Goal: Information Seeking & Learning: Compare options

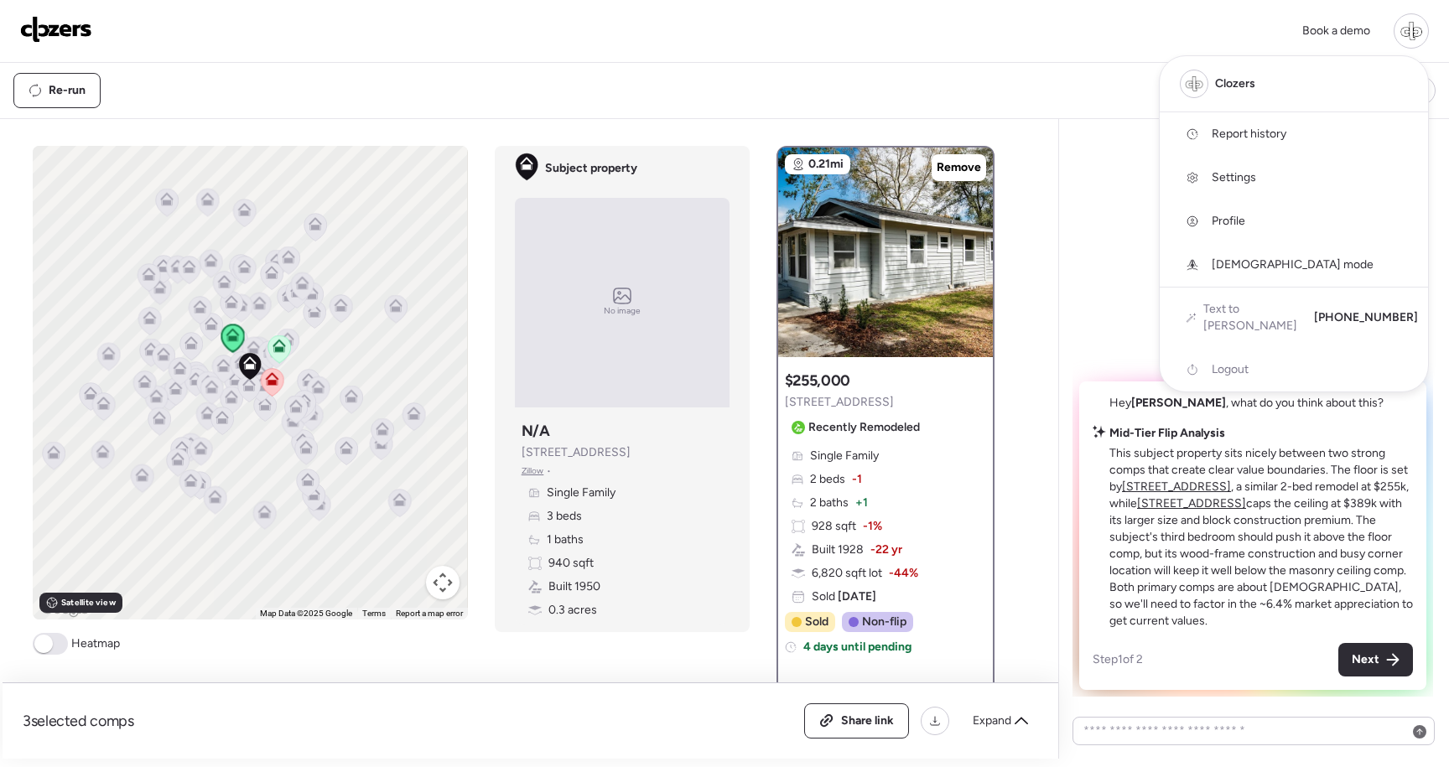
click at [1411, 28] on div at bounding box center [1411, 30] width 35 height 35
click at [1110, 522] on p "This subject property sits nicely between two strong comps that create clear va…" at bounding box center [1262, 537] width 304 height 185
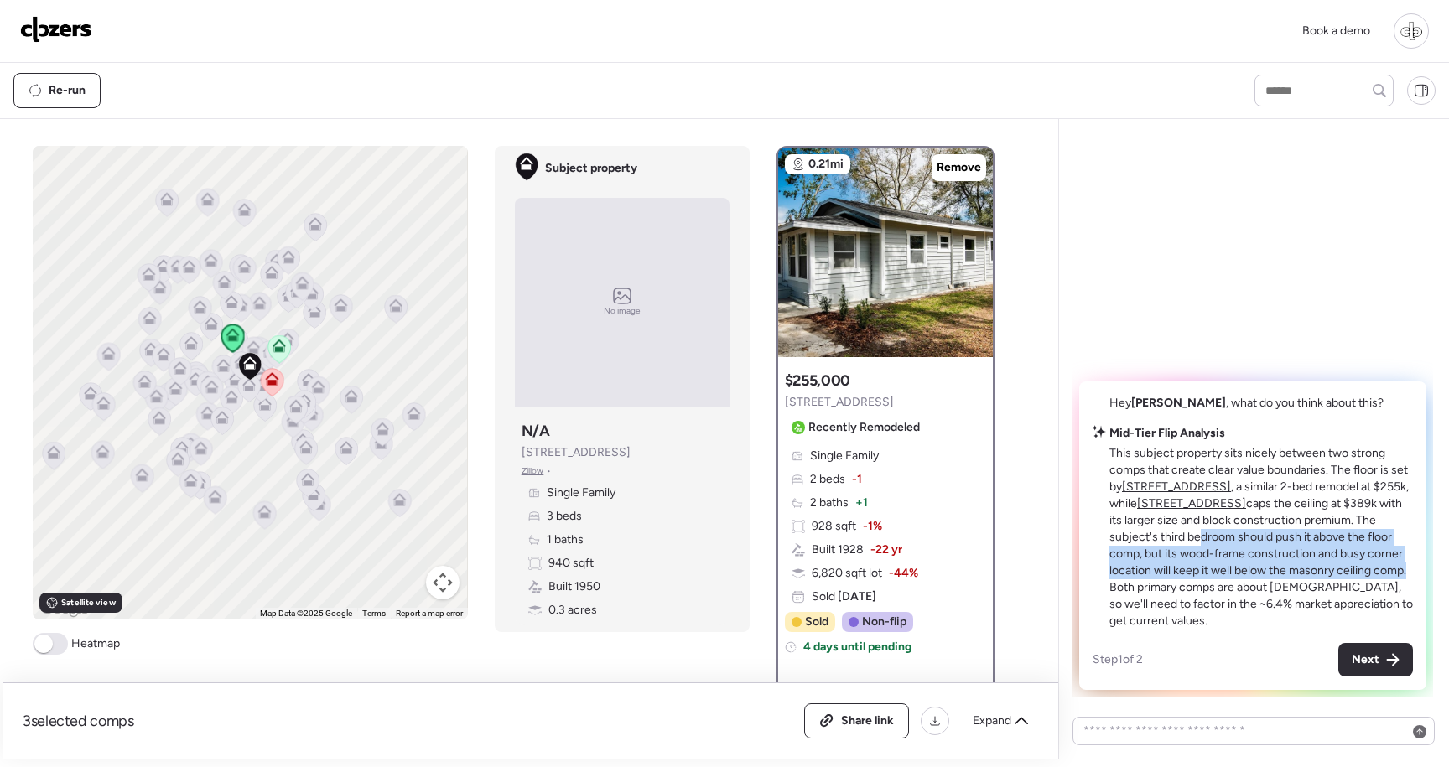
drag, startPoint x: 1145, startPoint y: 539, endPoint x: 1340, endPoint y: 575, distance: 198.6
click at [1340, 575] on p "This subject property sits nicely between two strong comps that create clear va…" at bounding box center [1262, 537] width 304 height 185
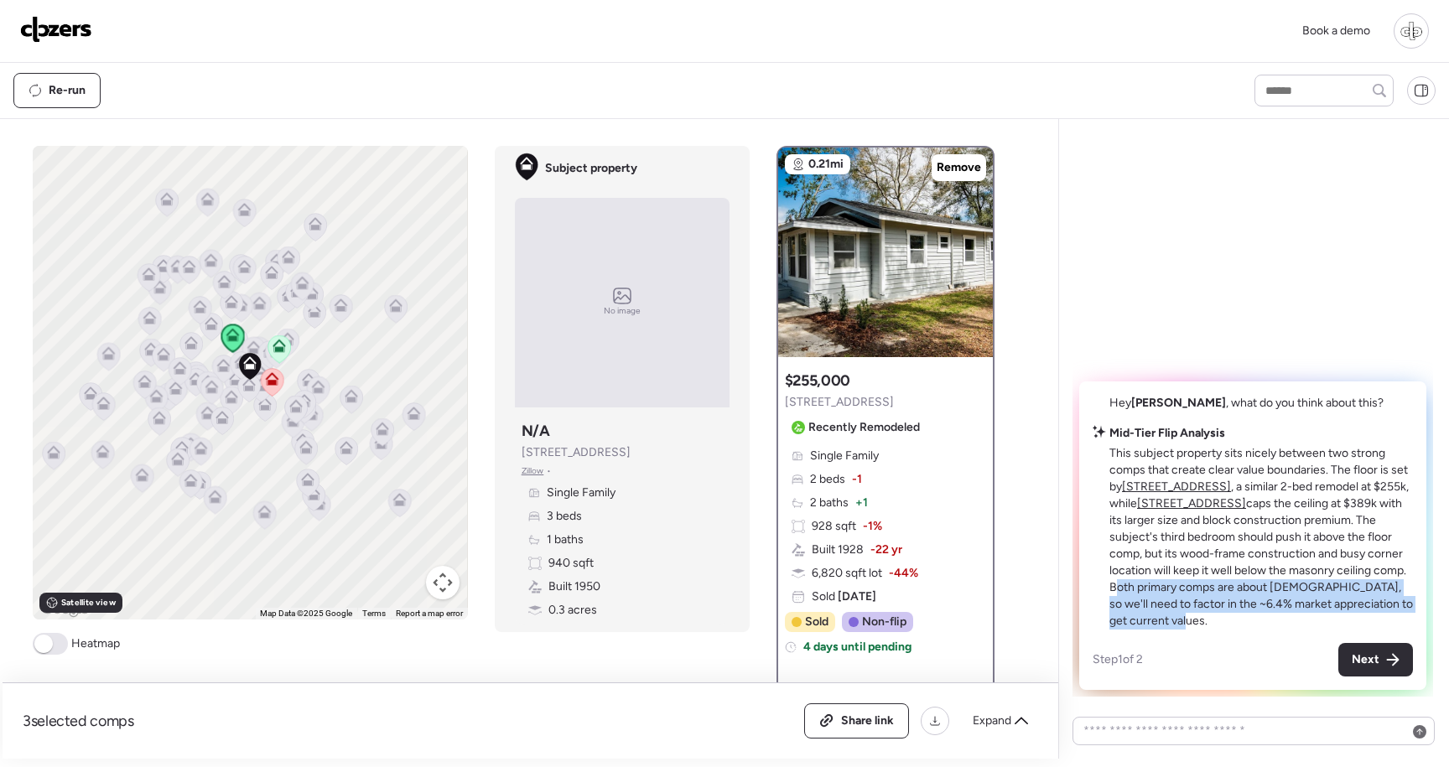
drag, startPoint x: 1348, startPoint y: 572, endPoint x: 1202, endPoint y: 614, distance: 151.8
click at [1204, 616] on p "This subject property sits nicely between two strong comps that create clear va…" at bounding box center [1262, 537] width 304 height 185
click at [1200, 531] on p "This subject property sits nicely between two strong comps that create clear va…" at bounding box center [1262, 537] width 304 height 185
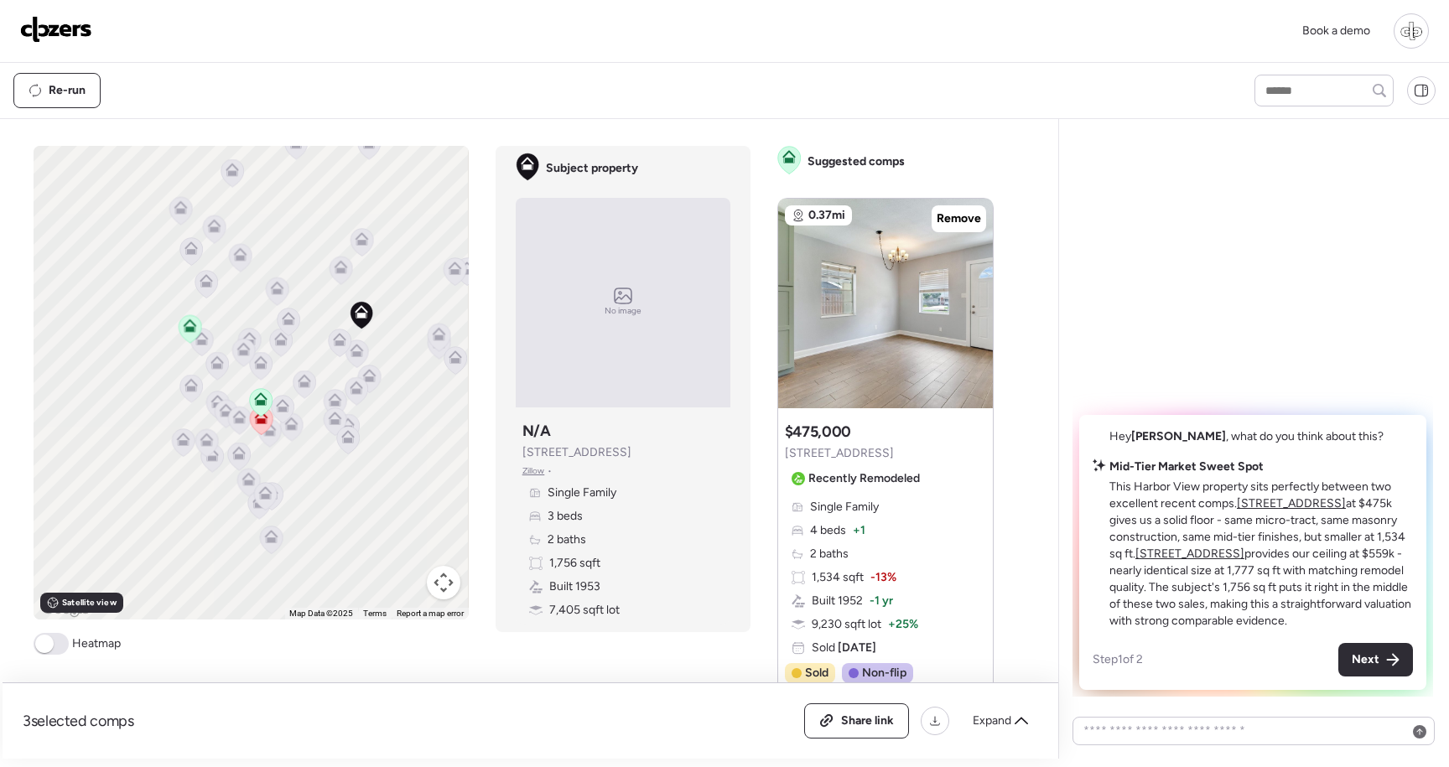
scroll to position [366, 0]
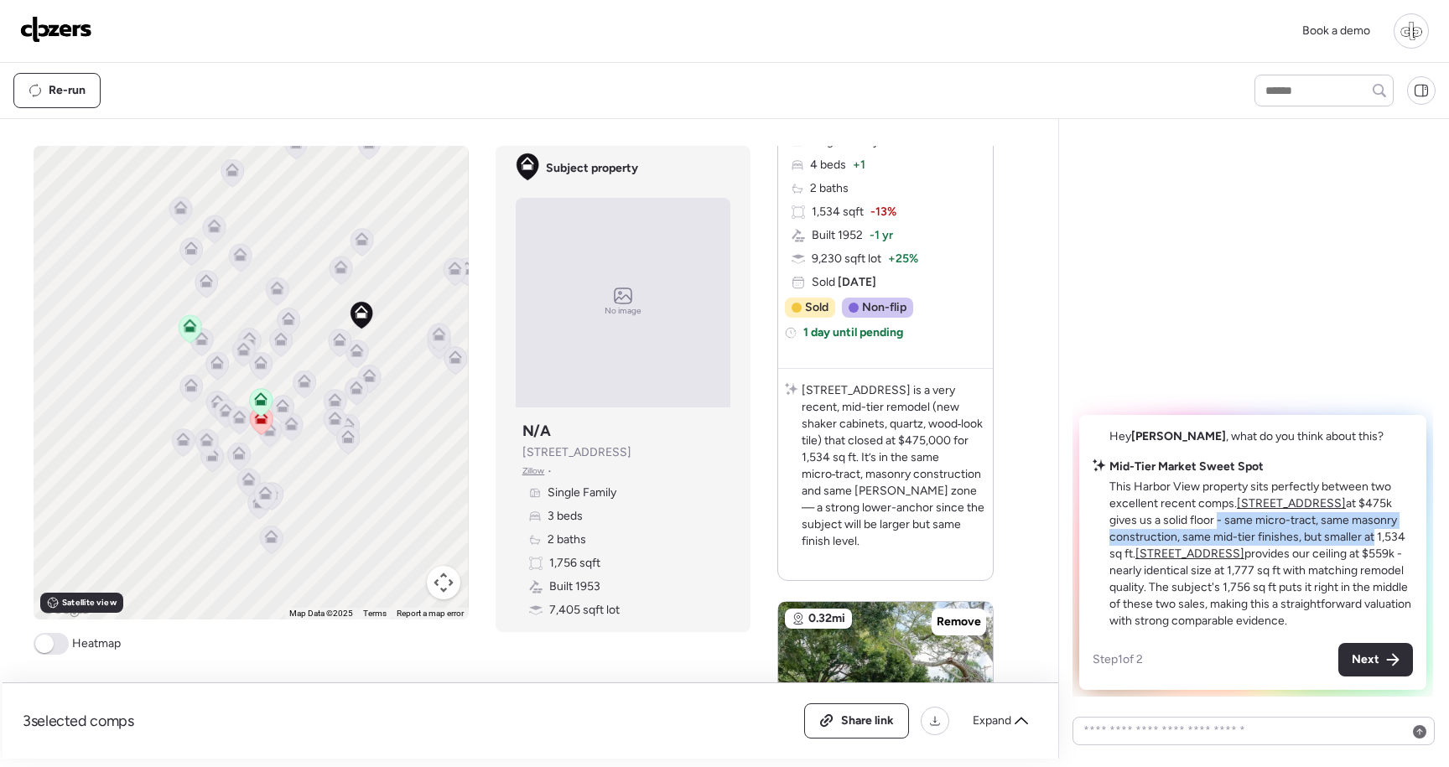
drag, startPoint x: 1189, startPoint y: 518, endPoint x: 1367, endPoint y: 537, distance: 178.9
click at [1367, 537] on p "This Harbor View property sits perfectly between two excellent recent comps. 43…" at bounding box center [1262, 554] width 304 height 151
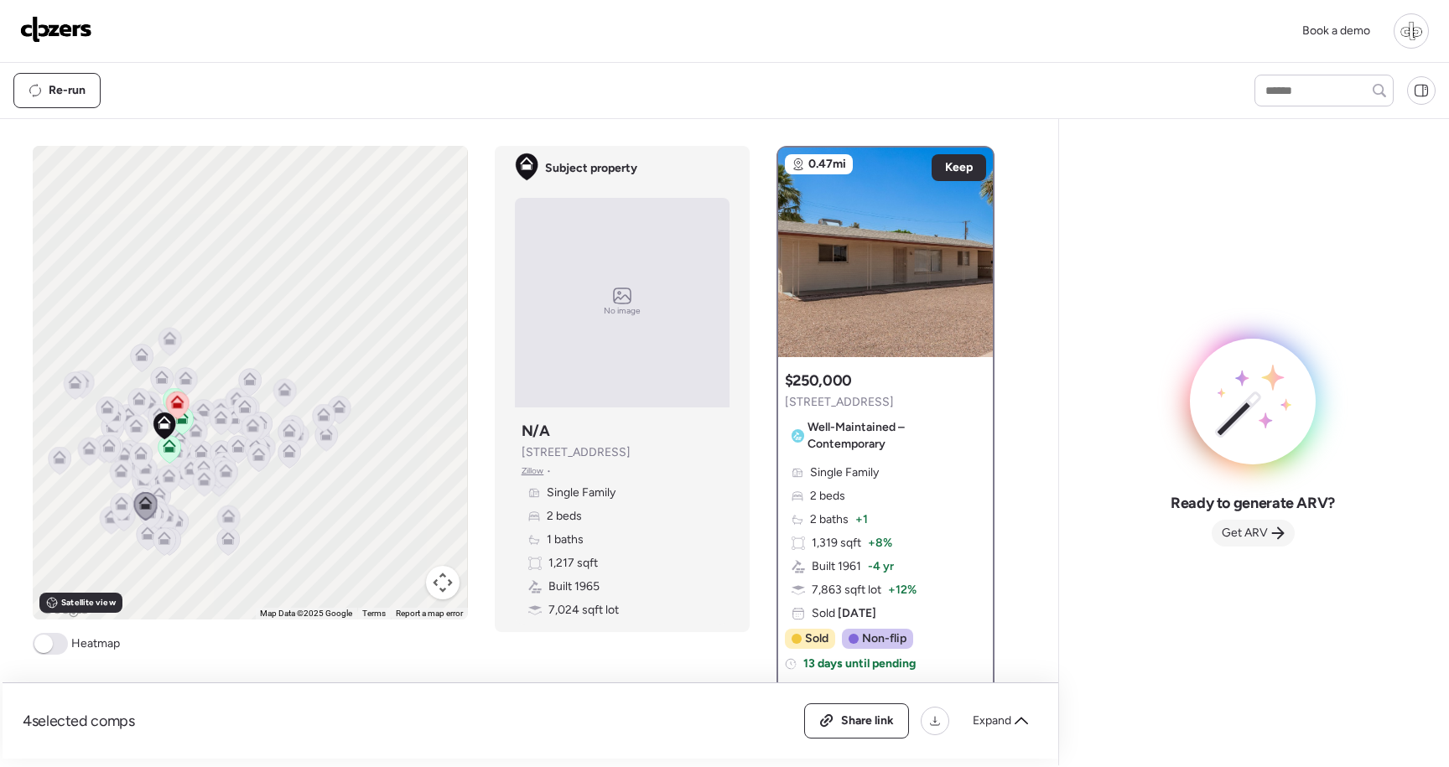
click at [1255, 524] on div "Get ARV" at bounding box center [1253, 533] width 83 height 27
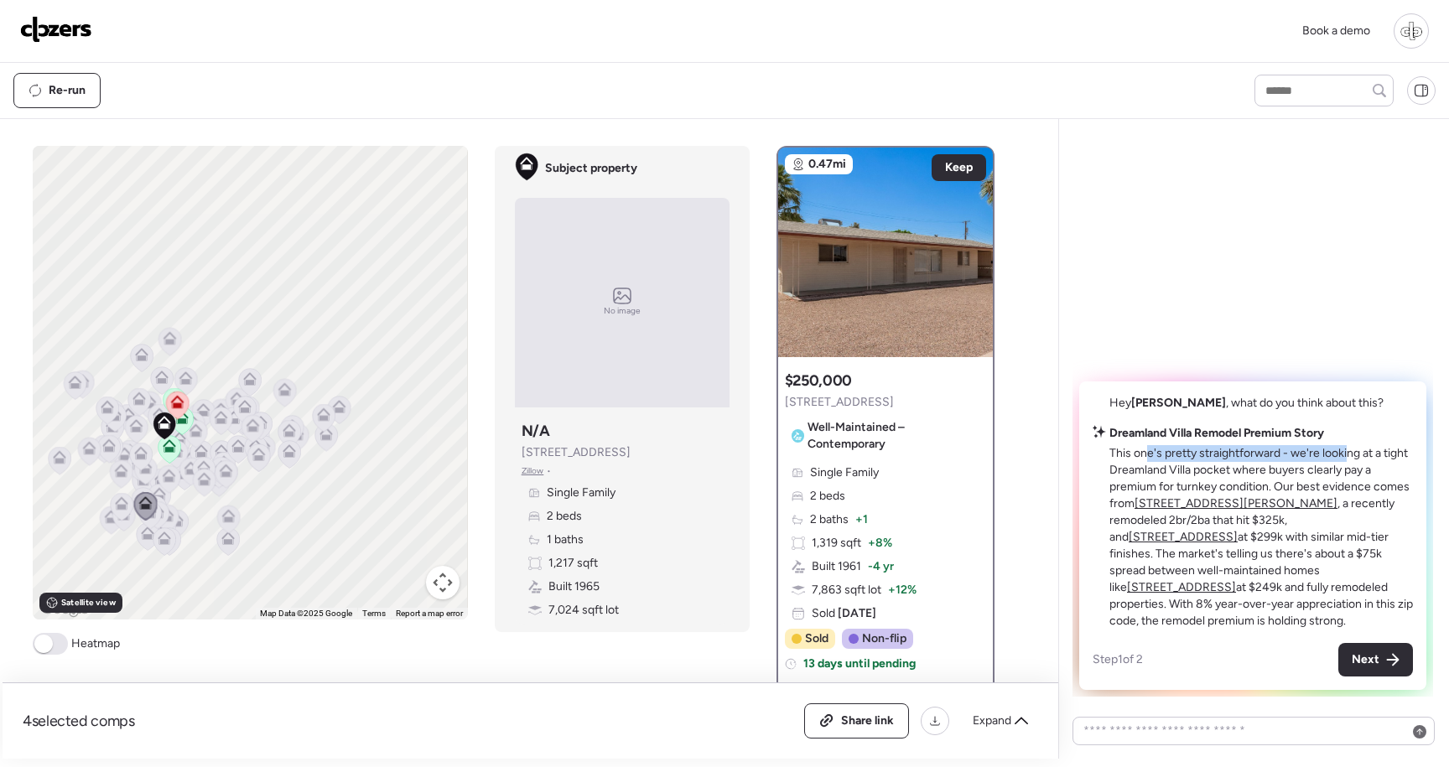
drag, startPoint x: 1147, startPoint y: 471, endPoint x: 1344, endPoint y: 469, distance: 198.0
click at [1348, 471] on p "This one's pretty straightforward - we're looking at a tight Dreamland Villa po…" at bounding box center [1262, 537] width 304 height 185
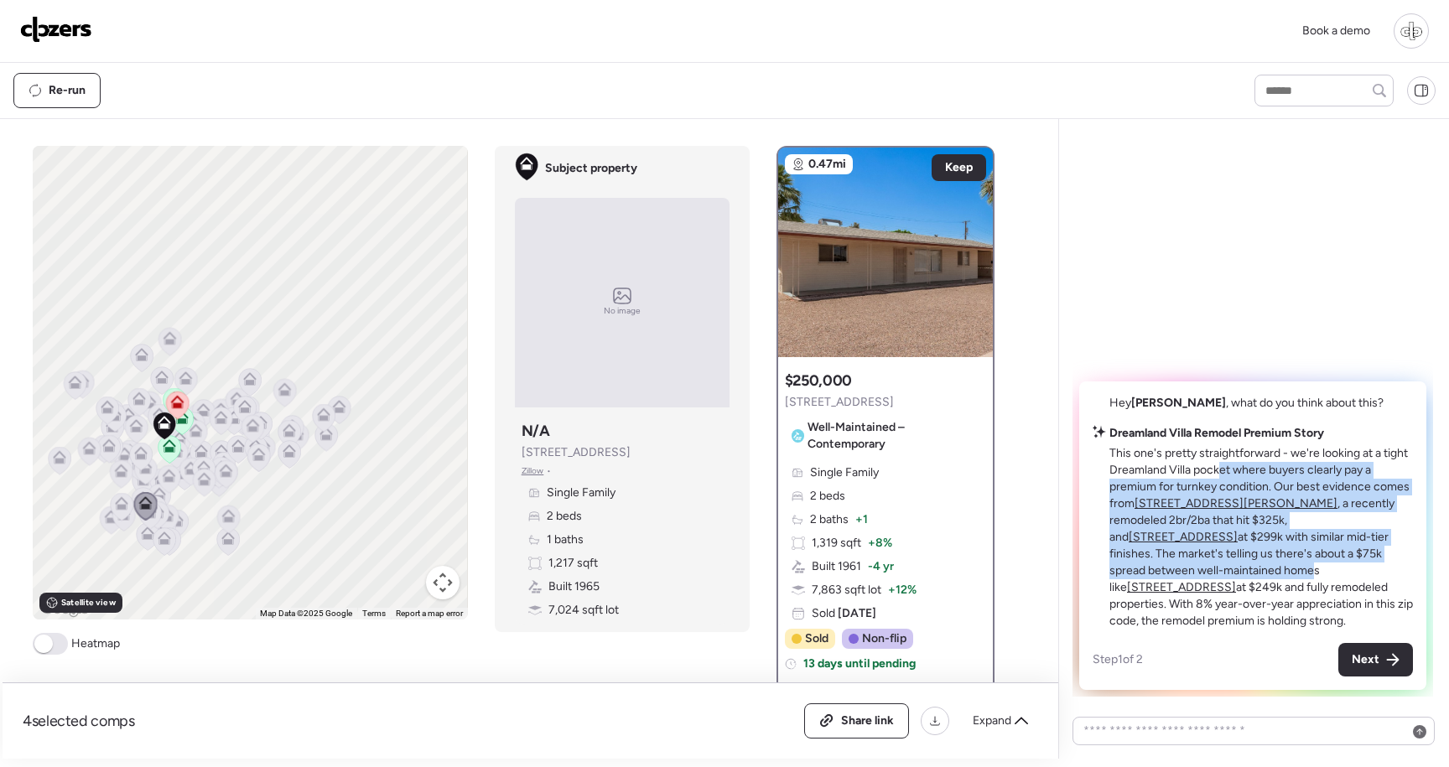
drag, startPoint x: 1218, startPoint y: 494, endPoint x: 1340, endPoint y: 575, distance: 147.0
click at [1340, 575] on p "This one's pretty straightforward - we're looking at a tight Dreamland Villa po…" at bounding box center [1262, 537] width 304 height 185
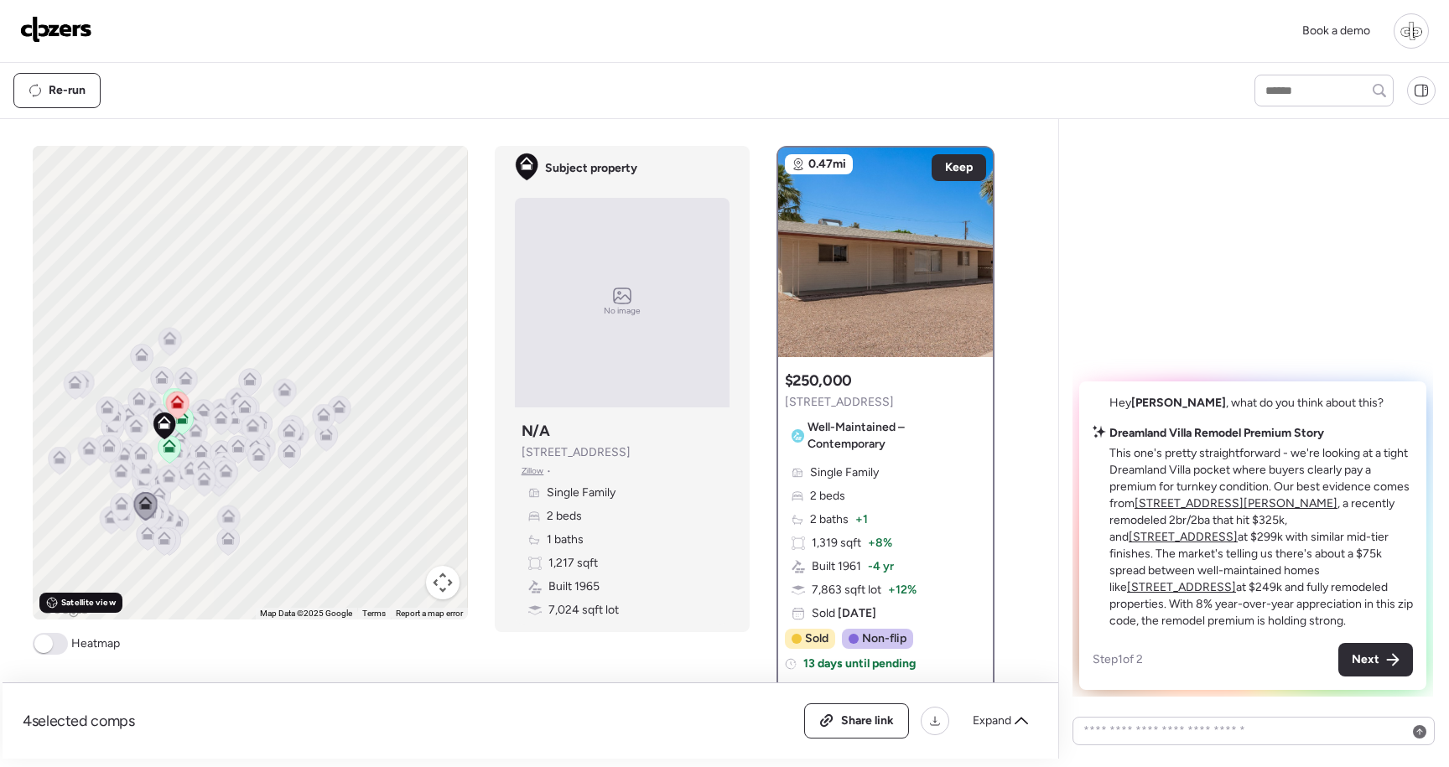
click at [77, 606] on span "Satellite view" at bounding box center [88, 602] width 54 height 13
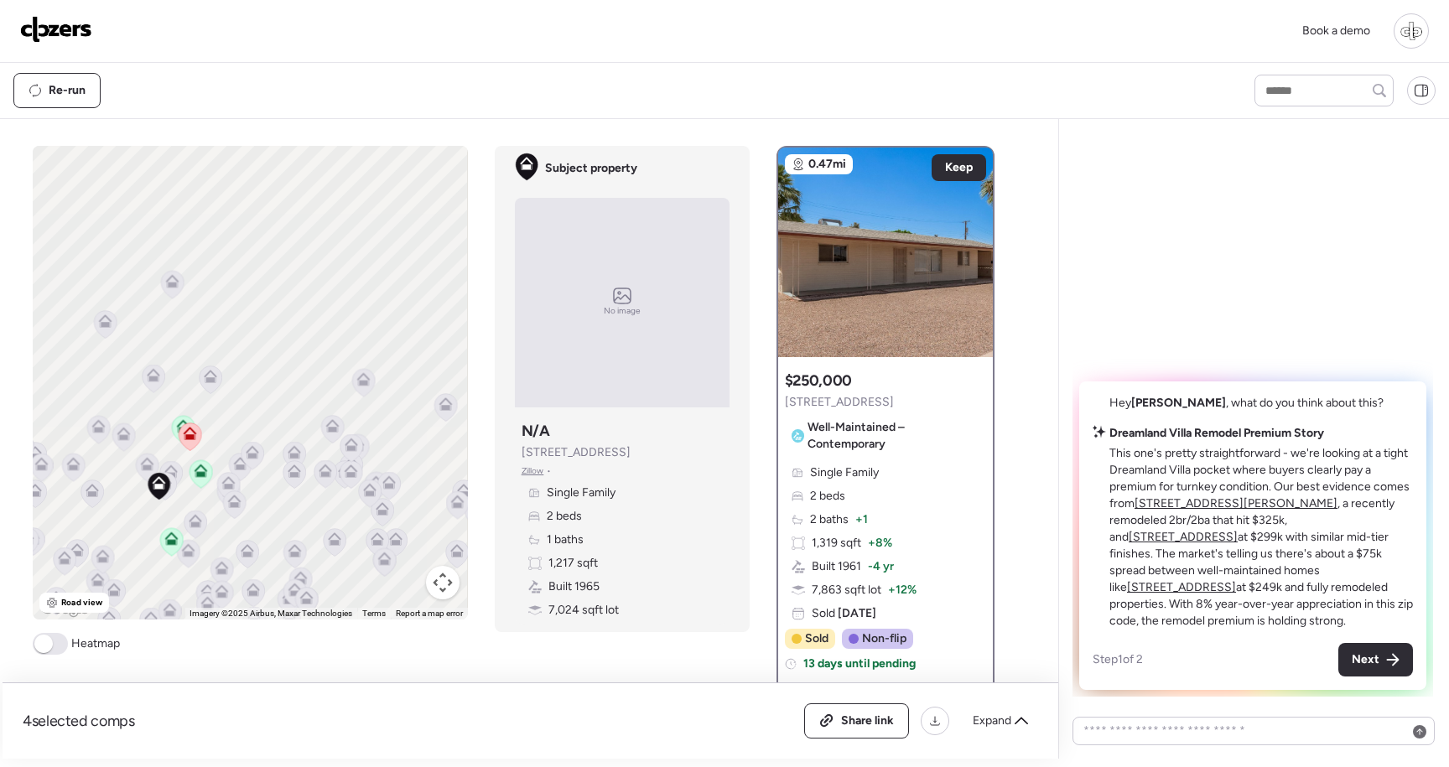
drag, startPoint x: 185, startPoint y: 498, endPoint x: 278, endPoint y: 400, distance: 134.7
click at [273, 395] on div "To activate drag with keyboard, press Alt + Enter. Once in keyboard drag state,…" at bounding box center [250, 383] width 434 height 474
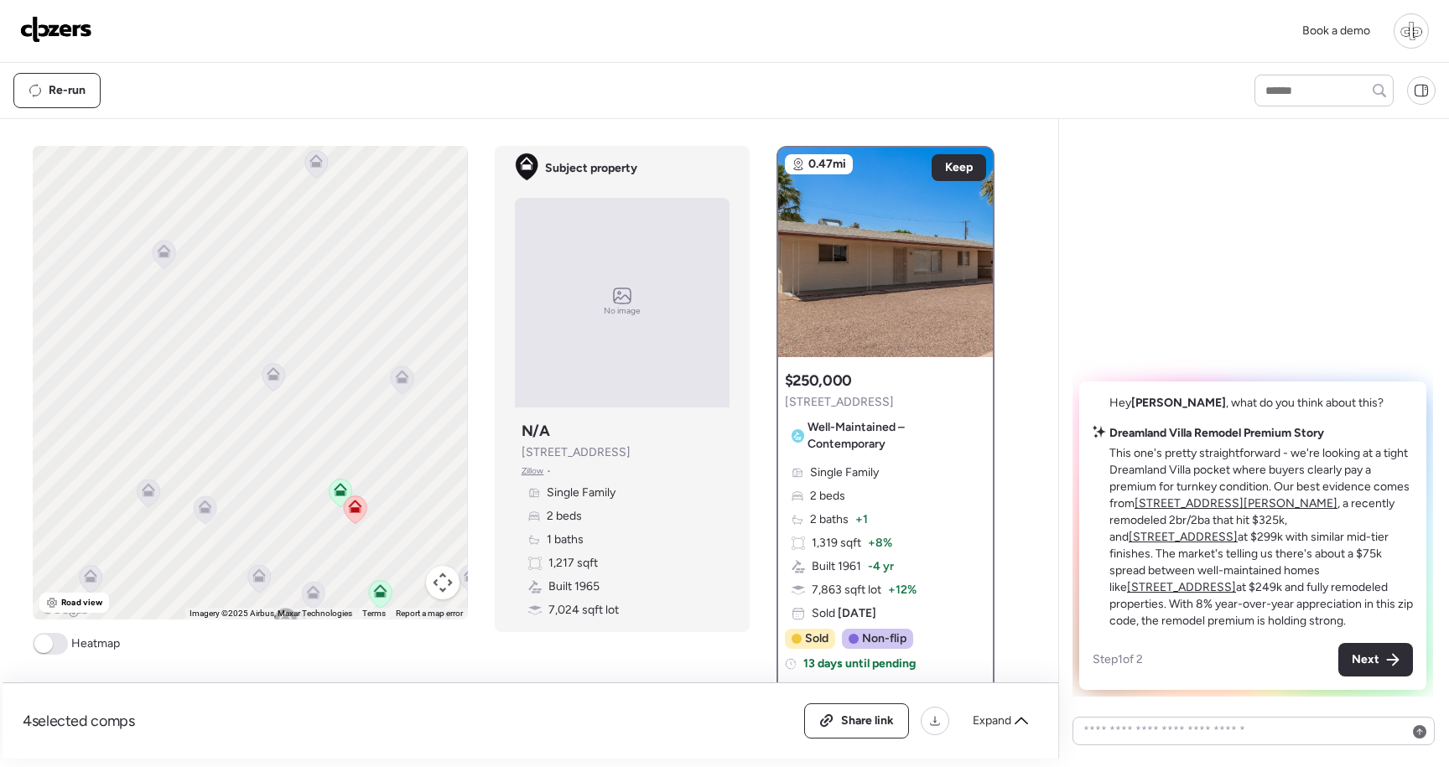
click at [324, 169] on icon at bounding box center [316, 164] width 23 height 28
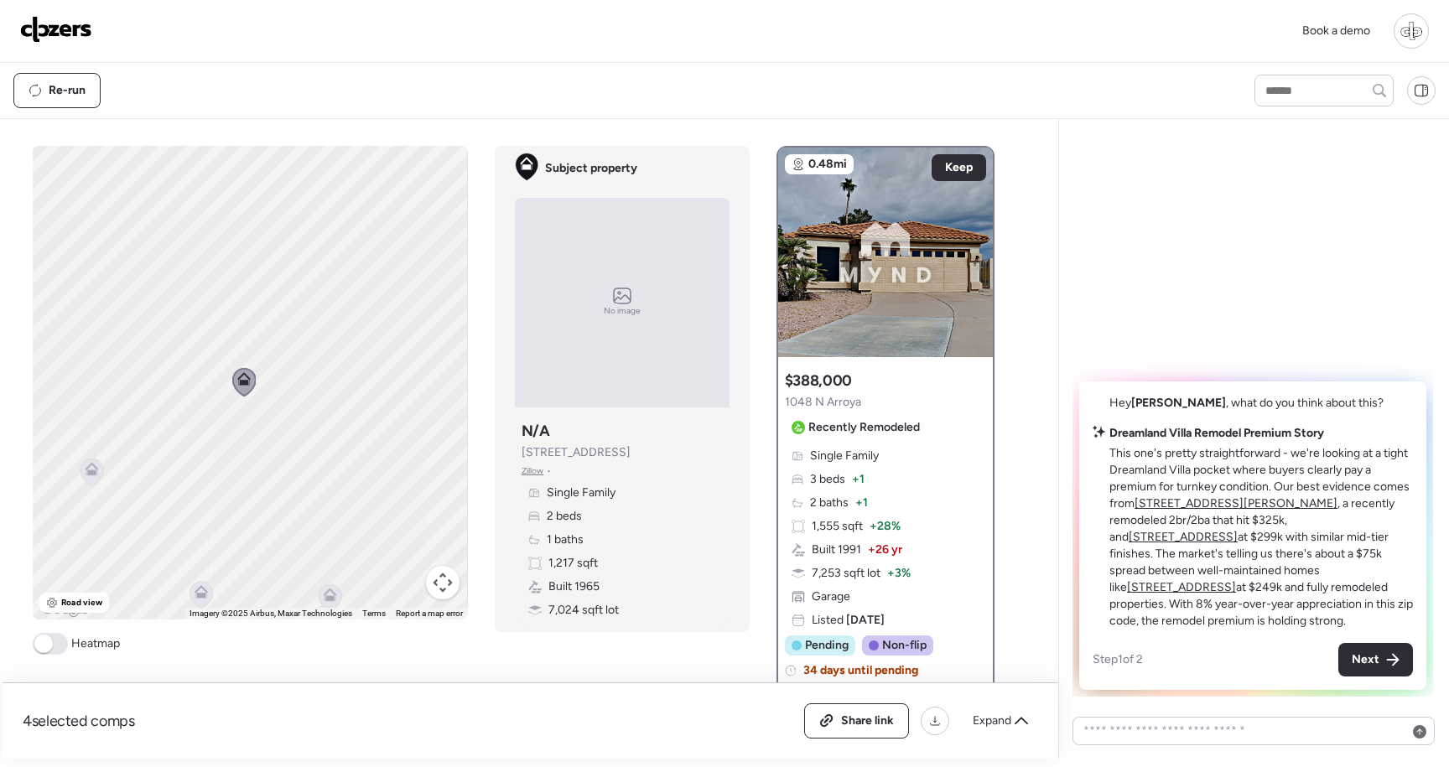
drag, startPoint x: 382, startPoint y: 420, endPoint x: 311, endPoint y: 615, distance: 207.2
click at [311, 616] on div "To activate drag with keyboard, press Alt + Enter. Once in keyboard drag state,…" at bounding box center [250, 383] width 434 height 474
drag, startPoint x: 309, startPoint y: 556, endPoint x: 308, endPoint y: 354, distance: 202.1
click at [309, 354] on div "To activate drag with keyboard, press Alt + Enter. Once in keyboard drag state,…" at bounding box center [250, 383] width 434 height 474
click at [1416, 44] on div at bounding box center [1411, 30] width 35 height 35
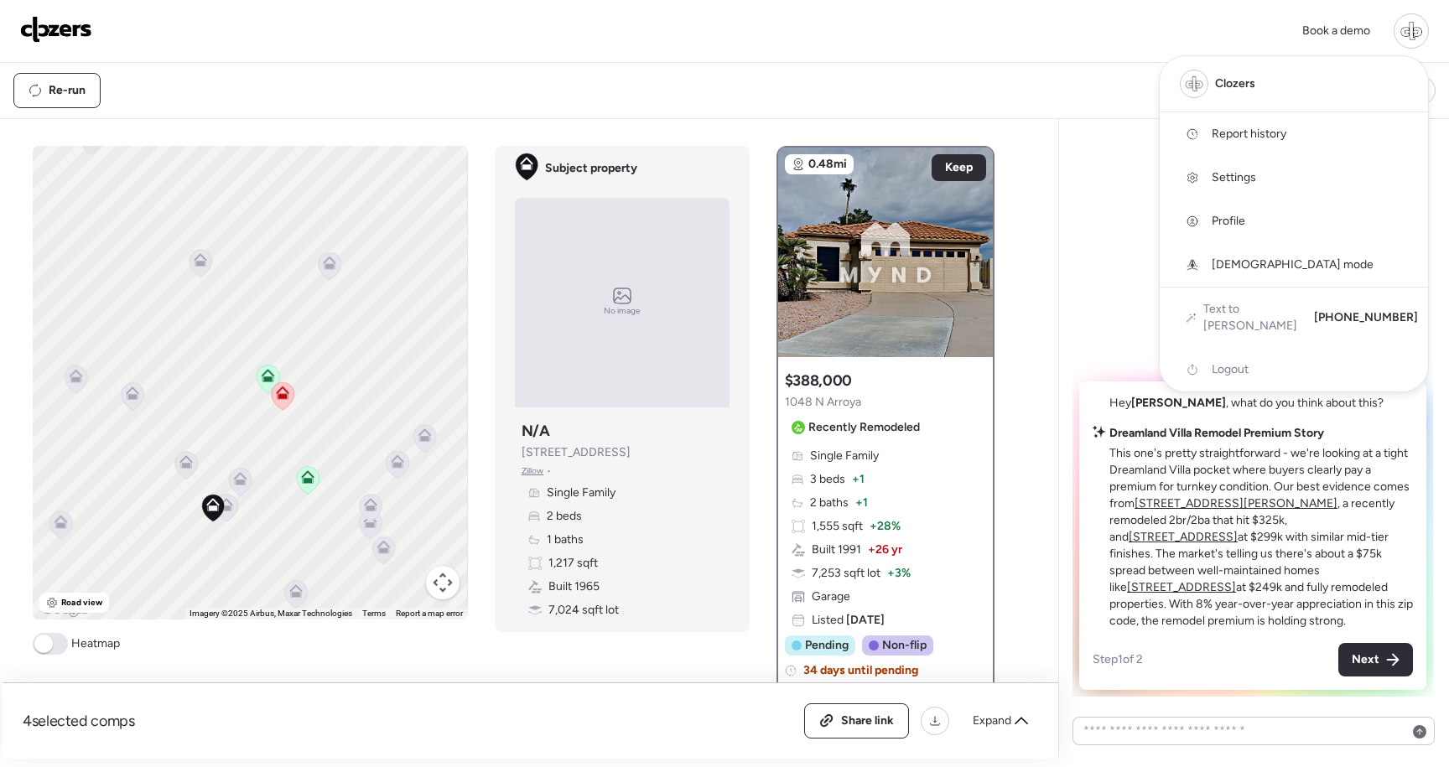
click at [1256, 219] on link "Profile" at bounding box center [1294, 222] width 268 height 44
click at [1014, 60] on div "Book a demo Clozers Report history Settings Profile God mode Text to ARV +1 (65…" at bounding box center [724, 31] width 1449 height 63
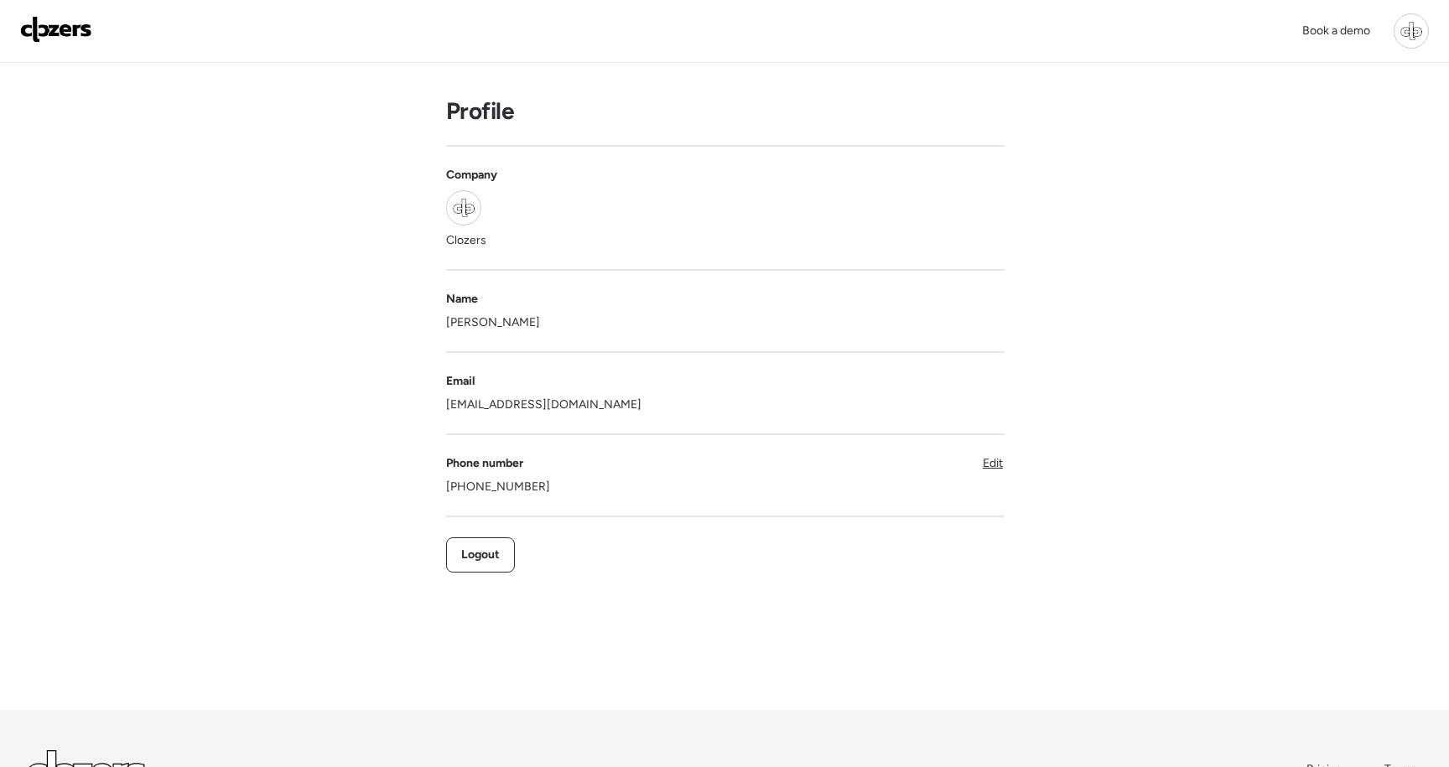
click at [1412, 37] on div at bounding box center [1411, 30] width 35 height 35
click at [1236, 179] on span "Settings" at bounding box center [1234, 177] width 44 height 17
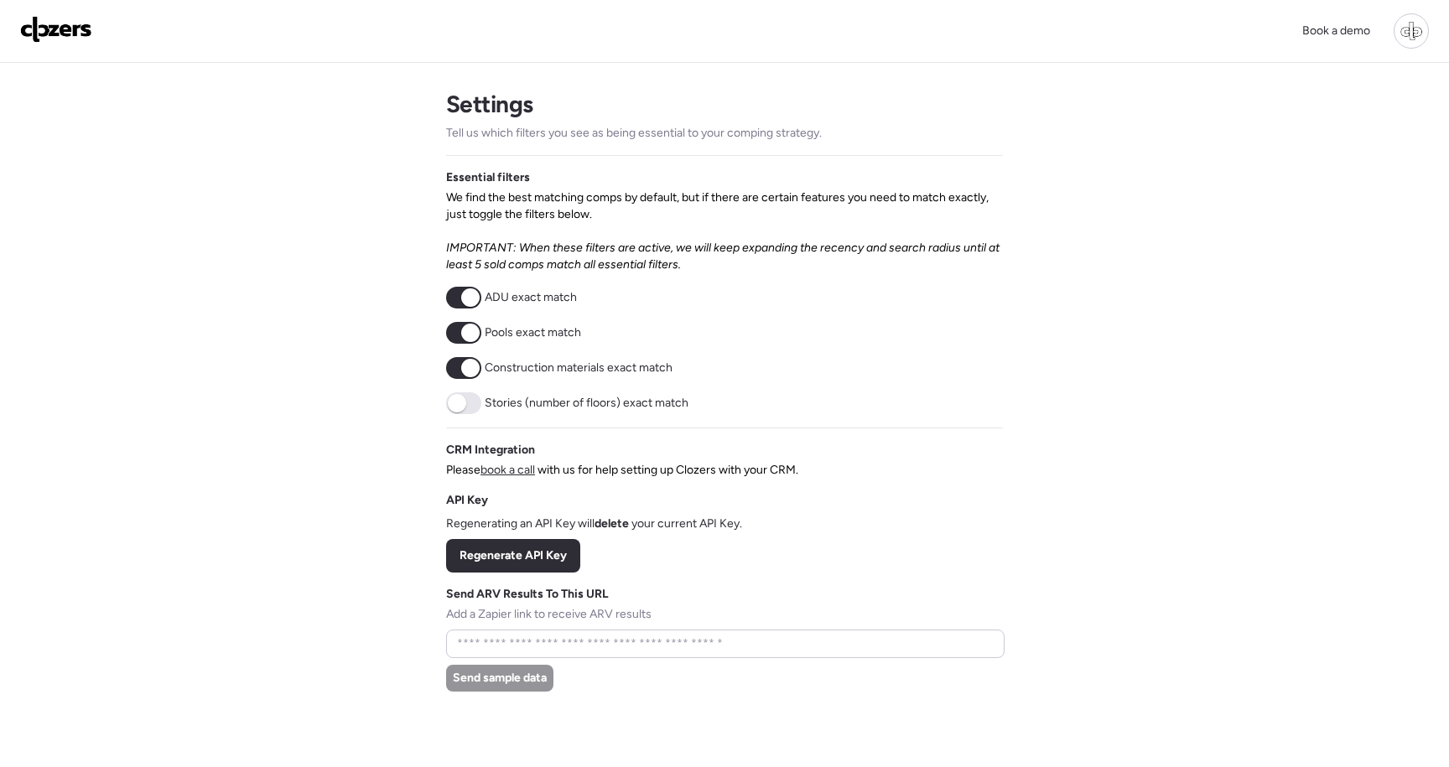
click at [1414, 31] on div at bounding box center [1411, 30] width 35 height 35
click at [1180, 519] on div at bounding box center [724, 336] width 1449 height 767
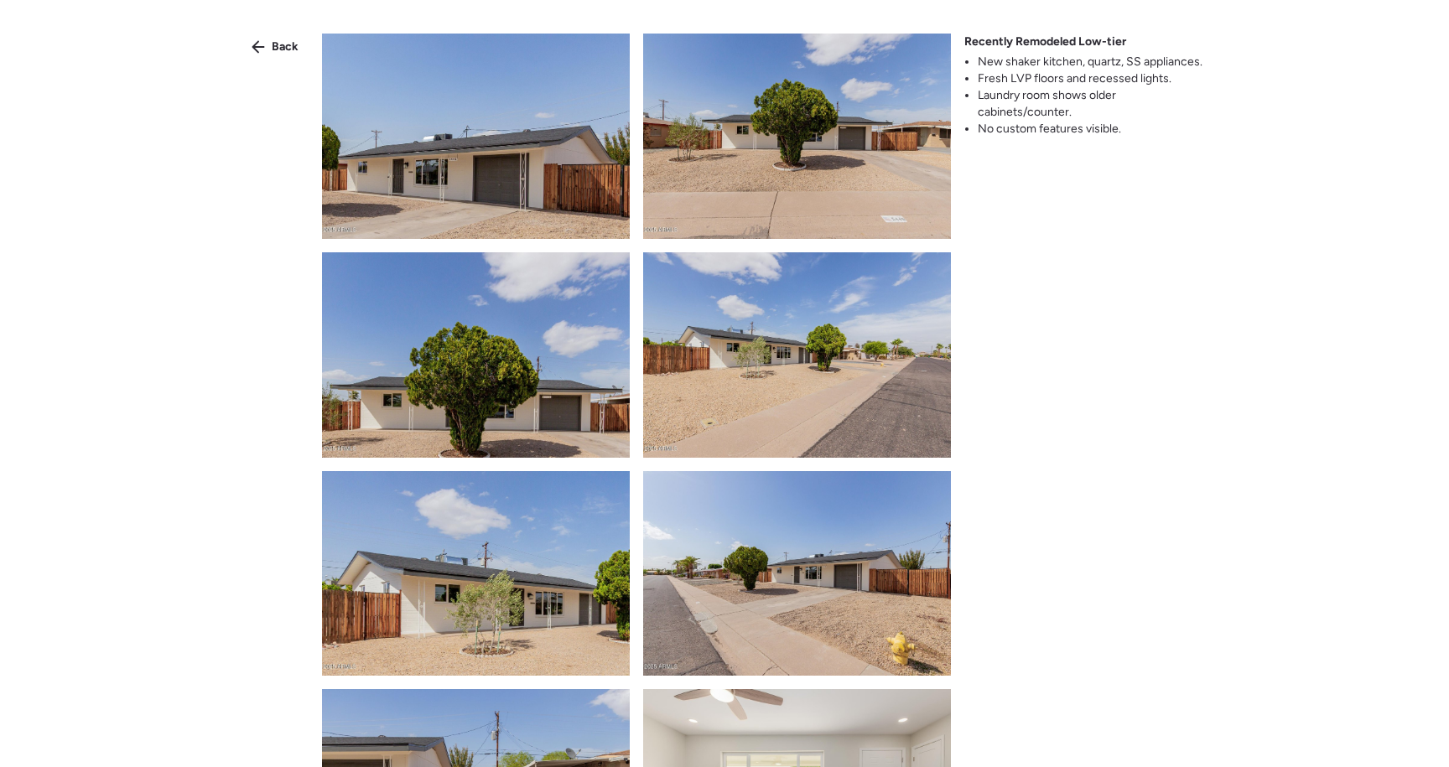
scroll to position [-133, 0]
click at [256, 48] on icon at bounding box center [258, 46] width 13 height 13
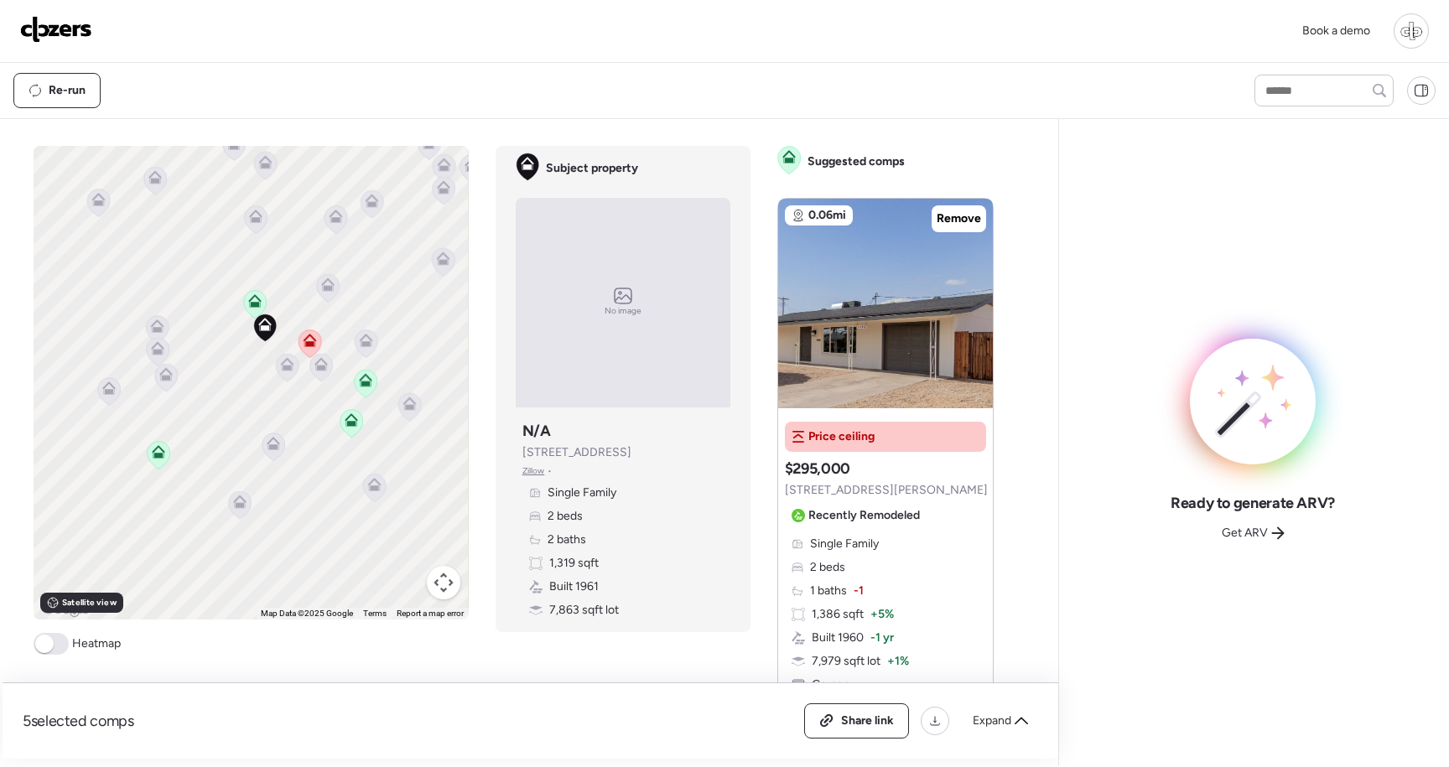
drag, startPoint x: 254, startPoint y: 437, endPoint x: 231, endPoint y: 357, distance: 82.8
click at [231, 357] on div "To activate drag with keyboard, press Alt + Enter. Once in keyboard drag state,…" at bounding box center [251, 383] width 434 height 474
click at [866, 321] on img at bounding box center [885, 304] width 215 height 210
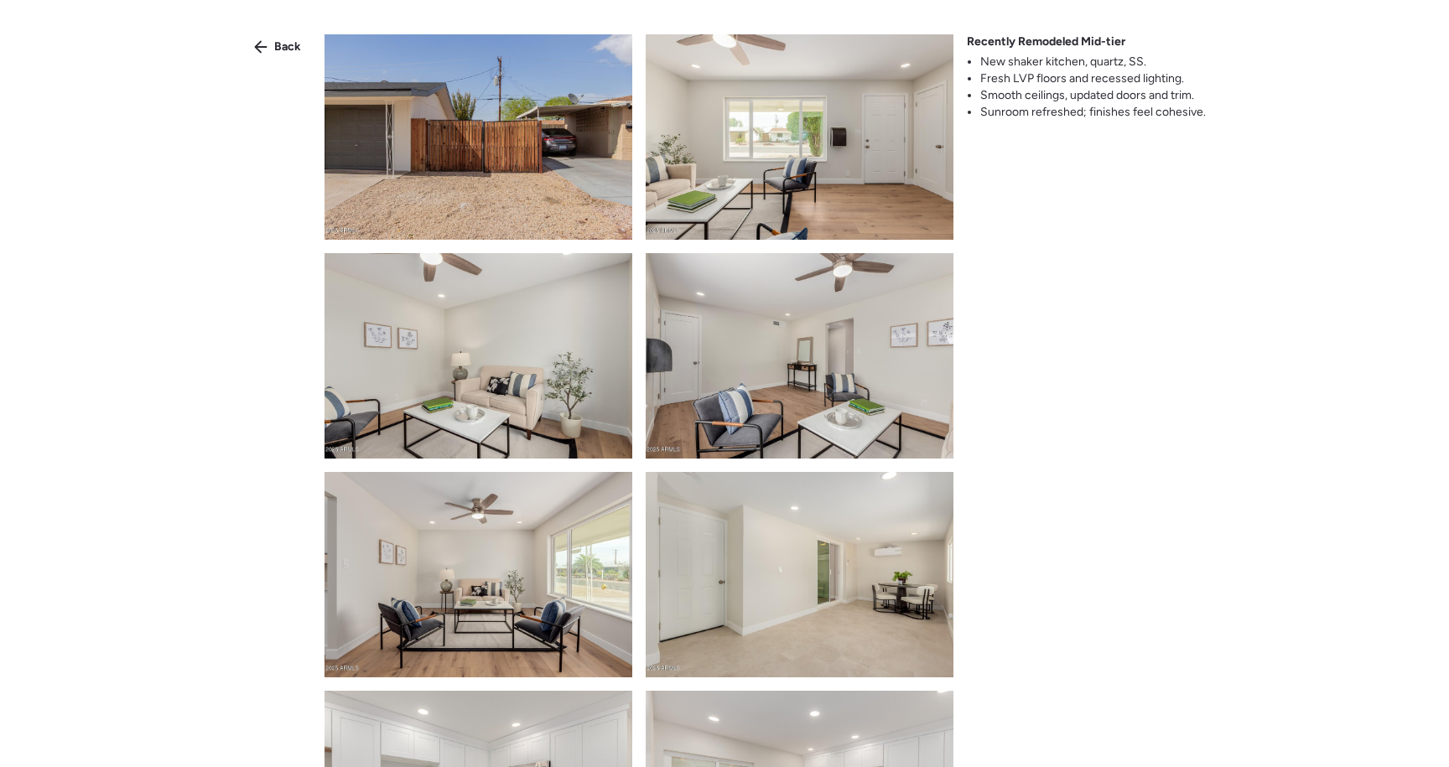
scroll to position [1488, 0]
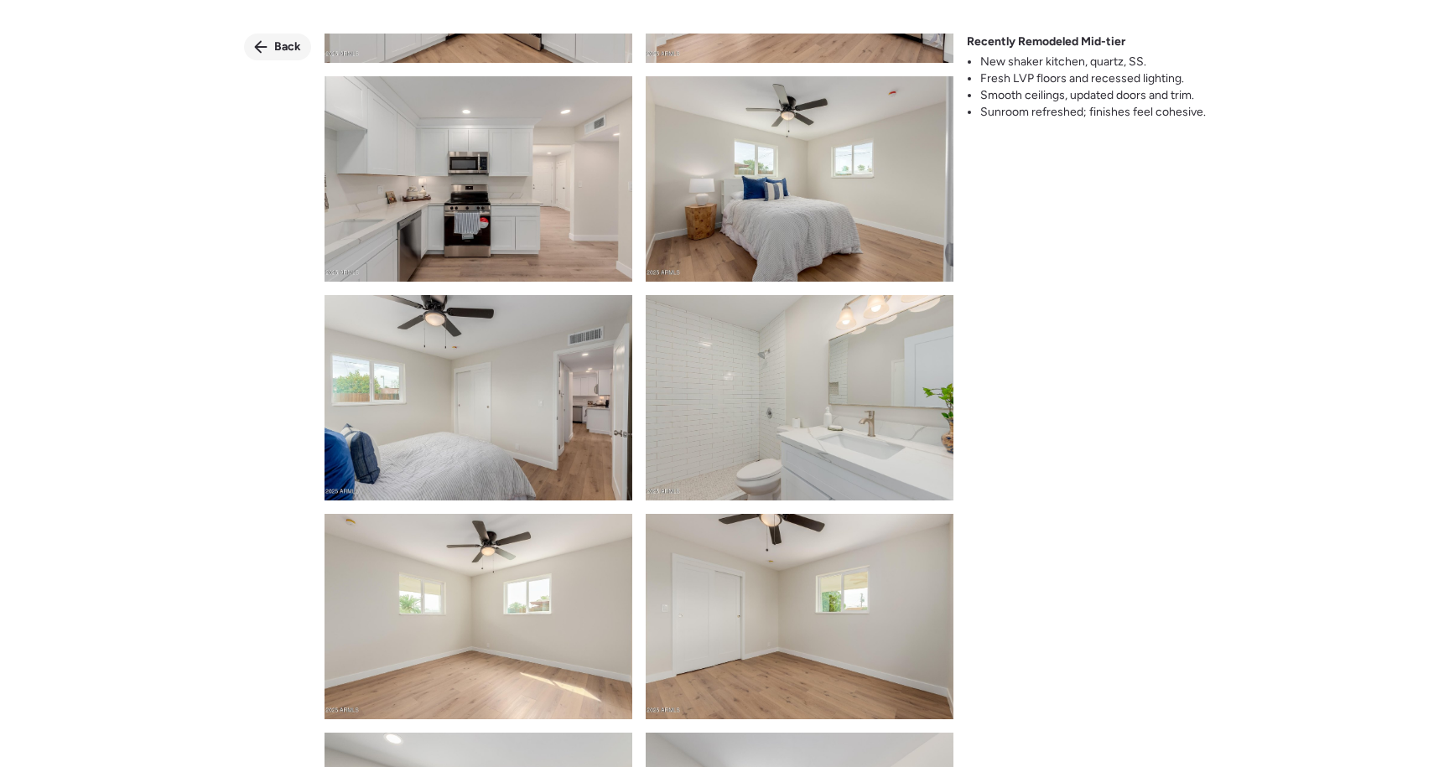
click at [272, 49] on div "Back" at bounding box center [277, 47] width 67 height 27
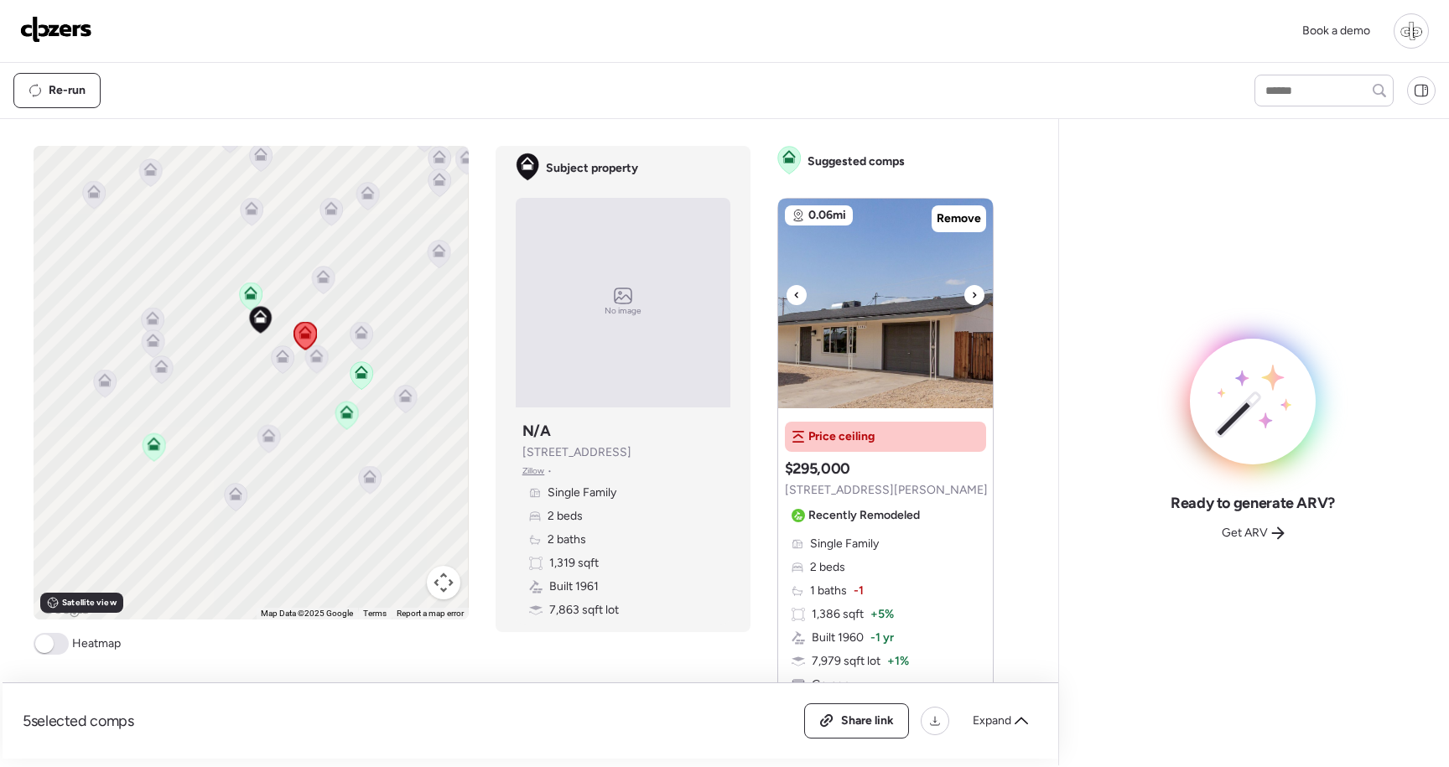
click at [876, 299] on img at bounding box center [885, 304] width 215 height 210
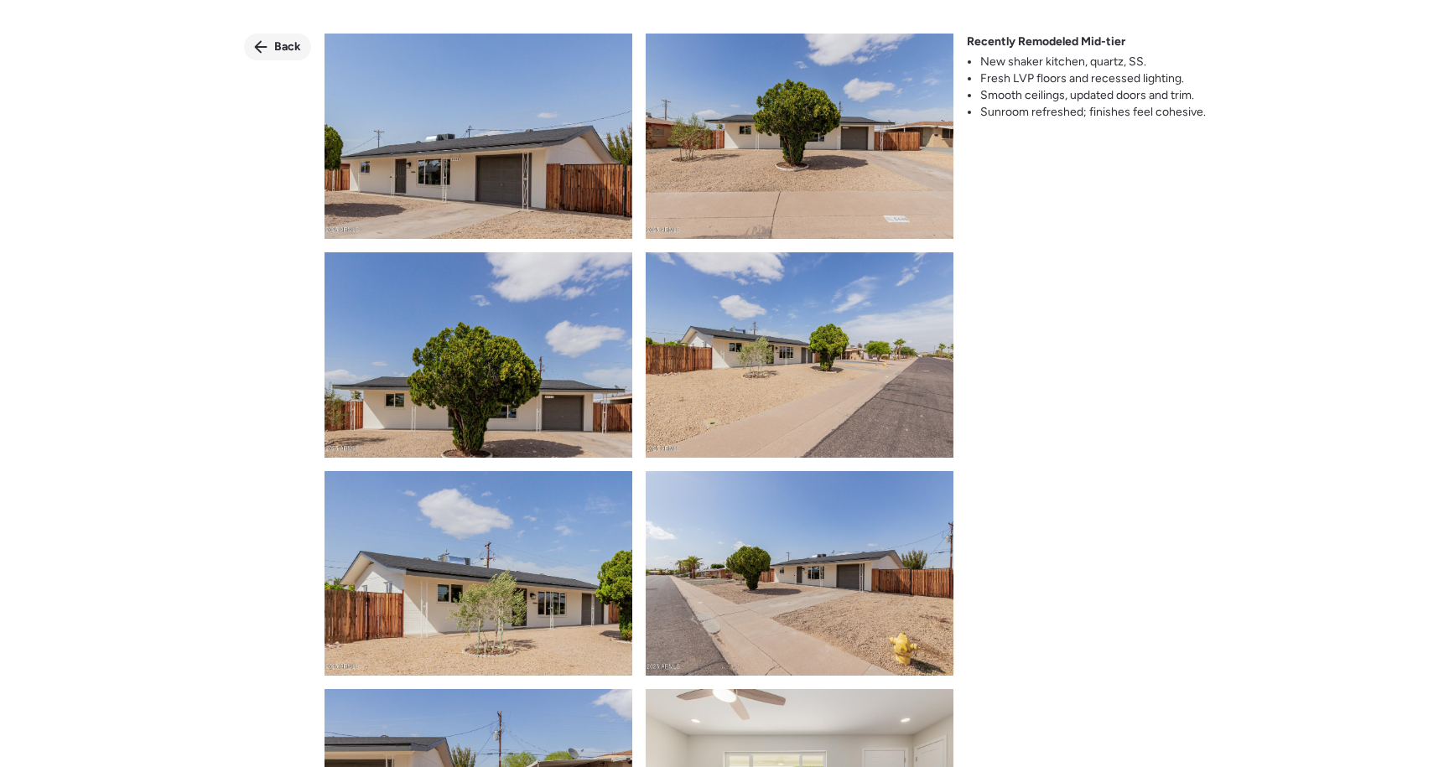
click at [274, 37] on div "Back" at bounding box center [277, 47] width 67 height 27
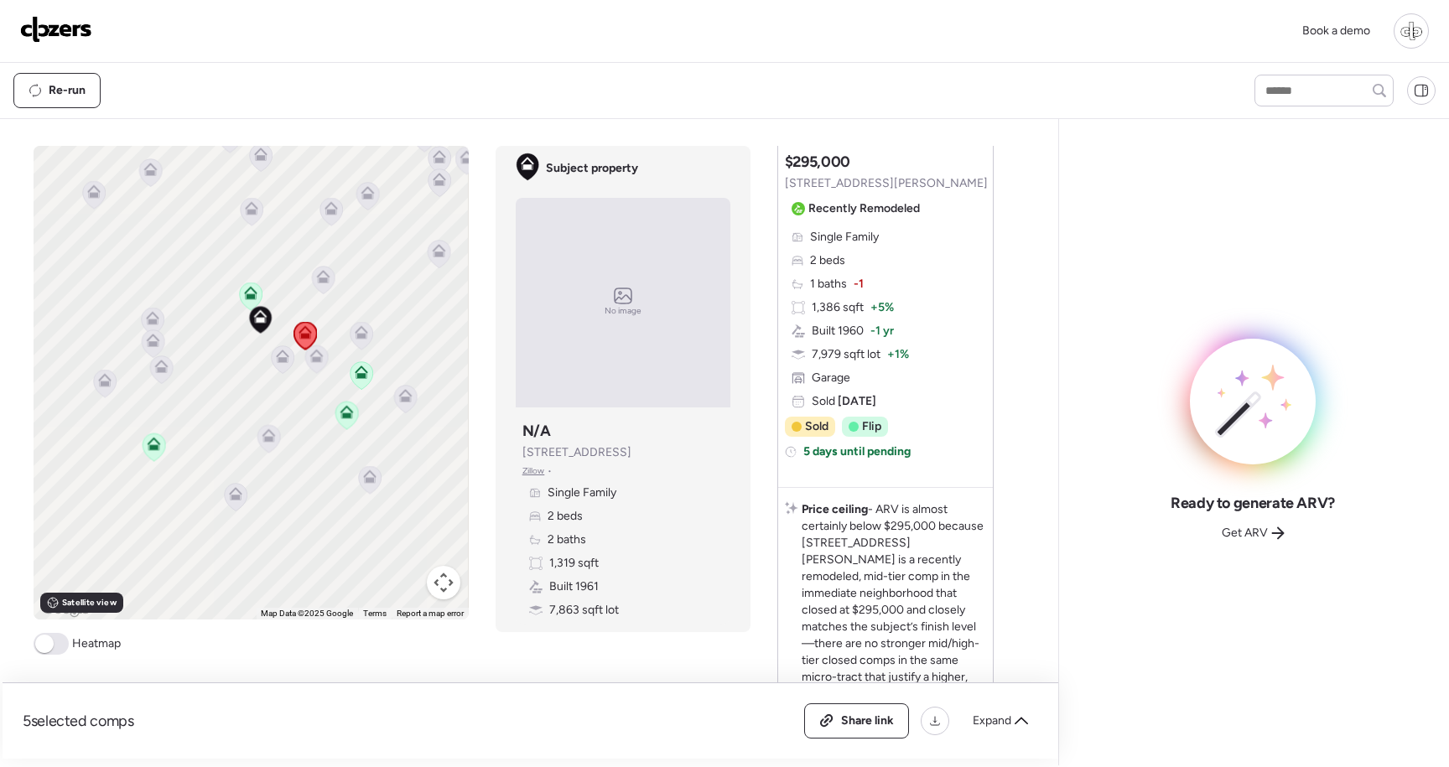
scroll to position [315, 0]
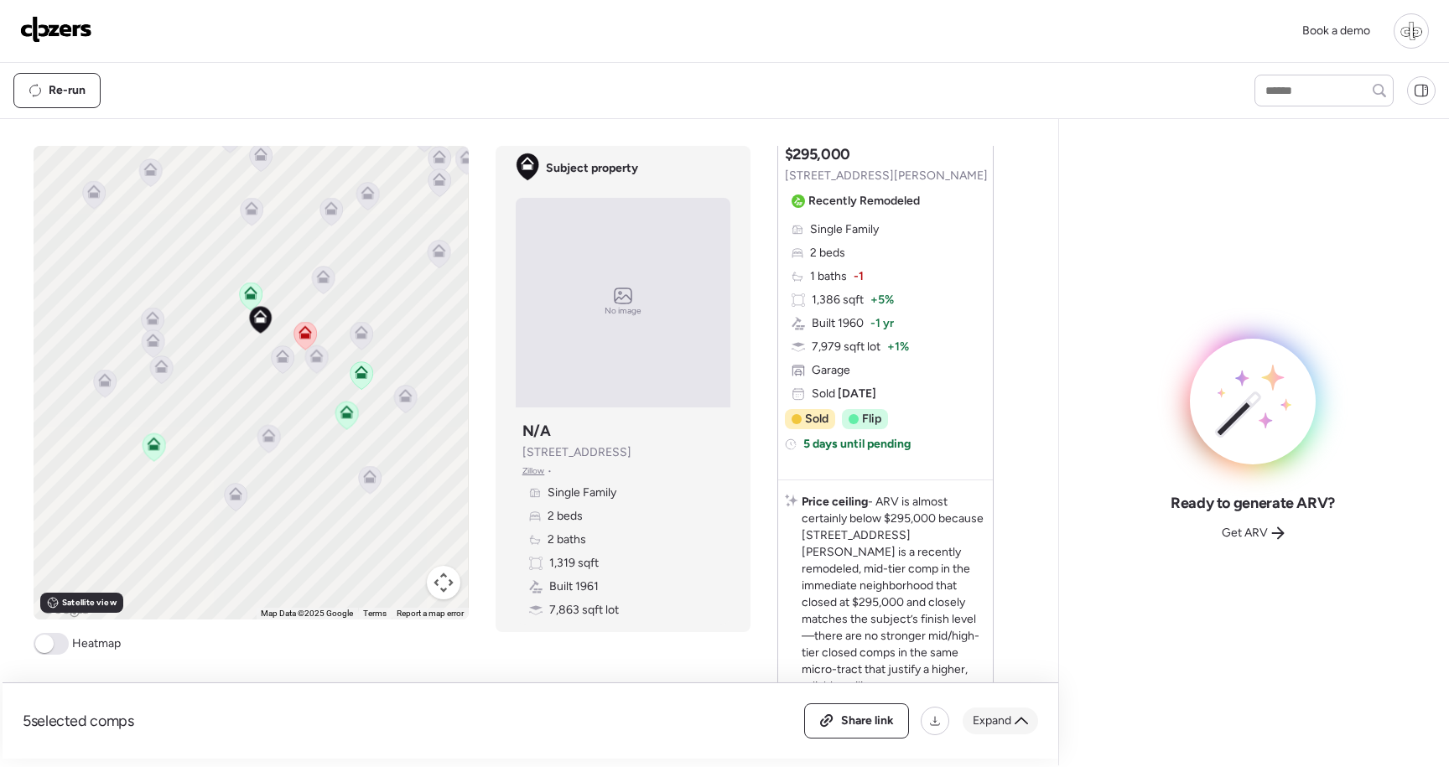
click at [1021, 720] on icon at bounding box center [1021, 721] width 13 height 13
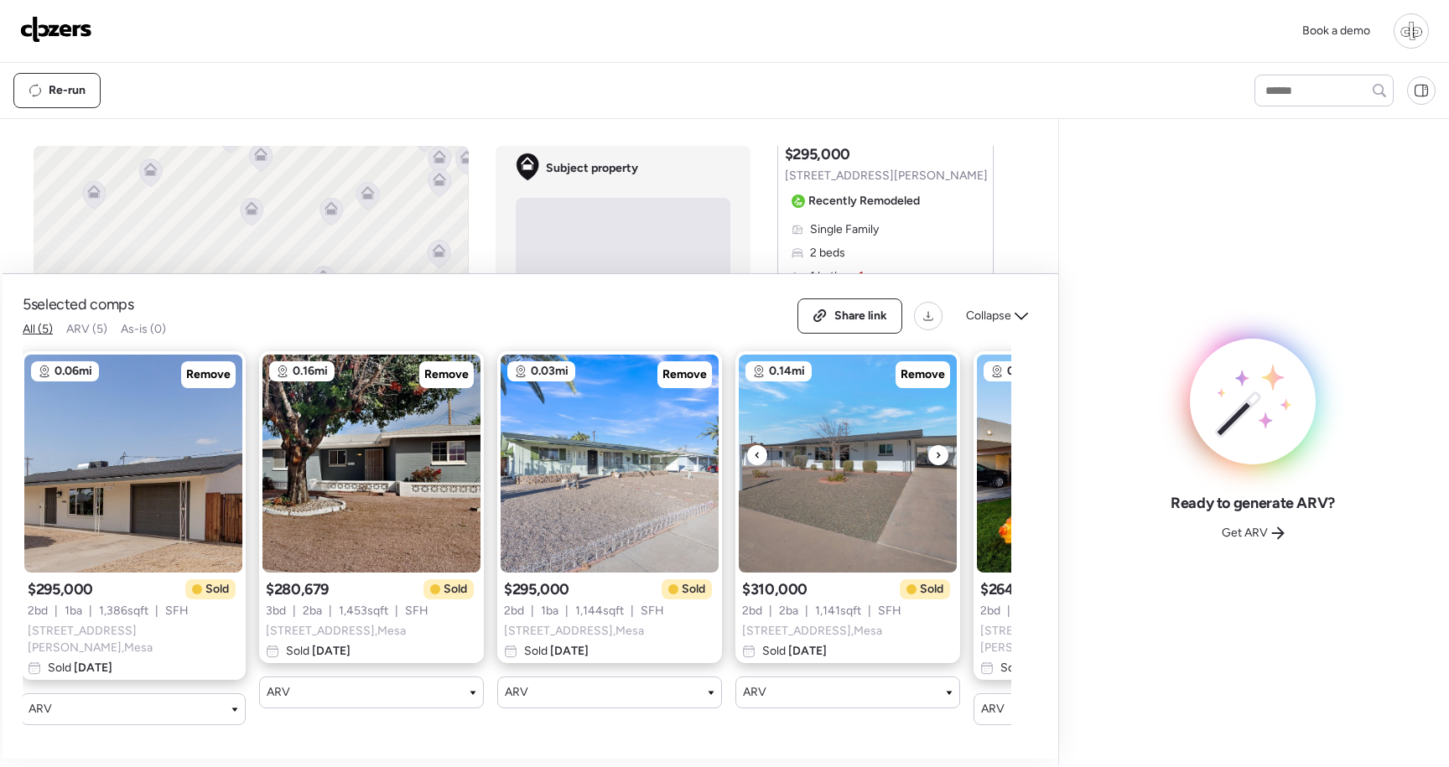
scroll to position [0, 0]
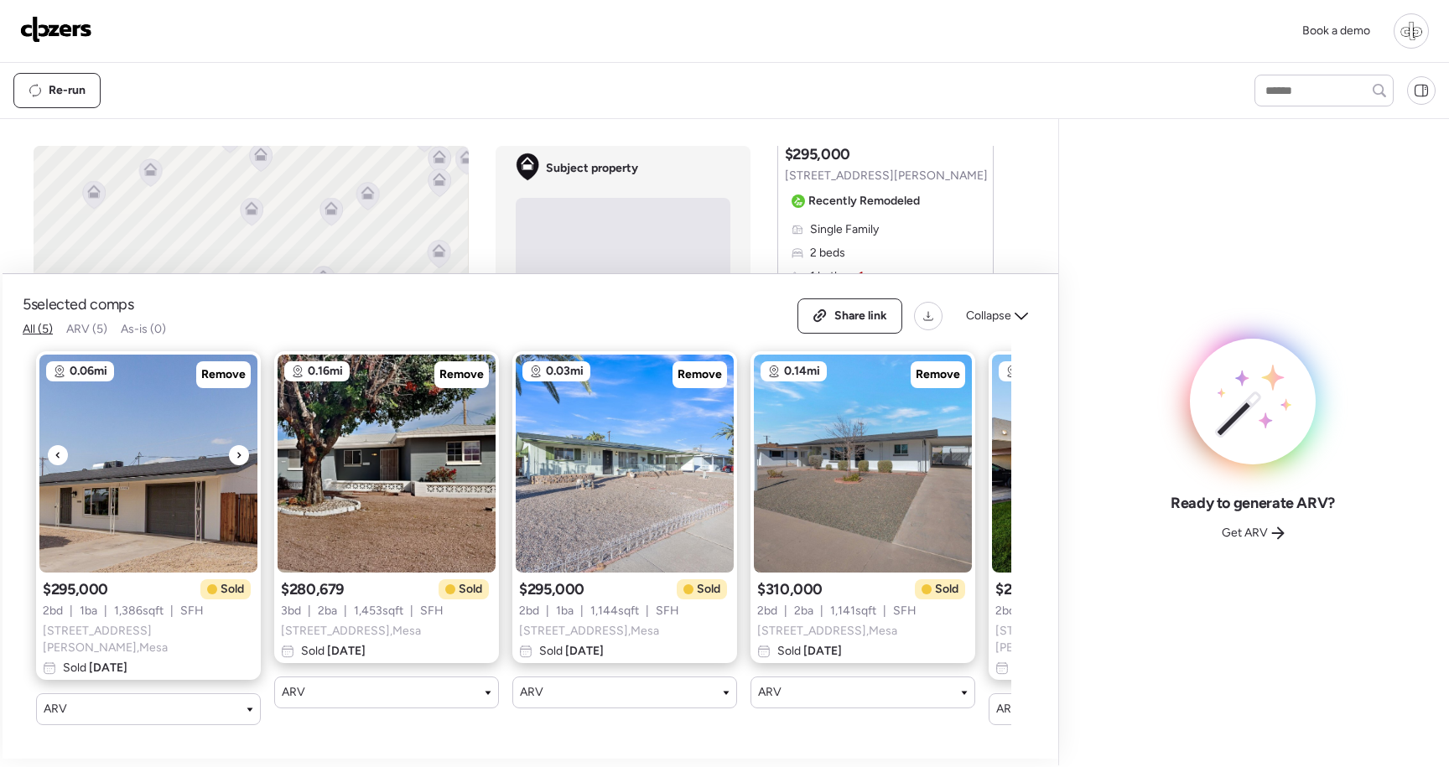
click at [147, 539] on img at bounding box center [148, 464] width 218 height 218
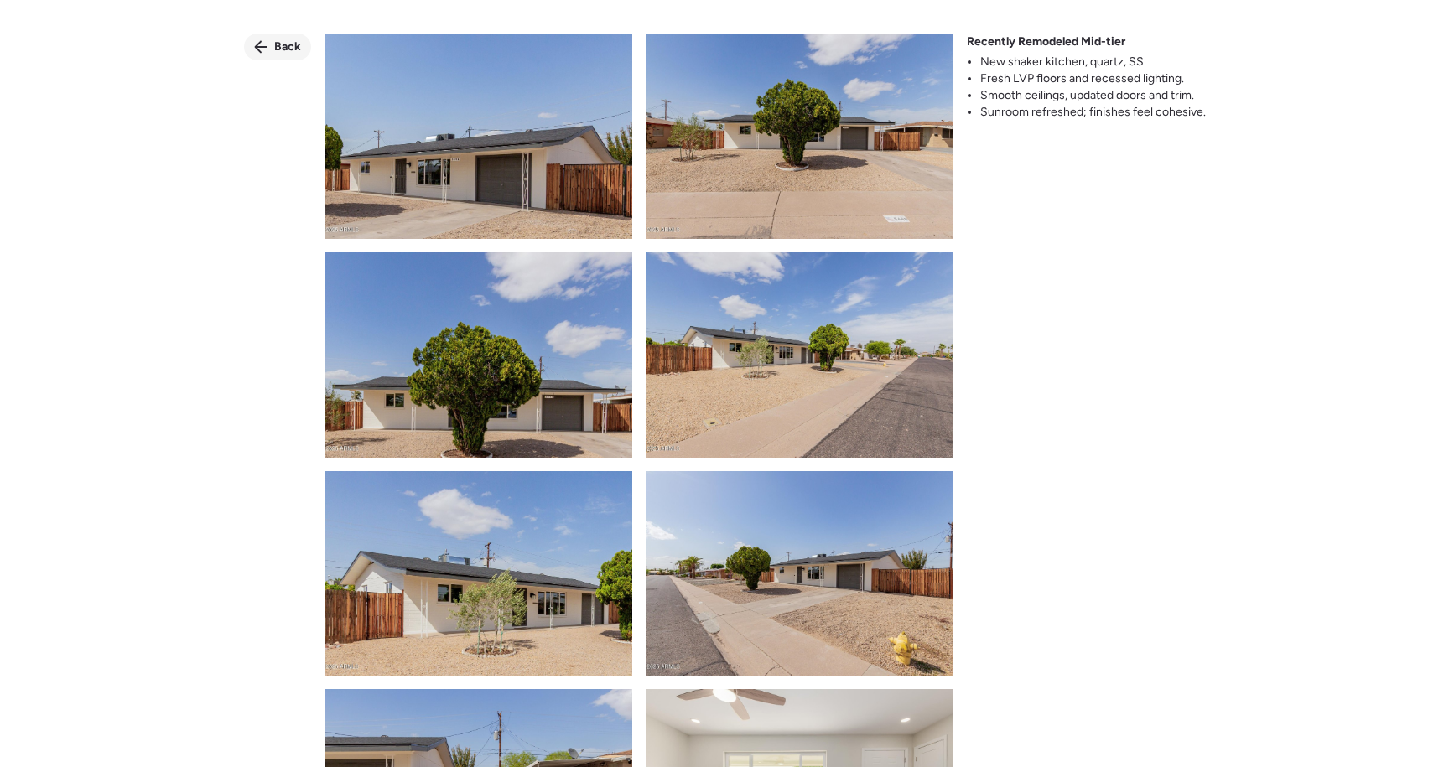
click at [292, 41] on span "Back" at bounding box center [287, 47] width 27 height 17
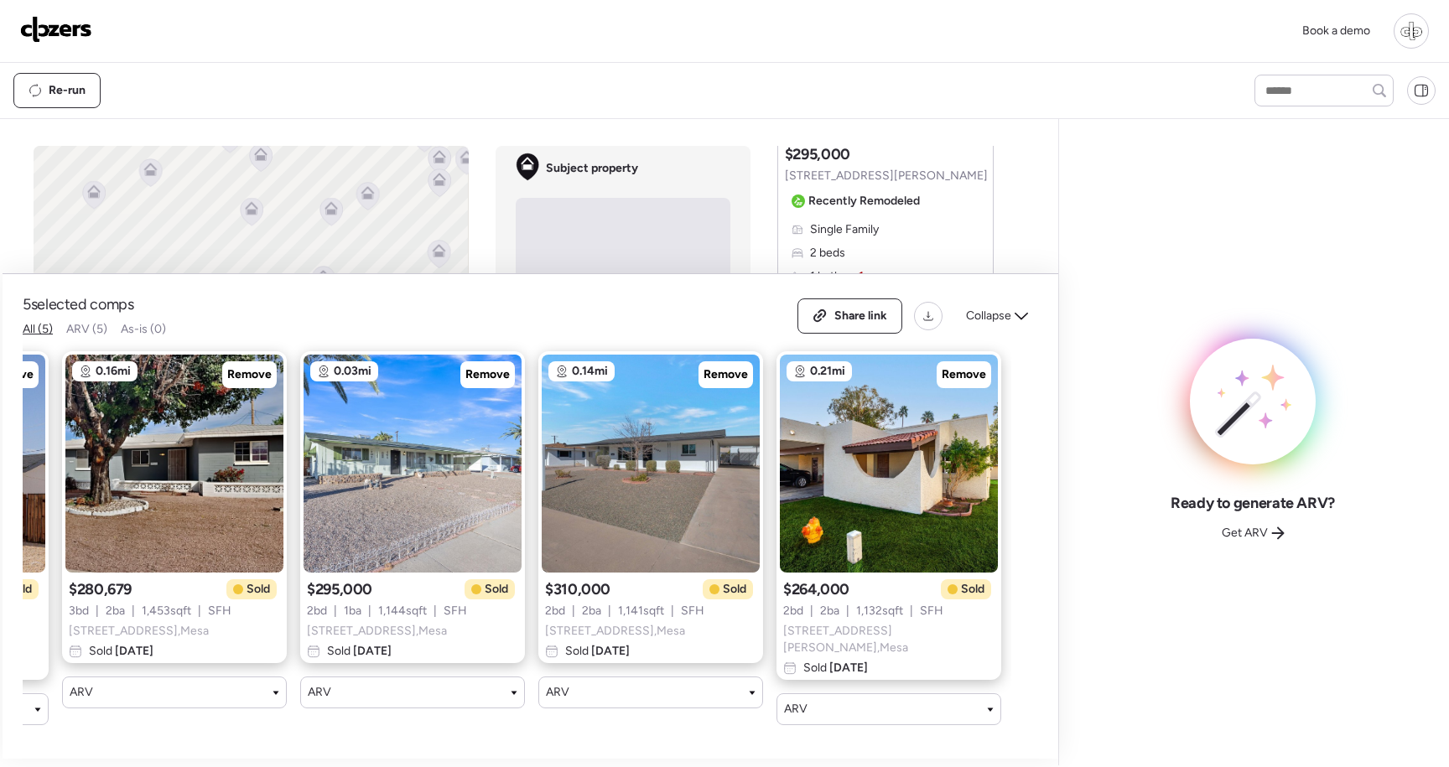
scroll to position [0, 216]
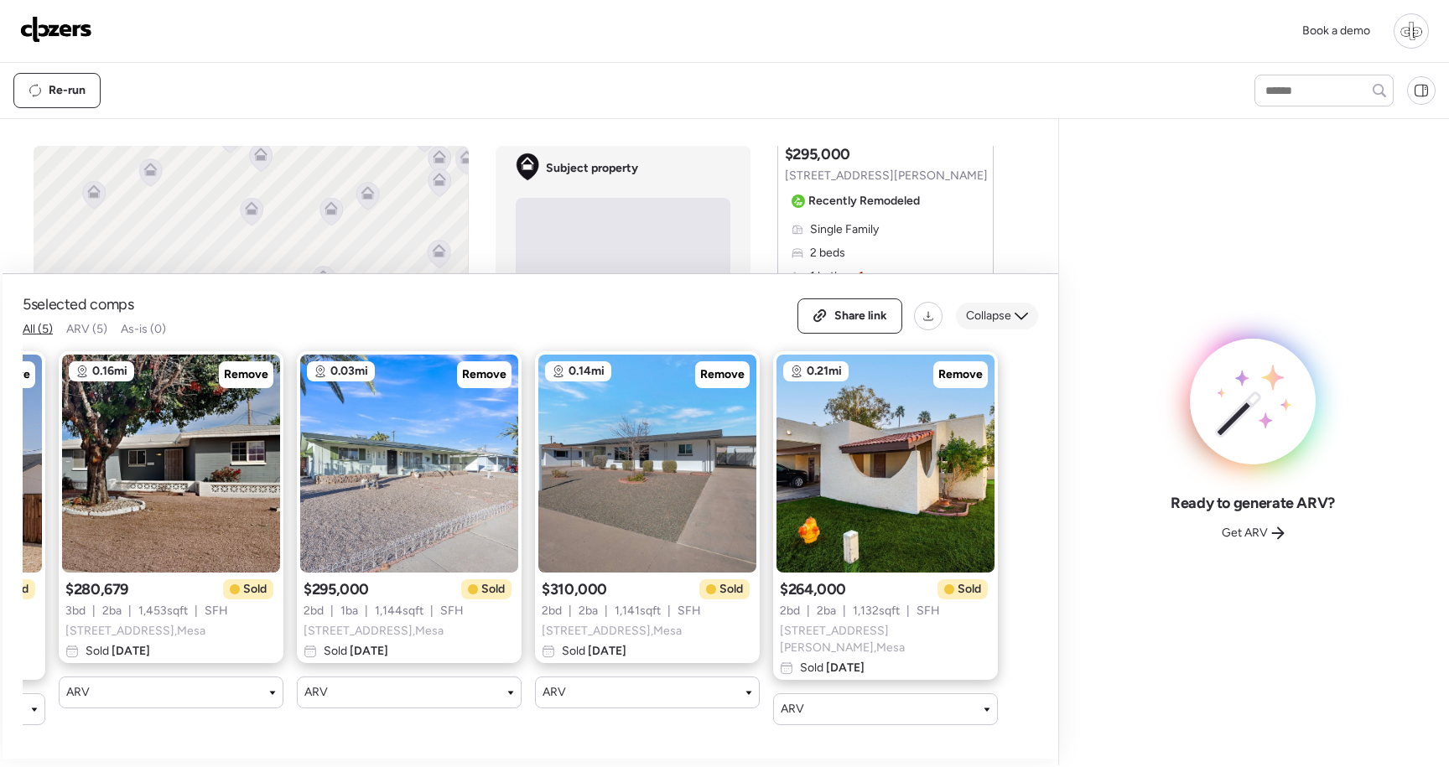
click at [991, 325] on span "Collapse" at bounding box center [988, 316] width 45 height 17
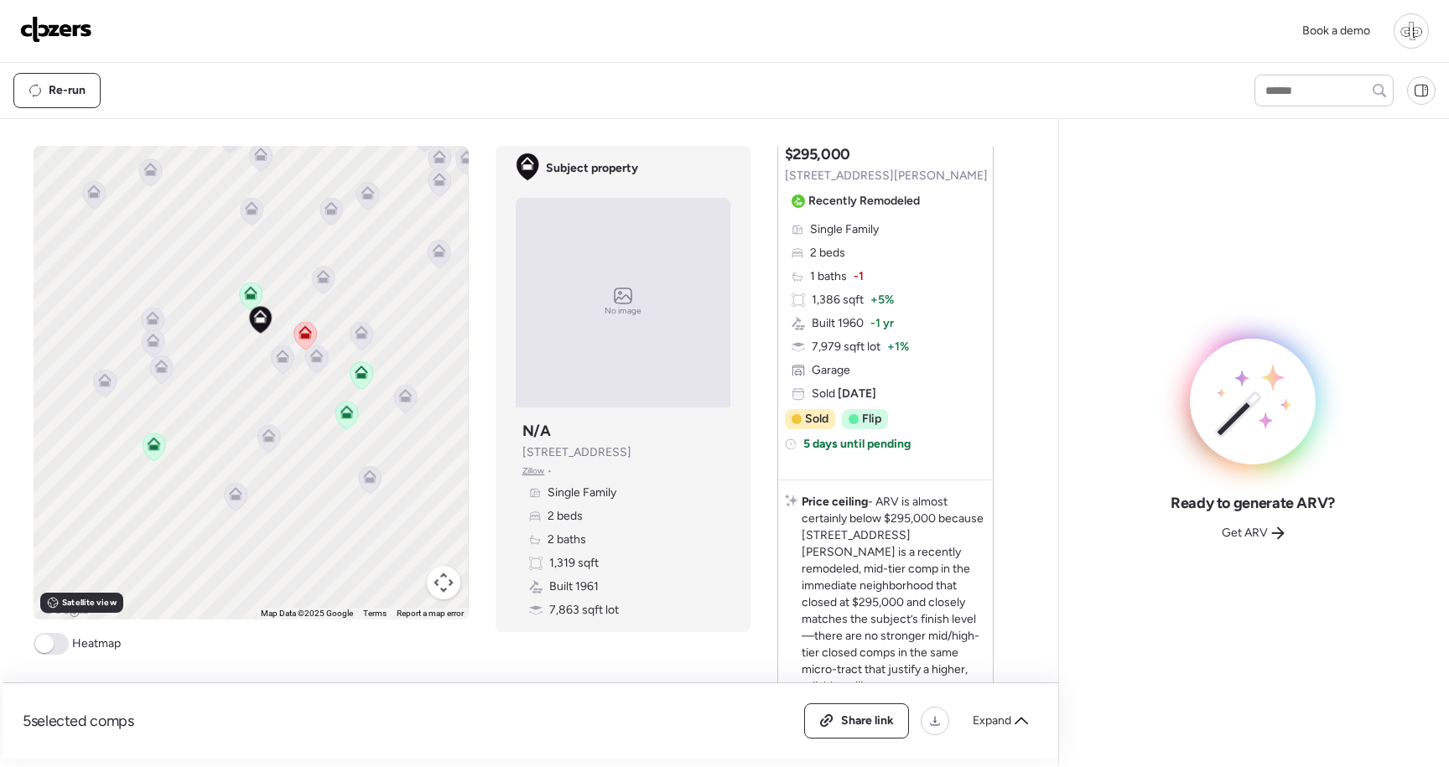
click at [304, 338] on icon at bounding box center [305, 335] width 11 height 5
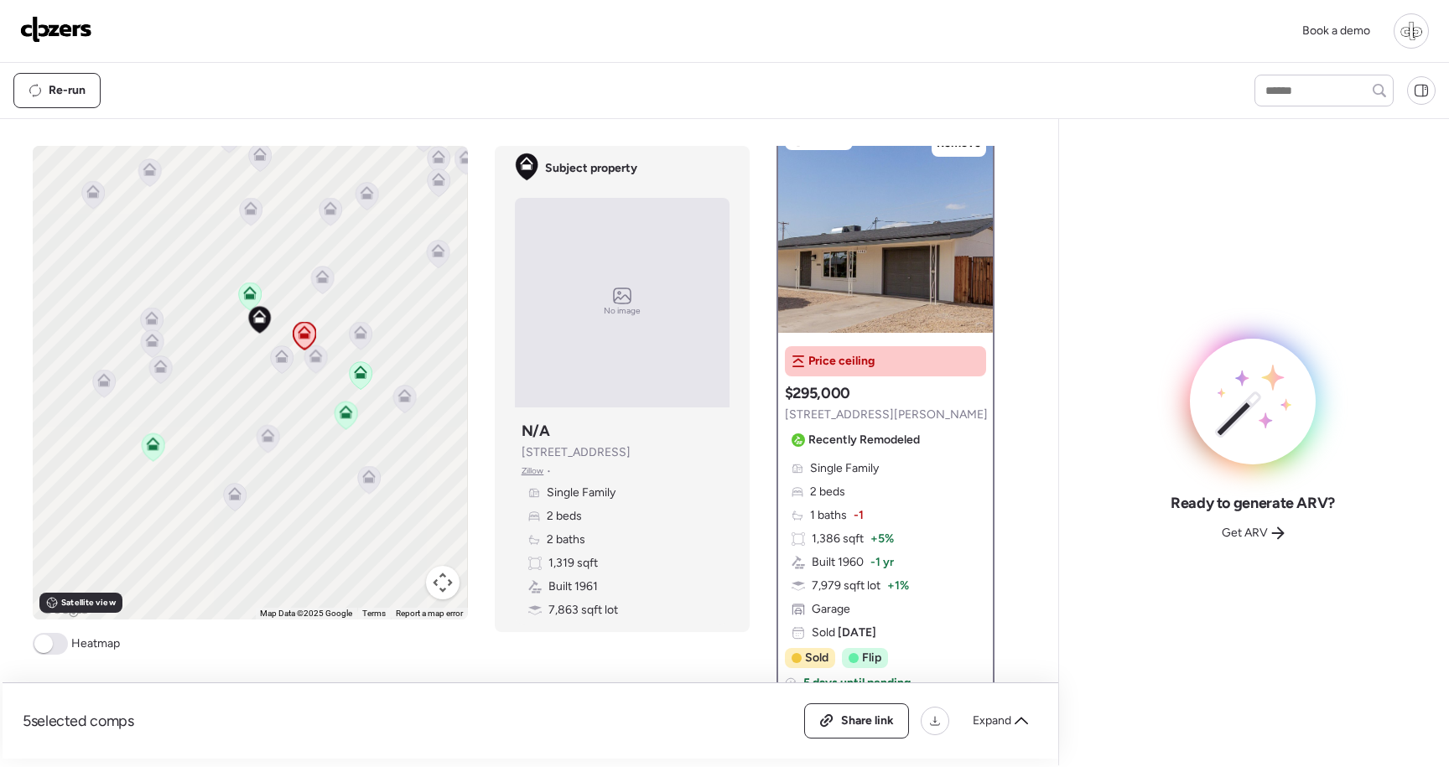
scroll to position [0, 0]
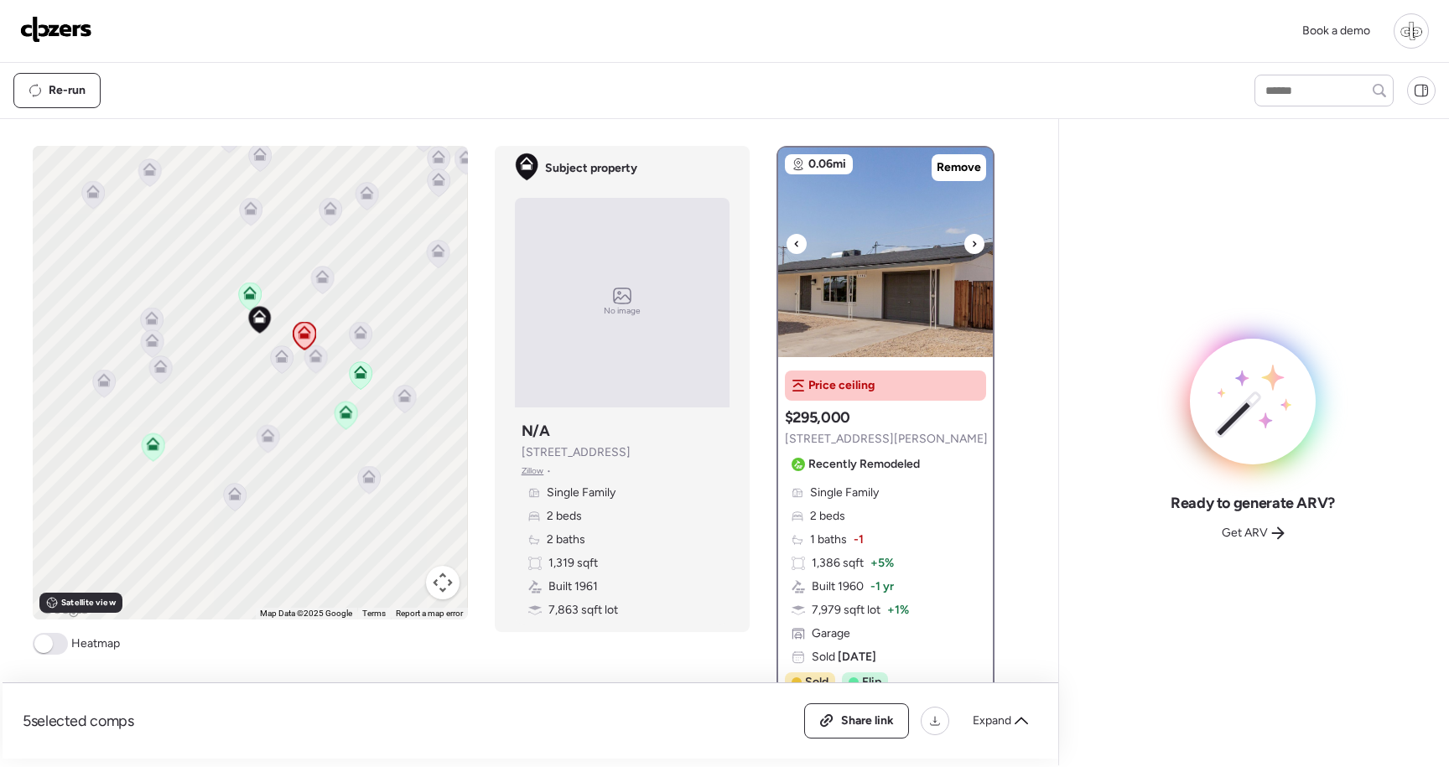
click at [898, 252] on img at bounding box center [885, 253] width 215 height 210
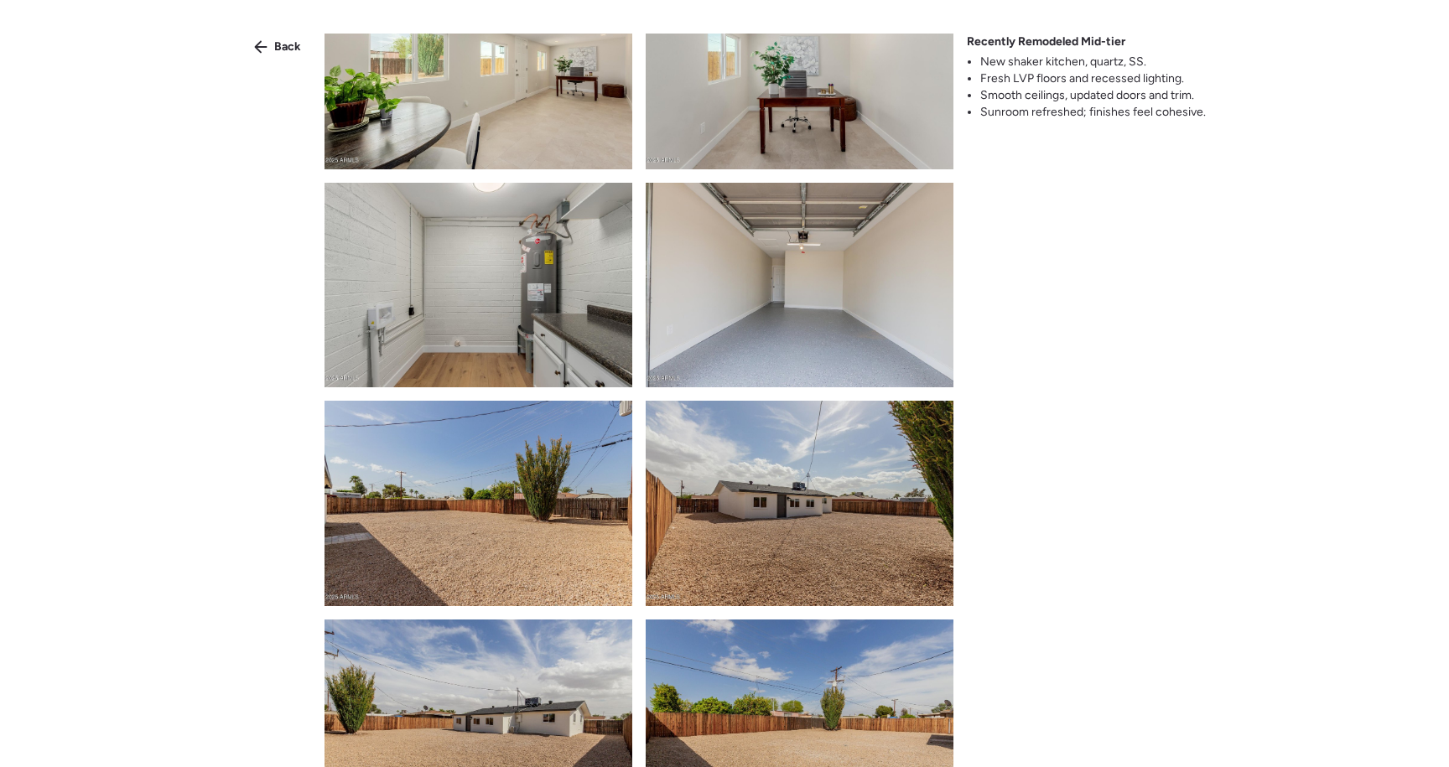
scroll to position [2315, 0]
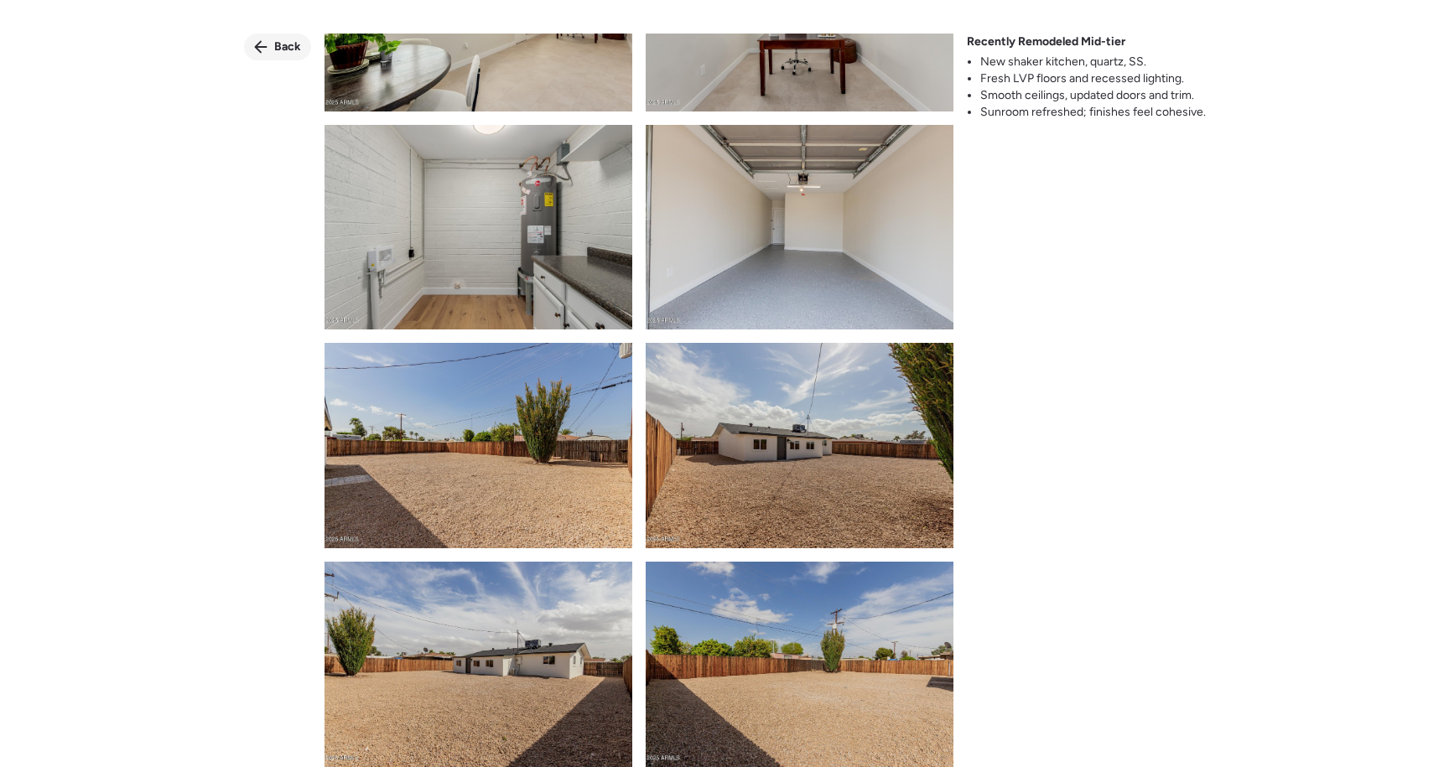
click at [285, 47] on span "Back" at bounding box center [287, 47] width 27 height 17
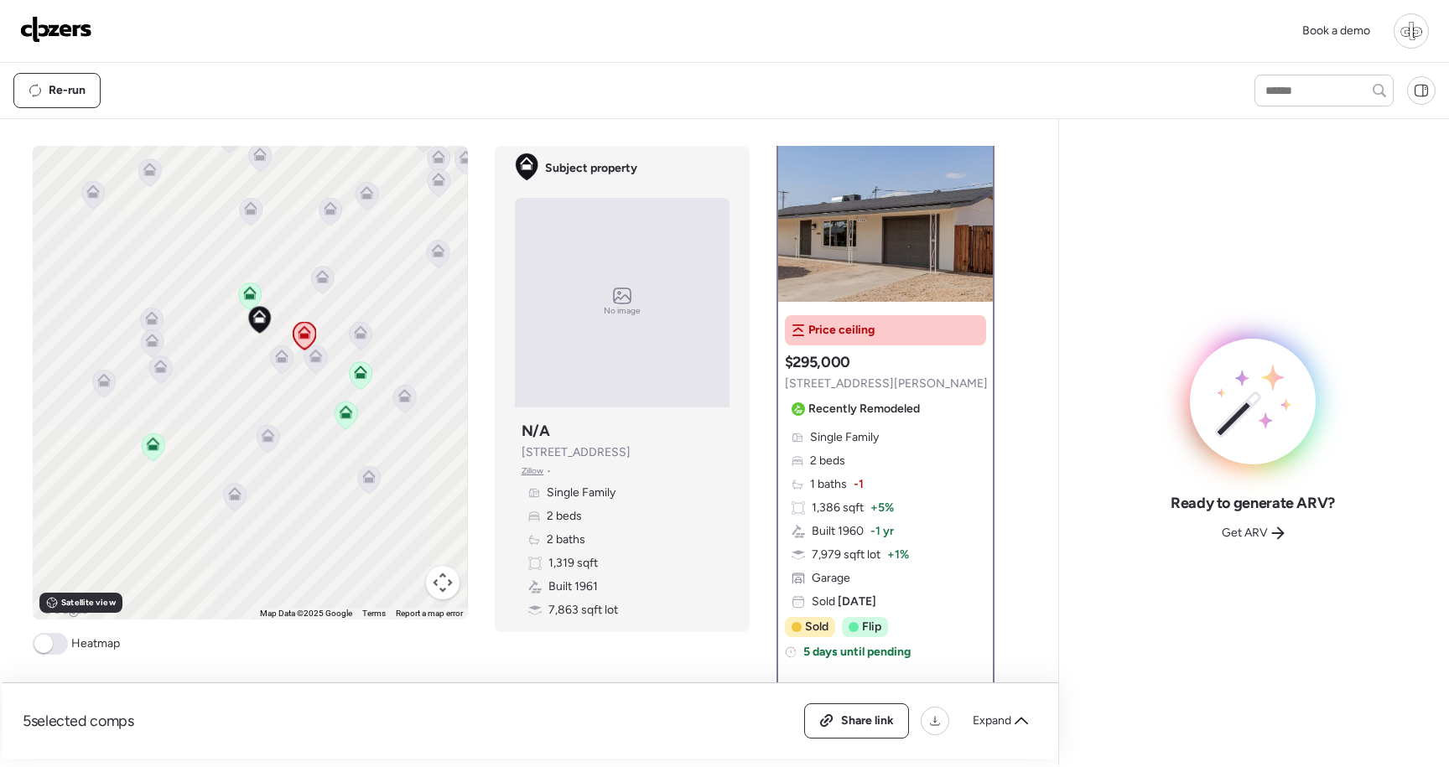
scroll to position [65, 0]
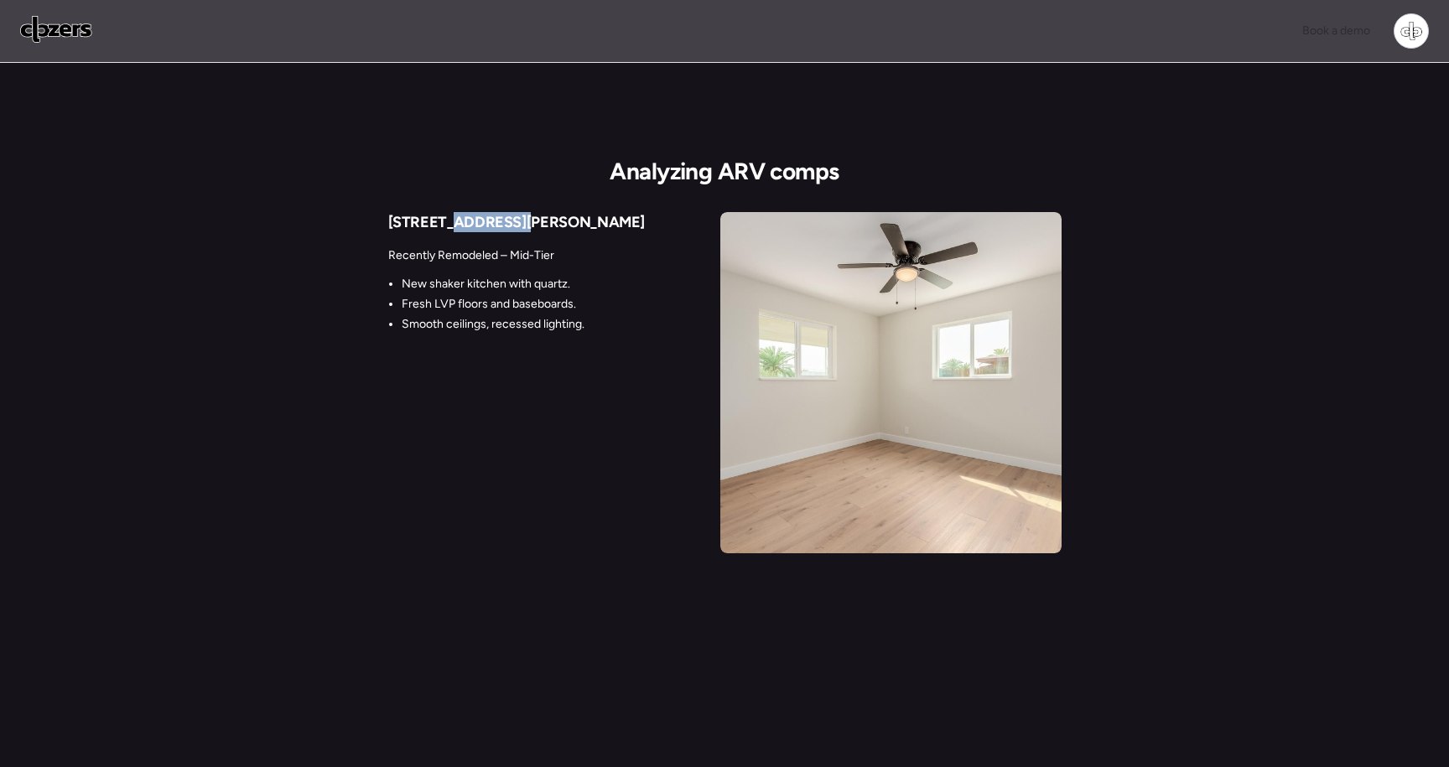
drag, startPoint x: 492, startPoint y: 222, endPoint x: 442, endPoint y: 224, distance: 50.4
click at [445, 223] on span "[STREET_ADDRESS][PERSON_NAME]" at bounding box center [516, 222] width 257 height 18
click at [513, 421] on div "5446 E [PERSON_NAME] St Recently Remodeled – Mid-Tier New shaker kitchen with q…" at bounding box center [725, 382] width 674 height 341
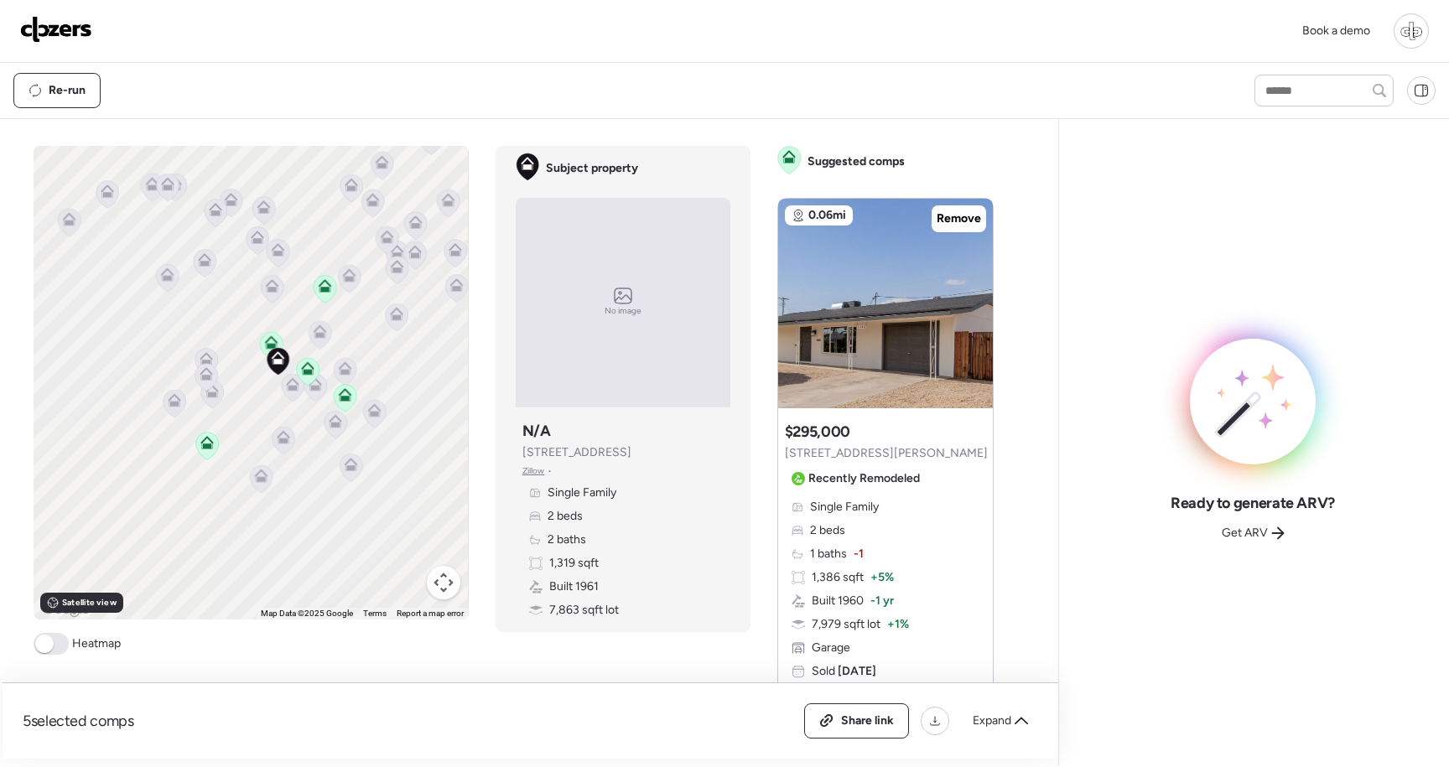
drag, startPoint x: 329, startPoint y: 421, endPoint x: 275, endPoint y: 379, distance: 68.1
click at [275, 380] on div "To navigate, press the arrow keys. To activate drag with keyboard, press Alt + …" at bounding box center [251, 383] width 434 height 474
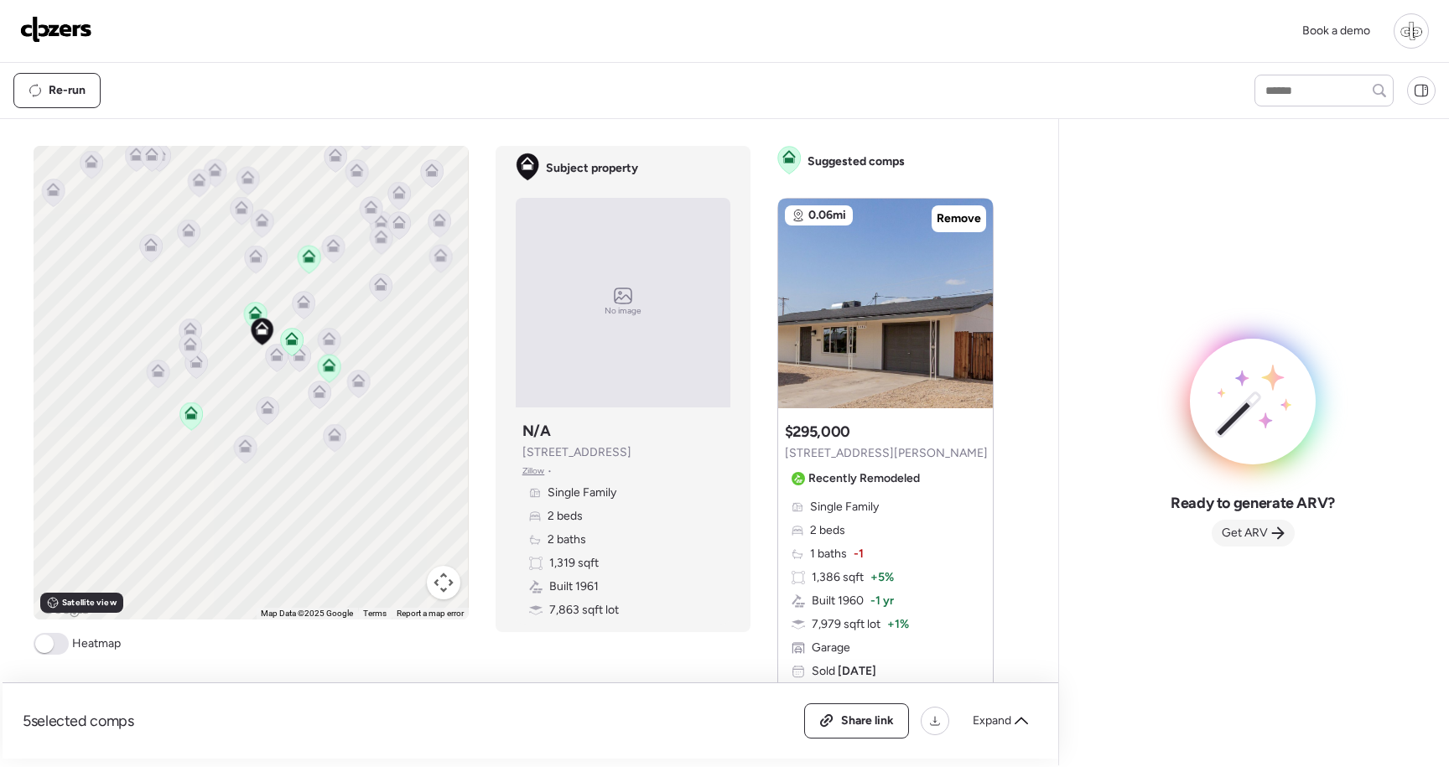
click at [1255, 543] on div "Get ARV" at bounding box center [1253, 533] width 83 height 27
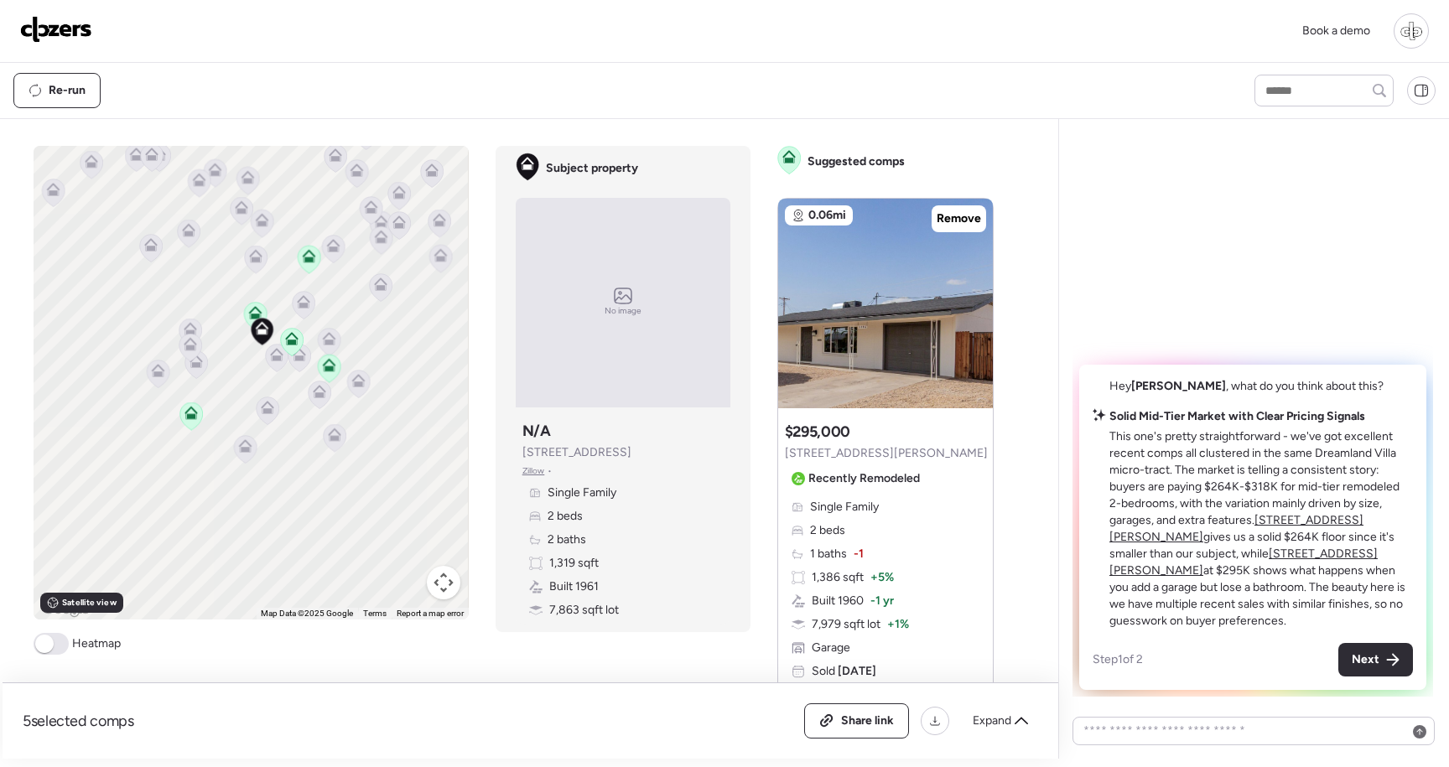
click at [1295, 535] on u "[STREET_ADDRESS][PERSON_NAME]" at bounding box center [1237, 528] width 254 height 31
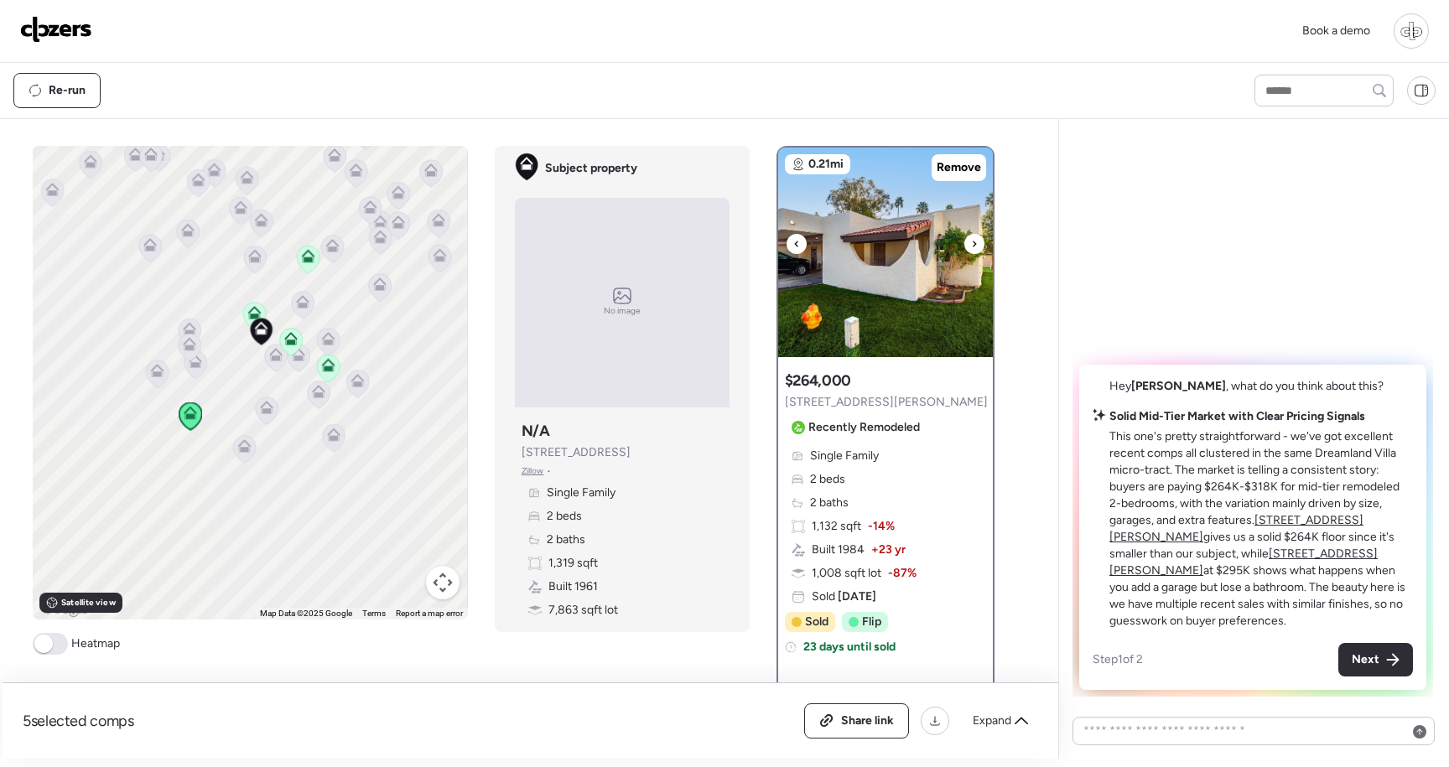
click at [886, 252] on img at bounding box center [885, 253] width 215 height 210
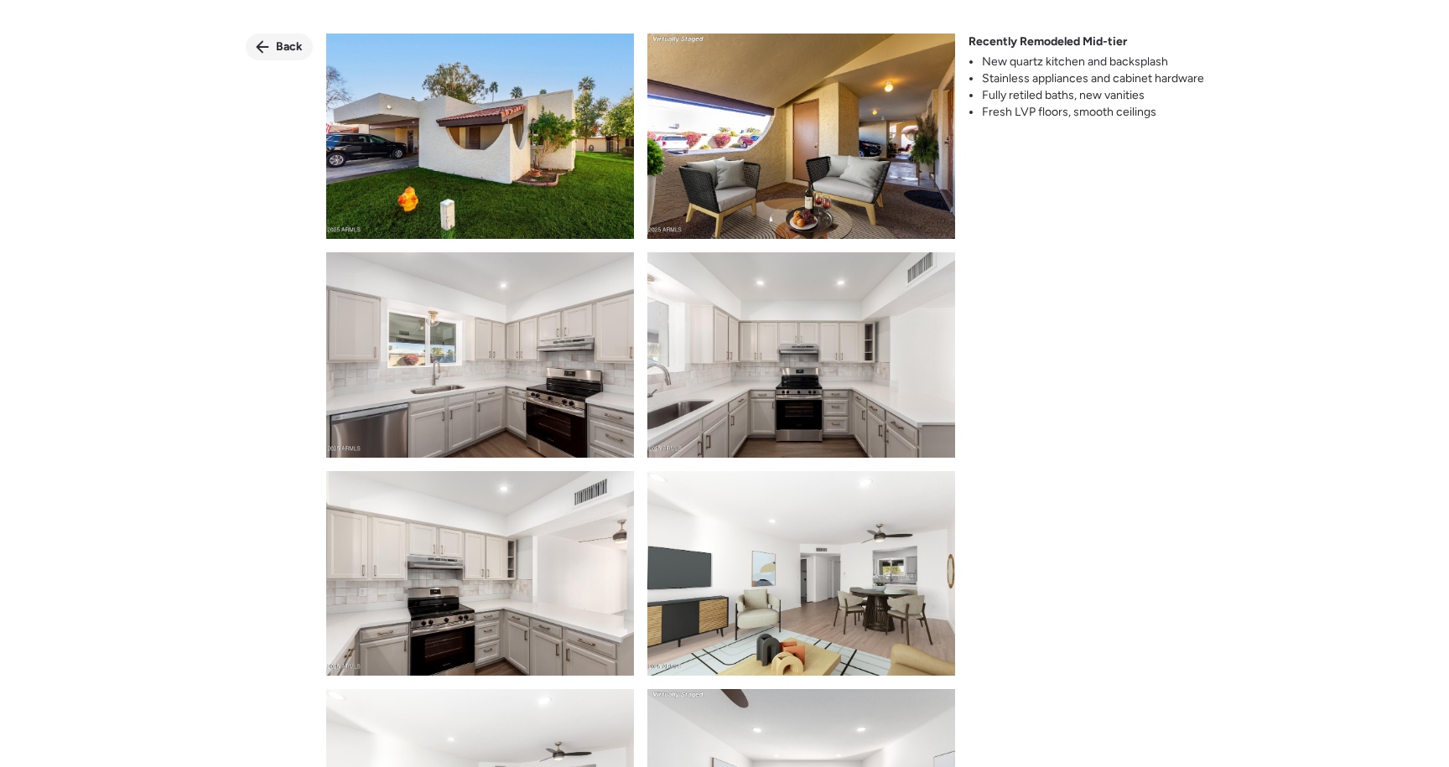
click at [296, 47] on span "Back" at bounding box center [289, 47] width 27 height 17
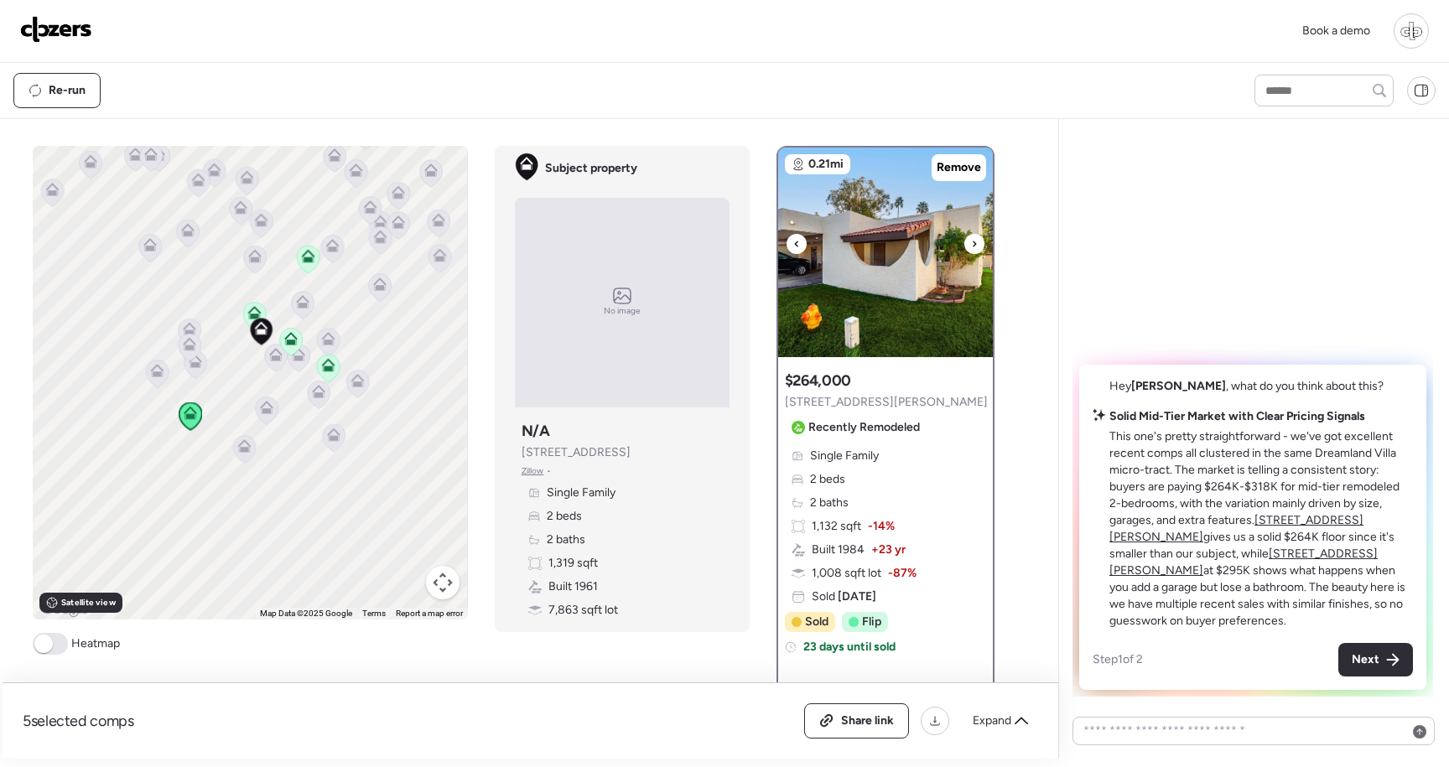
click at [883, 200] on img at bounding box center [885, 253] width 215 height 210
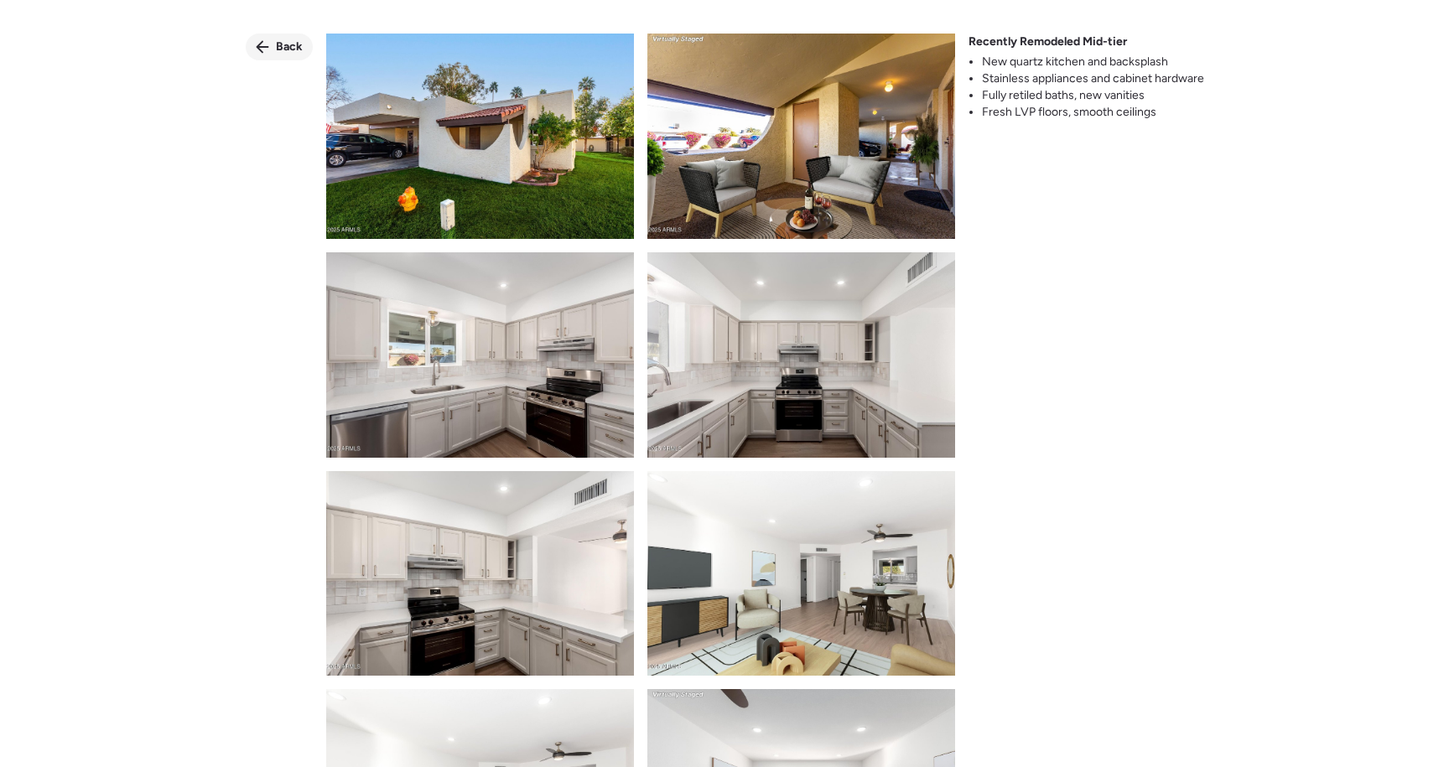
click at [272, 39] on div "Back" at bounding box center [279, 47] width 67 height 27
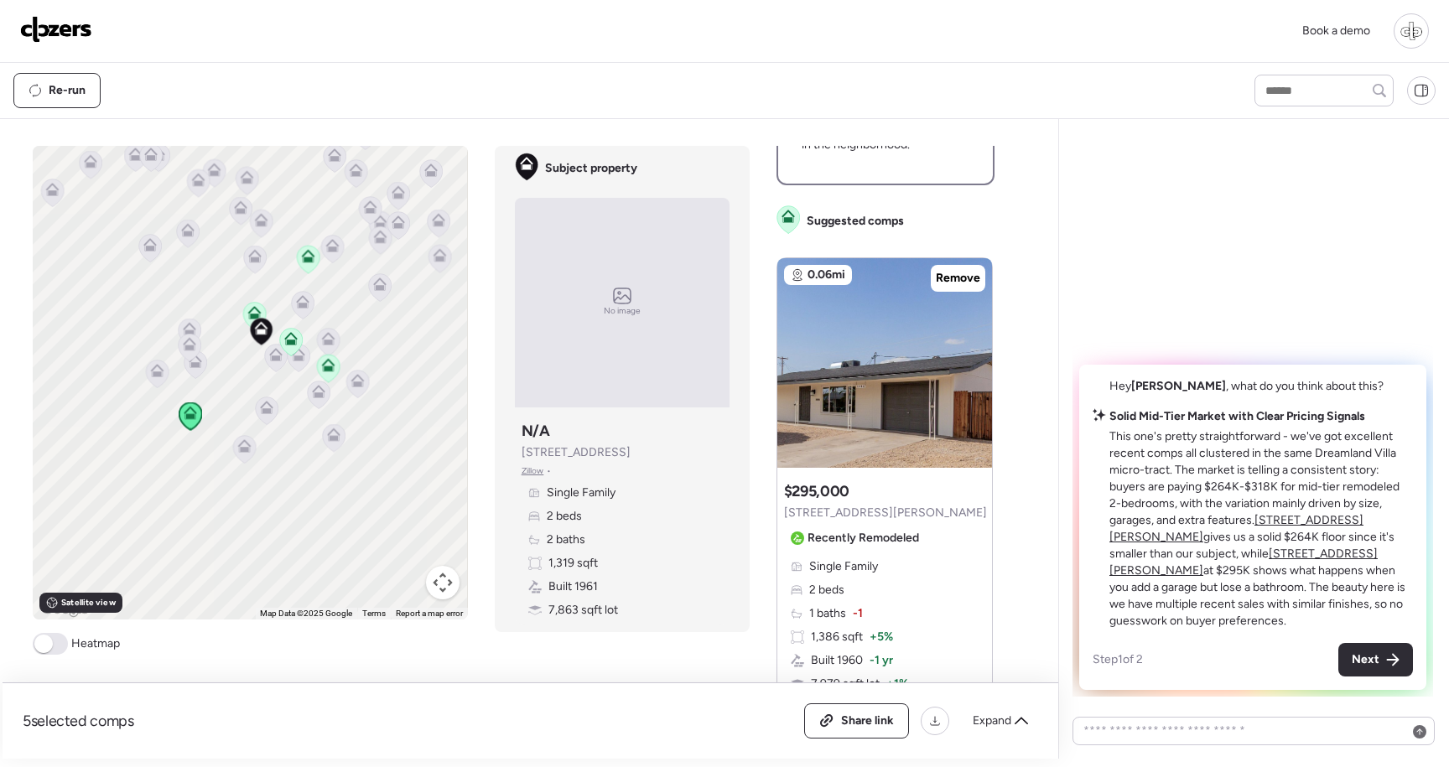
scroll to position [741, 0]
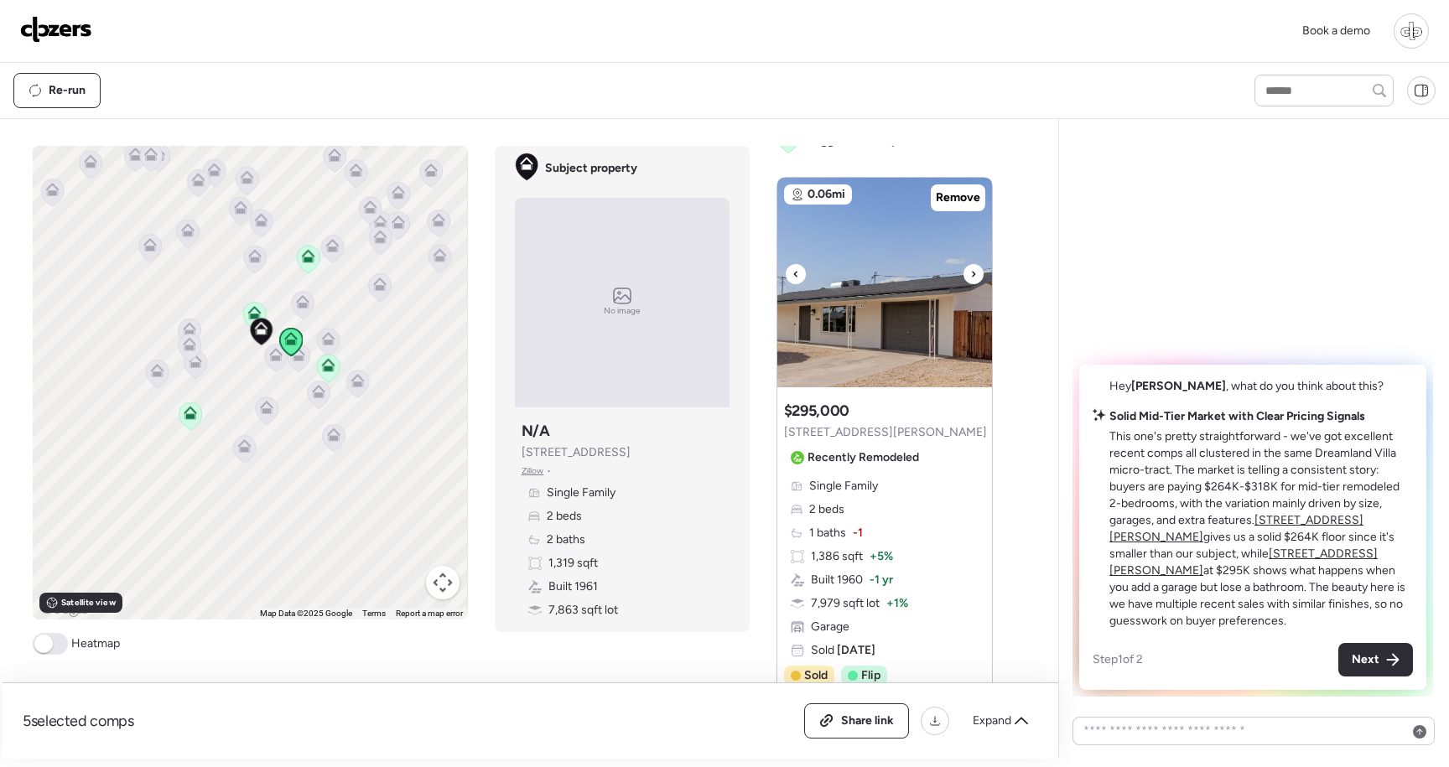
click at [892, 307] on img at bounding box center [885, 283] width 215 height 210
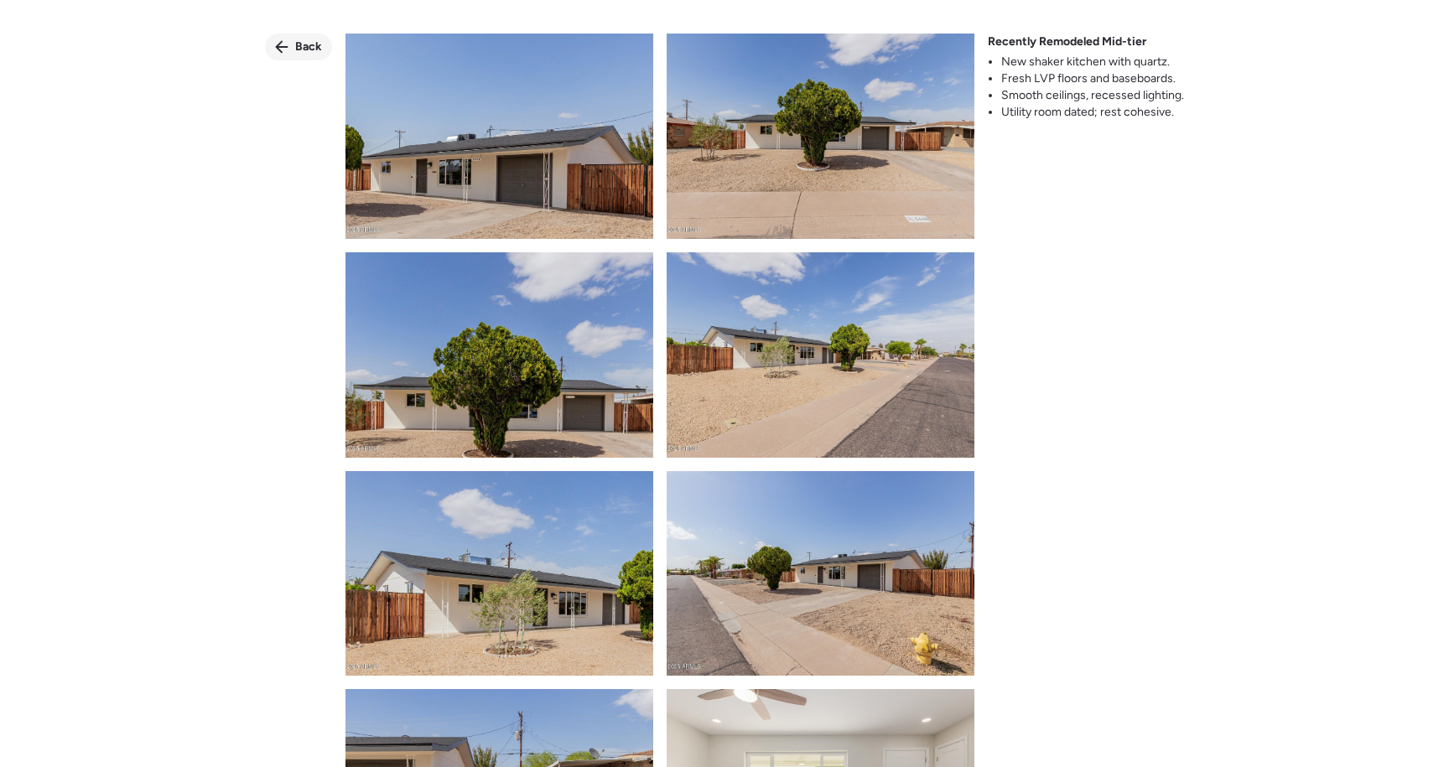
click at [322, 44] on div "Back" at bounding box center [298, 47] width 67 height 27
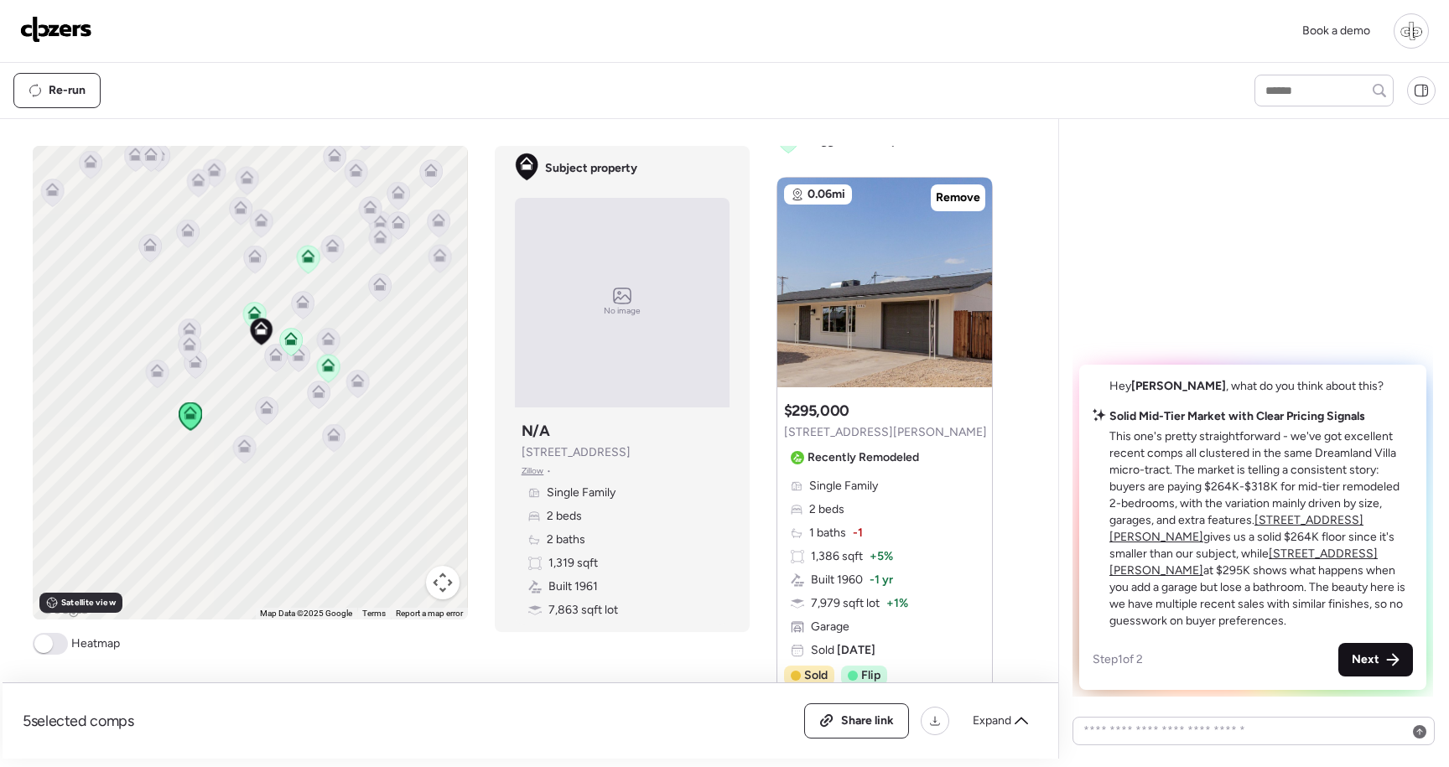
click at [1368, 659] on span "Next" at bounding box center [1366, 660] width 28 height 17
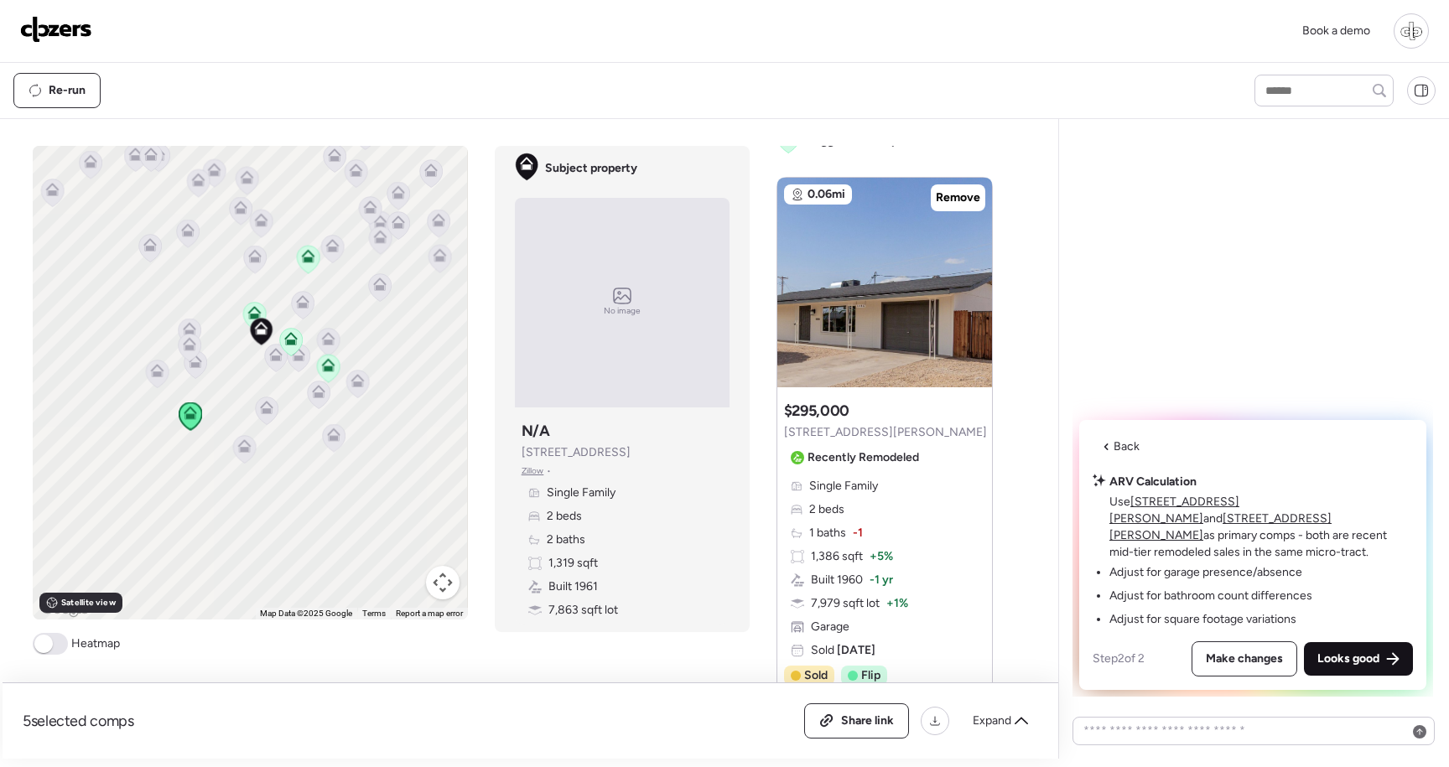
click at [1365, 649] on div "Looks good" at bounding box center [1358, 659] width 109 height 34
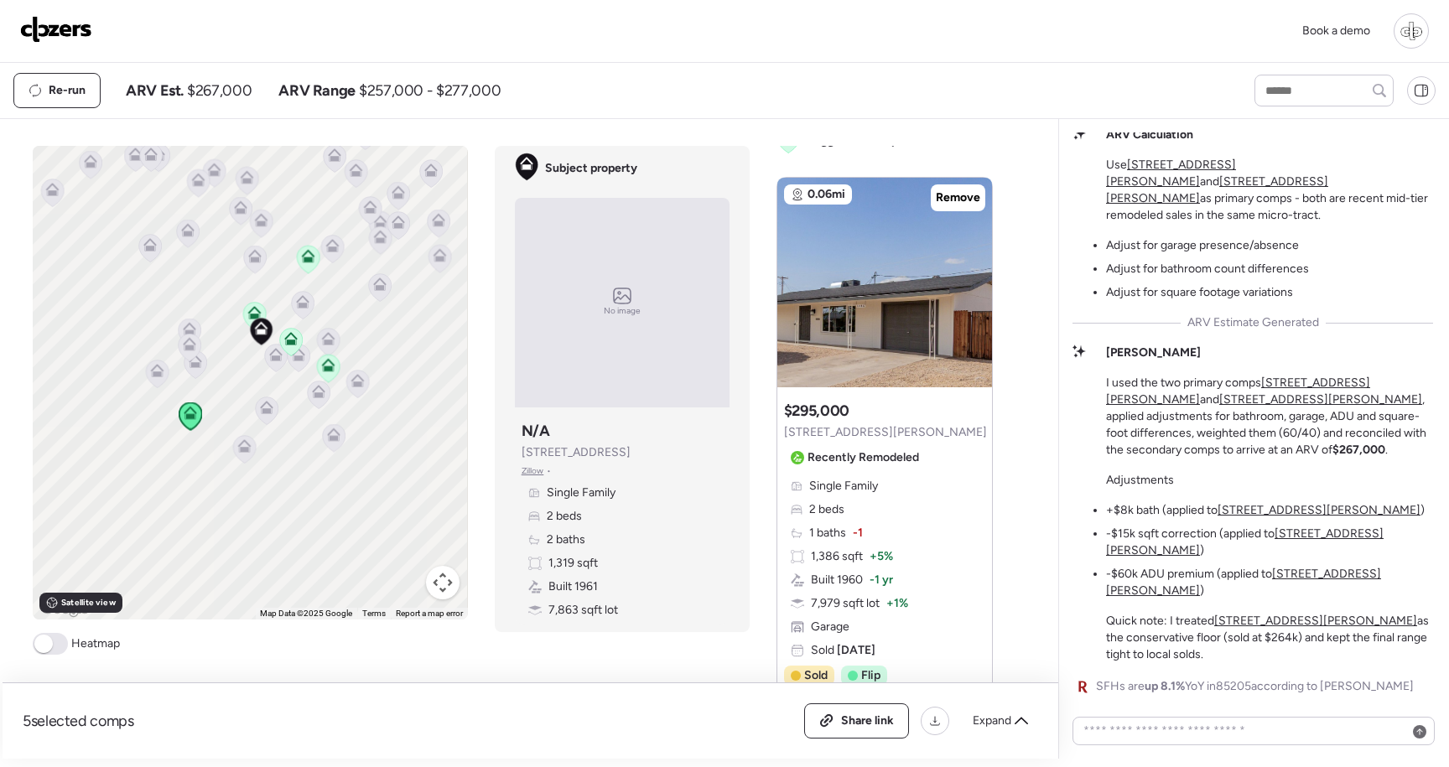
click at [1340, 592] on u "131 N Higley Rd Unit 120" at bounding box center [1243, 582] width 275 height 31
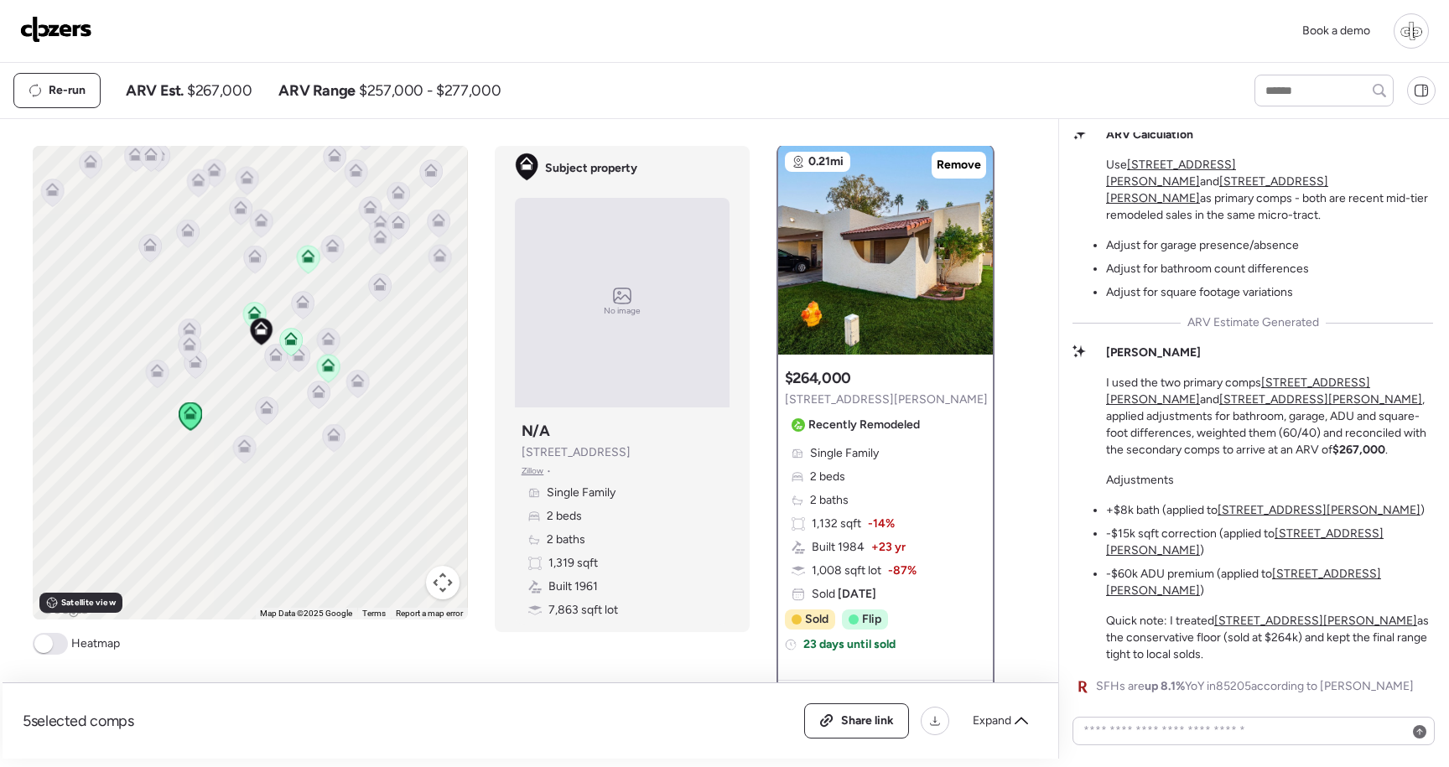
scroll to position [0, 0]
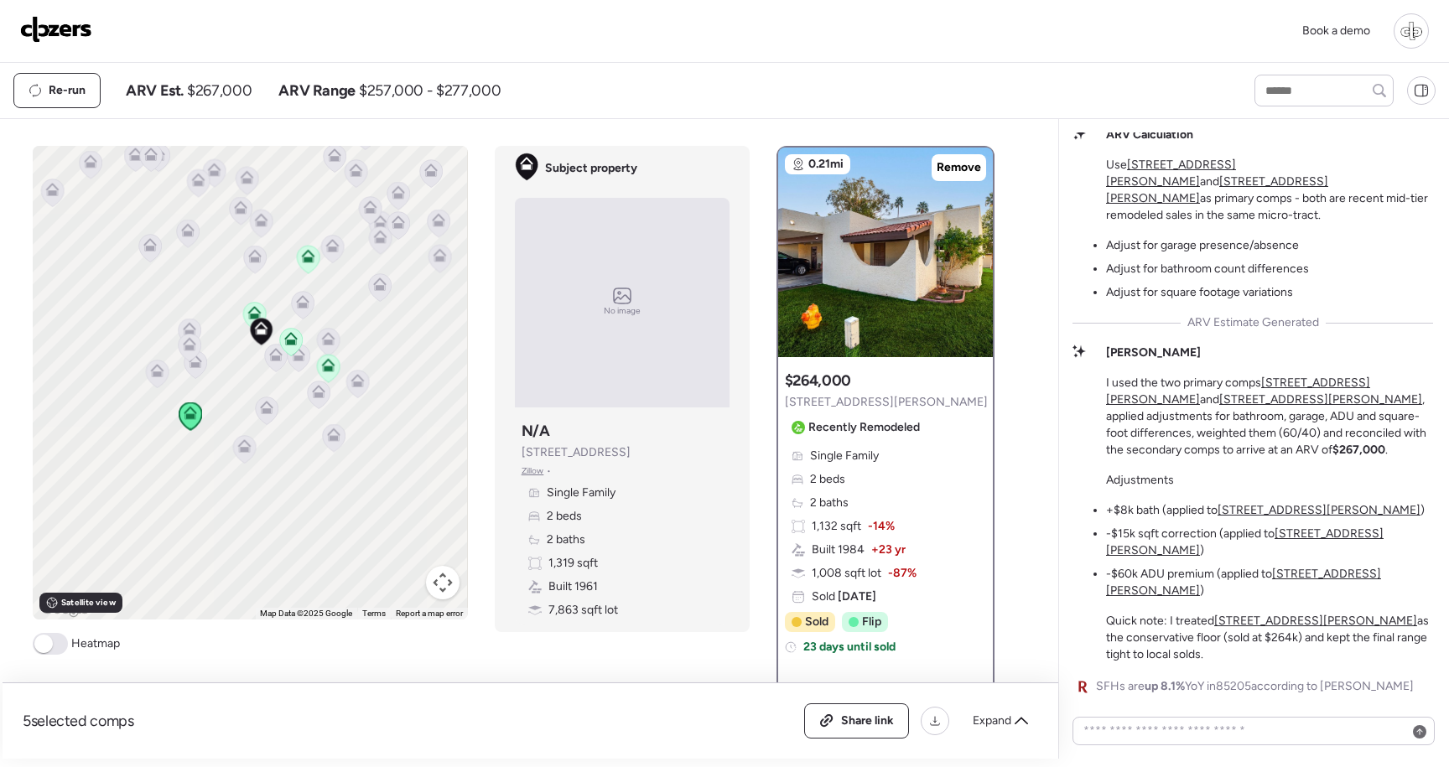
click at [876, 523] on span "-14%" at bounding box center [881, 526] width 27 height 17
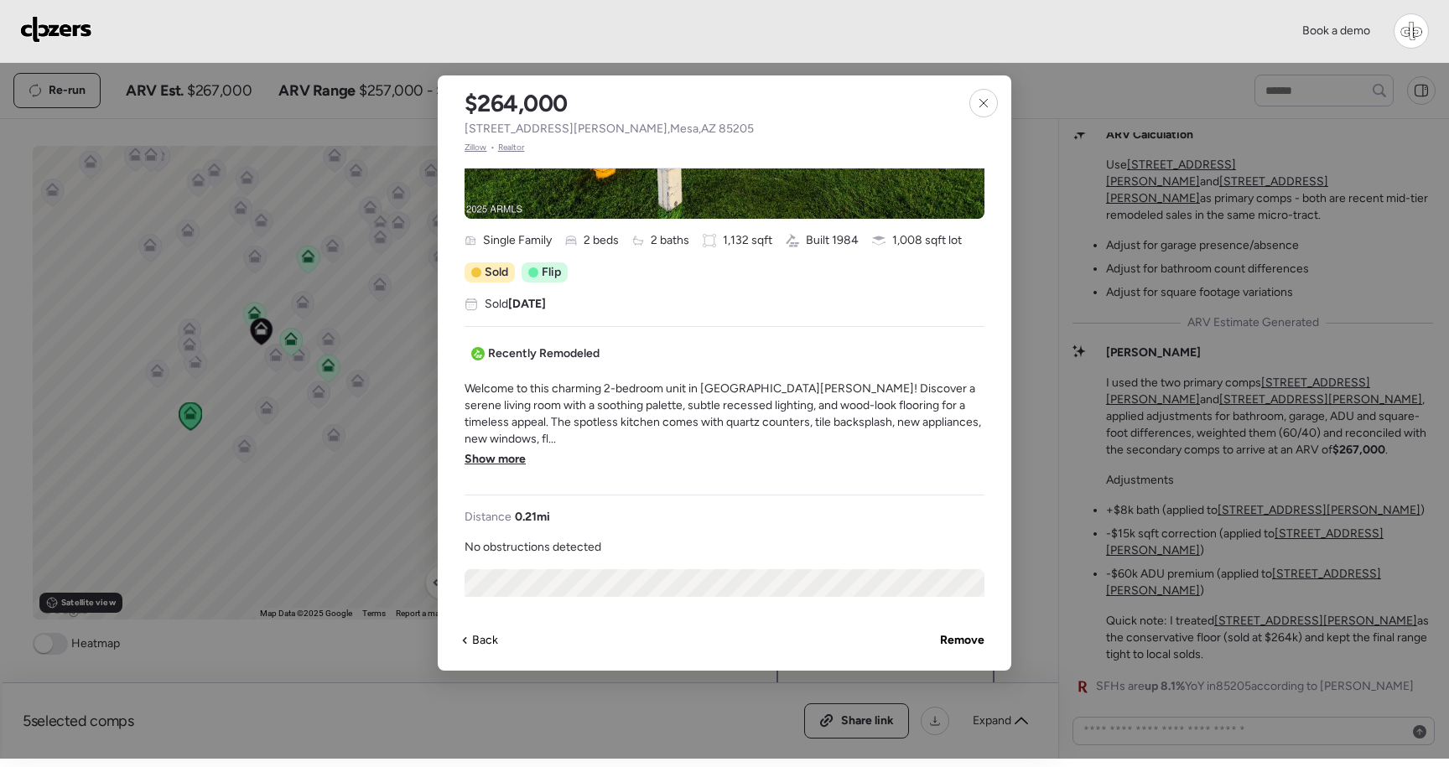
scroll to position [236, 0]
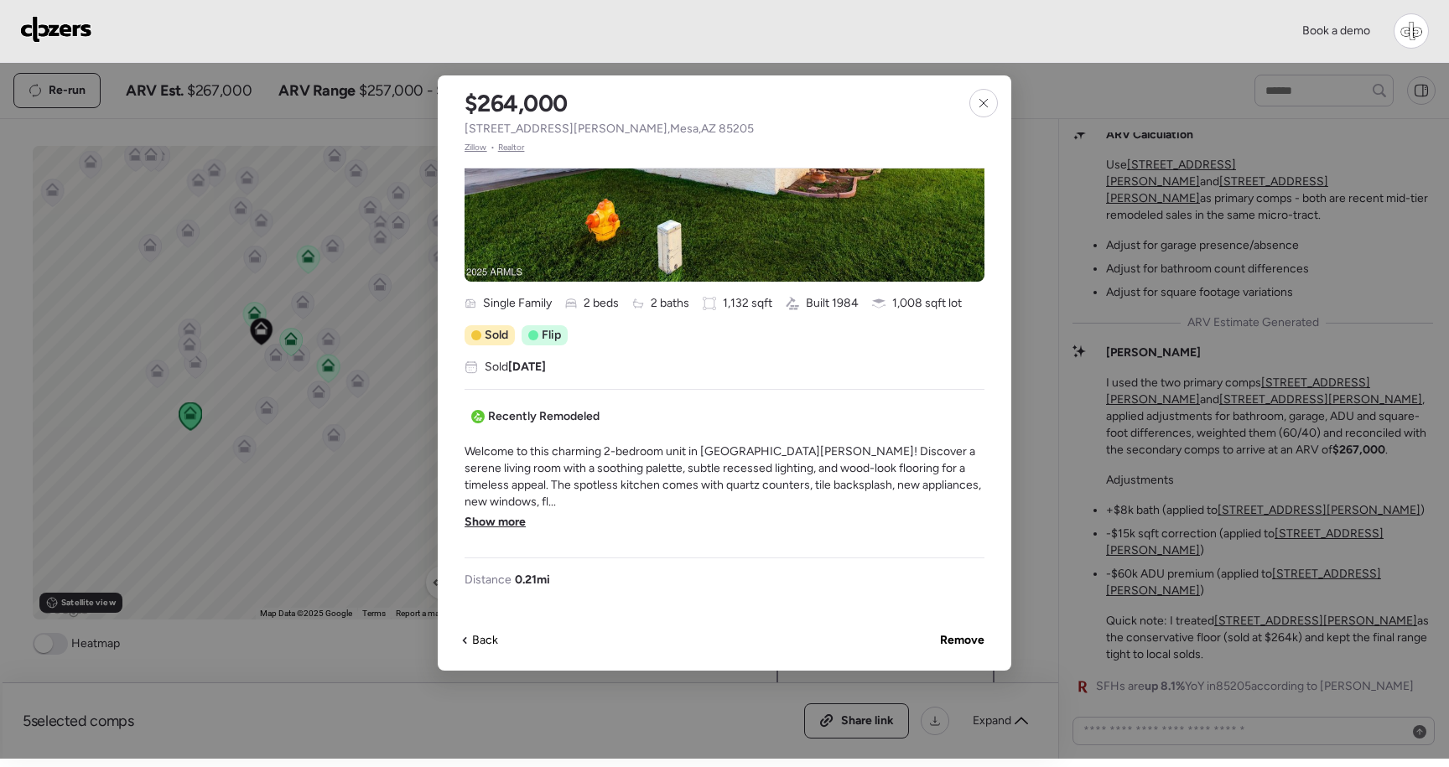
click at [511, 514] on span "Show more" at bounding box center [495, 522] width 61 height 17
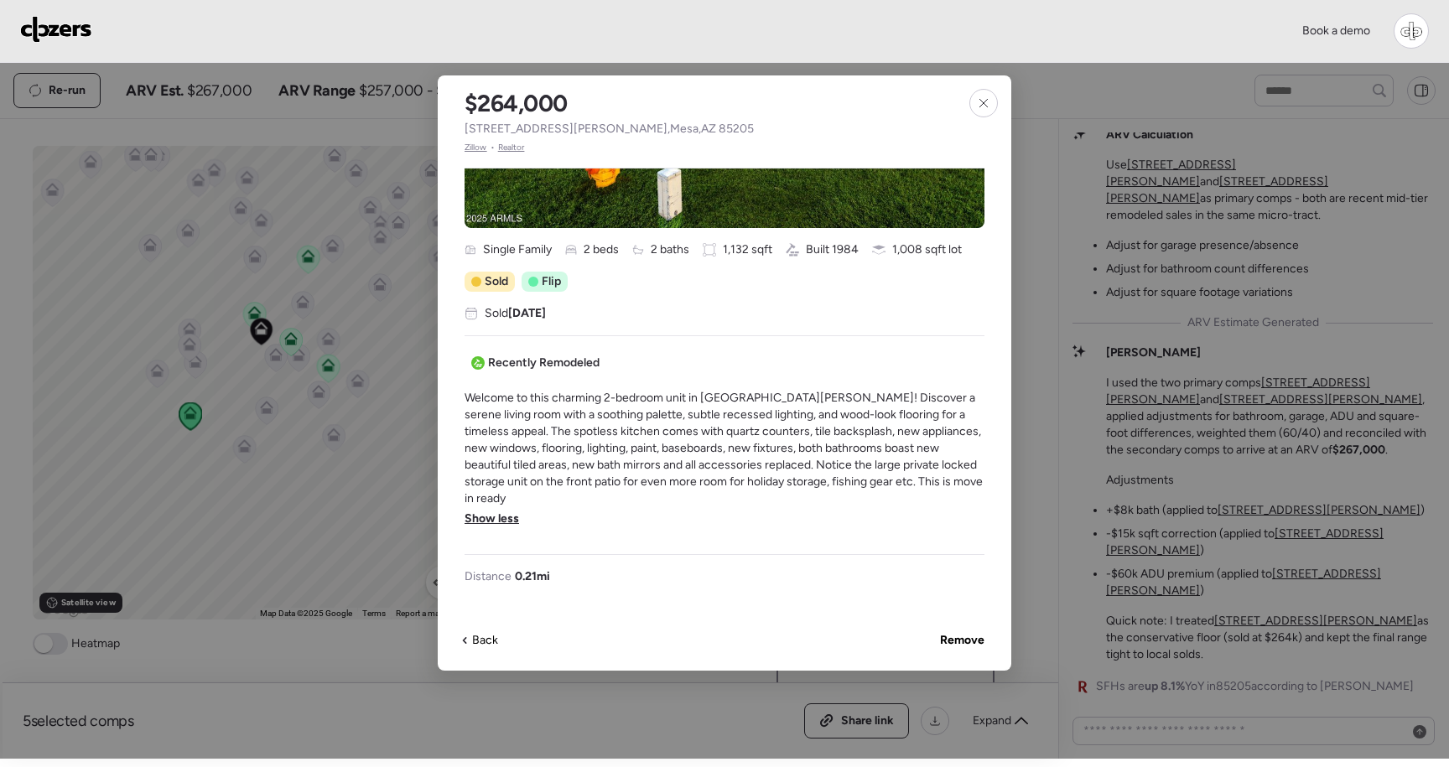
scroll to position [290, 0]
drag, startPoint x: 817, startPoint y: 462, endPoint x: 882, endPoint y: 462, distance: 65.4
click at [882, 462] on span "Welcome to this charming 2-bedroom unit in Casa De Paz! Discover a serene livin…" at bounding box center [725, 447] width 520 height 117
drag, startPoint x: 526, startPoint y: 484, endPoint x: 617, endPoint y: 484, distance: 91.4
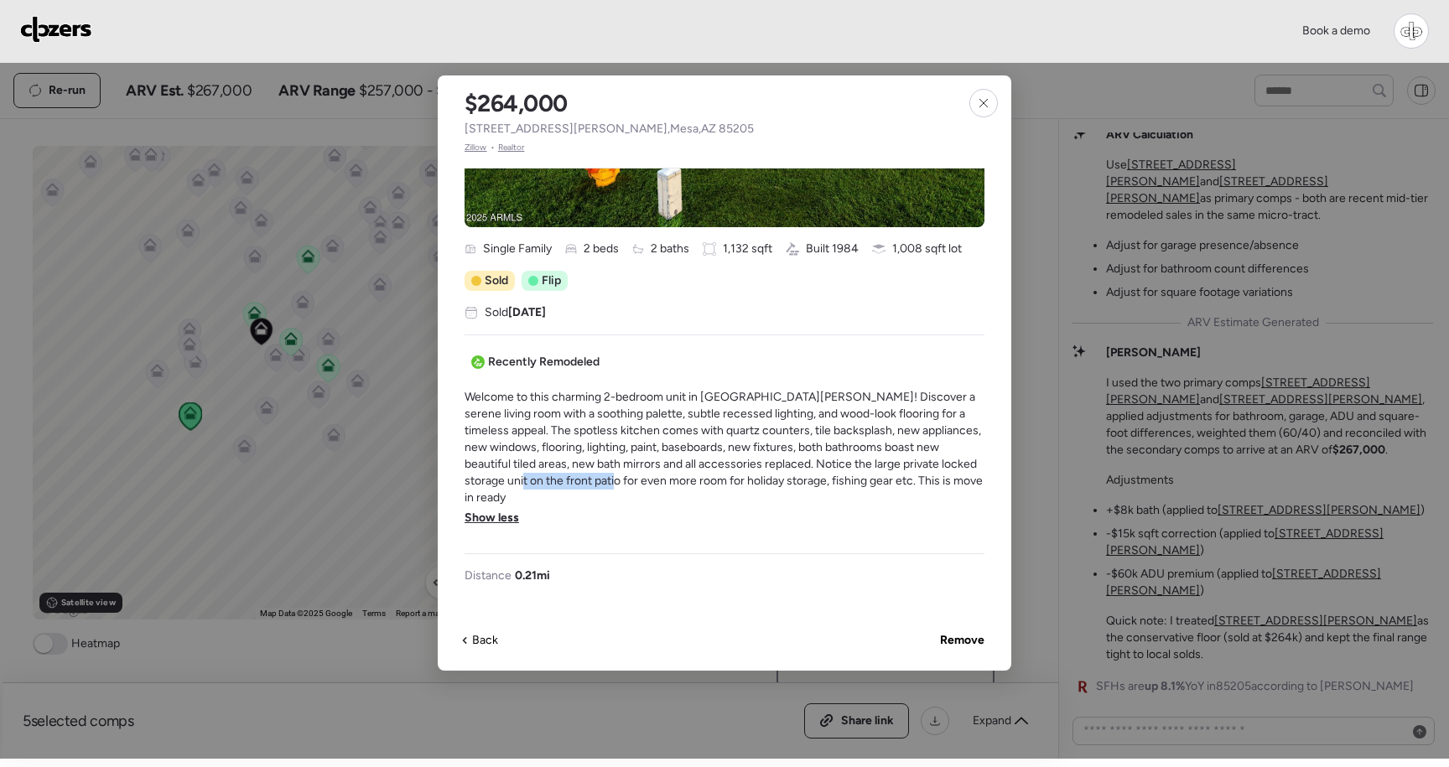
click at [617, 484] on span "Welcome to this charming 2-bedroom unit in Casa De Paz! Discover a serene livin…" at bounding box center [725, 447] width 520 height 117
click at [616, 484] on span "Welcome to this charming 2-bedroom unit in Casa De Paz! Discover a serene livin…" at bounding box center [725, 447] width 520 height 117
click at [975, 94] on div at bounding box center [984, 103] width 29 height 29
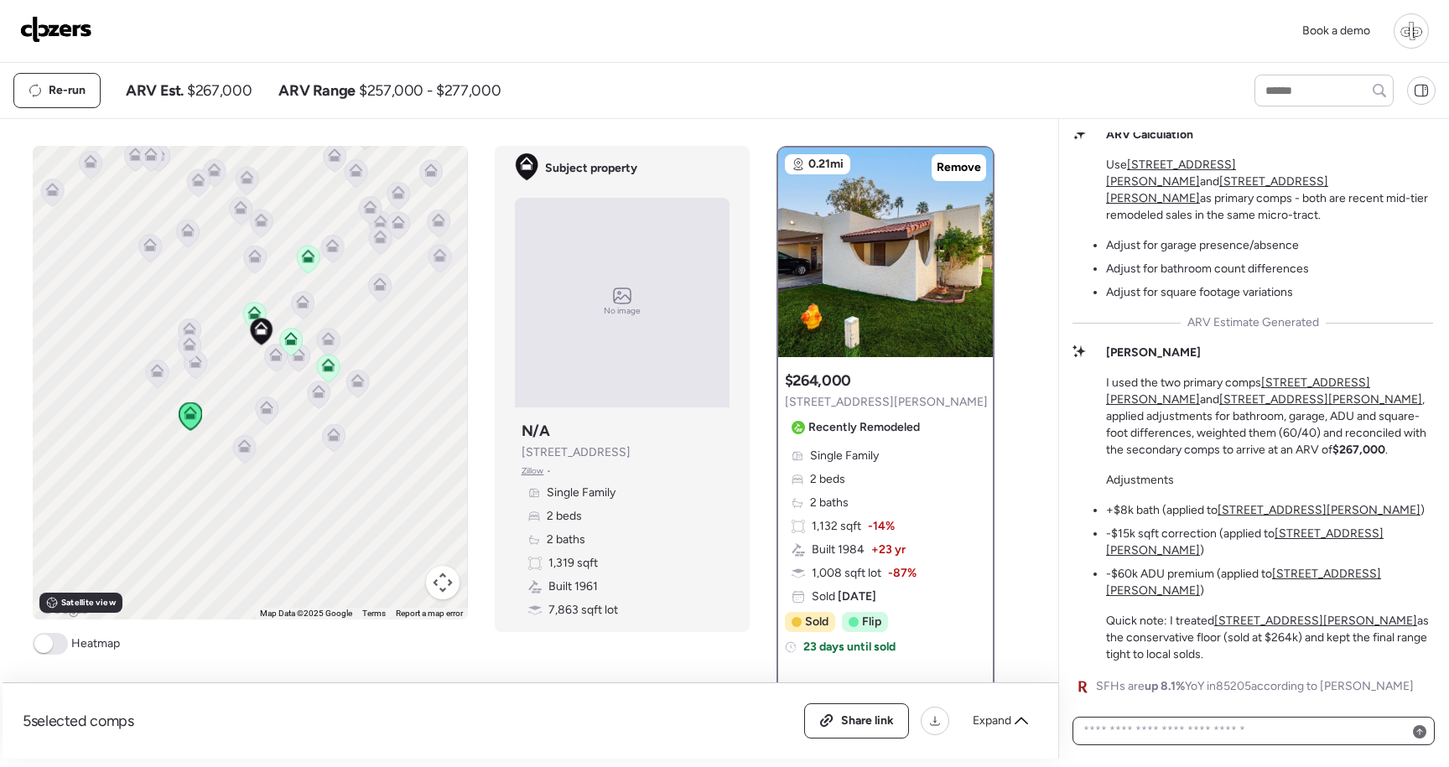
click at [1125, 733] on textarea at bounding box center [1253, 731] width 347 height 23
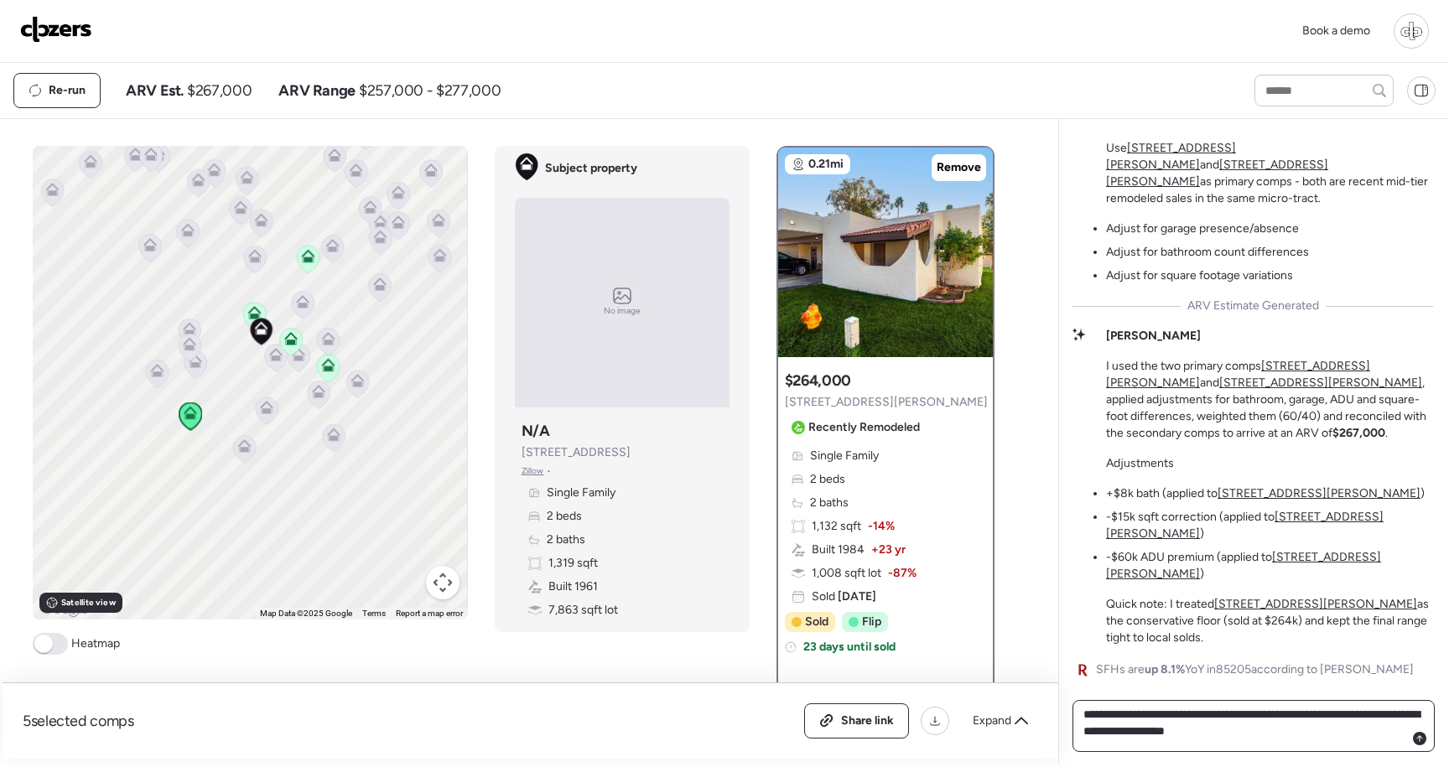
type textarea "**********"
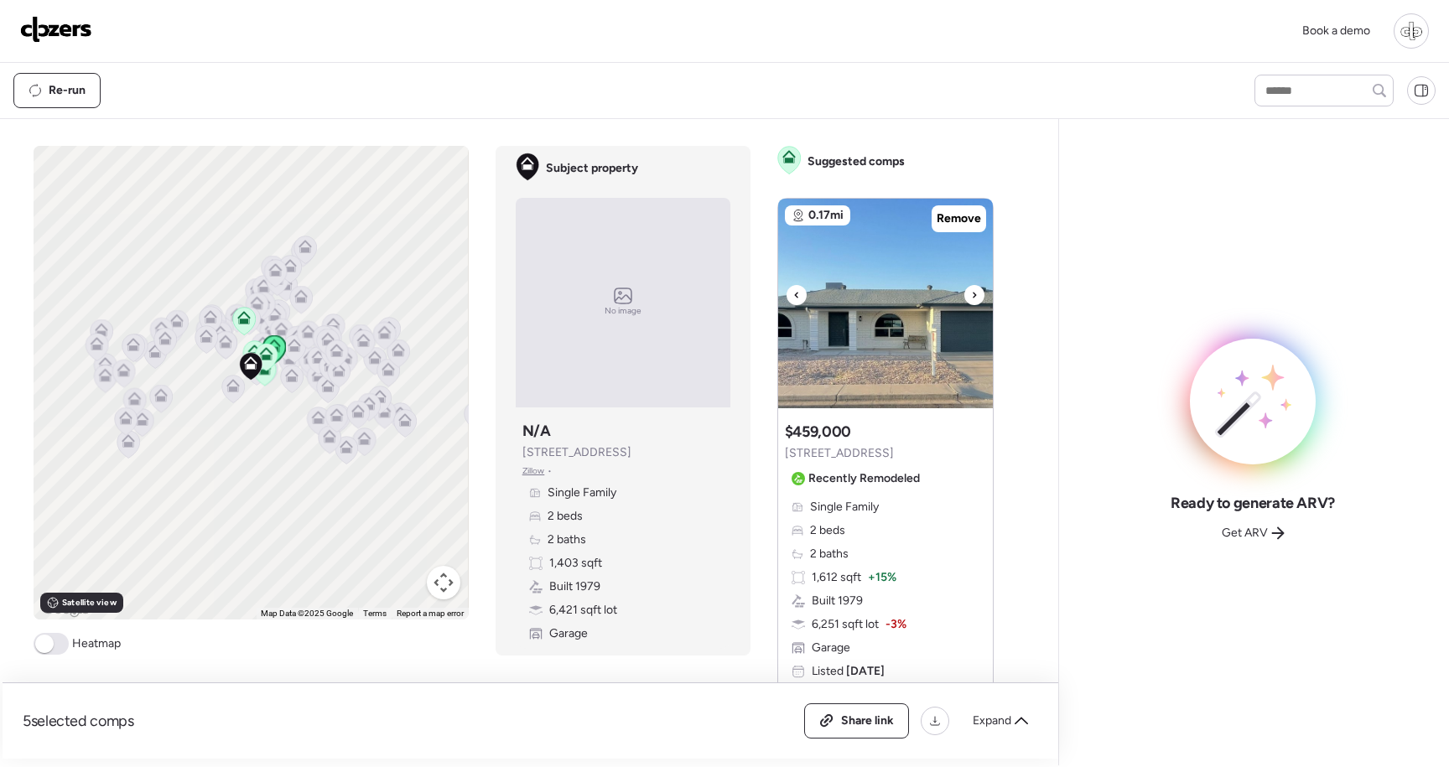
click at [886, 326] on img at bounding box center [885, 304] width 215 height 210
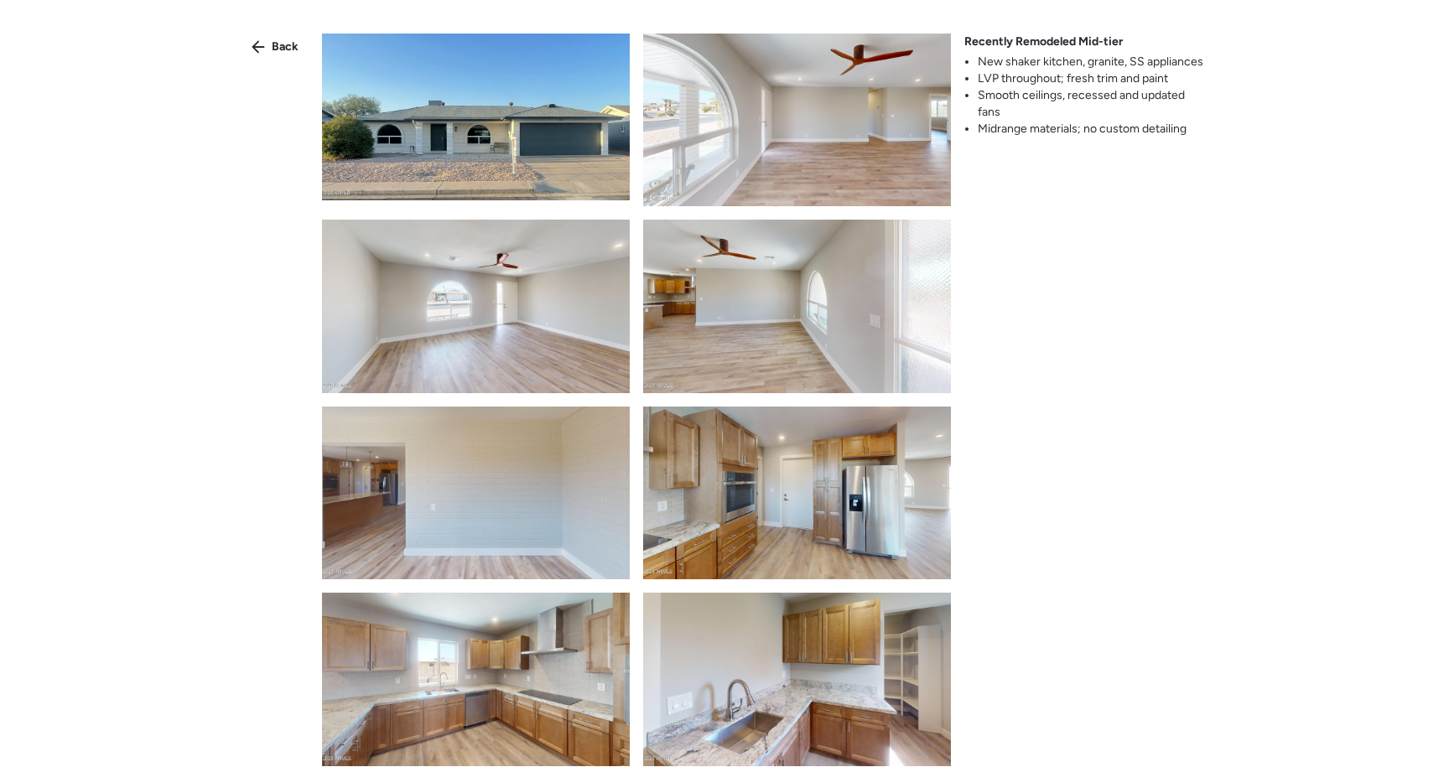
click at [872, 158] on img at bounding box center [797, 120] width 308 height 173
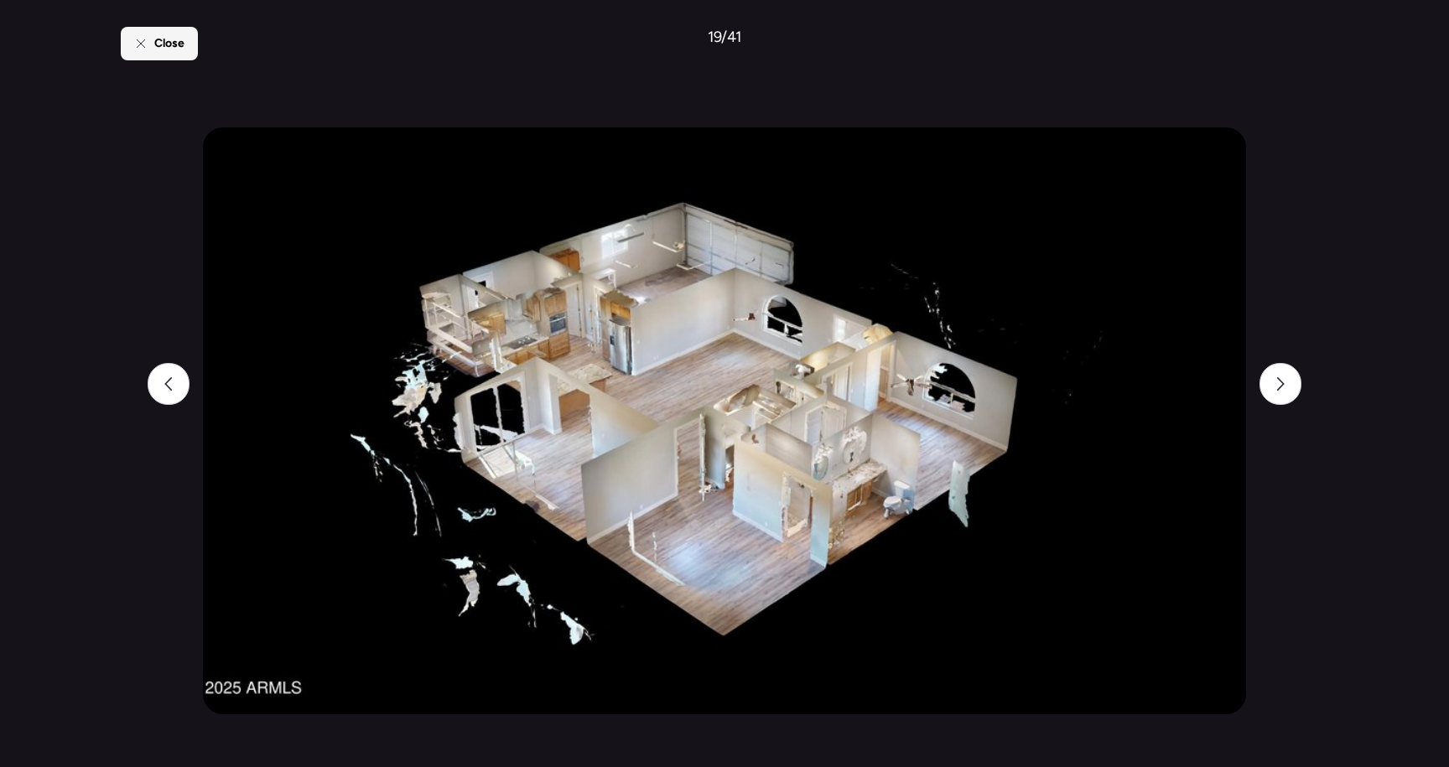
click at [149, 50] on div "Close" at bounding box center [159, 44] width 77 height 34
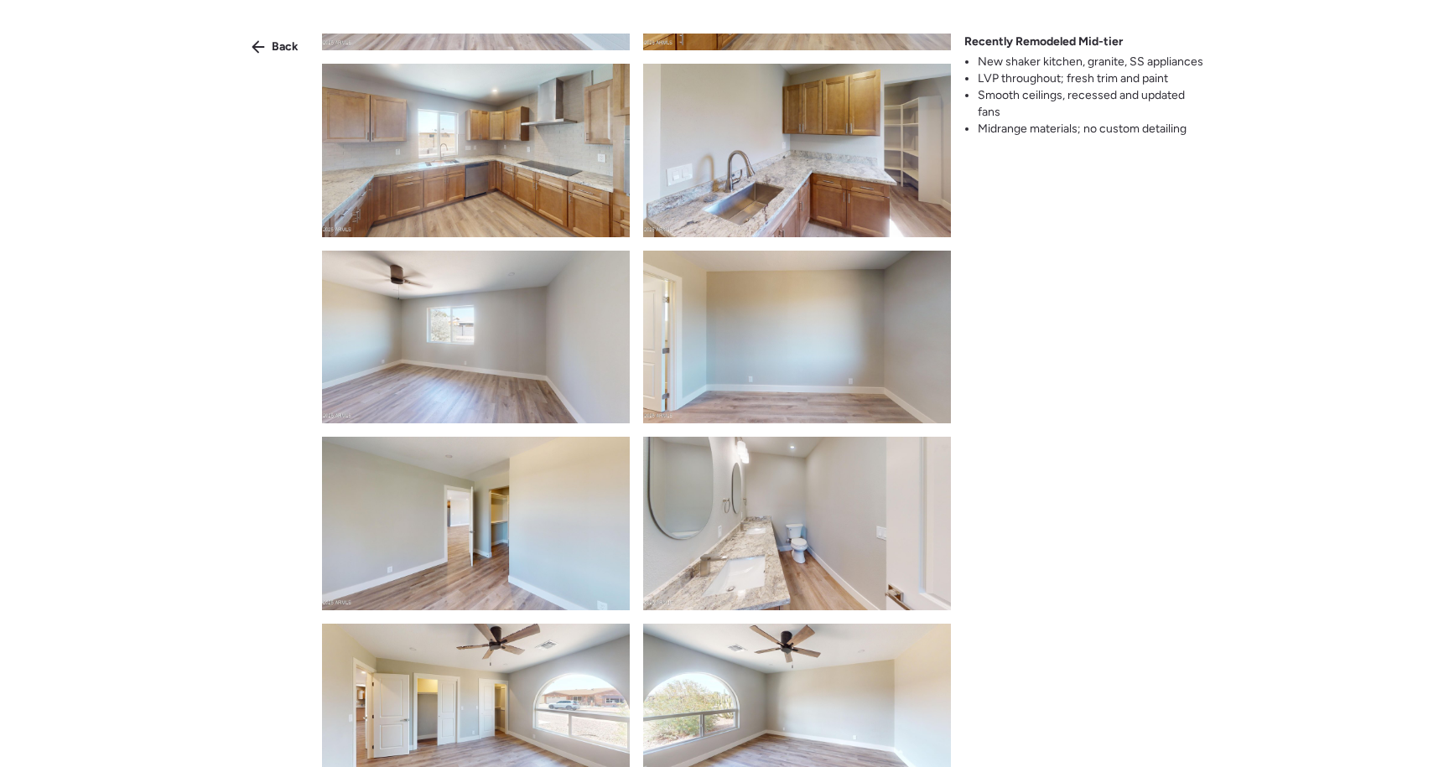
scroll to position [590, 0]
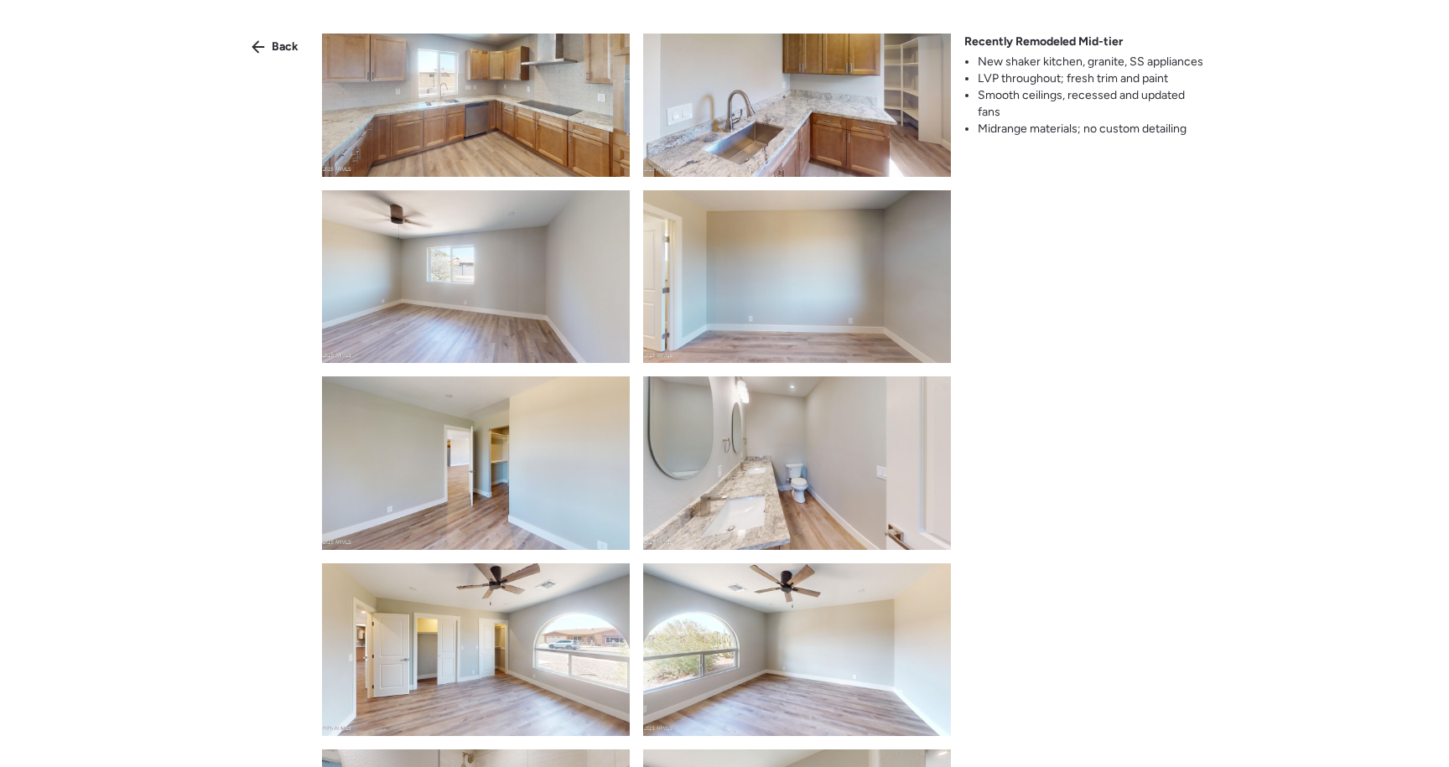
click at [268, 60] on div "Back Recently Remodeled Mid-tier New shaker kitchen, granite, SS appliances LVP…" at bounding box center [724, 414] width 1449 height 828
click at [268, 53] on div "Back" at bounding box center [275, 47] width 67 height 27
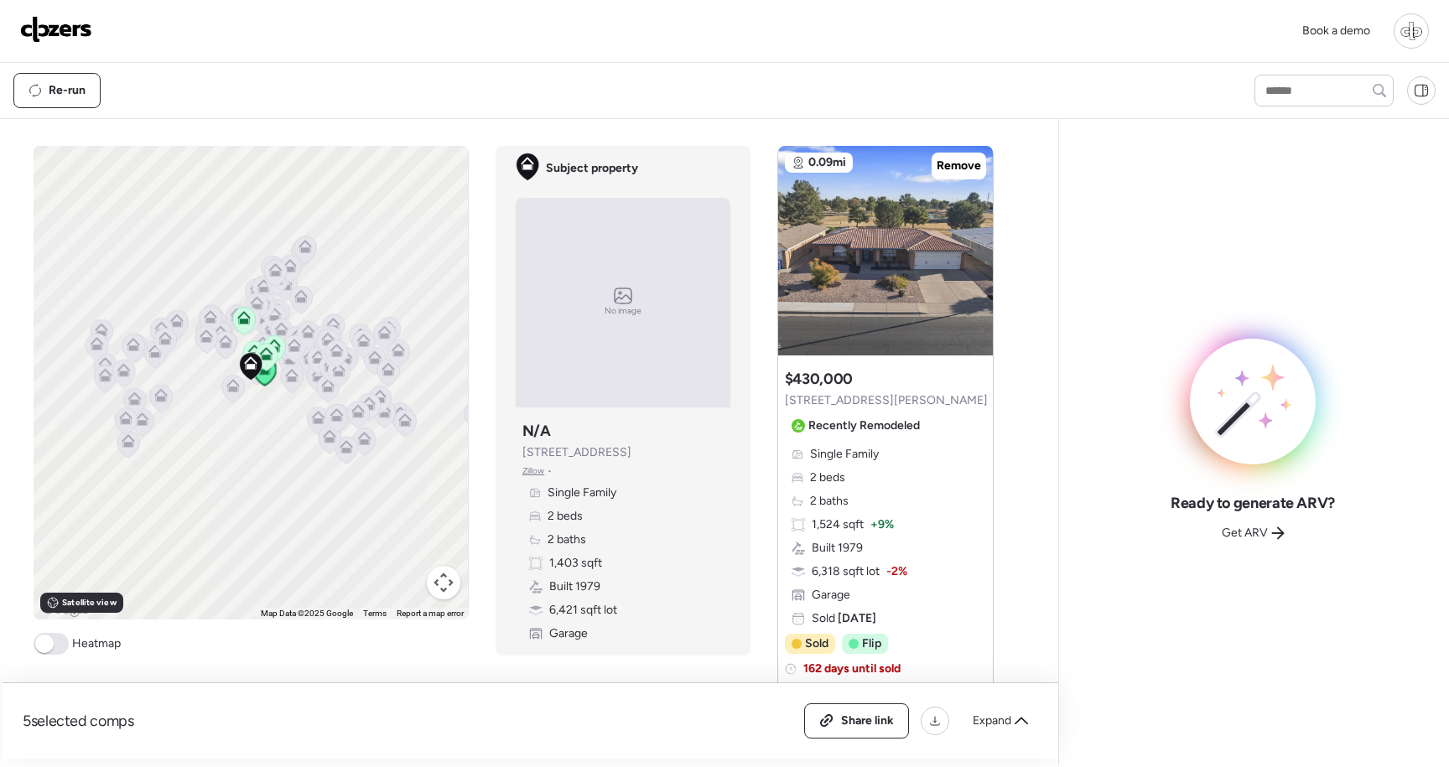
scroll to position [835, 0]
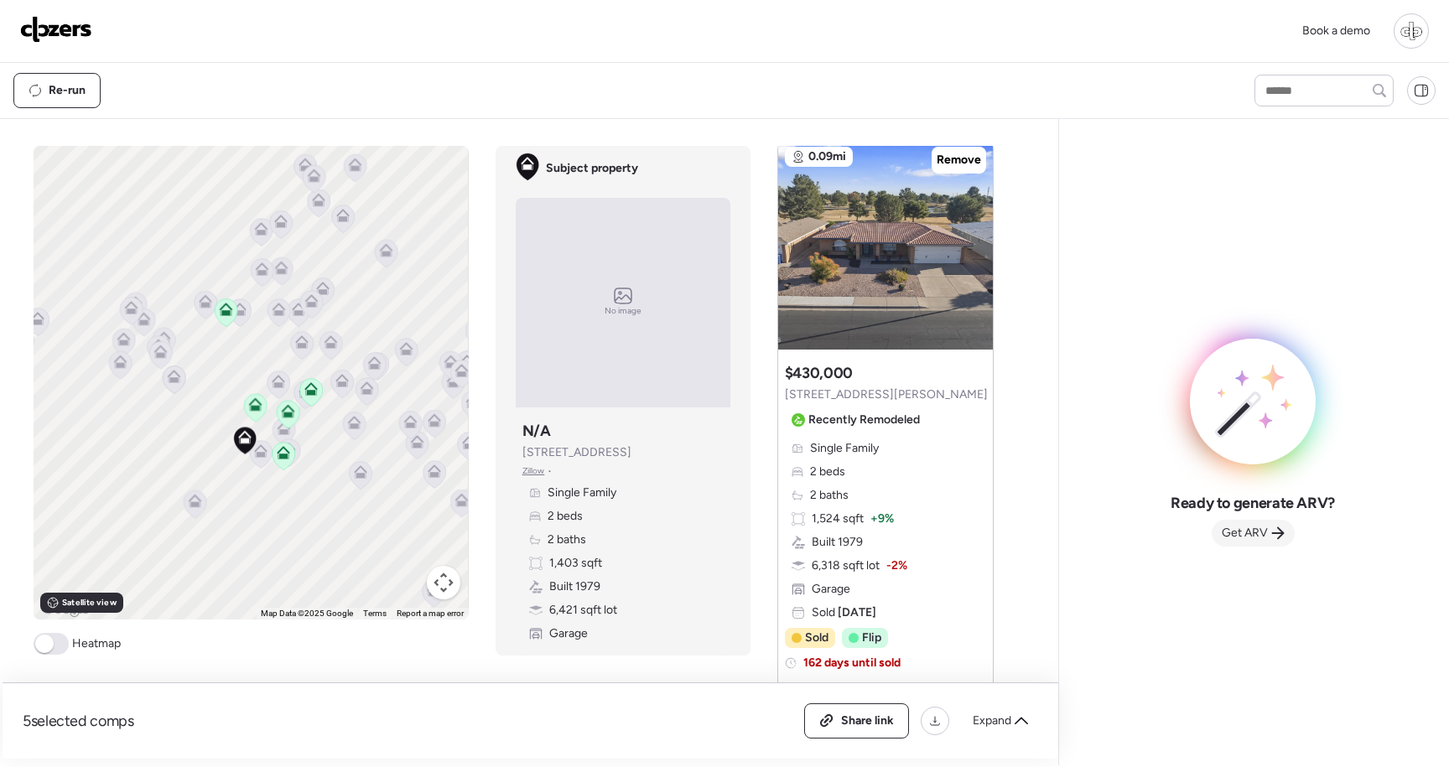
click at [1251, 527] on span "Get ARV" at bounding box center [1245, 533] width 46 height 17
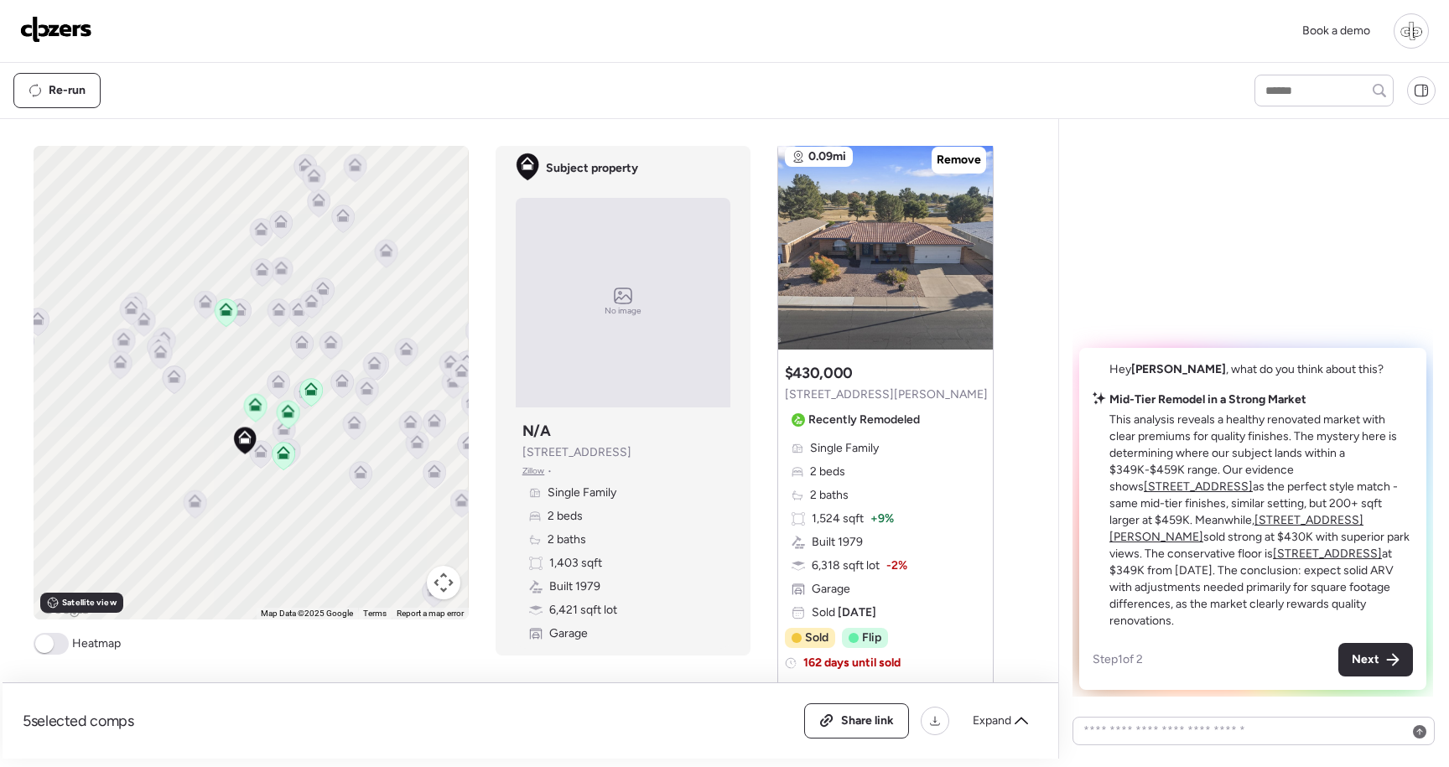
click at [1253, 494] on u "[STREET_ADDRESS]" at bounding box center [1198, 487] width 109 height 14
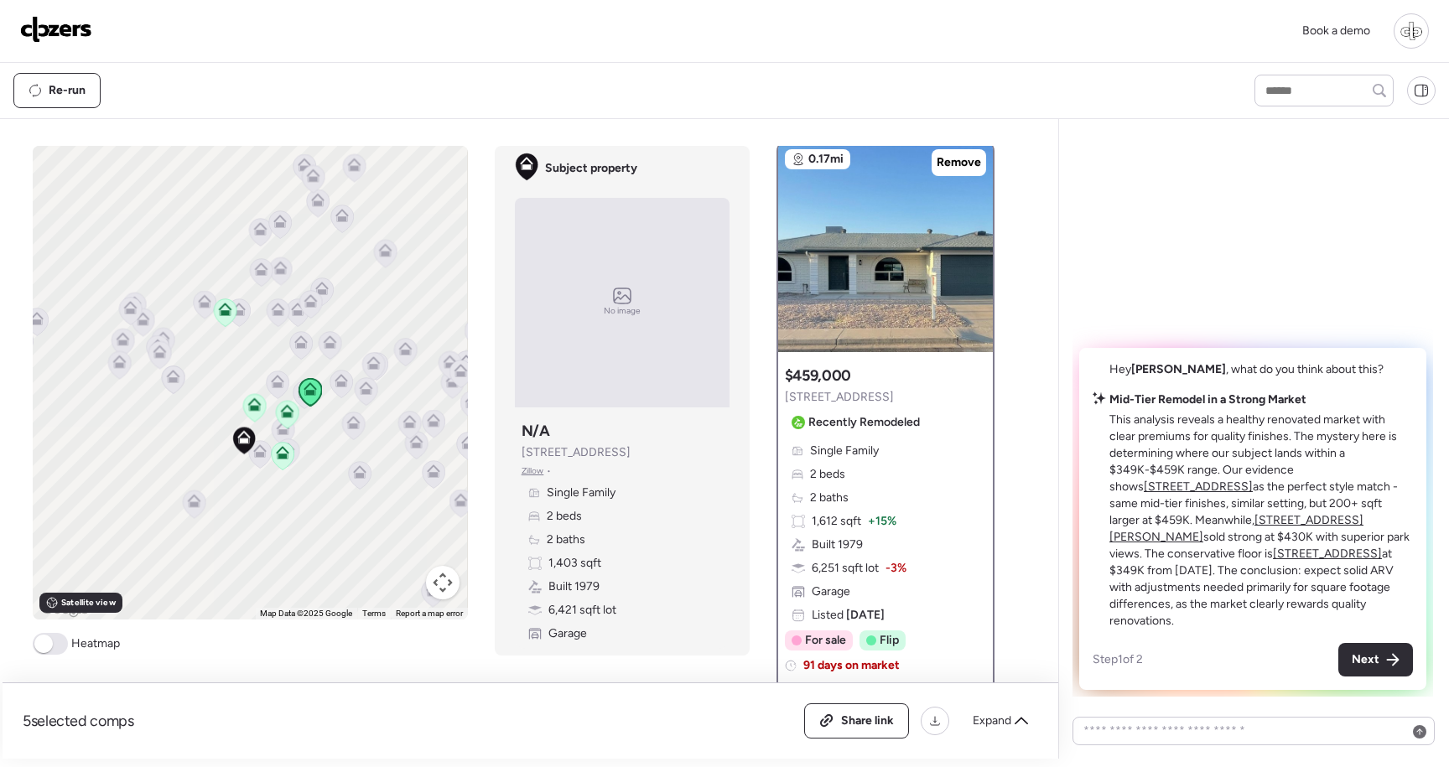
scroll to position [0, 0]
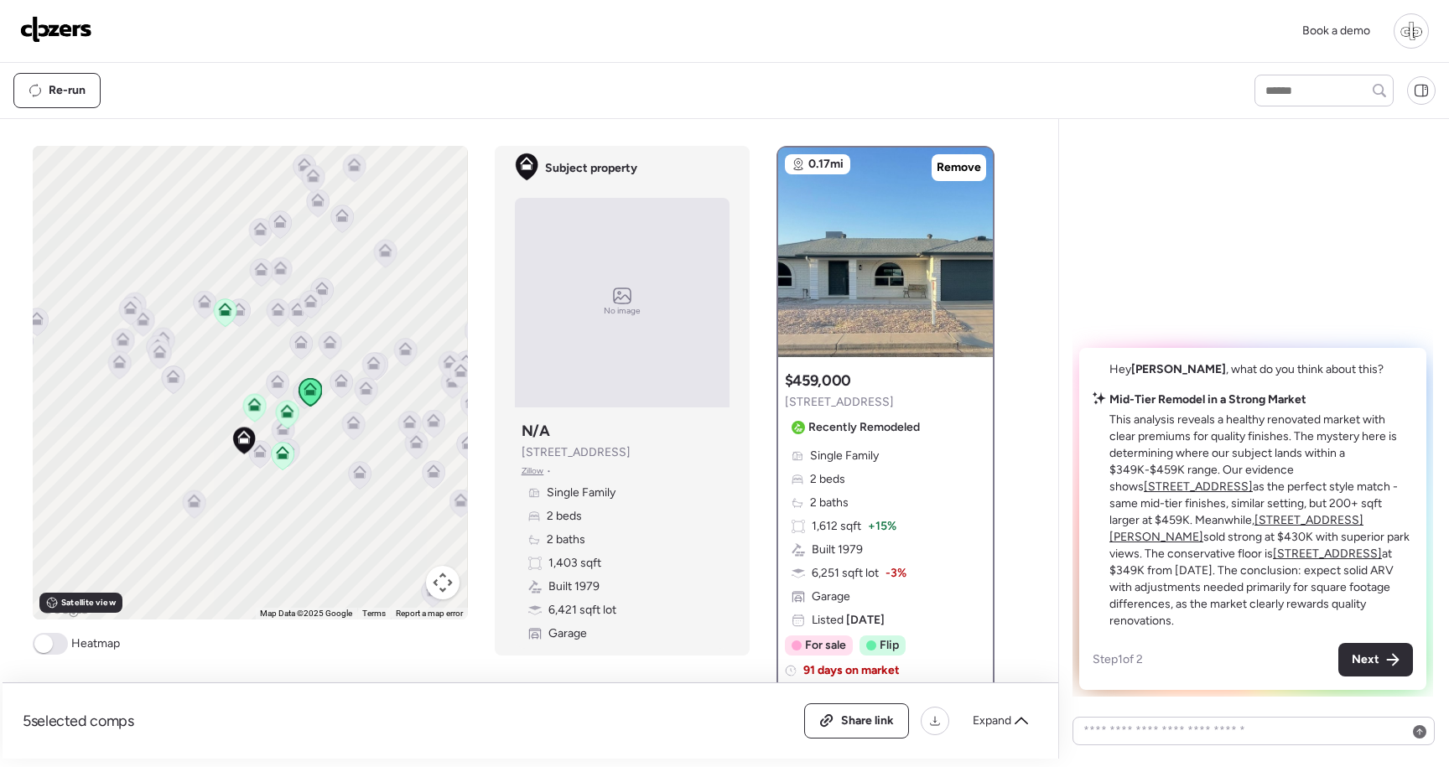
click at [1199, 538] on u "4047 E Catalina Cir" at bounding box center [1237, 528] width 254 height 31
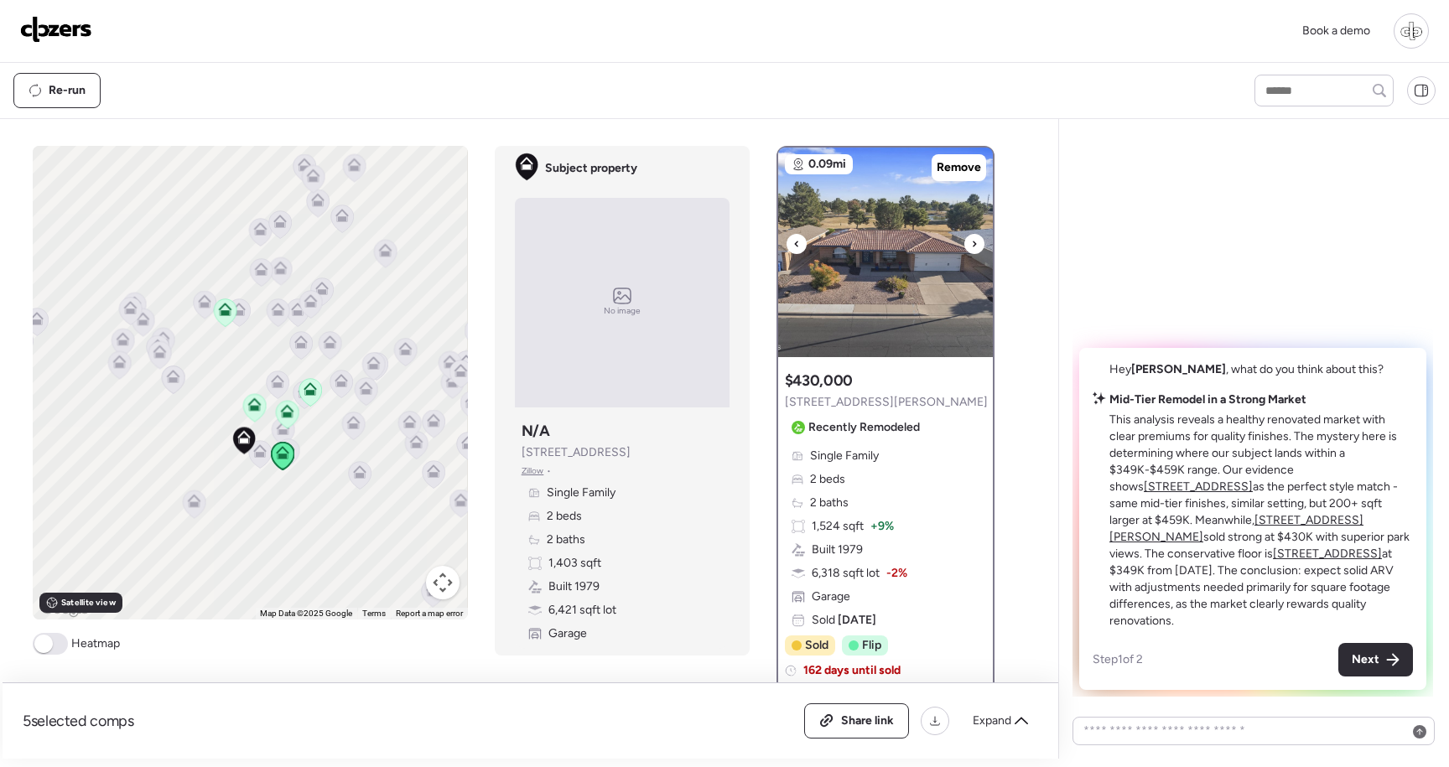
click at [876, 247] on img at bounding box center [885, 253] width 215 height 210
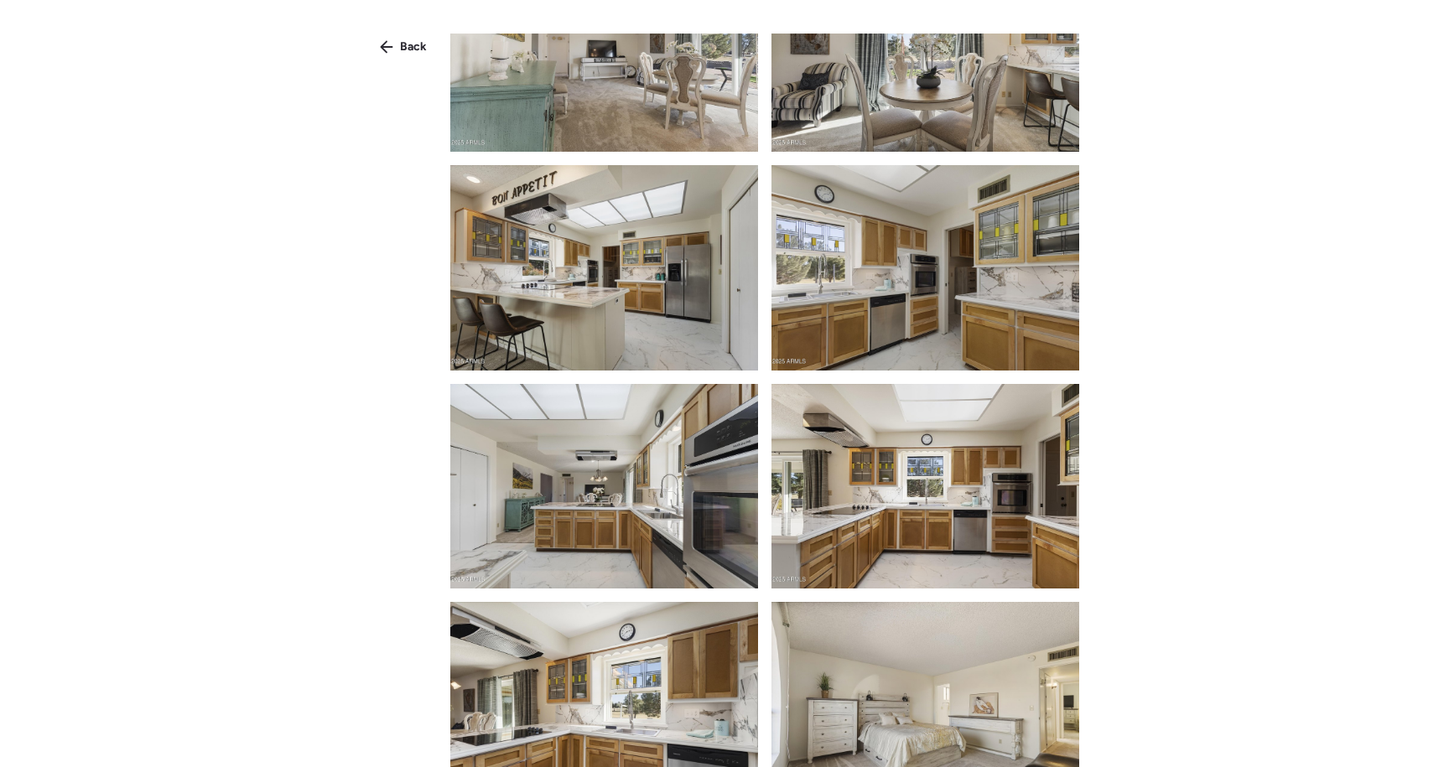
scroll to position [3253, 0]
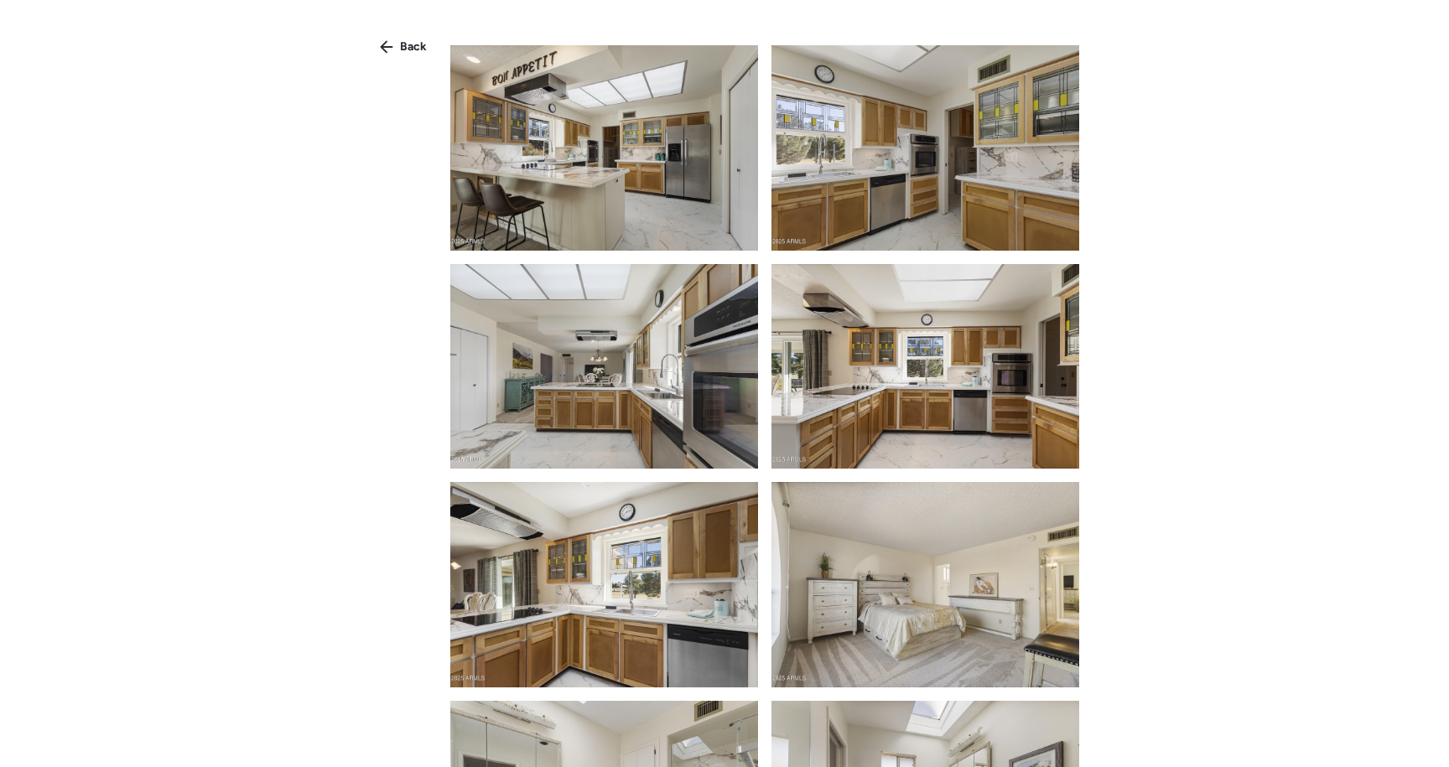
click at [876, 381] on img at bounding box center [926, 366] width 308 height 205
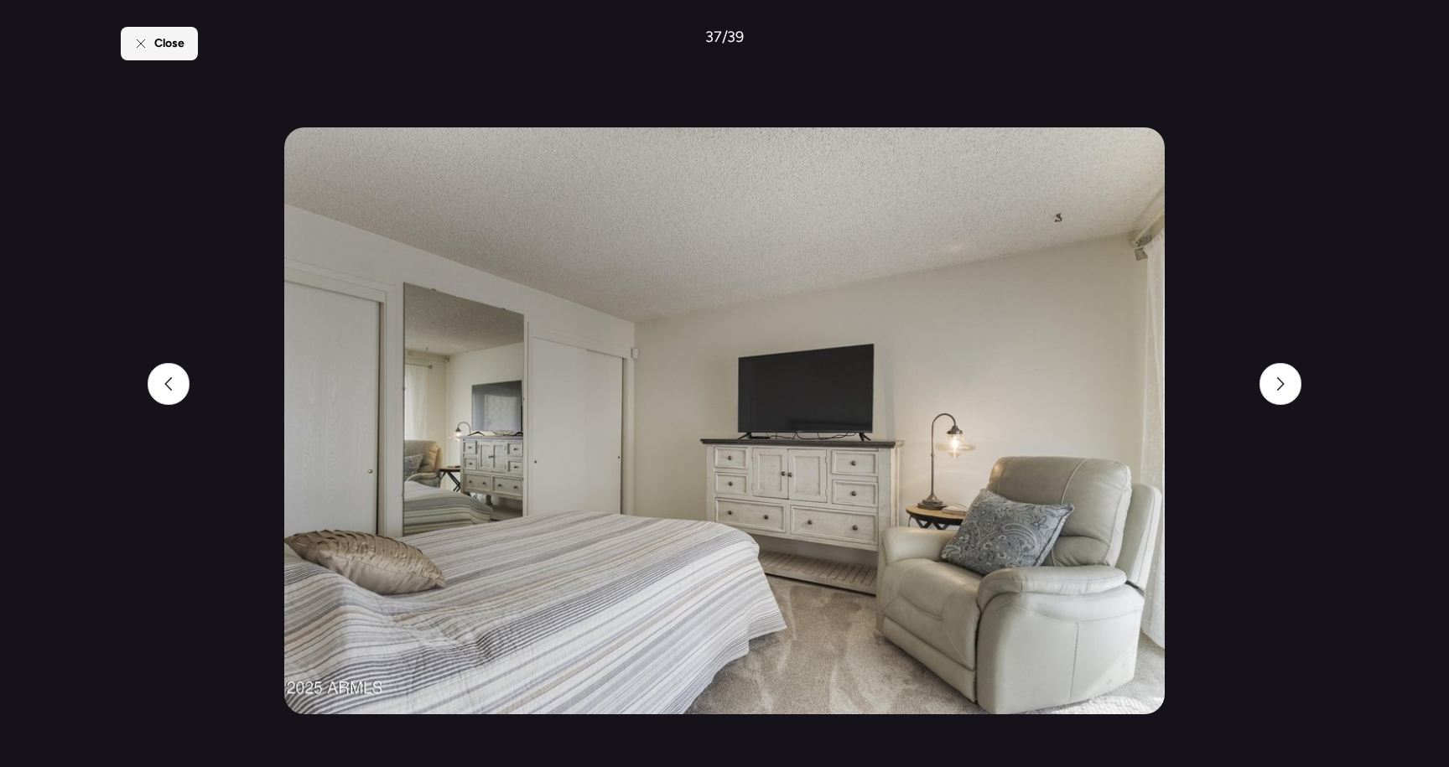
click at [171, 42] on span "Close" at bounding box center [169, 43] width 30 height 17
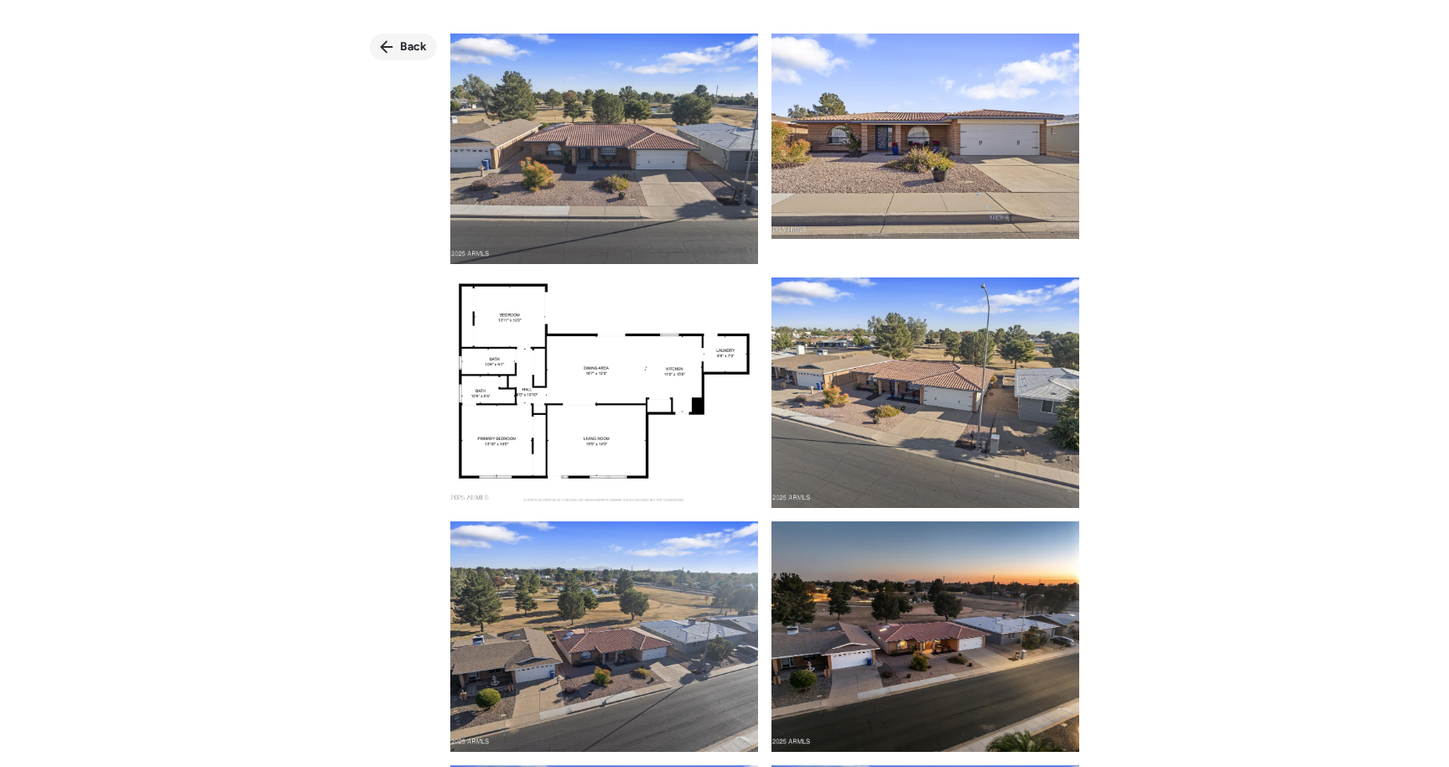
click at [383, 35] on div "Back" at bounding box center [403, 47] width 67 height 27
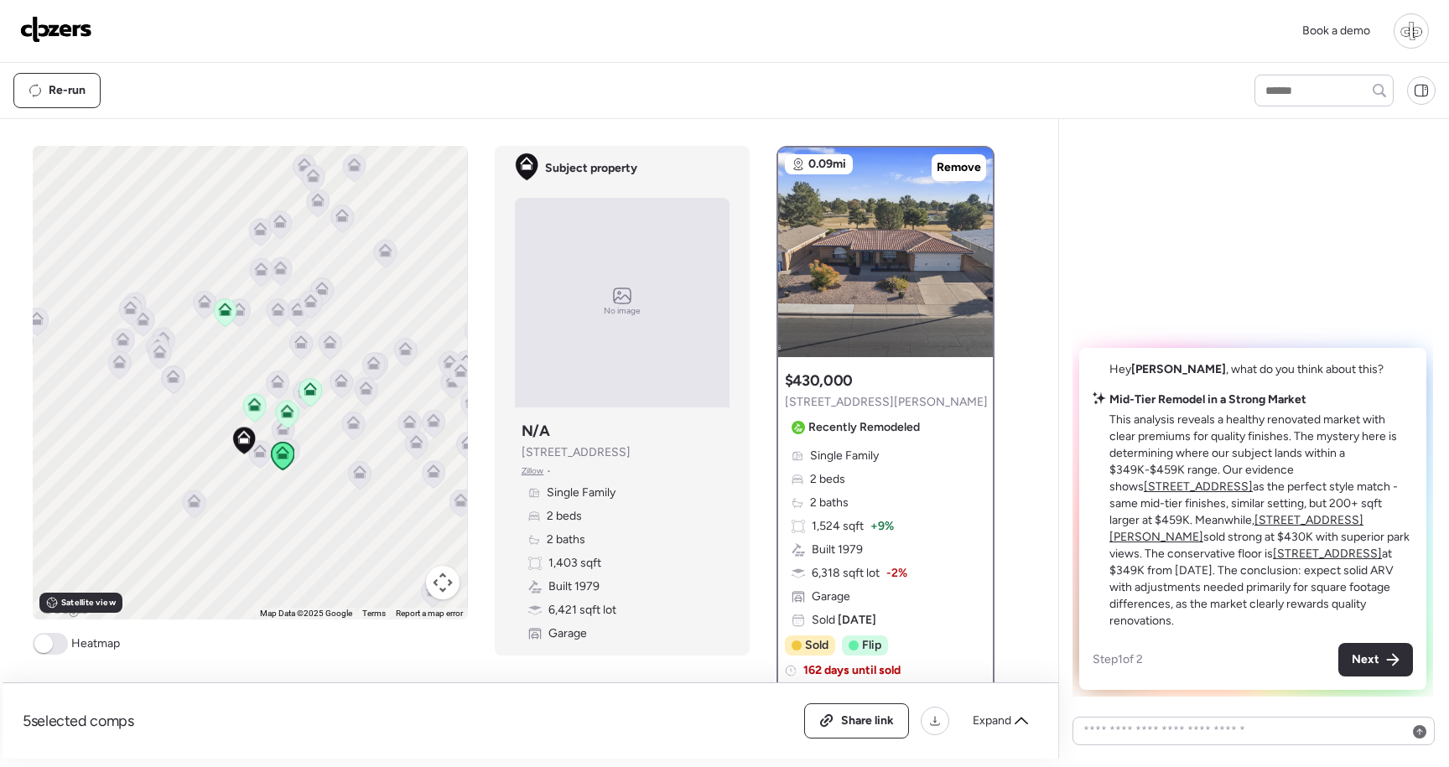
click at [1332, 560] on u "4108 E Carmel Ave" at bounding box center [1327, 554] width 109 height 14
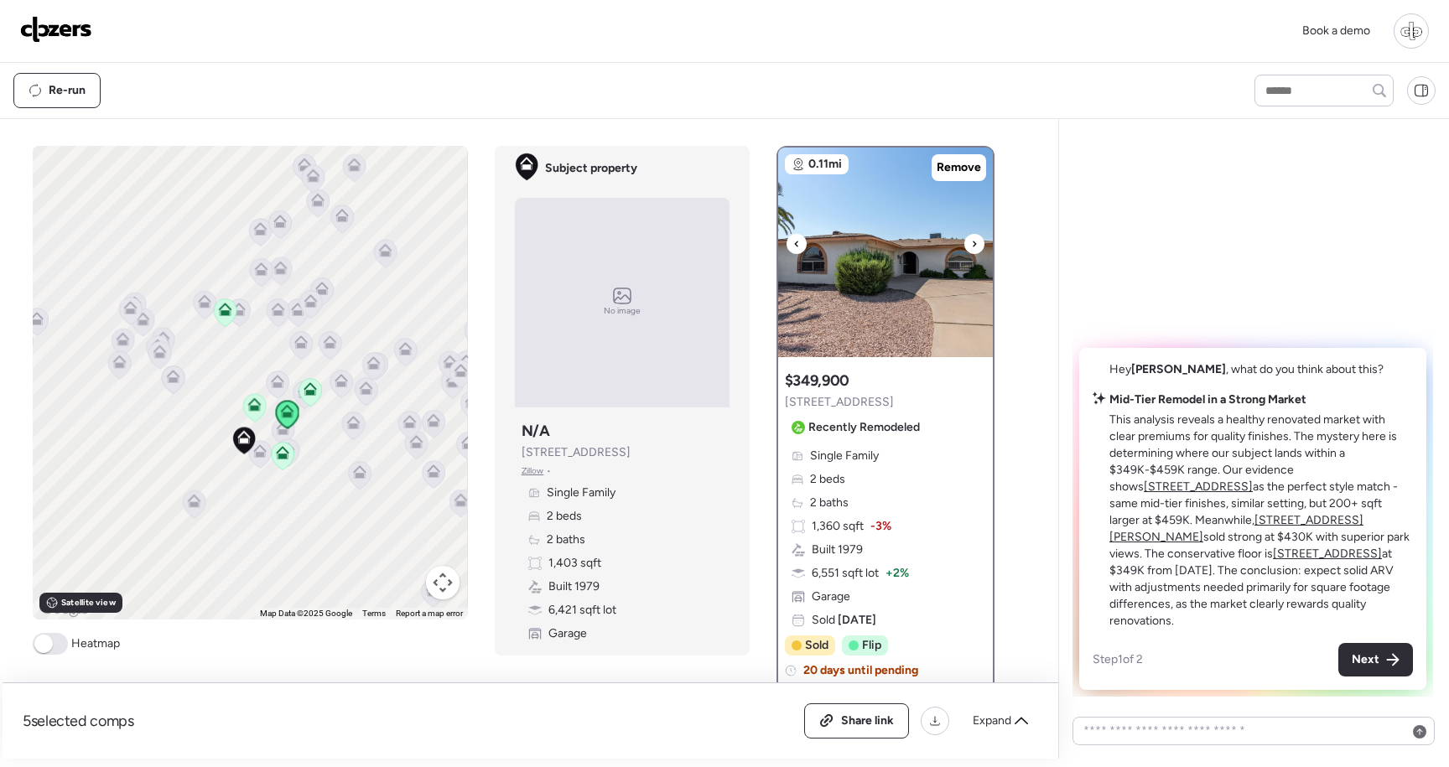
click at [916, 277] on img at bounding box center [885, 253] width 215 height 210
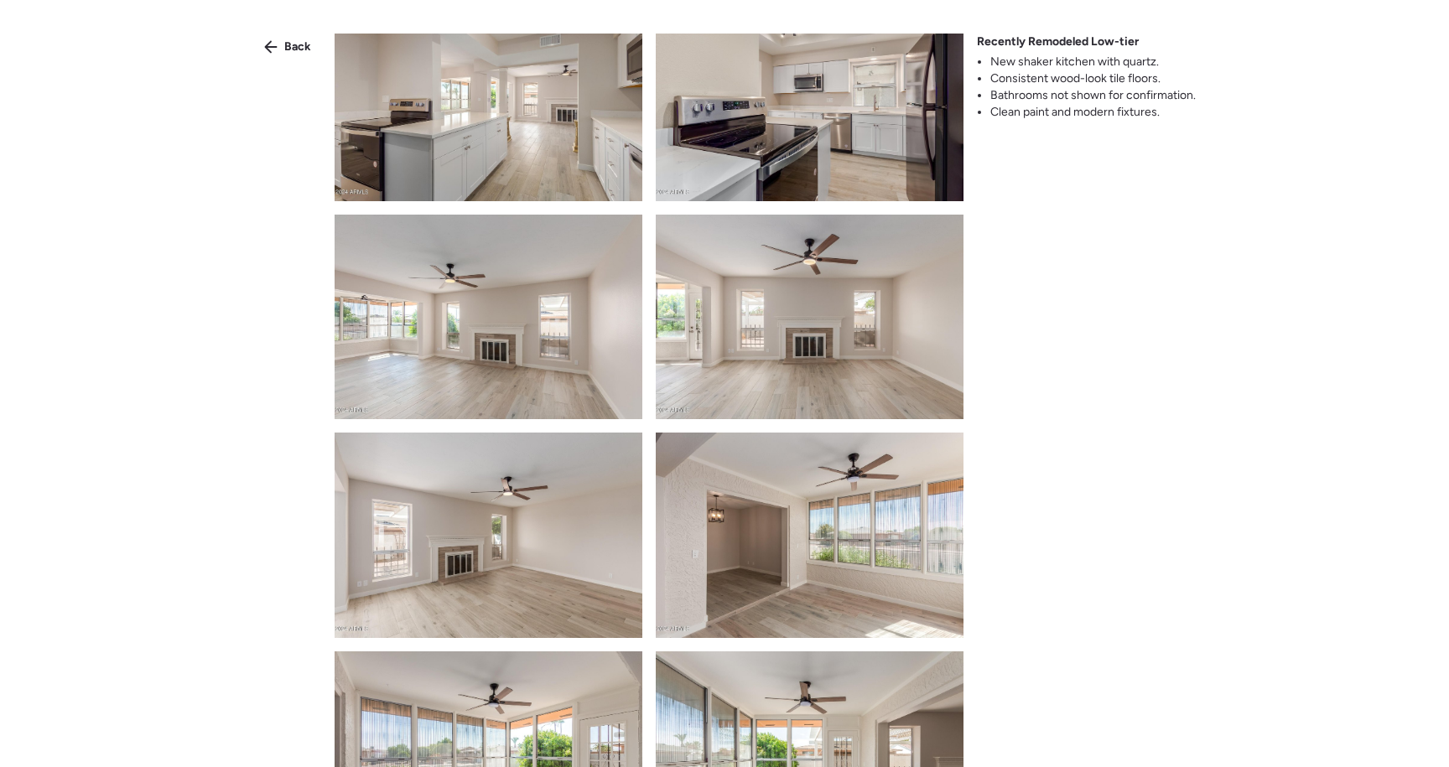
scroll to position [0, 0]
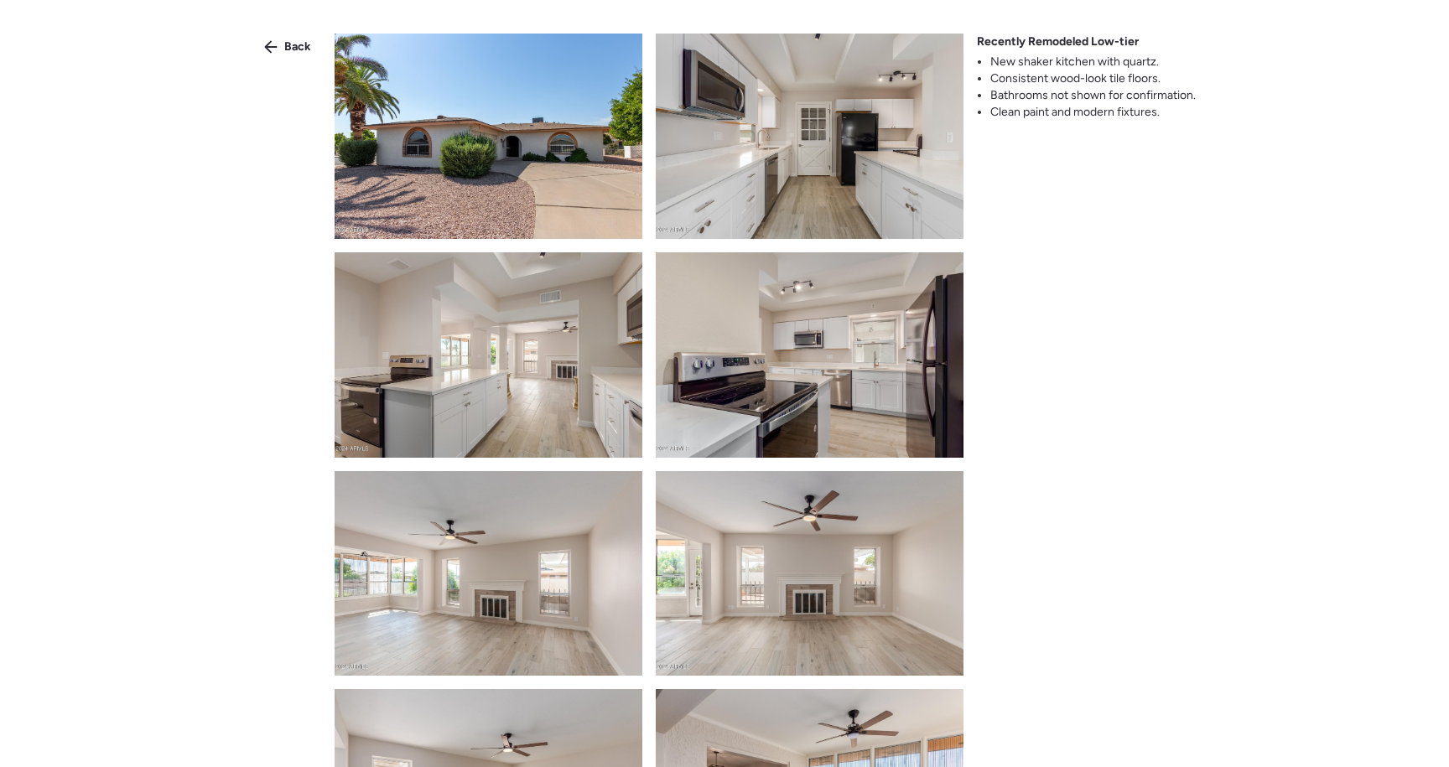
click at [877, 178] on img at bounding box center [810, 136] width 308 height 205
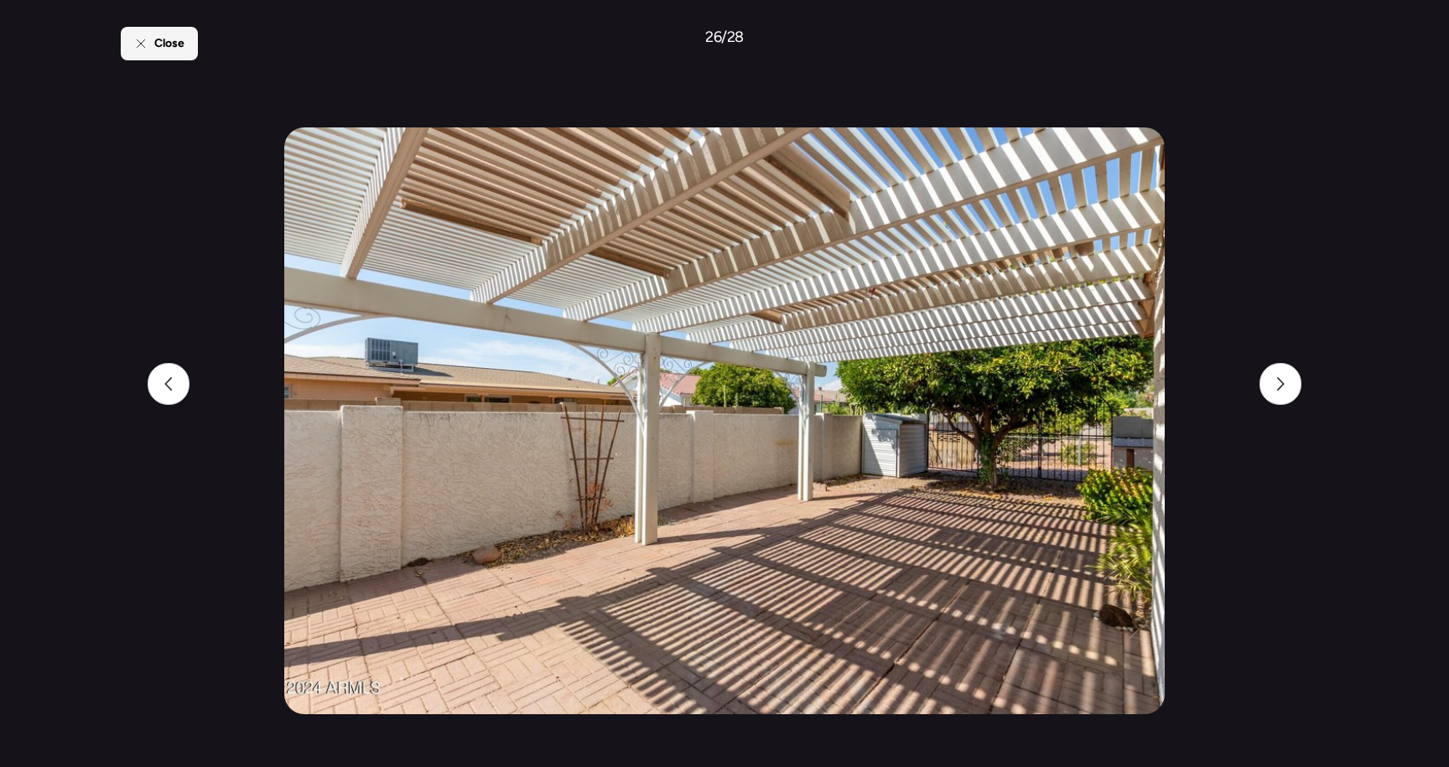
click at [177, 43] on span "Close" at bounding box center [169, 43] width 30 height 17
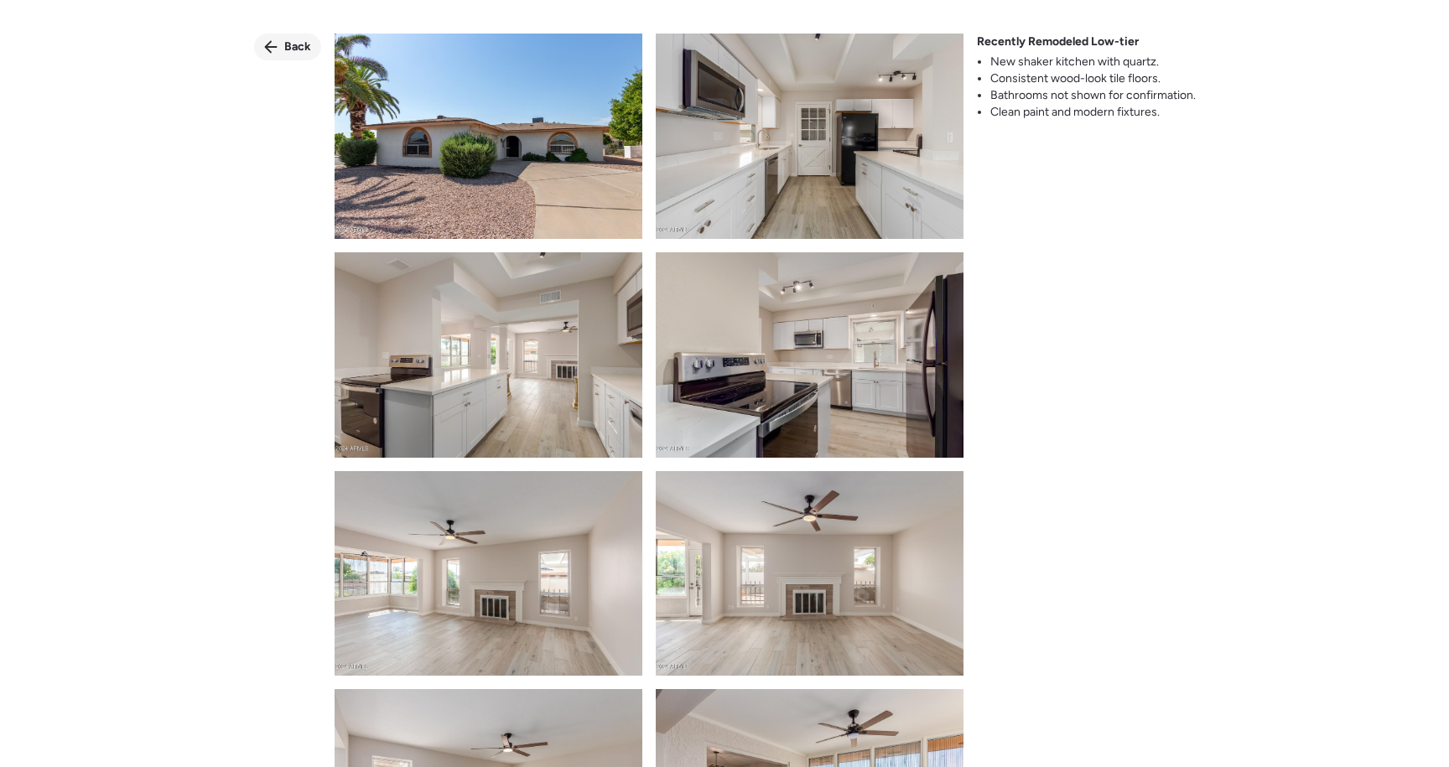
click at [274, 45] on icon at bounding box center [270, 46] width 13 height 13
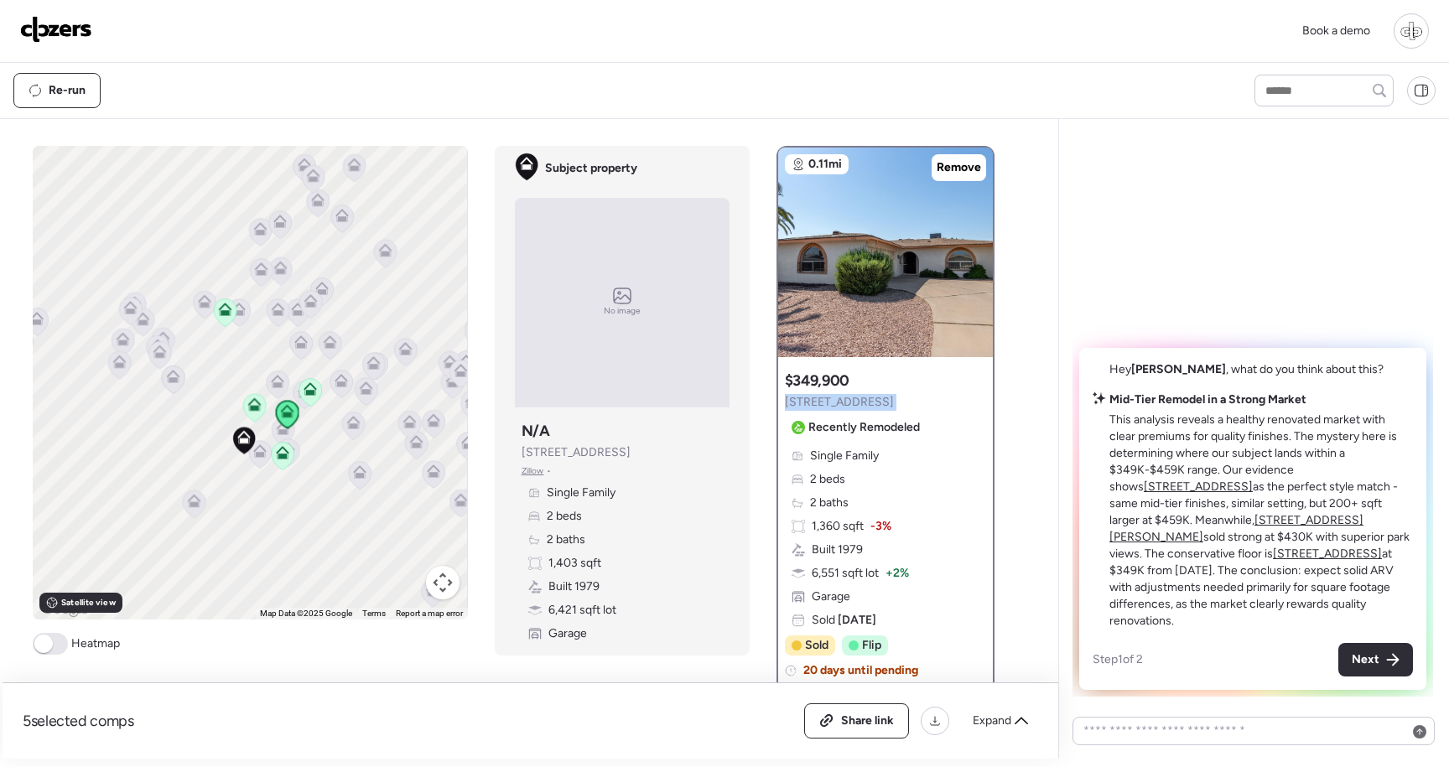
copy div "4108 E Carmel Ave"
drag, startPoint x: 908, startPoint y: 409, endPoint x: 784, endPoint y: 406, distance: 124.2
click at [785, 406] on div "Suggested comp $349,900 4108 E Carmel Ave Recently Remodeled" at bounding box center [856, 406] width 142 height 70
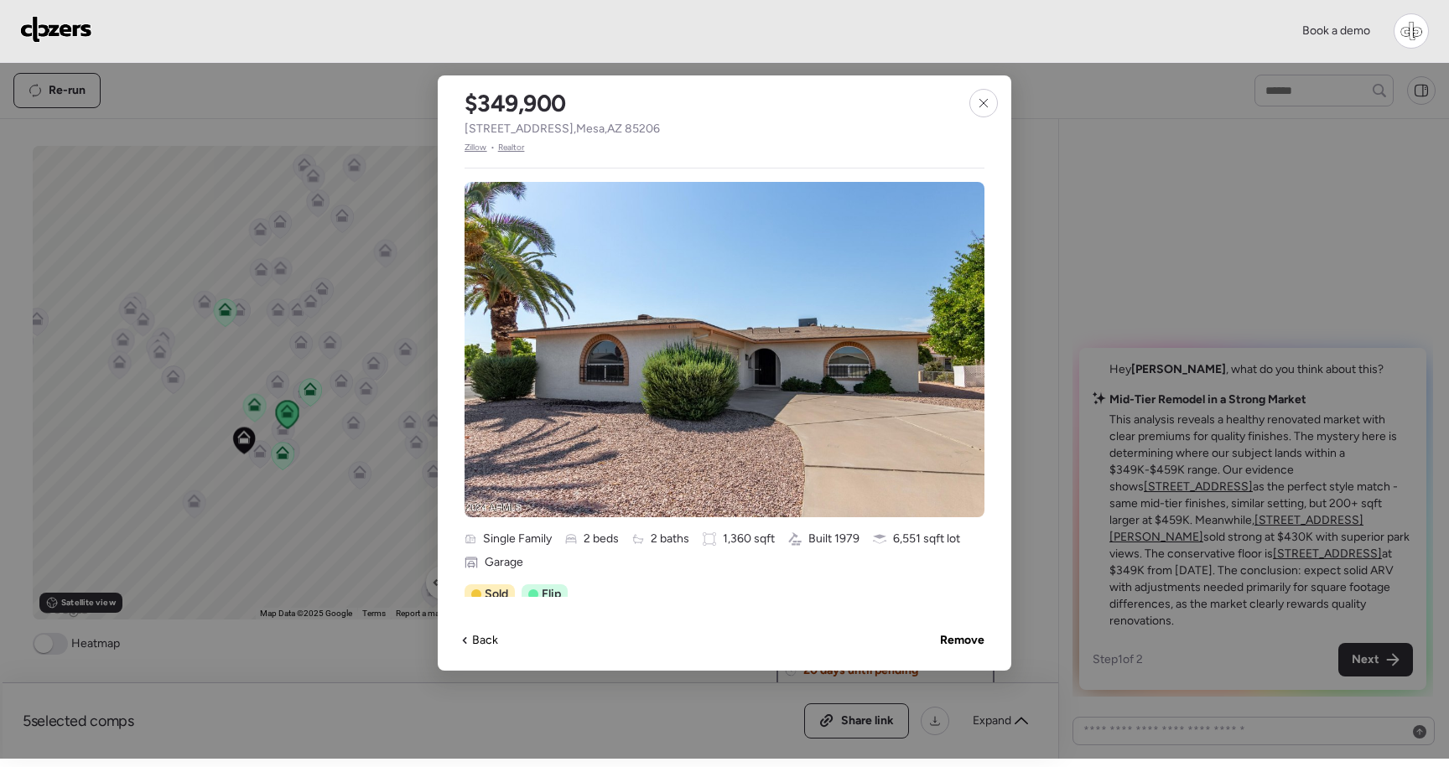
click at [492, 133] on span "4108 E Carmel Ave , Mesa , AZ 85206" at bounding box center [562, 129] width 195 height 17
copy span "4108 E Carmel Ave , Mesa , AZ 85206"
click at [999, 101] on div "$349,900 4108 E Carmel Ave , Mesa , AZ 85206 Zillow • Realtor Single Family 2 b…" at bounding box center [725, 373] width 574 height 596
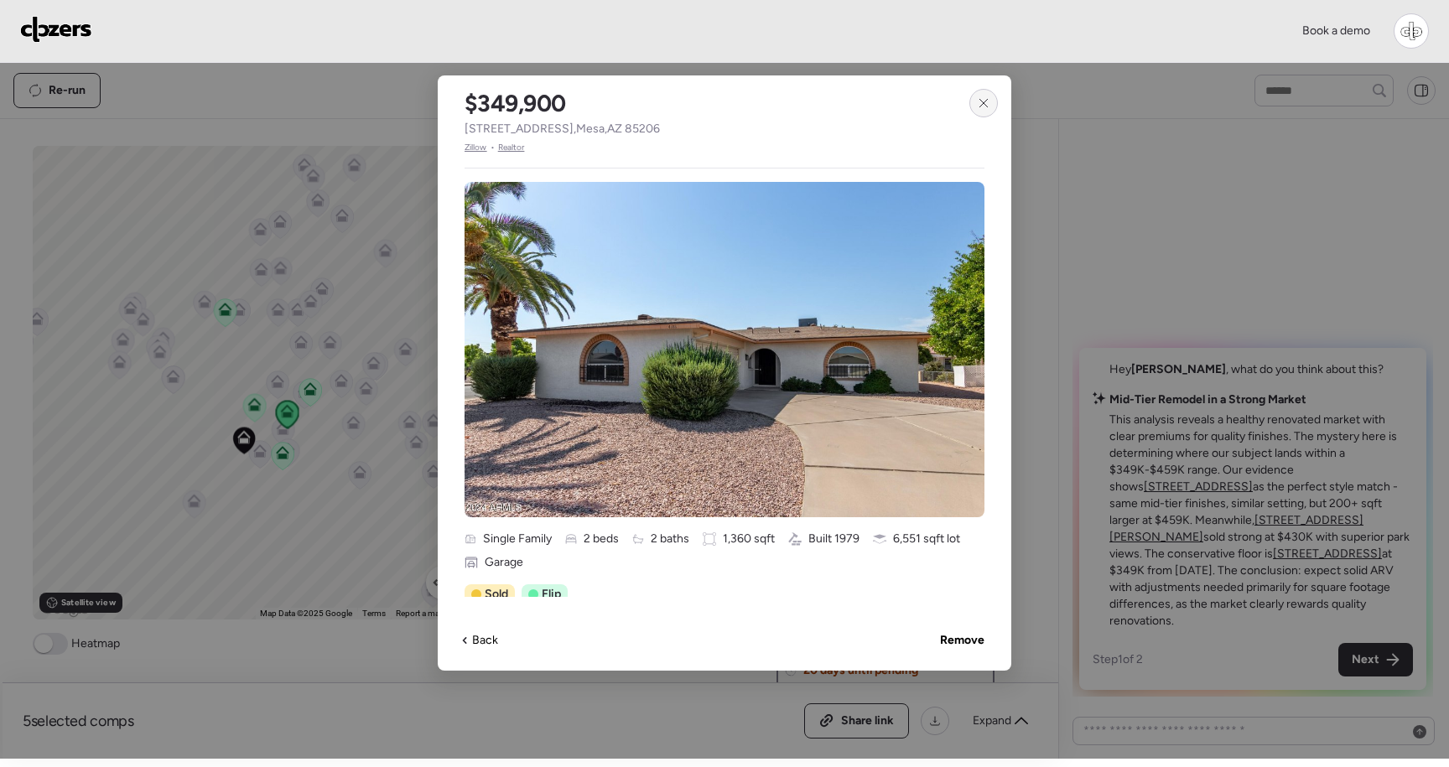
click at [975, 106] on div at bounding box center [984, 103] width 29 height 29
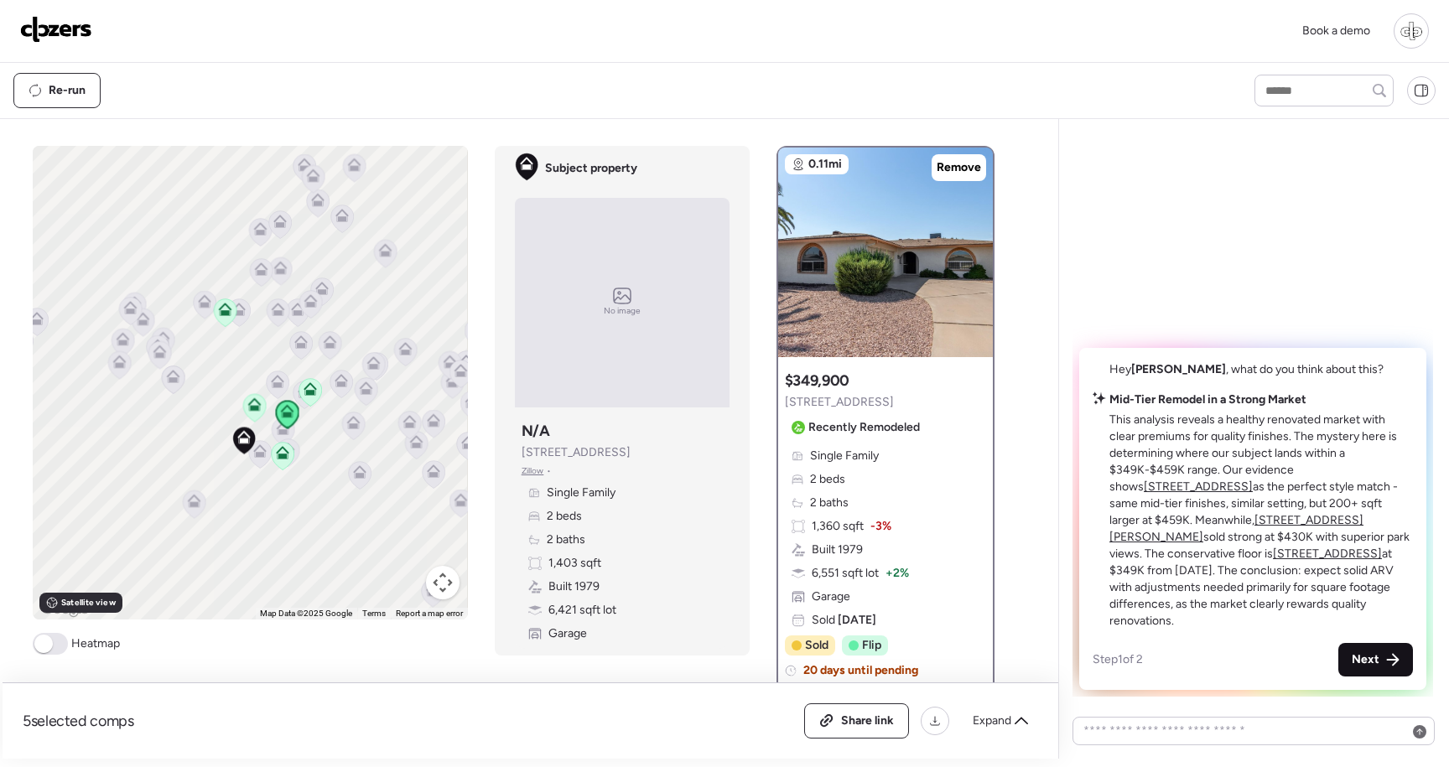
click at [1376, 665] on span "Next" at bounding box center [1366, 660] width 28 height 17
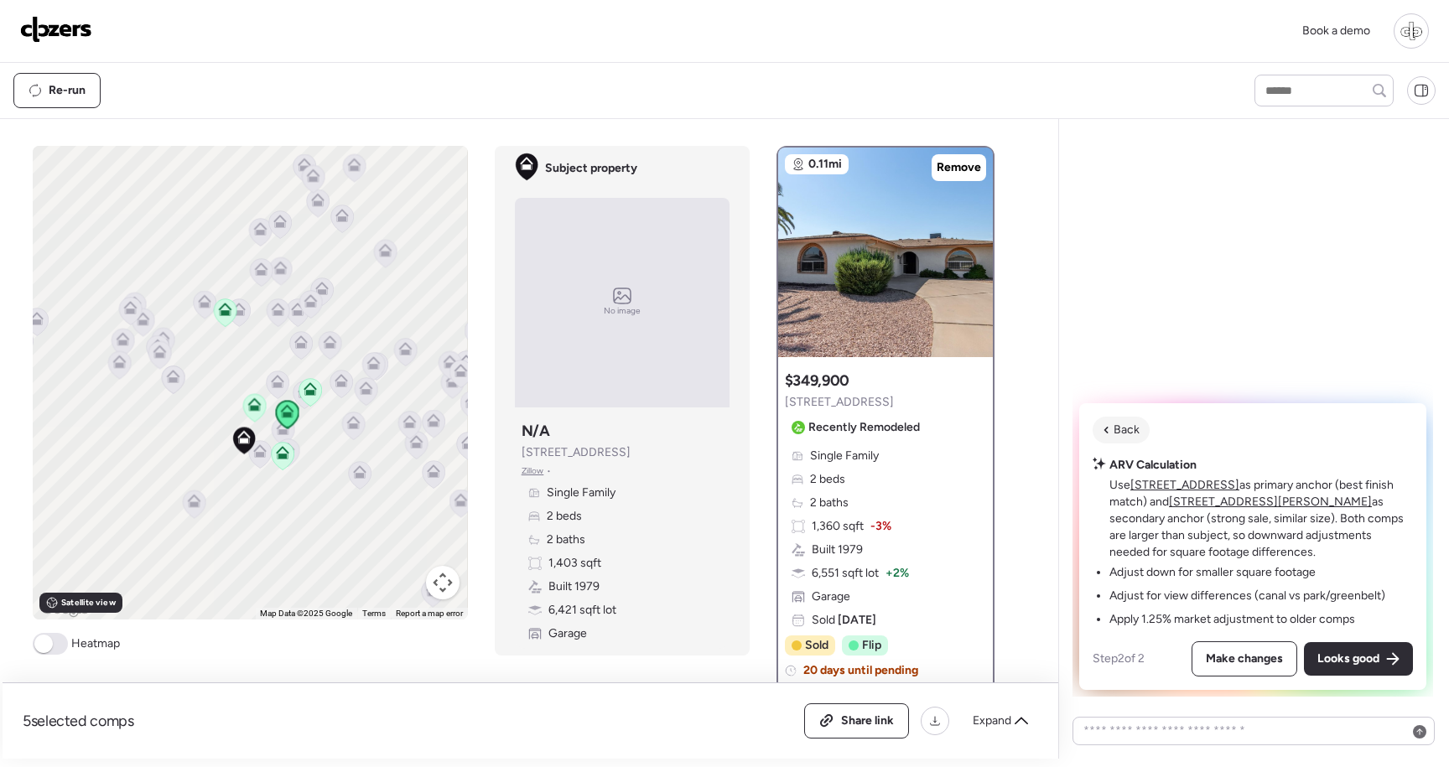
click at [1099, 434] on div "Back" at bounding box center [1121, 430] width 57 height 27
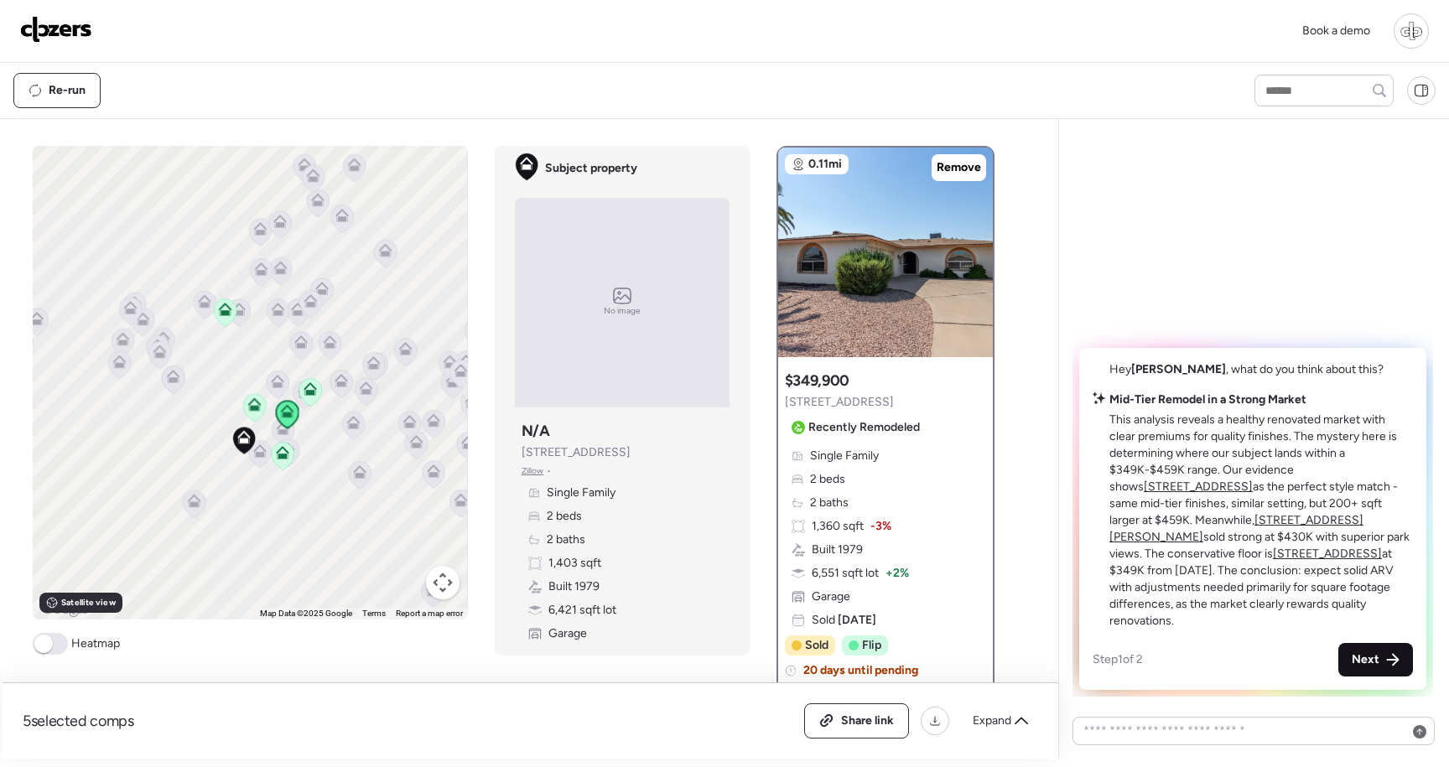
click at [1386, 662] on icon at bounding box center [1392, 659] width 13 height 13
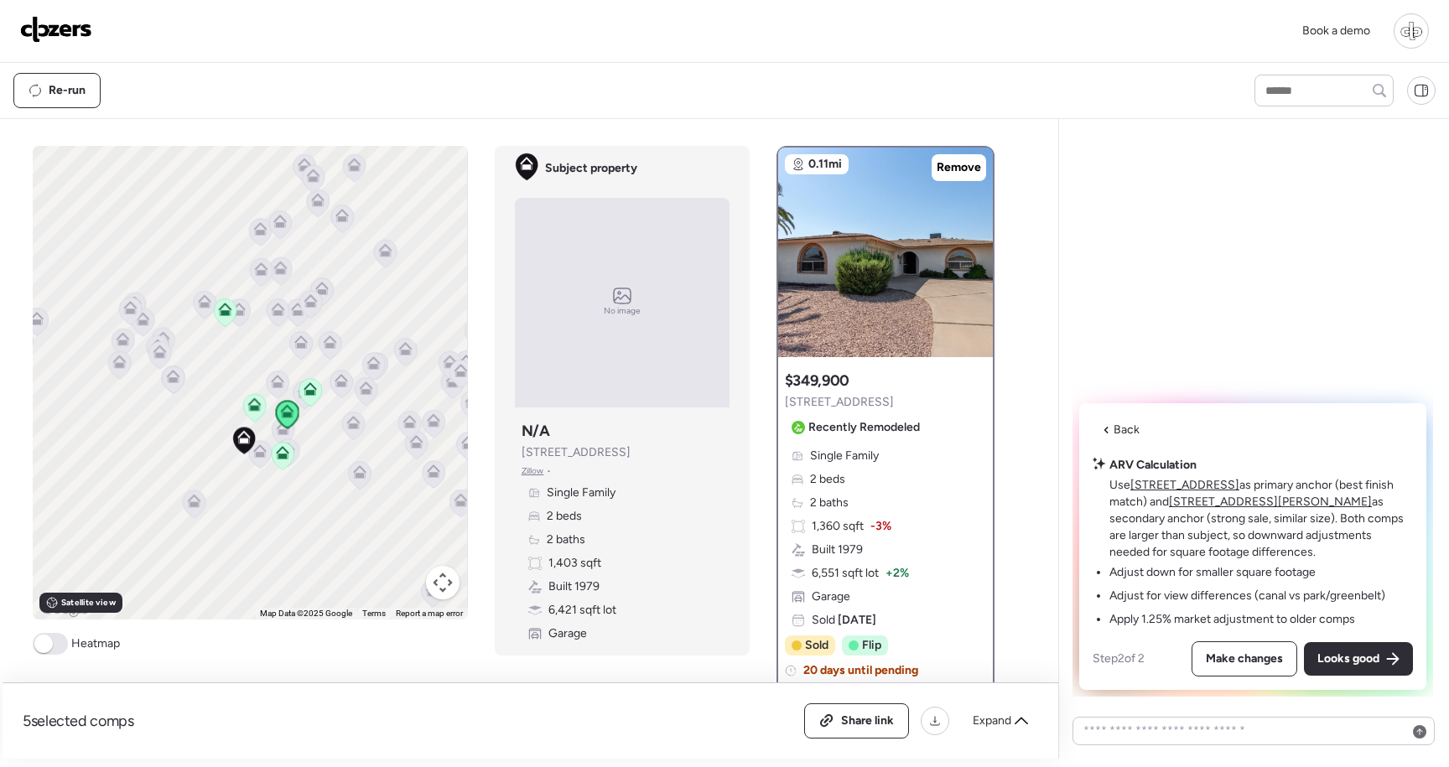
click at [1197, 491] on u "4151 E Clovis Ave" at bounding box center [1185, 485] width 109 height 14
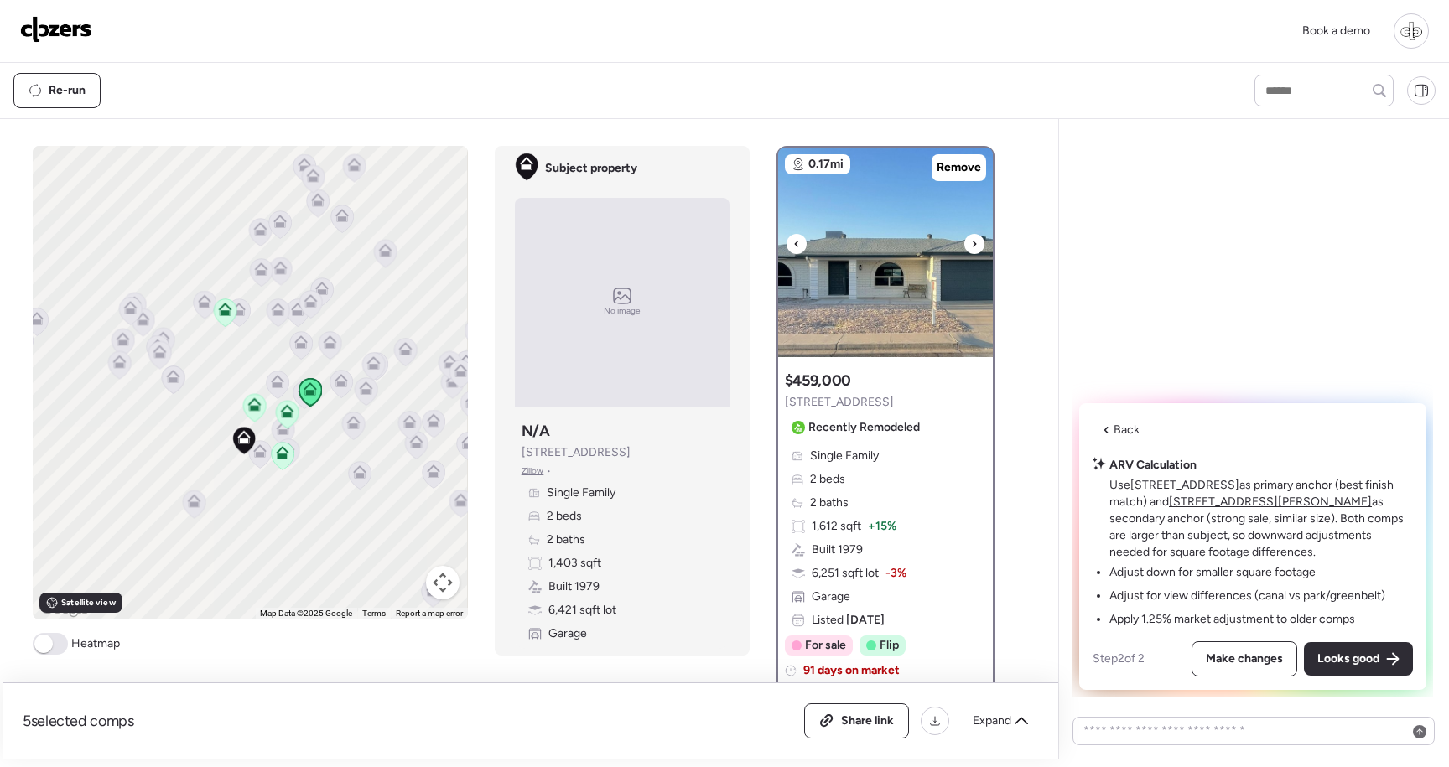
click at [960, 304] on img at bounding box center [885, 253] width 215 height 210
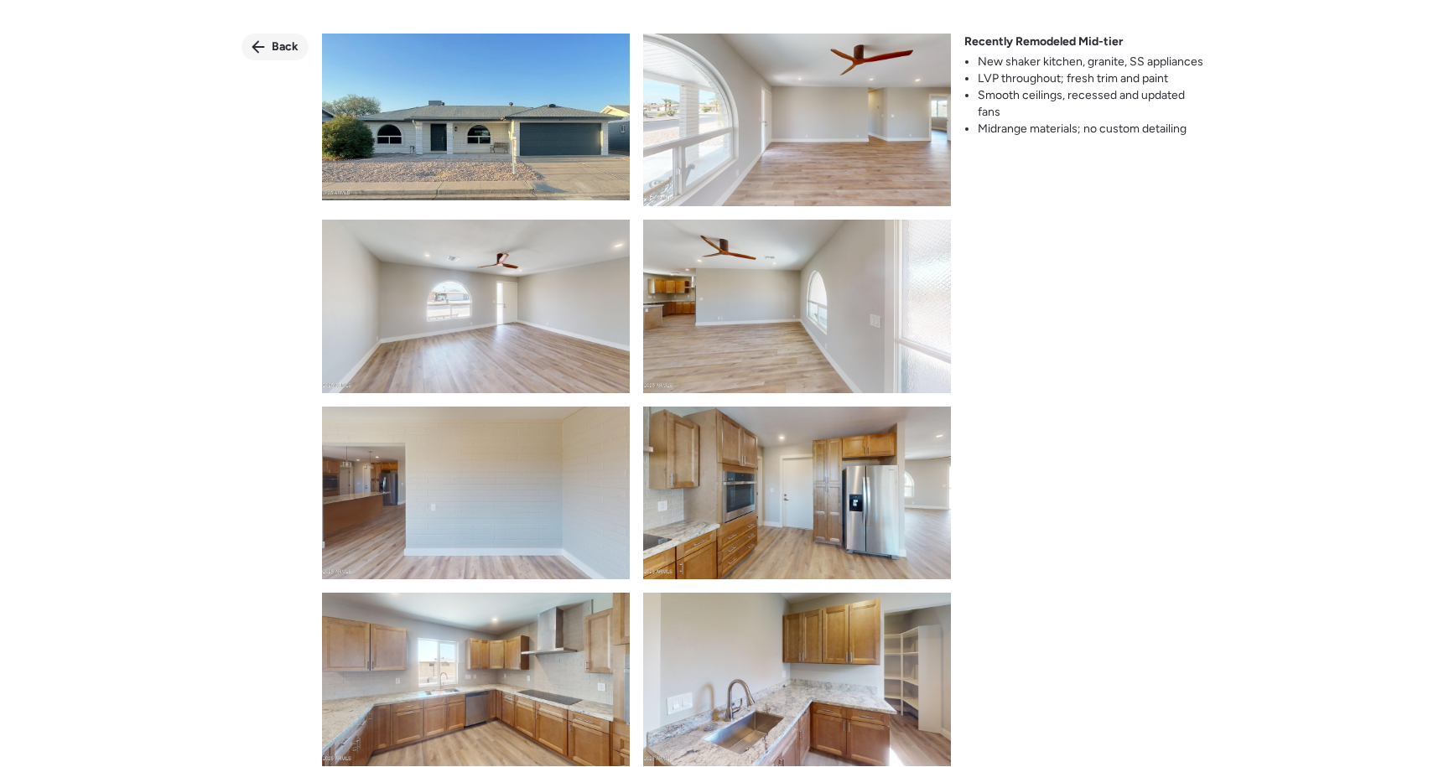
click at [293, 55] on span "Back" at bounding box center [285, 47] width 27 height 17
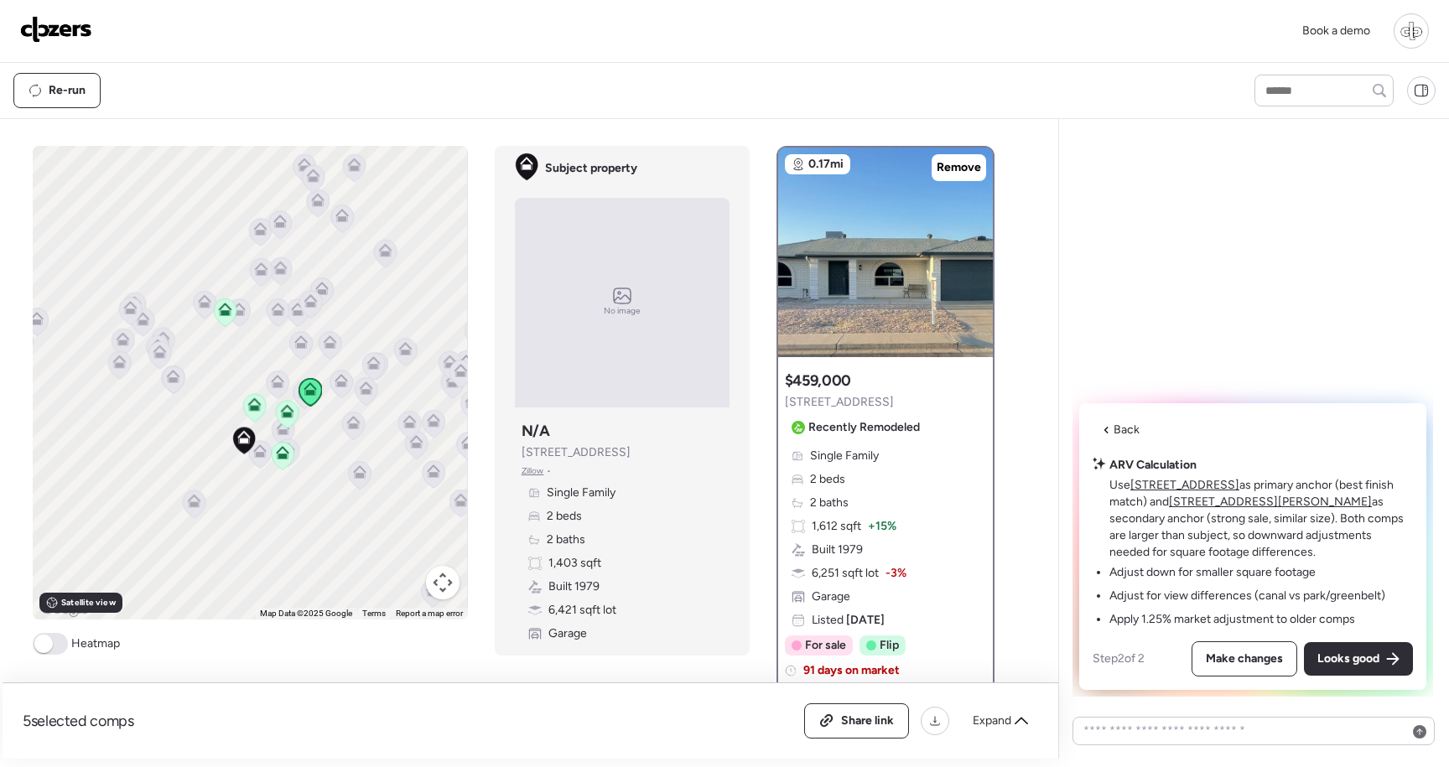
click at [1235, 507] on u "4047 E Catalina Cir" at bounding box center [1270, 502] width 203 height 14
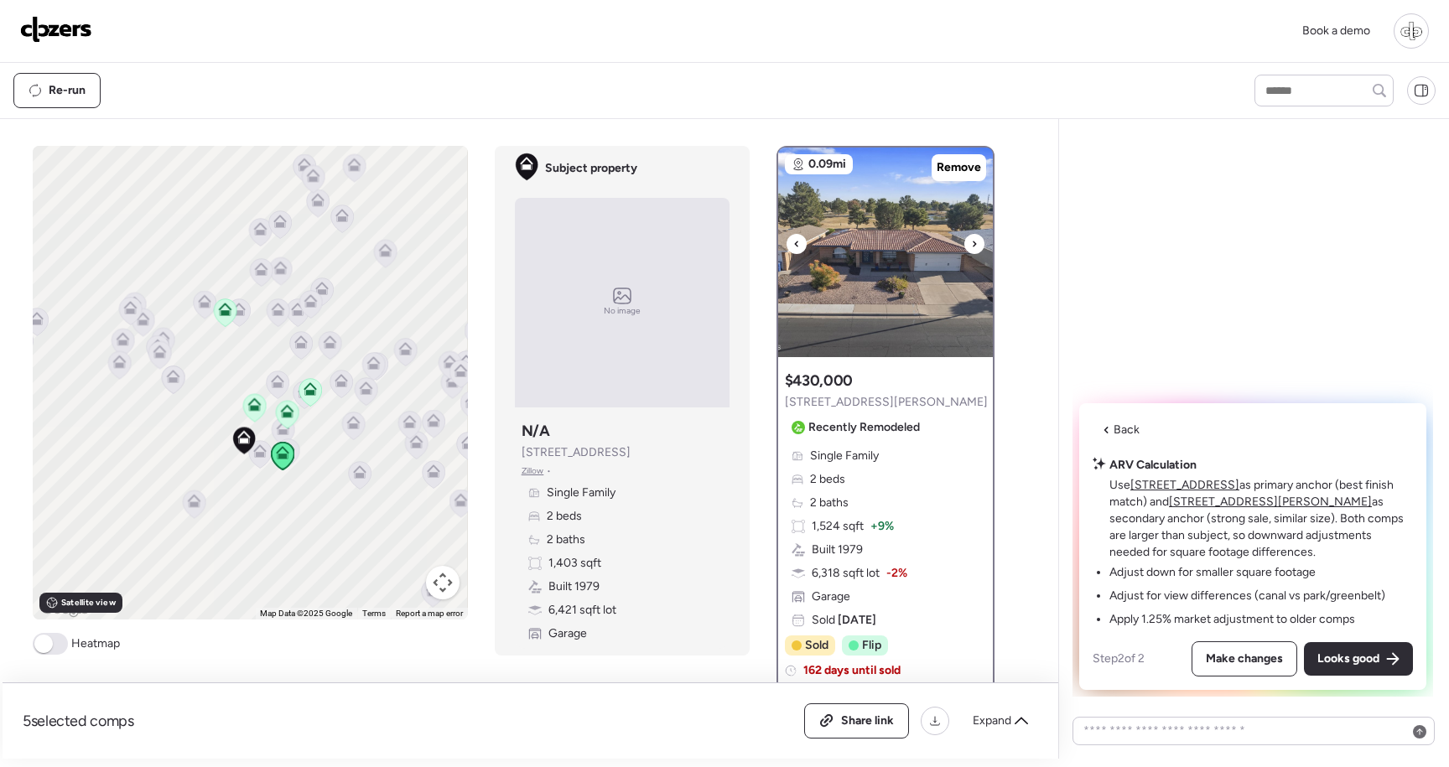
click at [979, 304] on img at bounding box center [885, 253] width 215 height 210
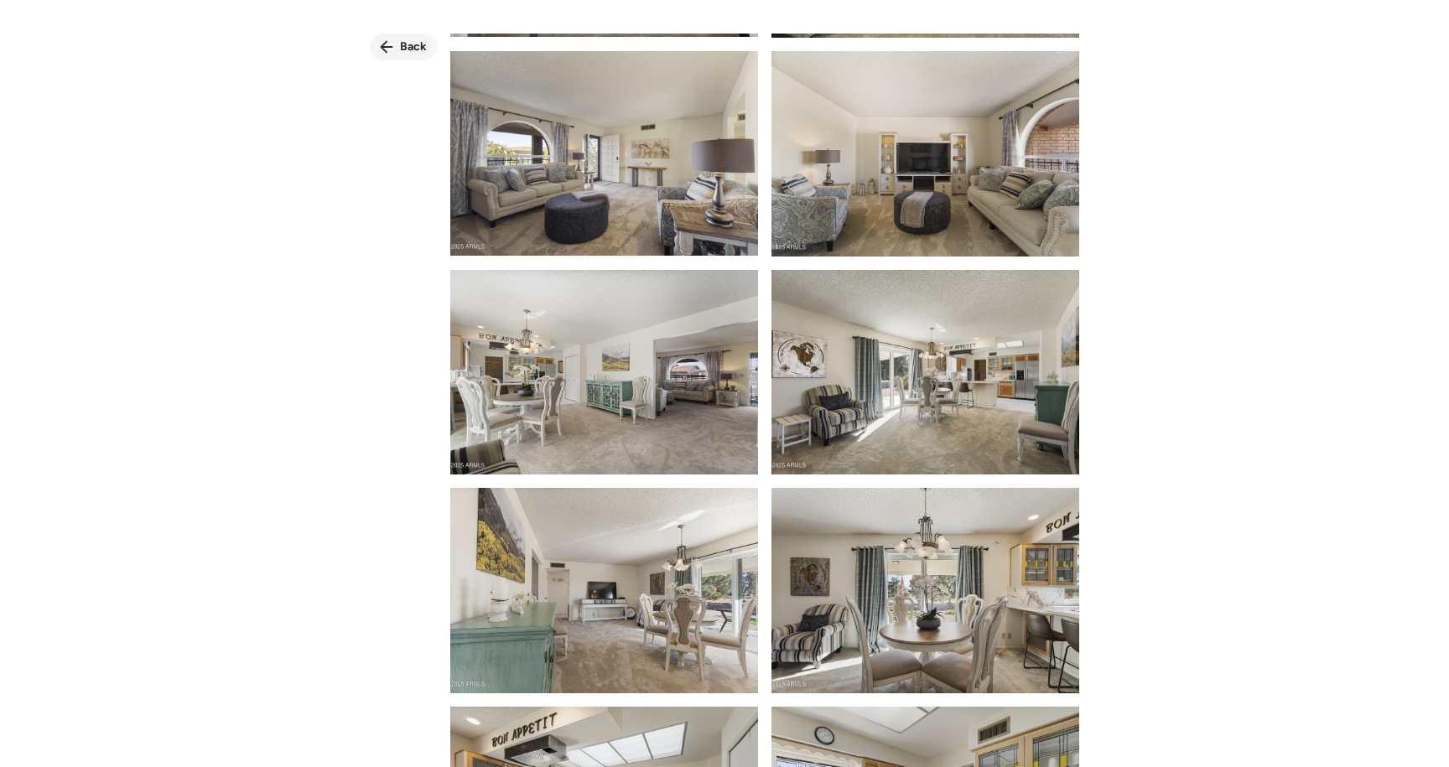
scroll to position [2592, 0]
click at [399, 47] on div "Back" at bounding box center [403, 47] width 67 height 27
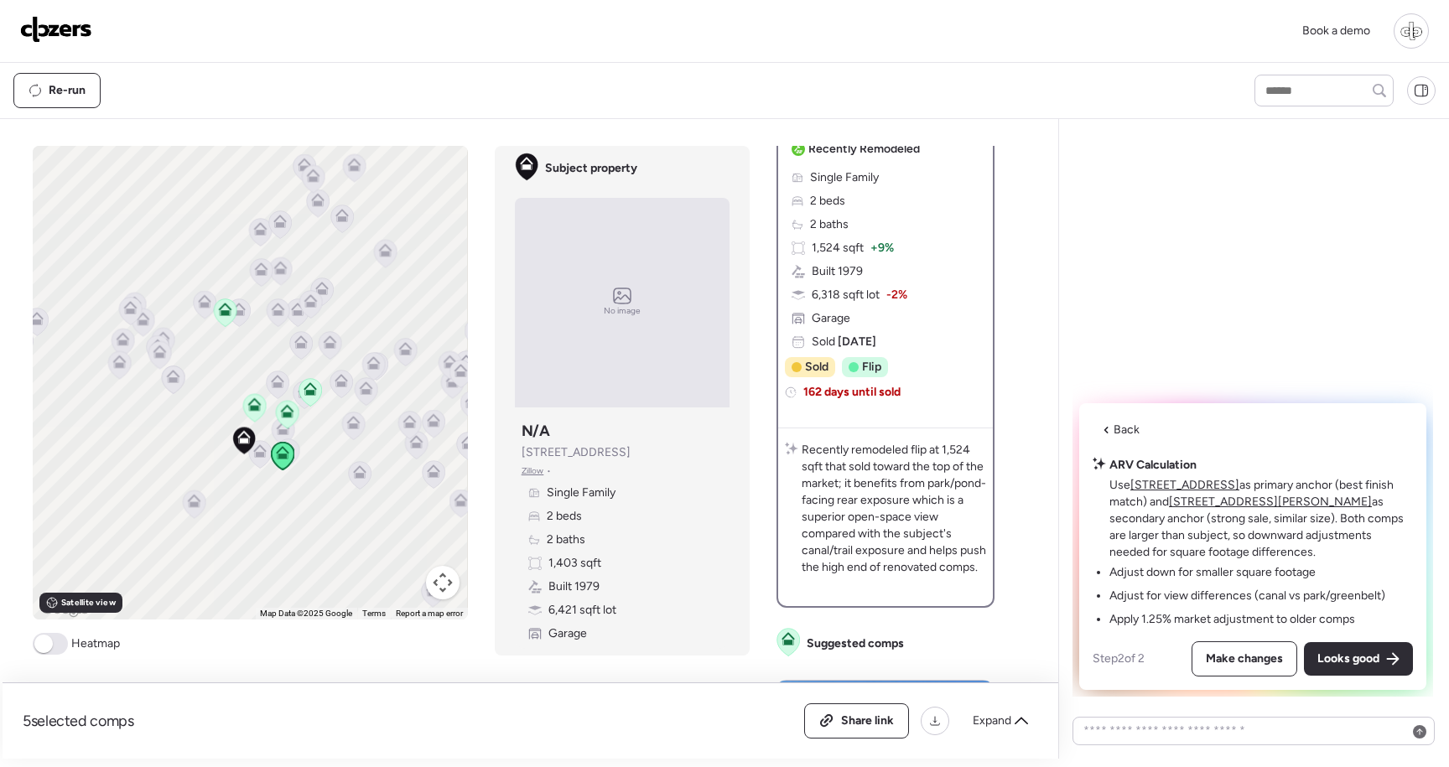
scroll to position [279, 0]
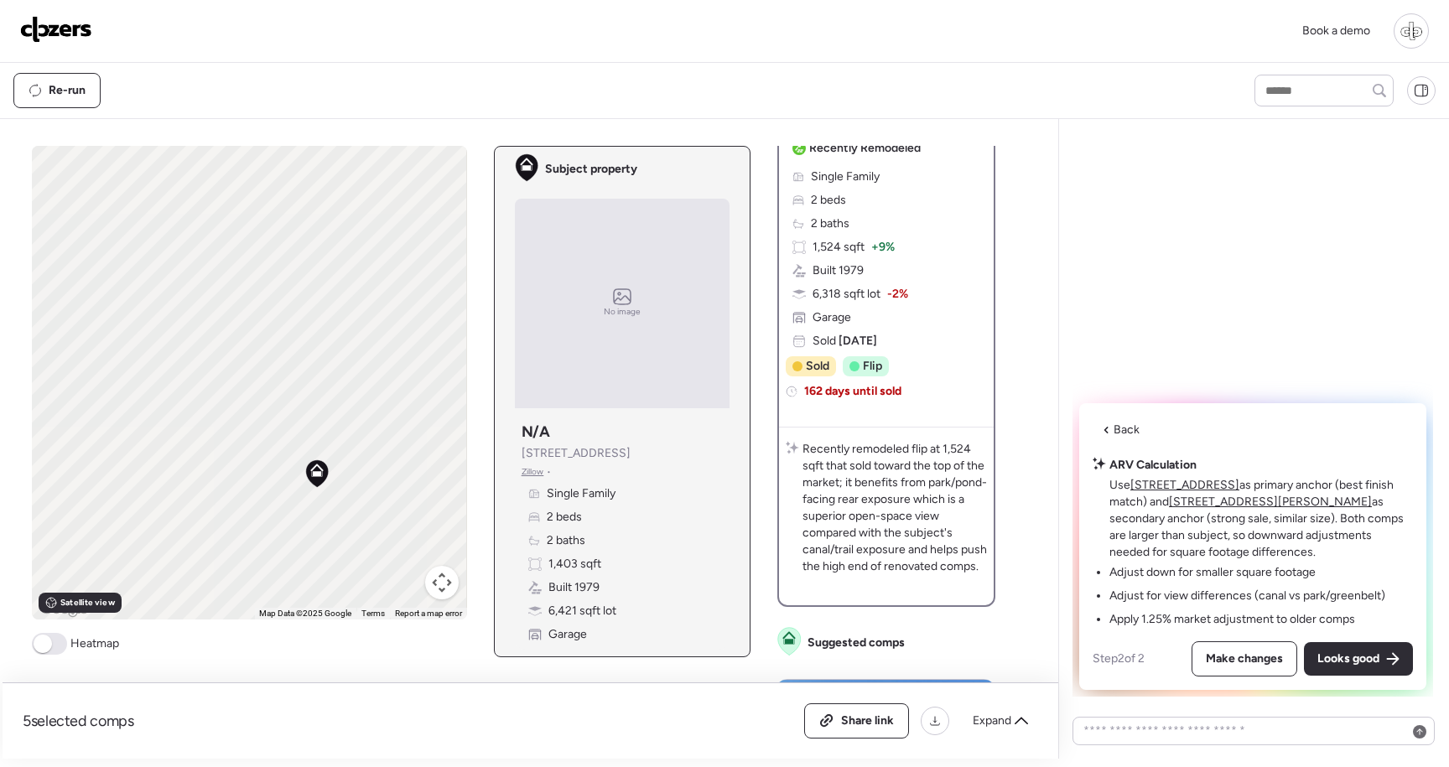
click at [322, 480] on icon at bounding box center [317, 474] width 23 height 28
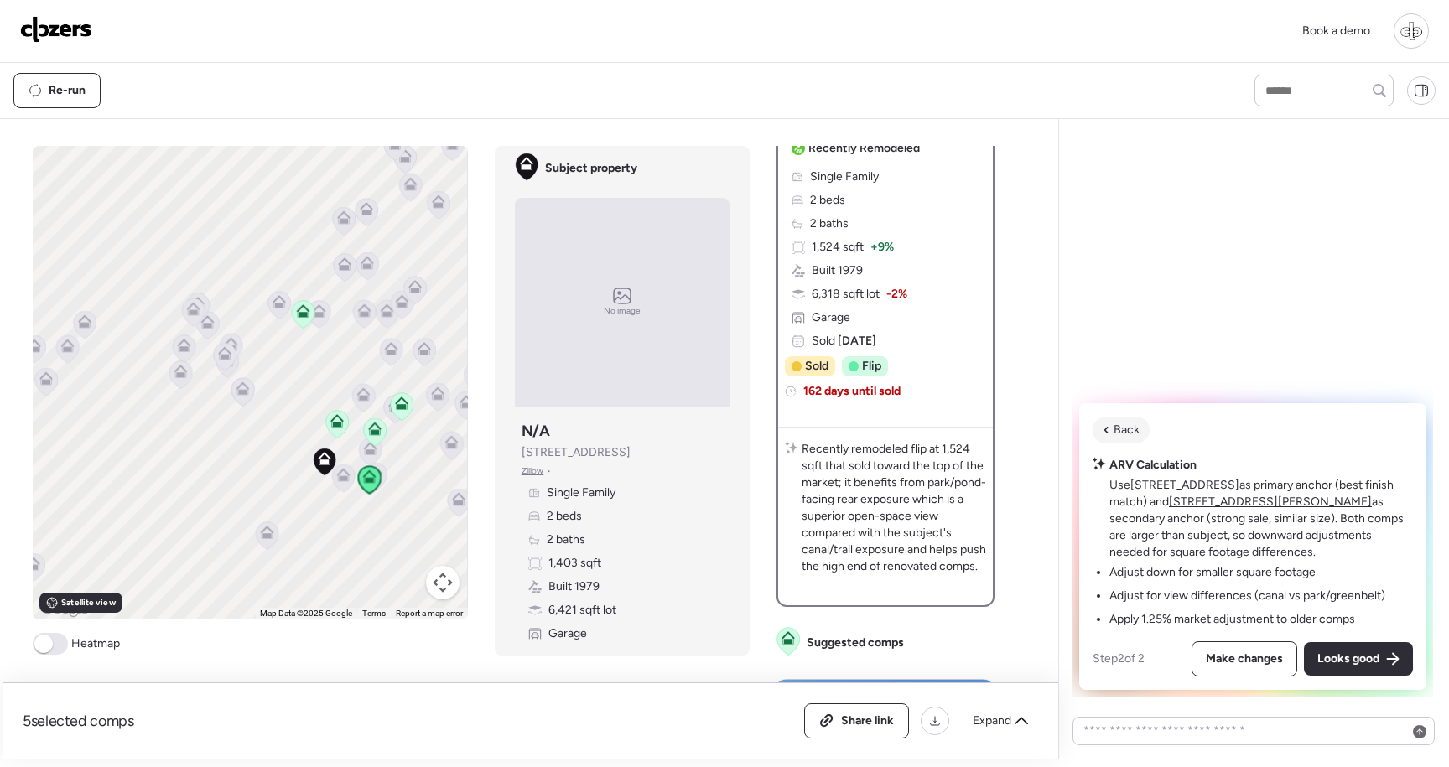
click at [1117, 427] on span "Back" at bounding box center [1127, 430] width 26 height 17
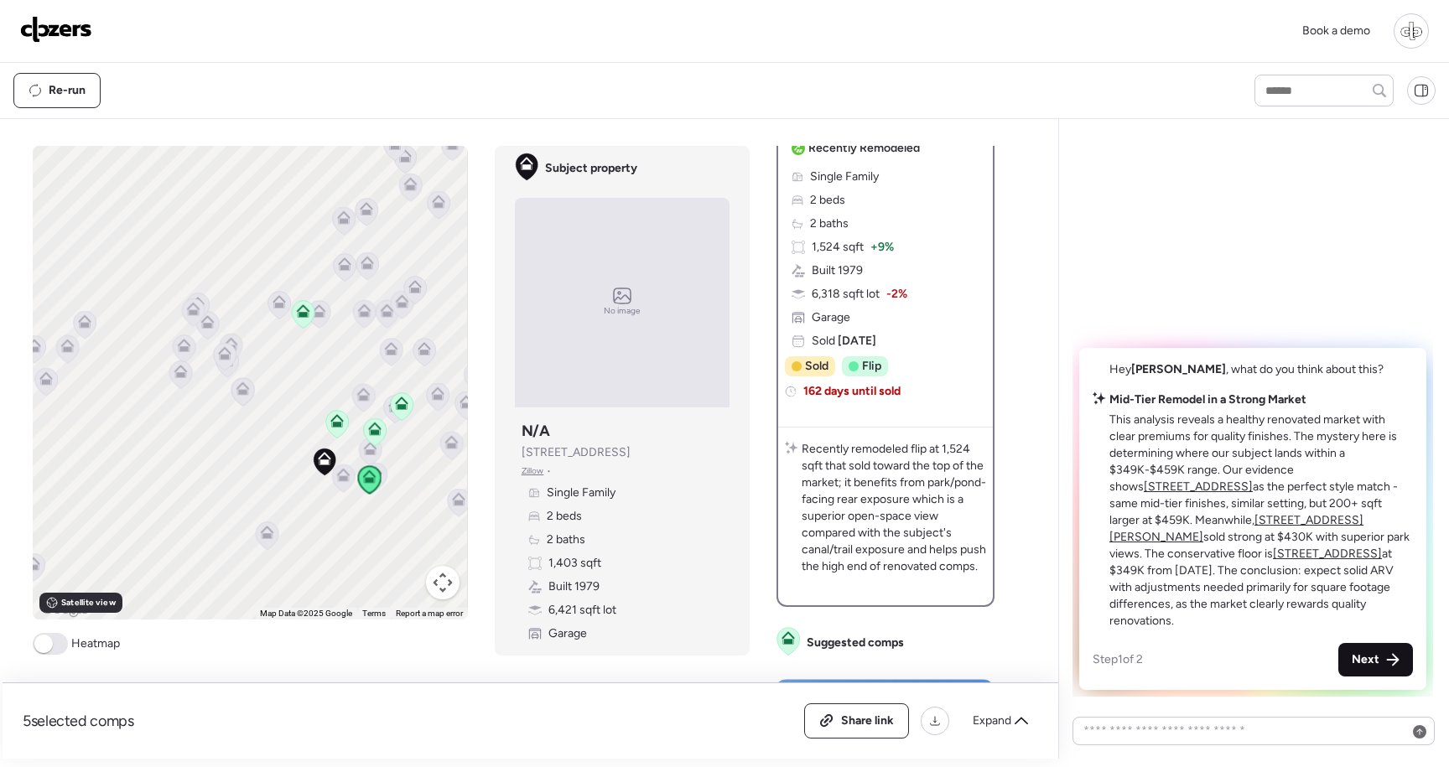
click at [1387, 650] on div "Next" at bounding box center [1376, 660] width 75 height 34
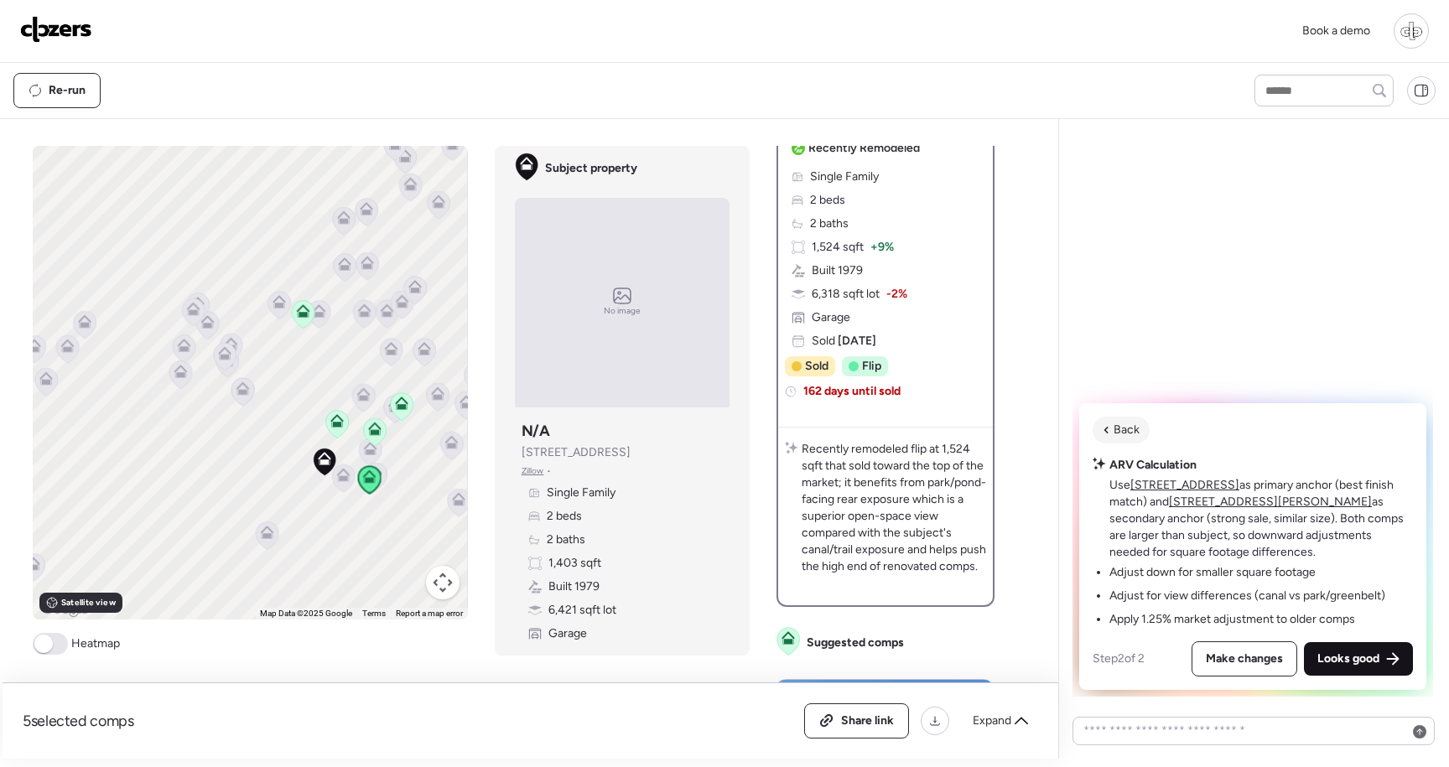
click at [1387, 650] on div "Looks good" at bounding box center [1358, 659] width 109 height 34
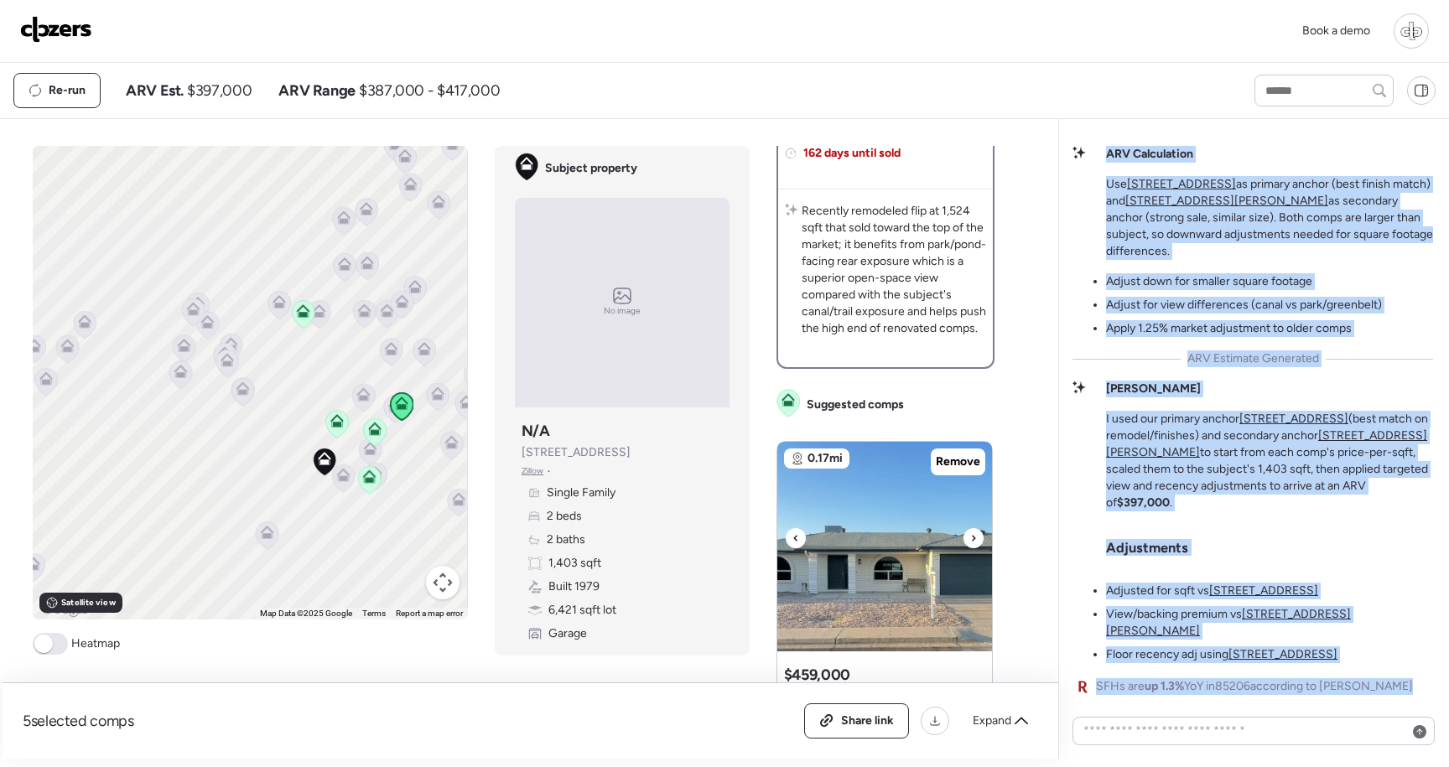
scroll to position [550, 0]
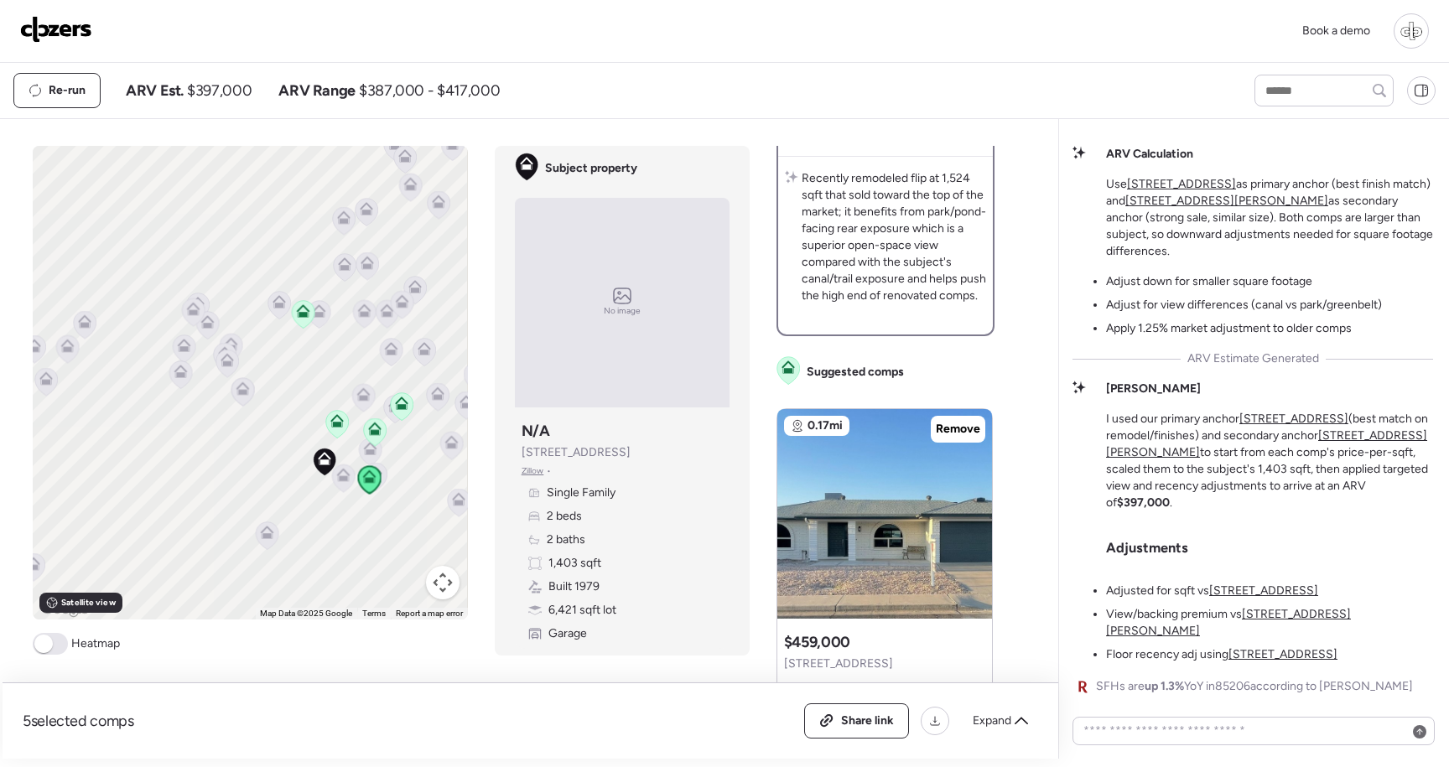
click at [1251, 481] on p "I used our primary anchor 4151 E Clovis Ave (best match on remodel/finishes) an…" at bounding box center [1269, 461] width 327 height 101
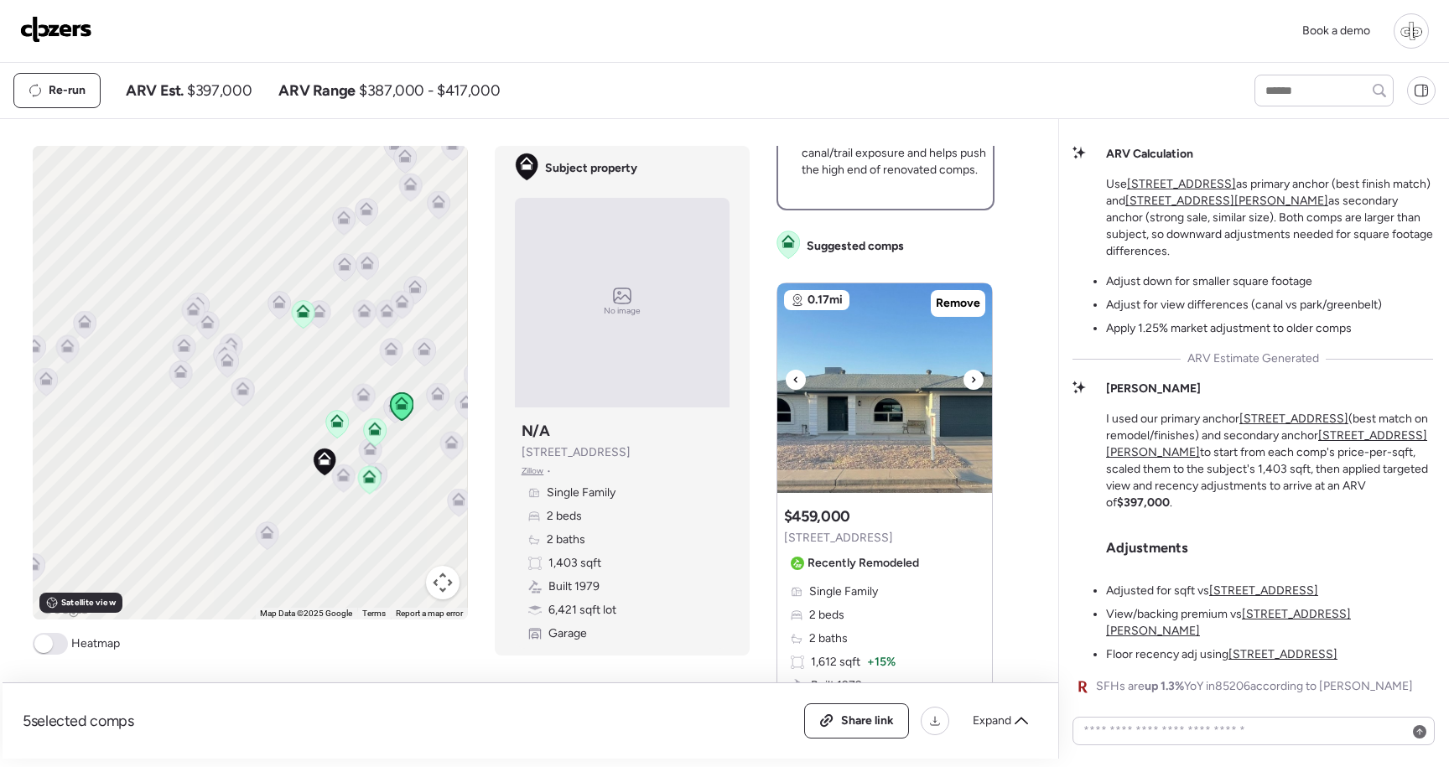
scroll to position [872, 0]
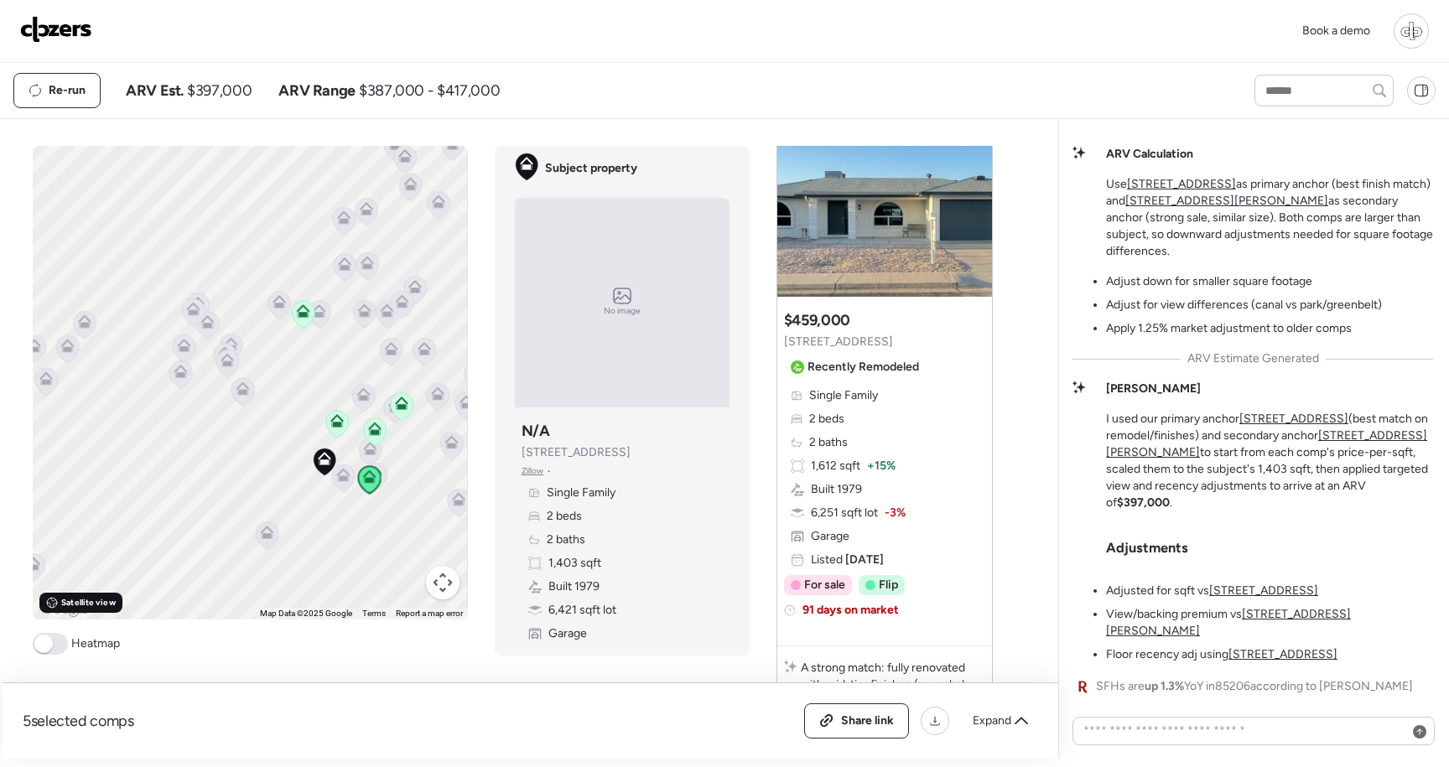
click at [84, 605] on span "Satellite view" at bounding box center [88, 602] width 54 height 13
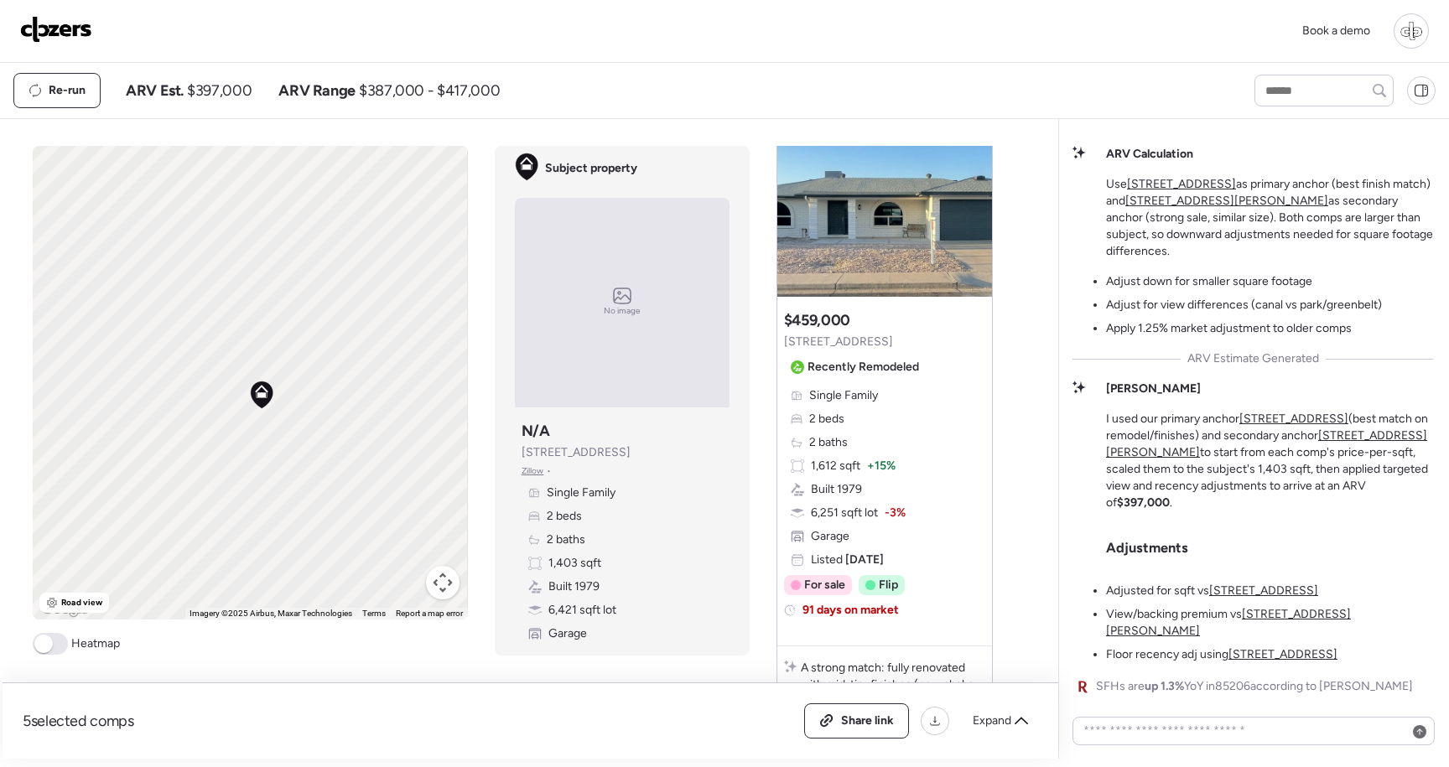
drag, startPoint x: 398, startPoint y: 532, endPoint x: 220, endPoint y: 407, distance: 217.3
click at [220, 407] on div "To activate drag with keyboard, press Alt + Enter. Once in keyboard drag state,…" at bounding box center [250, 383] width 434 height 474
drag, startPoint x: 150, startPoint y: 478, endPoint x: 348, endPoint y: 272, distance: 285.9
click at [348, 272] on div "To activate drag with keyboard, press Alt + Enter. Once in keyboard drag state,…" at bounding box center [250, 383] width 434 height 474
drag, startPoint x: 341, startPoint y: 278, endPoint x: 172, endPoint y: 437, distance: 232.0
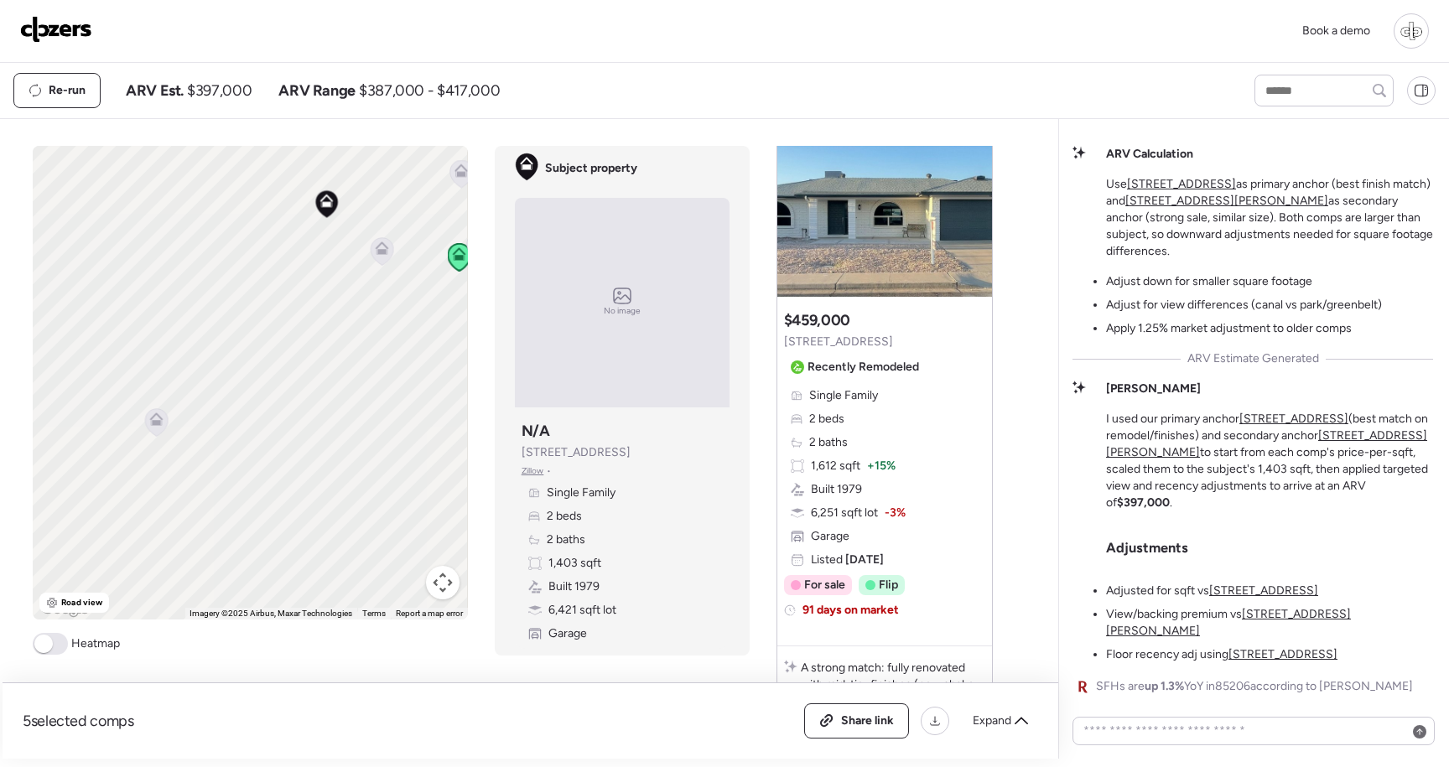
click at [172, 436] on div "To activate drag with keyboard, press Alt + Enter. Once in keyboard drag state,…" at bounding box center [250, 383] width 434 height 474
click at [75, 397] on div "To activate drag with keyboard, press Alt + Enter. Once in keyboard drag state,…" at bounding box center [250, 383] width 434 height 474
click at [66, 399] on icon at bounding box center [63, 398] width 11 height 5
click at [117, 367] on icon at bounding box center [119, 364] width 11 height 5
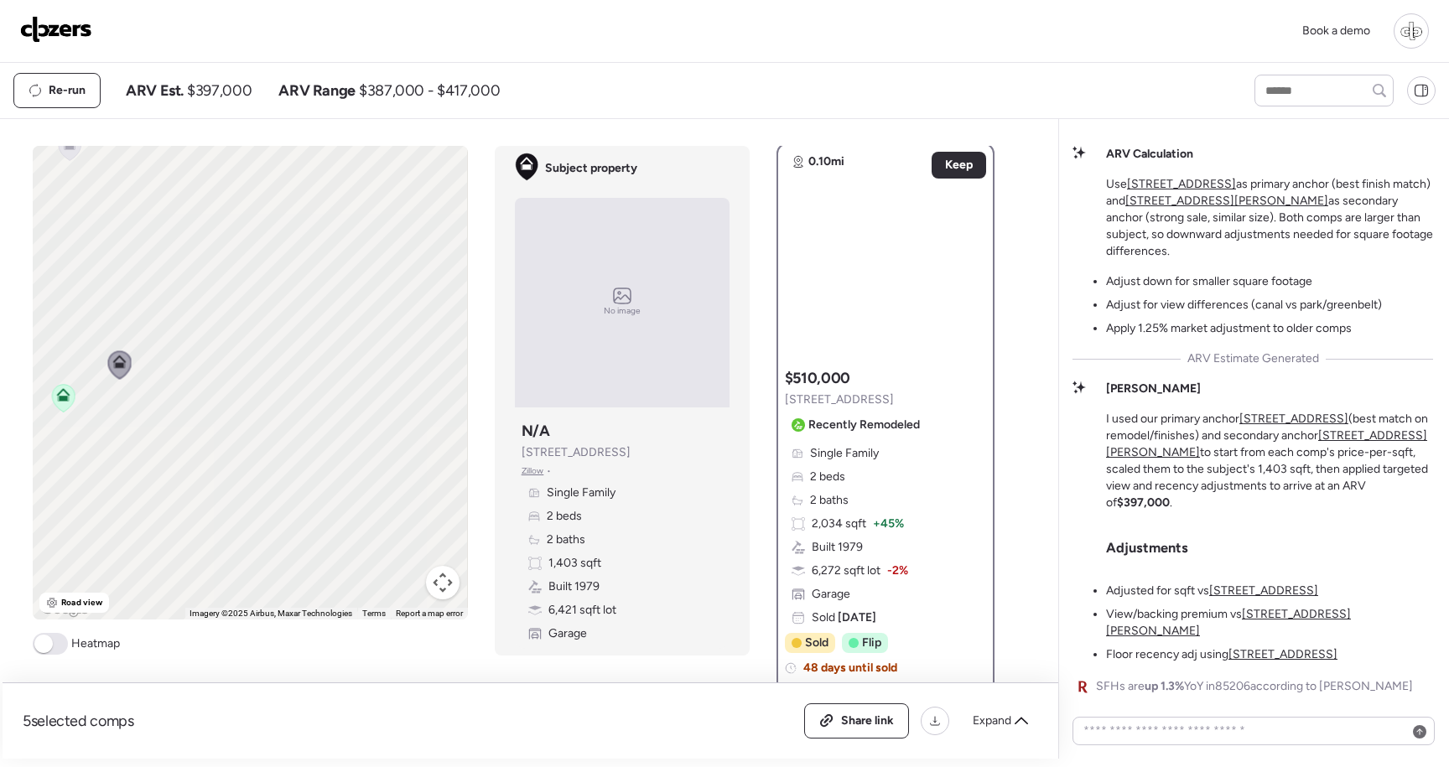
scroll to position [0, 0]
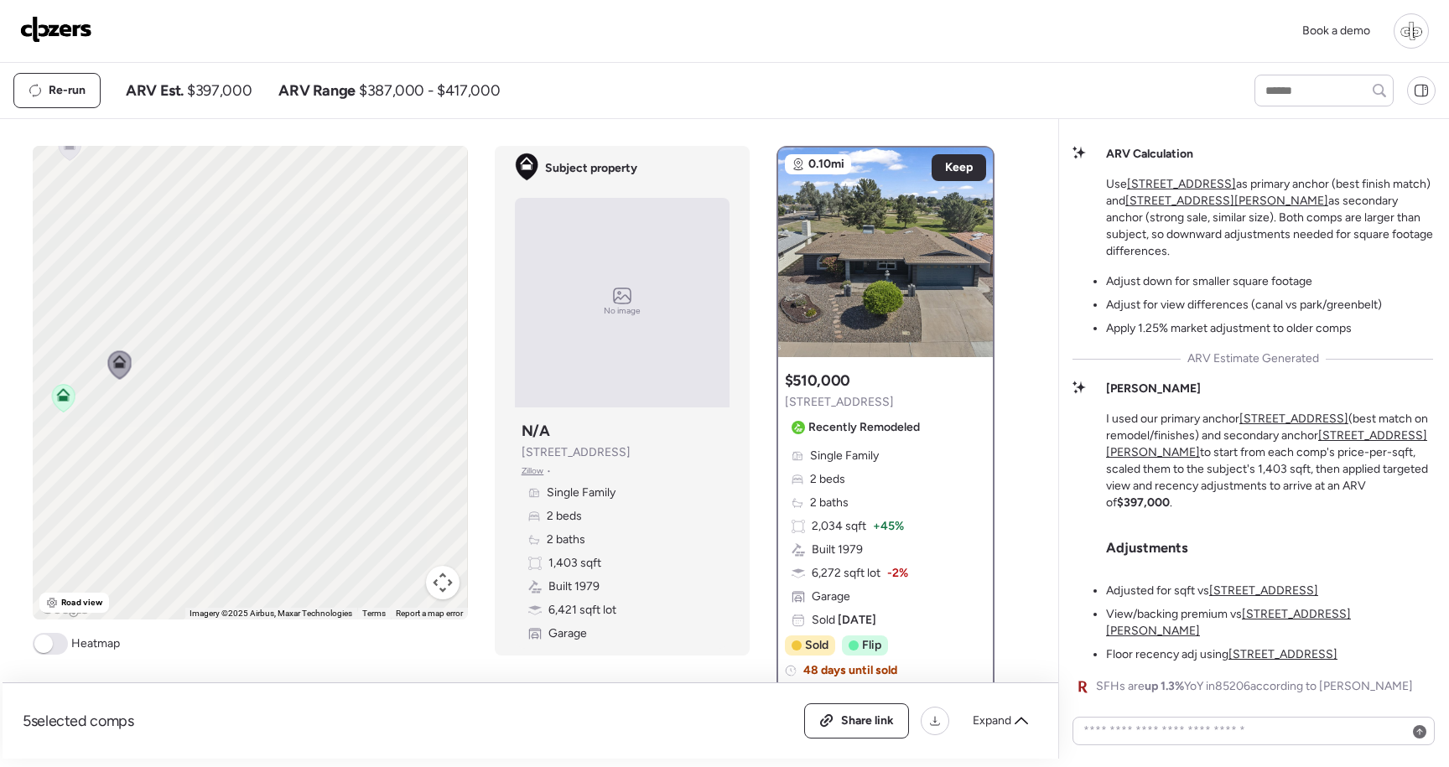
click at [887, 280] on div at bounding box center [885, 253] width 215 height 210
click at [887, 276] on div at bounding box center [885, 253] width 215 height 210
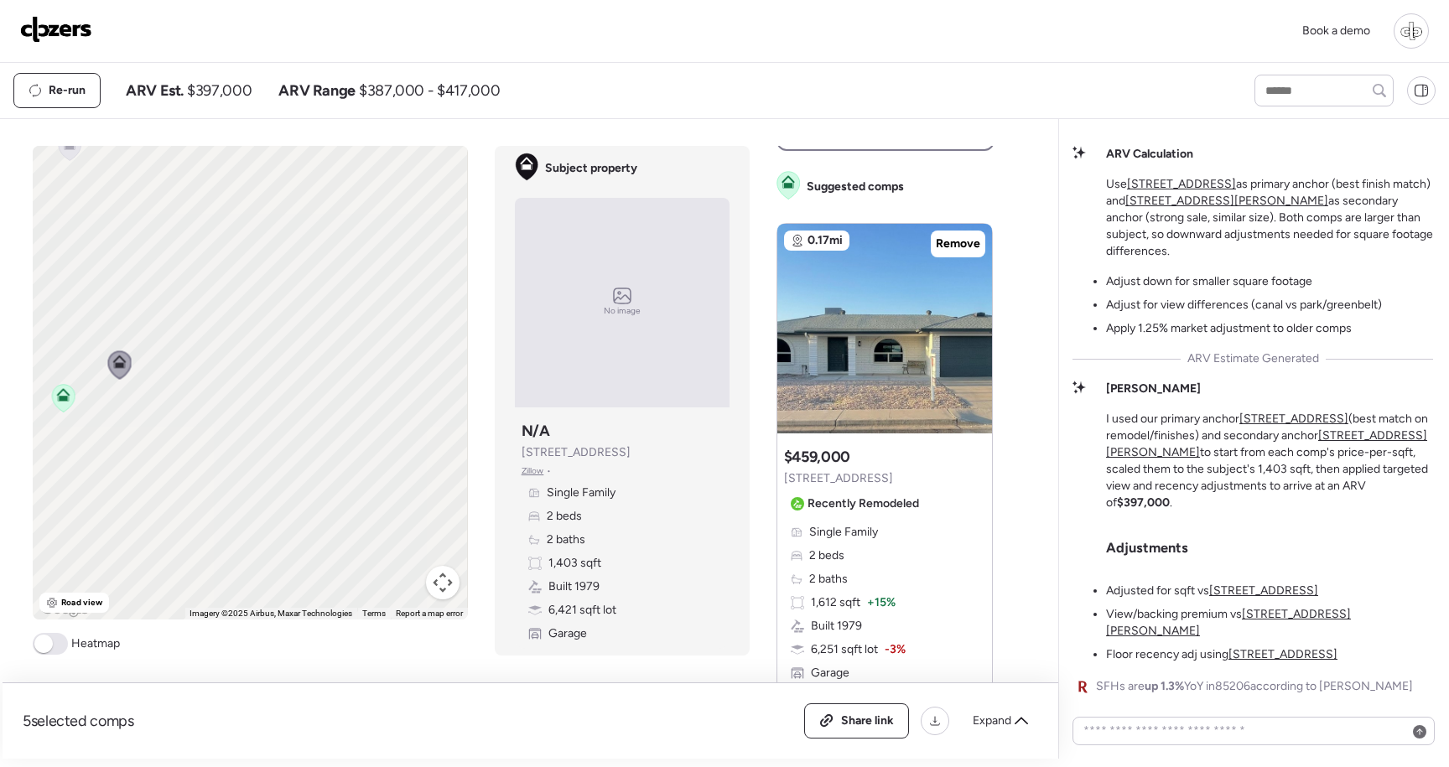
scroll to position [574, 0]
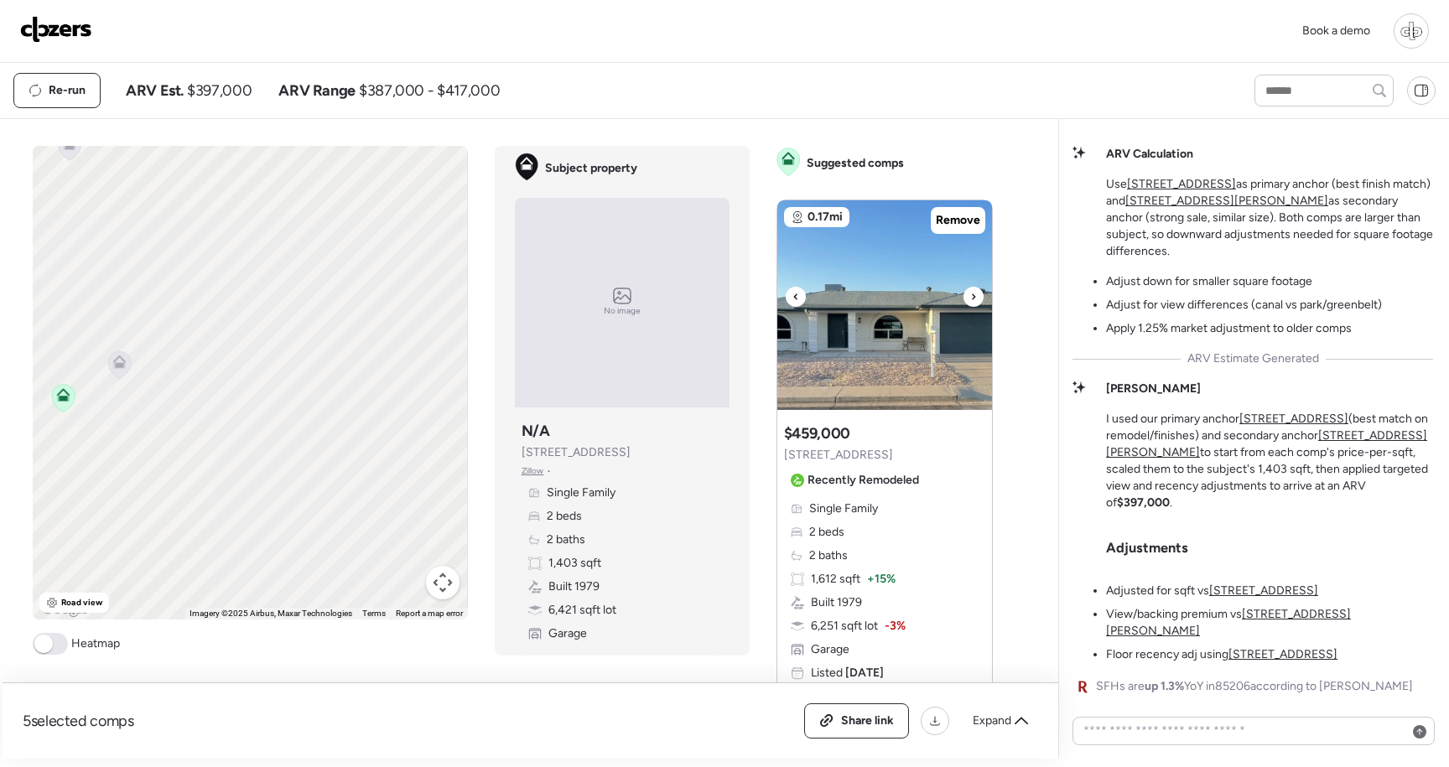
click at [851, 344] on img at bounding box center [885, 305] width 215 height 210
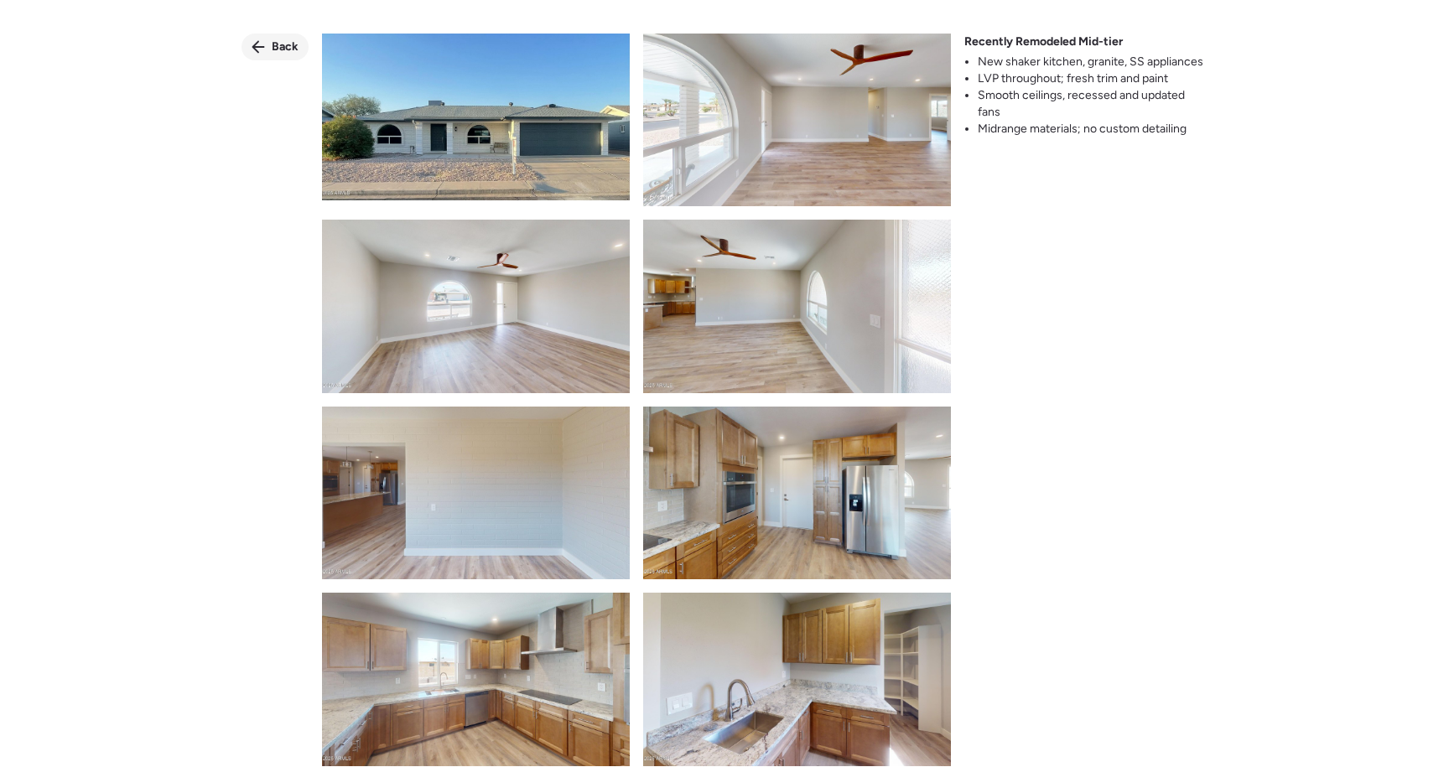
click at [277, 50] on span "Back" at bounding box center [285, 47] width 27 height 17
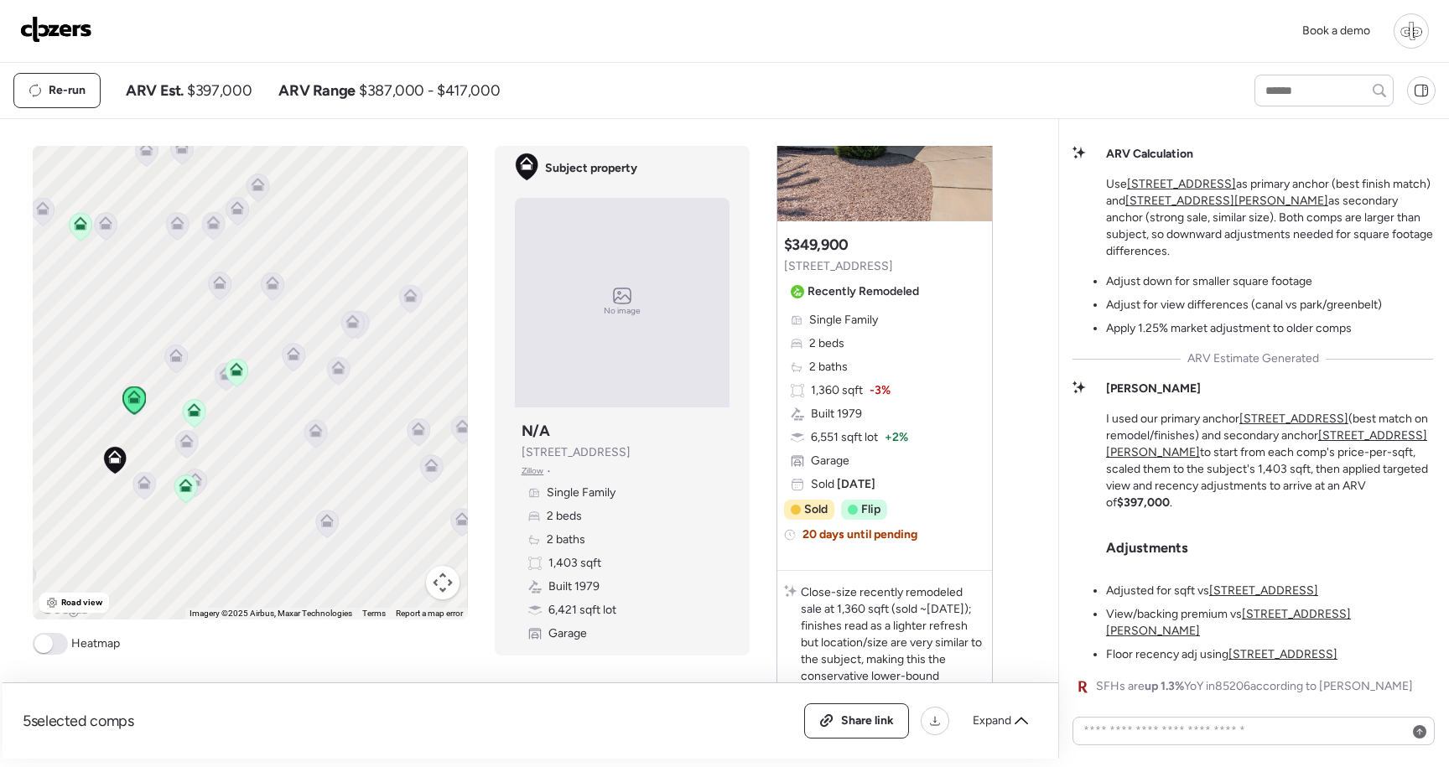
scroll to position [2083, 0]
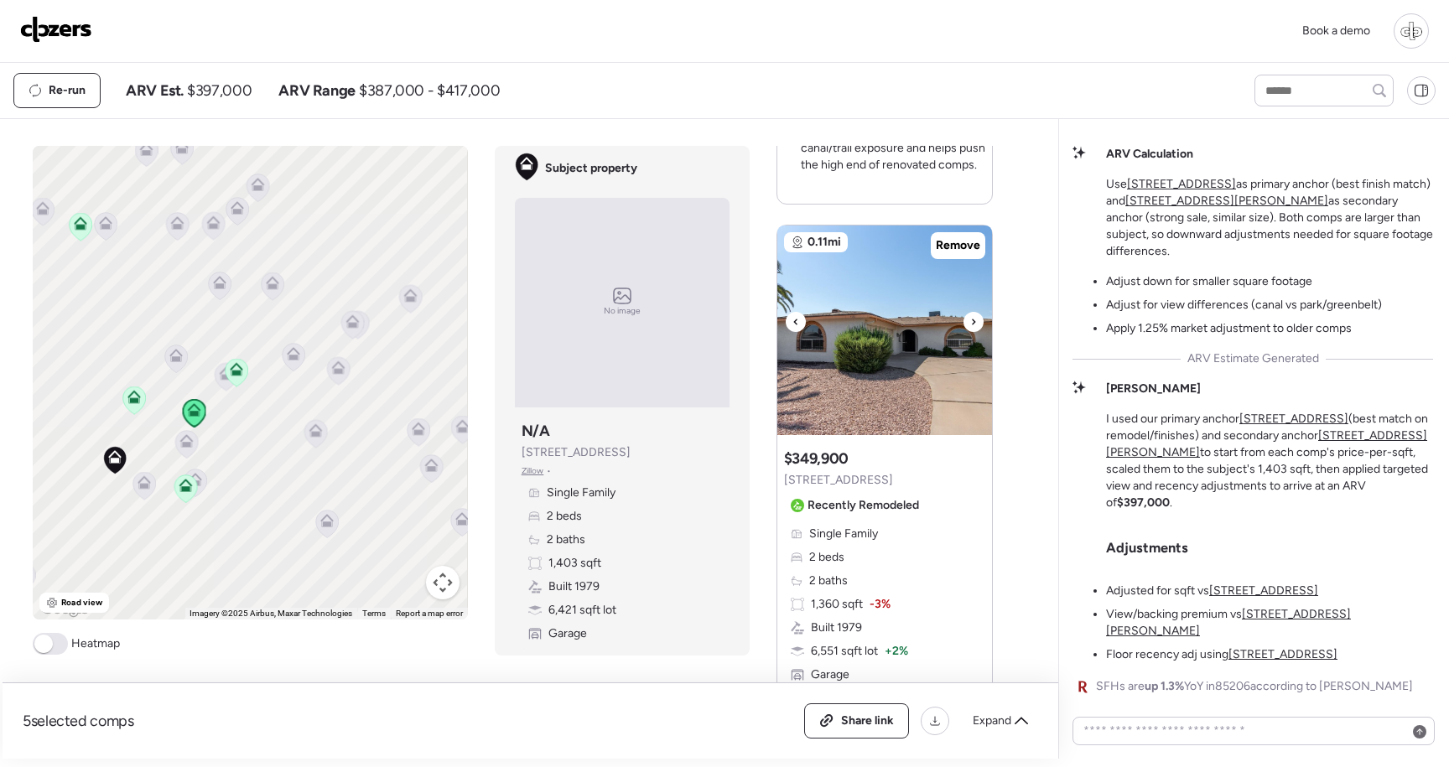
click at [892, 386] on img at bounding box center [885, 331] width 215 height 210
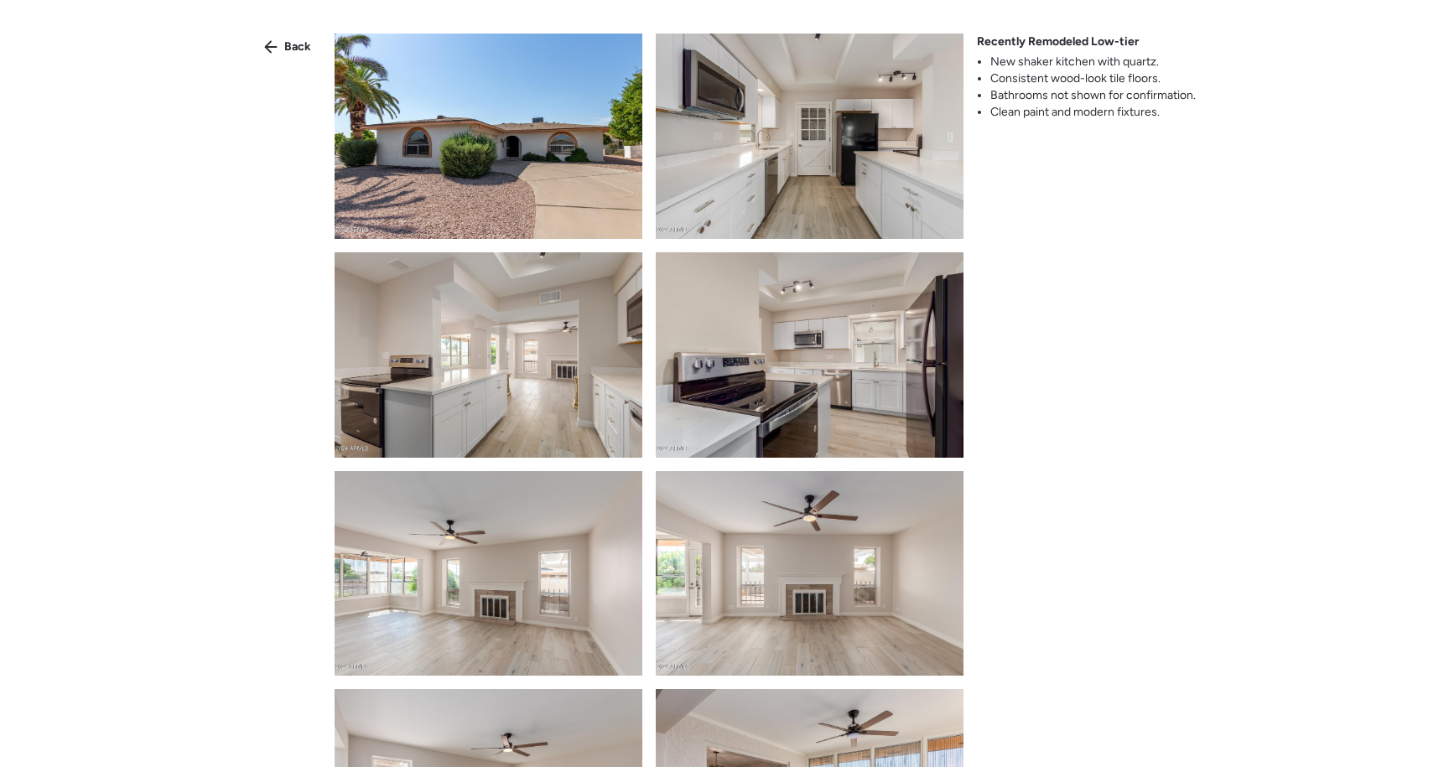
click at [830, 153] on img at bounding box center [810, 136] width 308 height 205
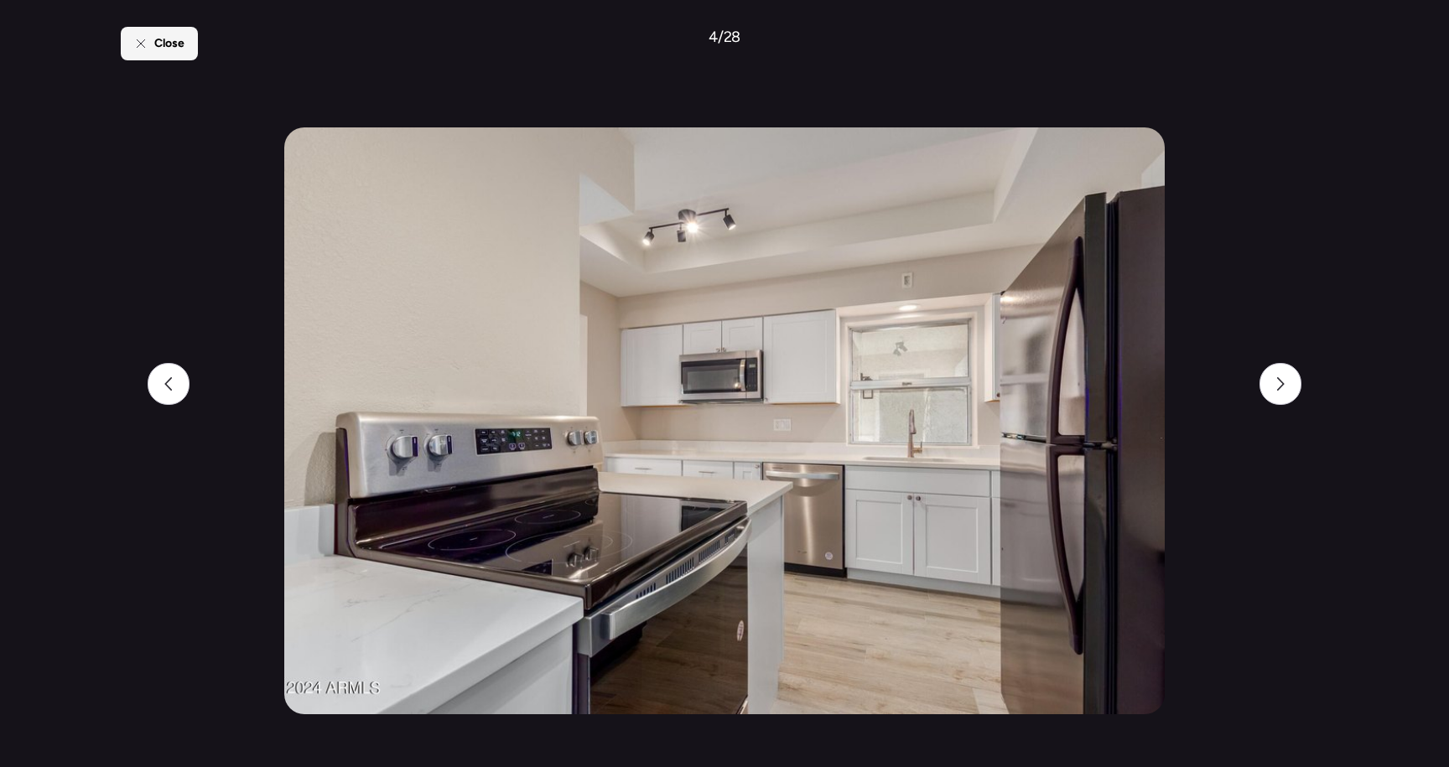
click at [153, 56] on div "Close" at bounding box center [159, 44] width 77 height 34
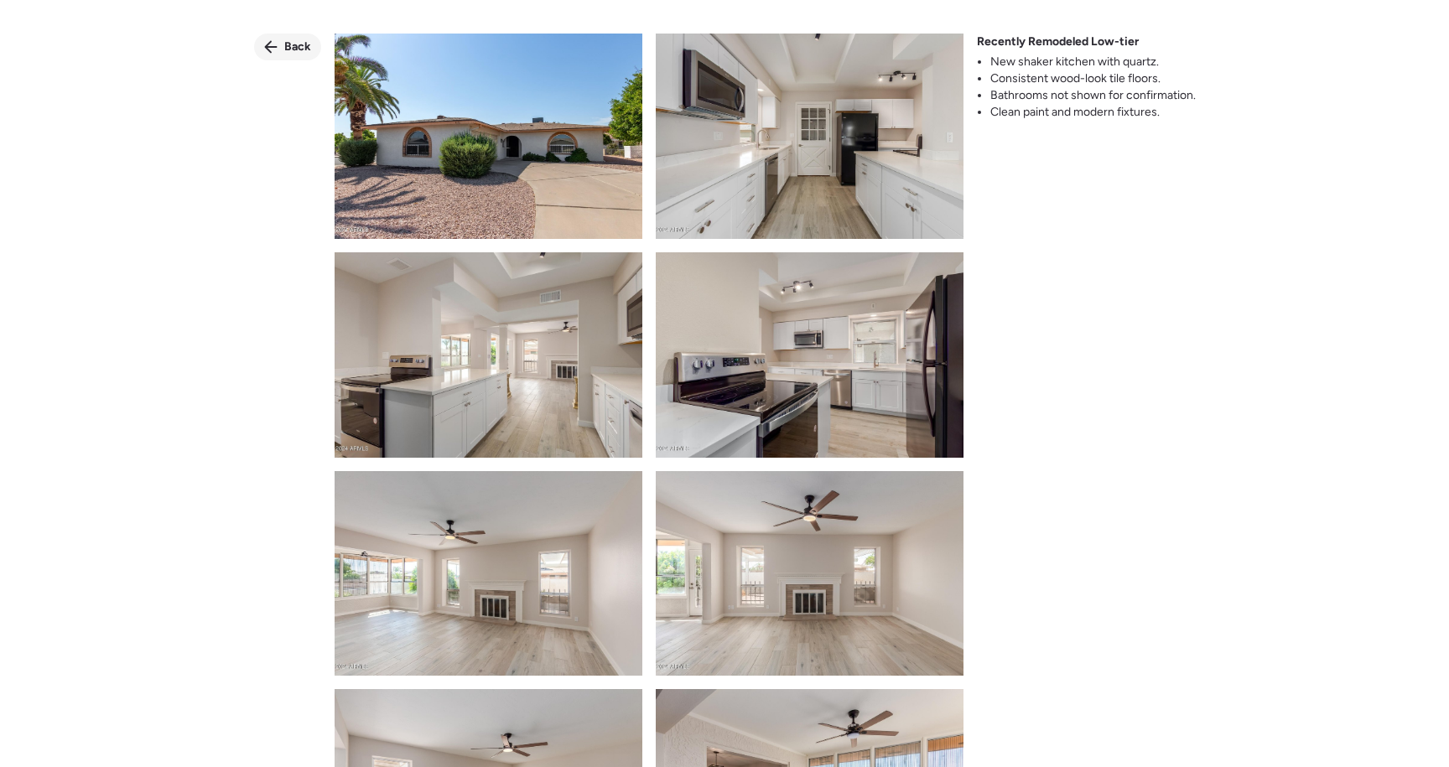
click at [273, 50] on icon at bounding box center [270, 46] width 13 height 13
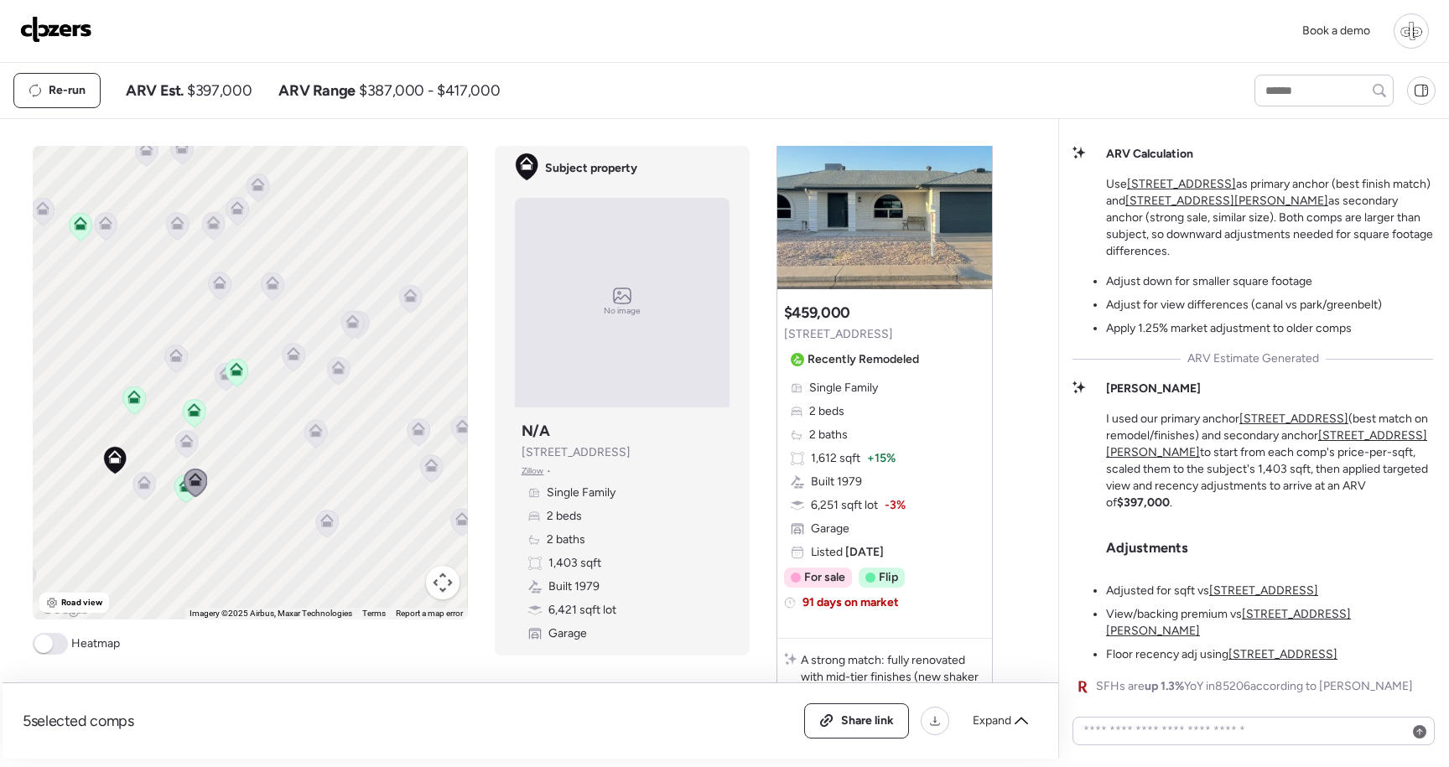
scroll to position [701, 0]
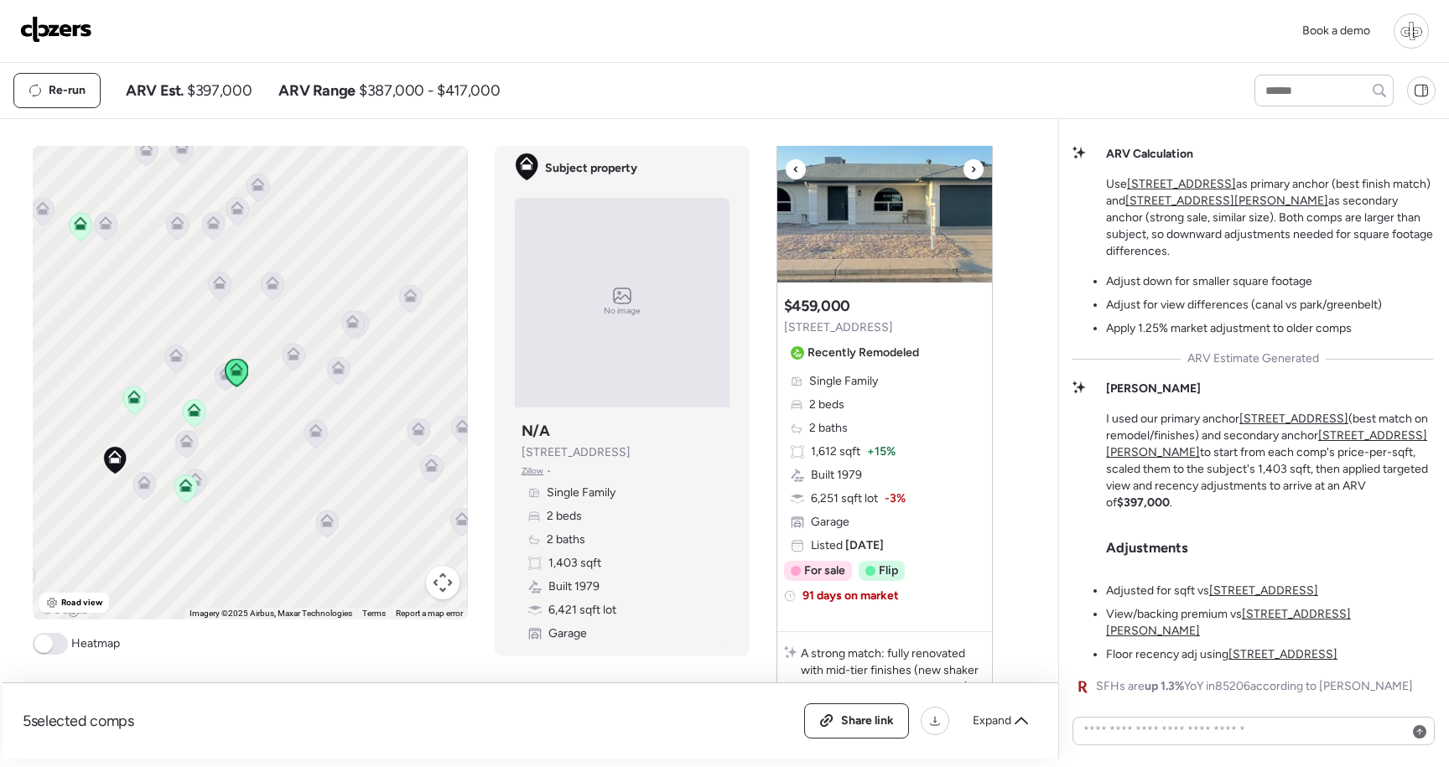
click at [871, 264] on img at bounding box center [885, 178] width 215 height 210
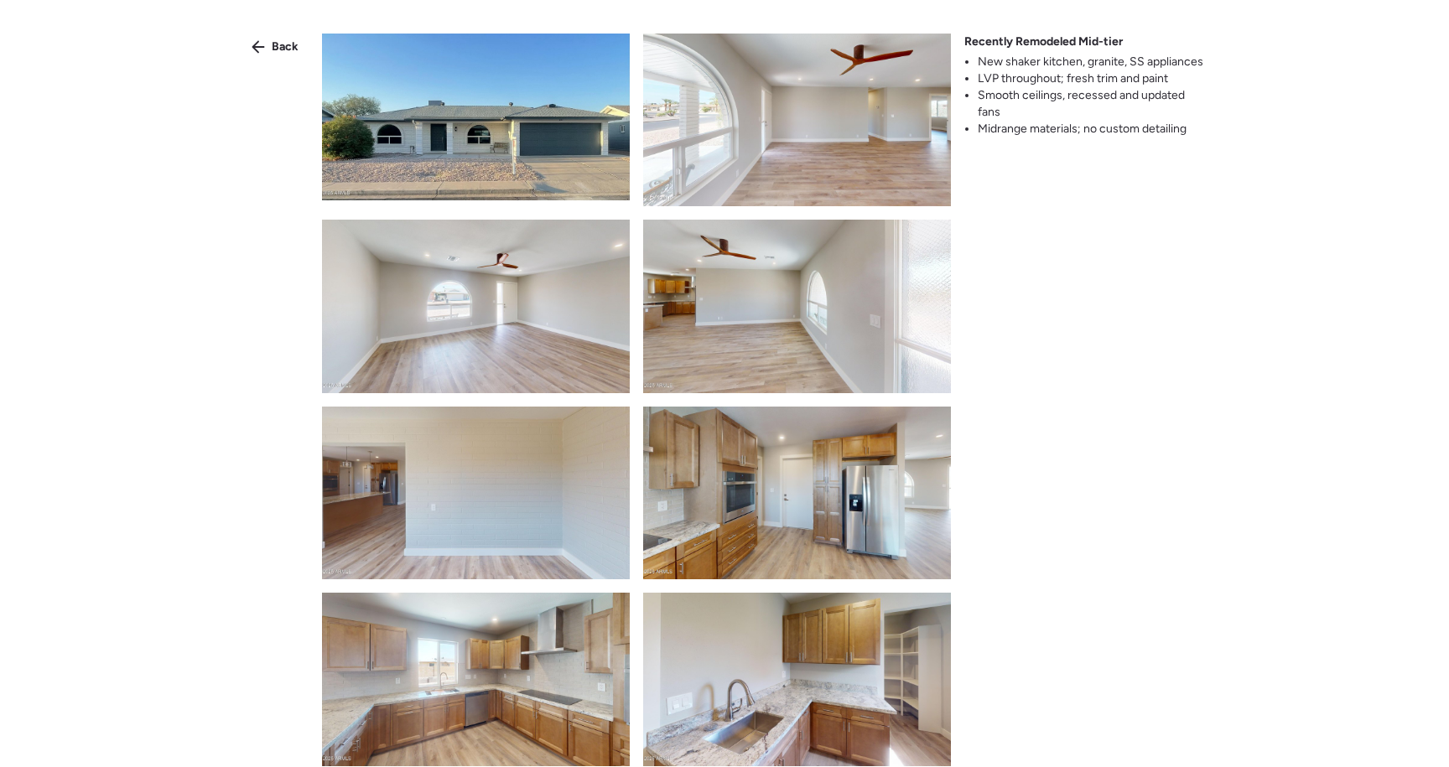
click at [837, 559] on img at bounding box center [797, 493] width 308 height 173
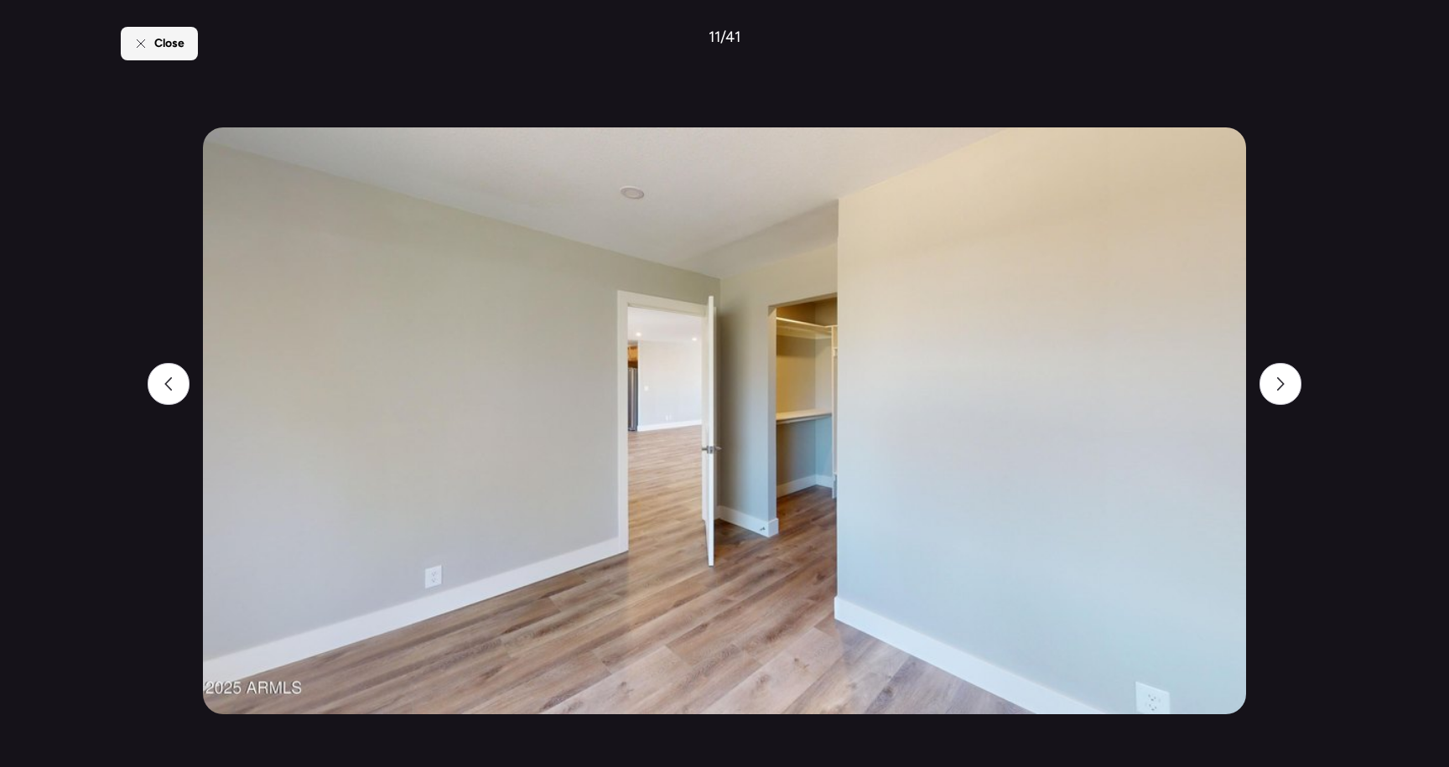
click at [185, 42] on div "Close" at bounding box center [159, 44] width 77 height 34
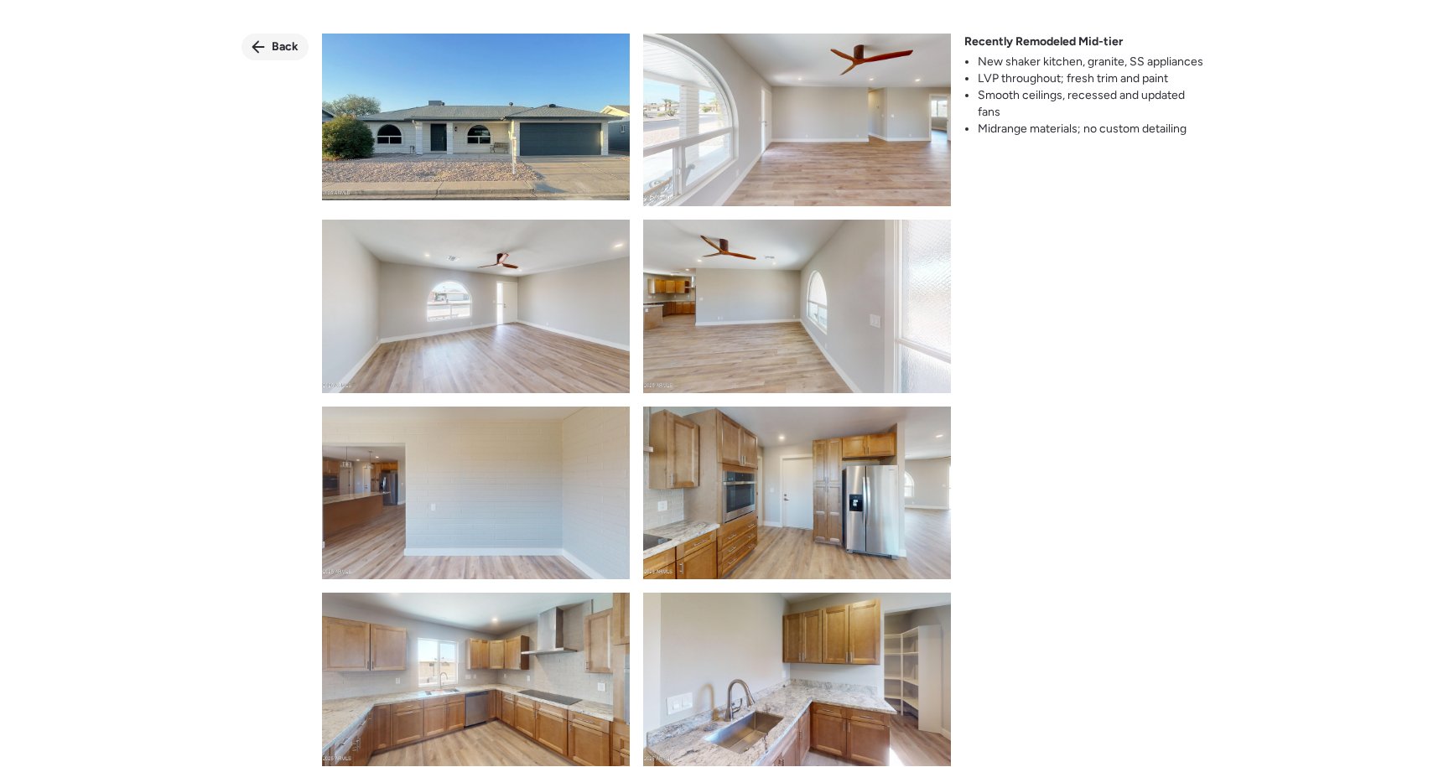
click at [253, 53] on icon at bounding box center [258, 46] width 13 height 13
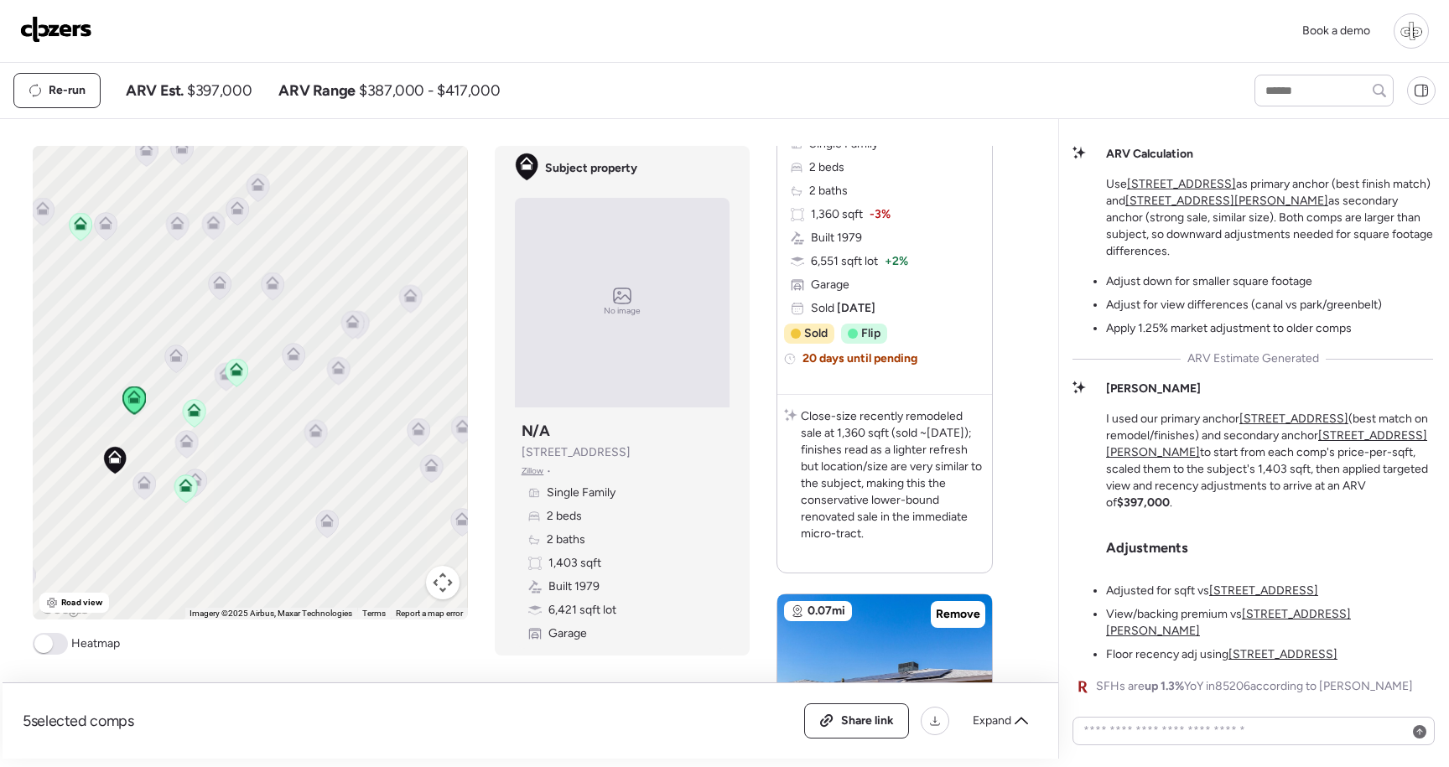
scroll to position [2187, 0]
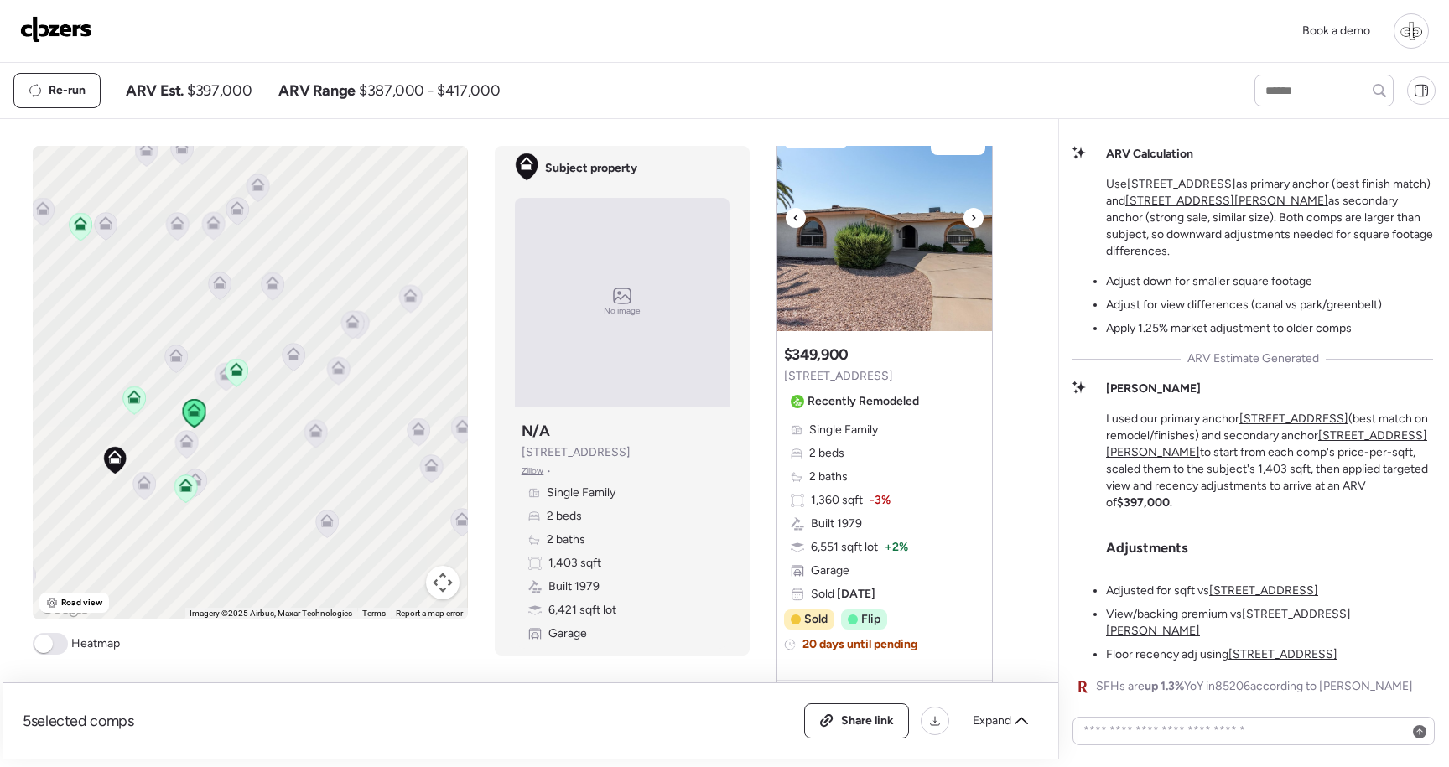
click at [884, 306] on img at bounding box center [885, 227] width 215 height 210
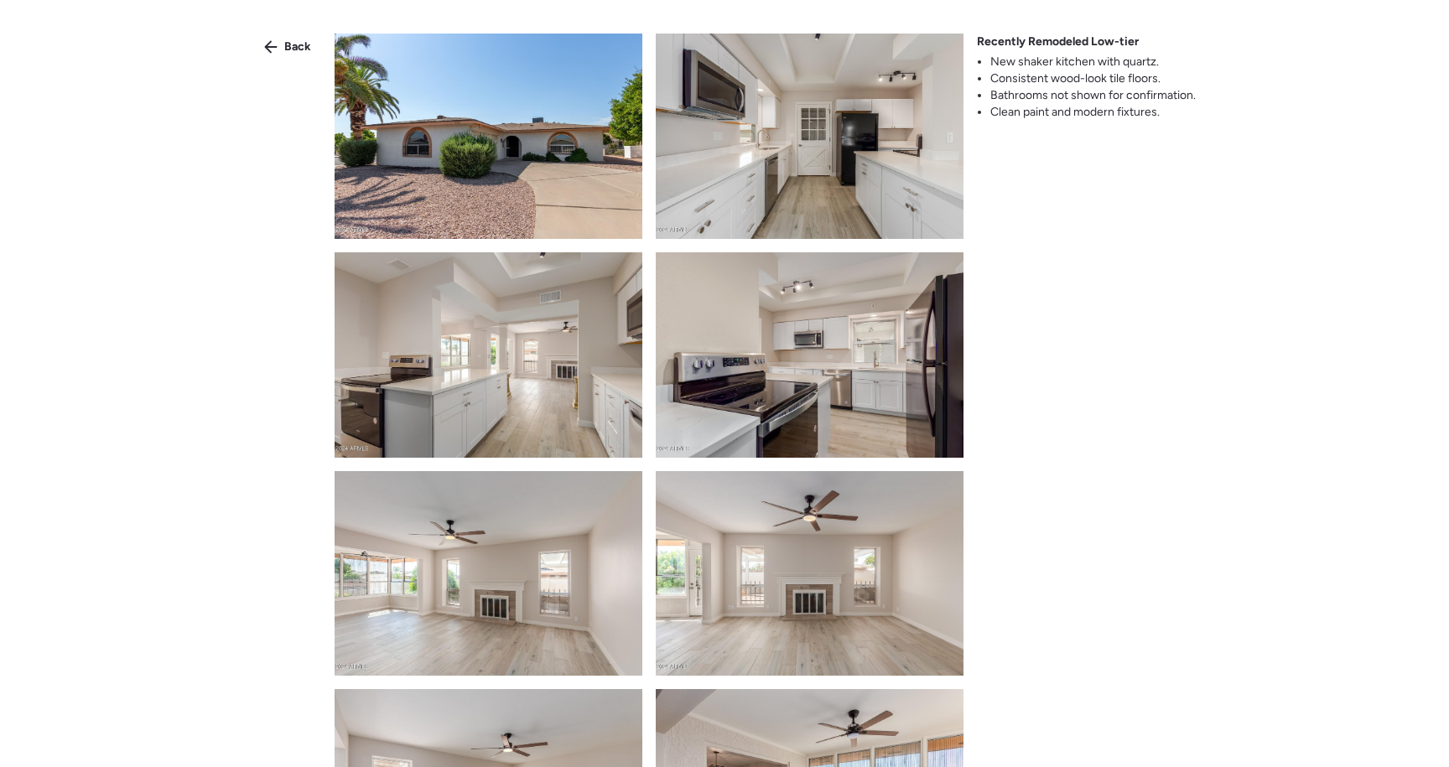
click at [871, 327] on img at bounding box center [810, 354] width 308 height 205
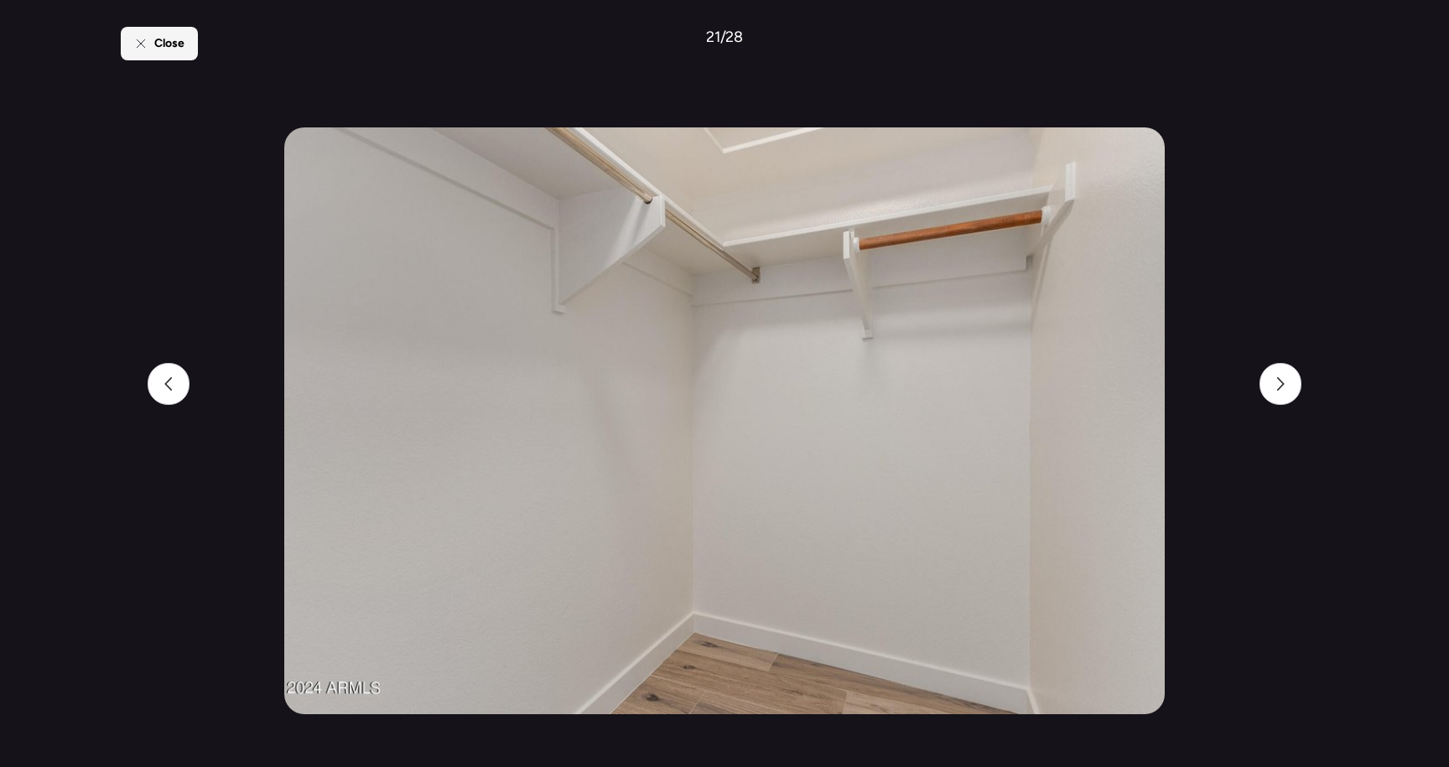
click at [187, 56] on div "Close" at bounding box center [159, 44] width 77 height 34
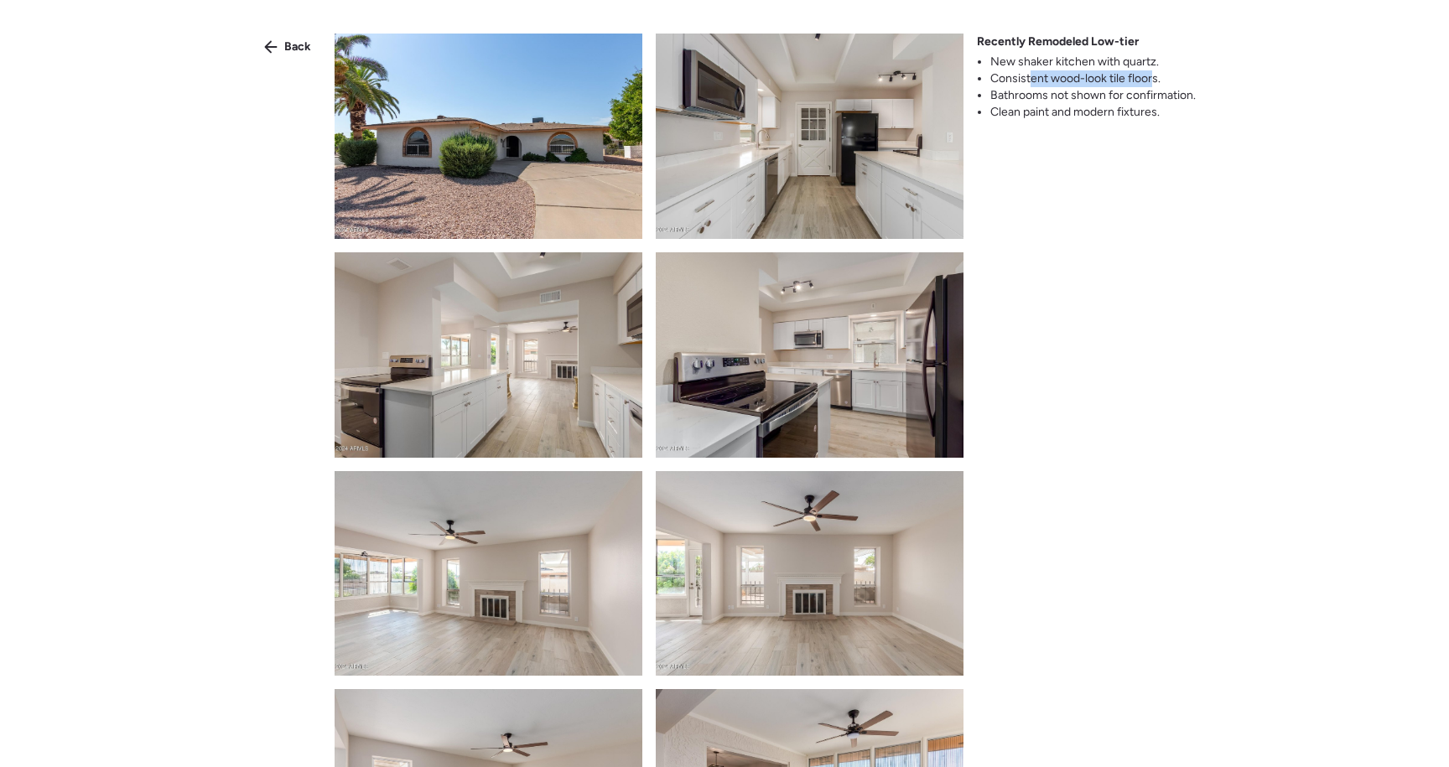
drag, startPoint x: 1153, startPoint y: 82, endPoint x: 1020, endPoint y: 67, distance: 134.2
click at [1026, 70] on li "Consistent wood-look tile floors." at bounding box center [1093, 78] width 205 height 17
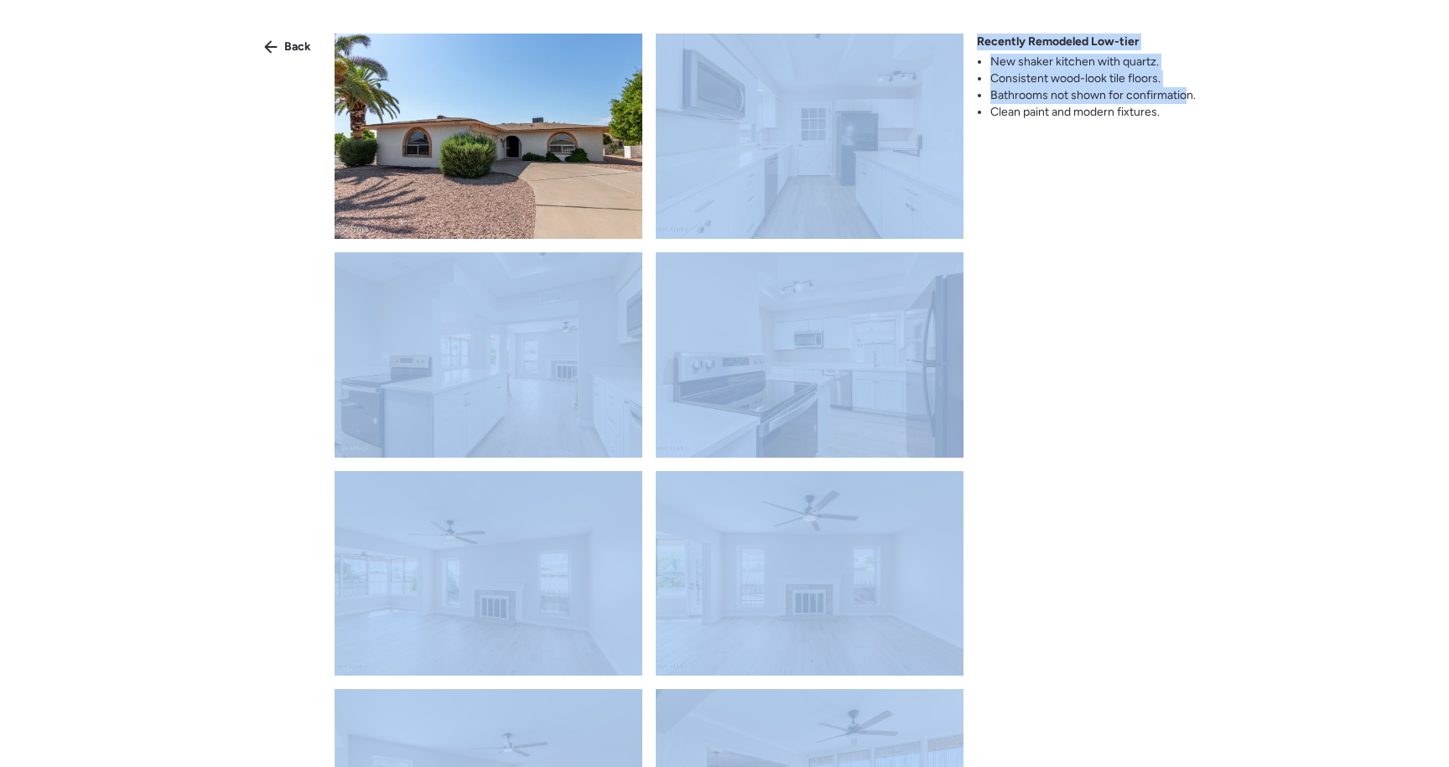
drag, startPoint x: 1188, startPoint y: 93, endPoint x: 939, endPoint y: 97, distance: 250.0
click at [939, 98] on div "Back Recently Remodeled Low-tier New shaker kitchen with quartz. Consistent woo…" at bounding box center [724, 414] width 1449 height 828
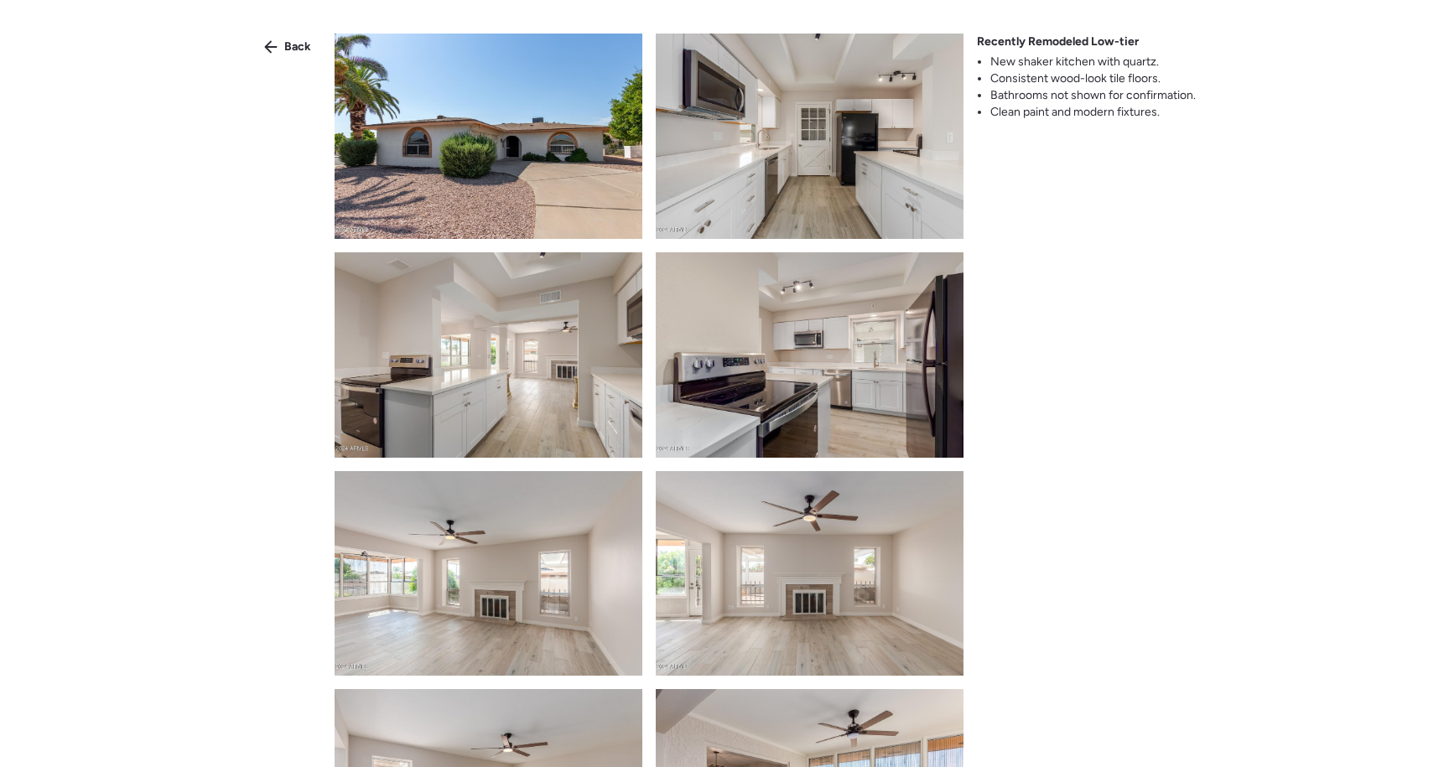
click at [975, 113] on div "Back Recently Remodeled Low-tier New shaker kitchen with quartz. Consistent woo…" at bounding box center [724, 414] width 1449 height 828
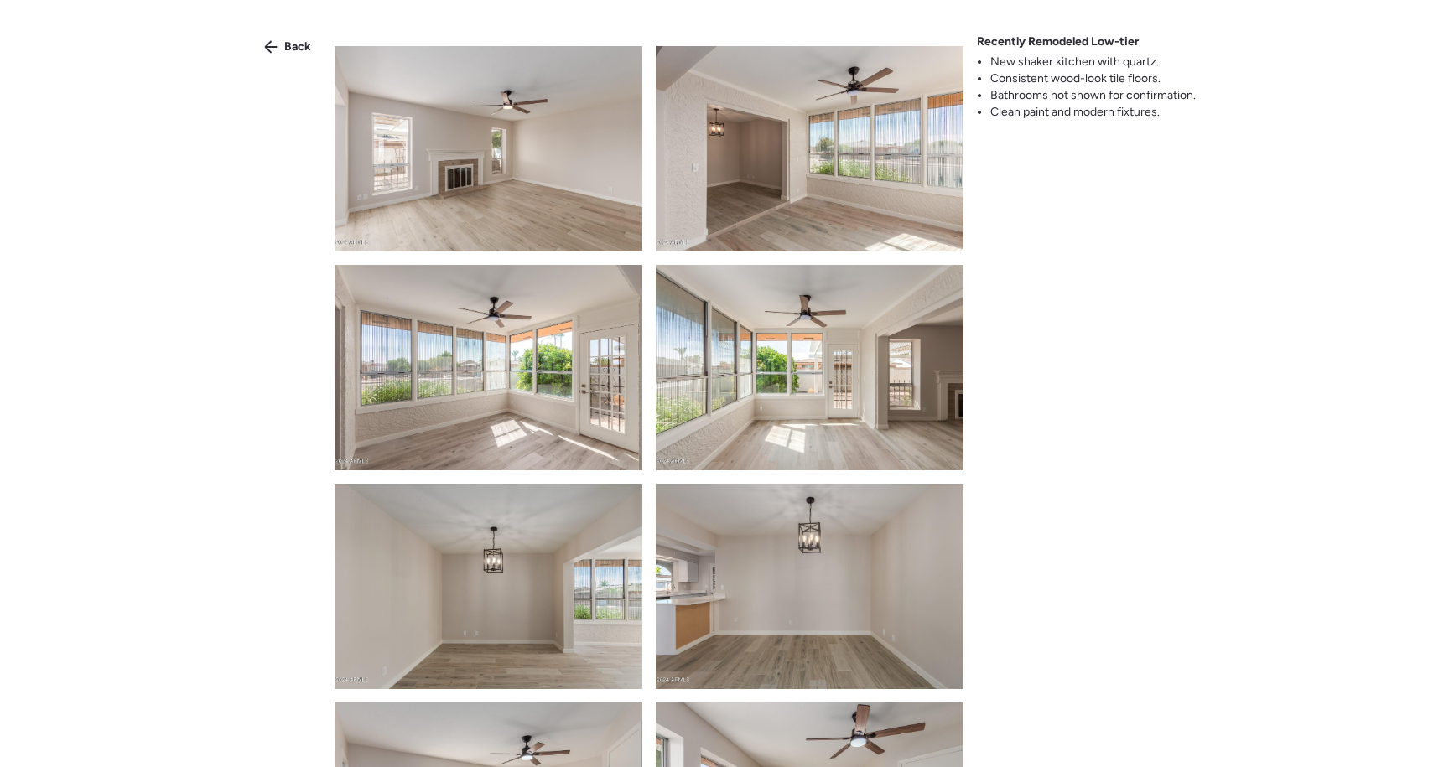
scroll to position [672, 0]
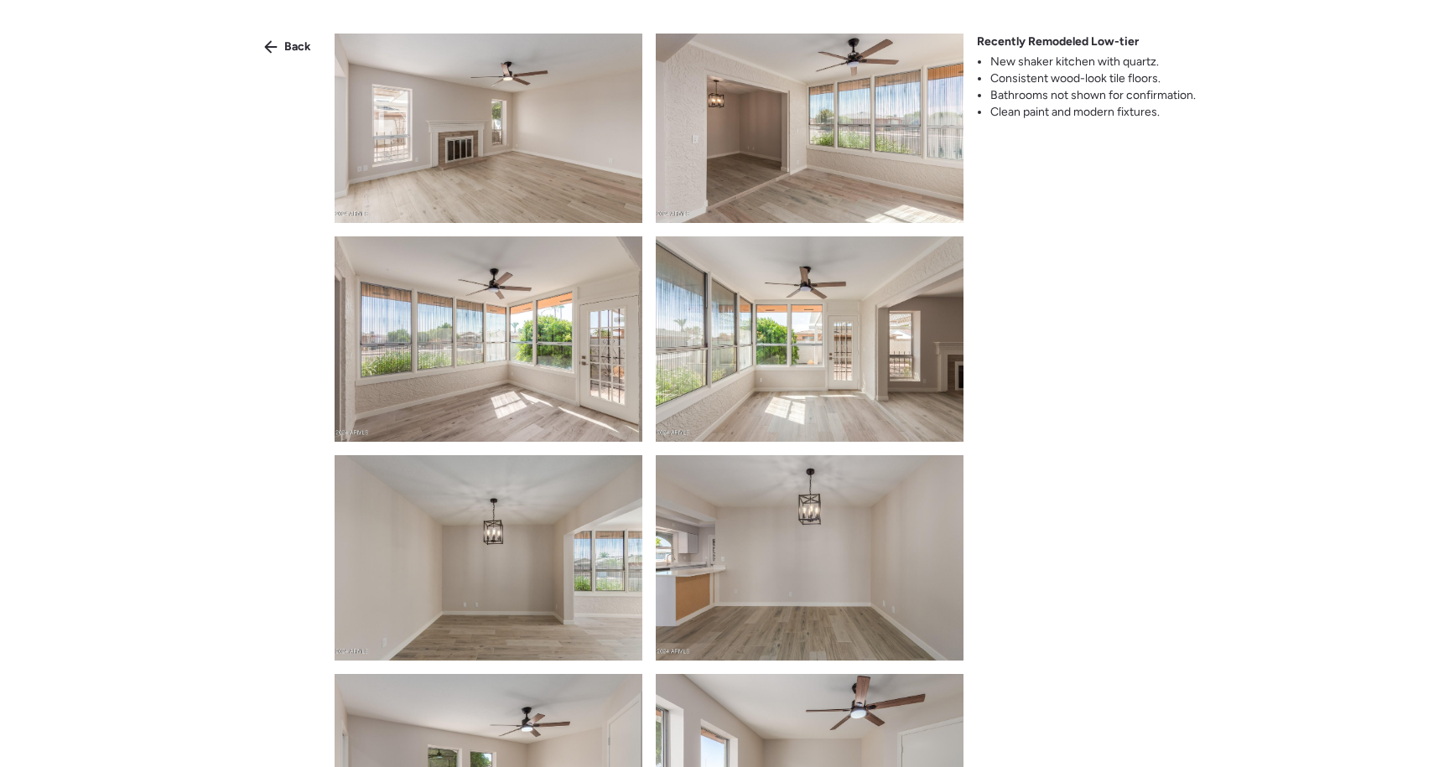
click at [280, 52] on div "Back" at bounding box center [287, 47] width 67 height 27
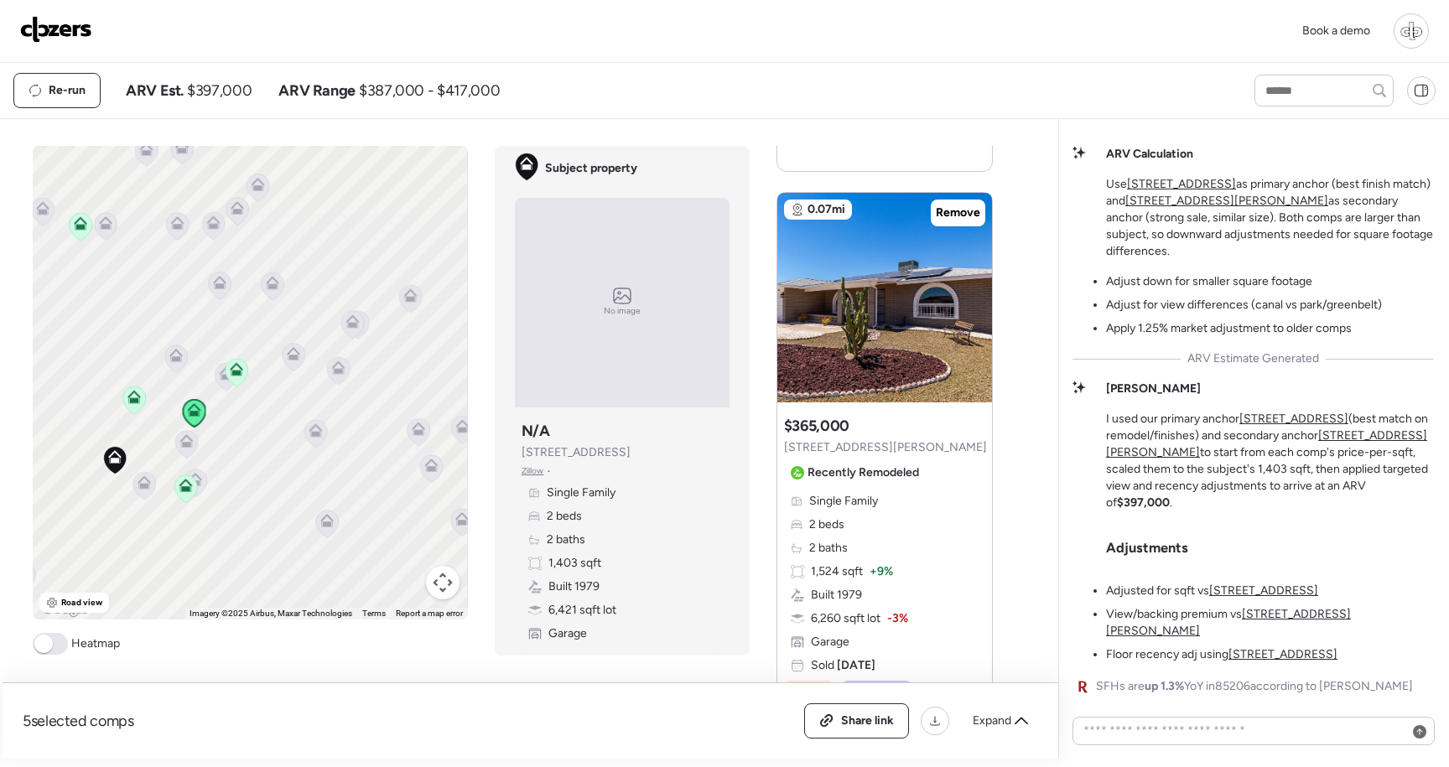
scroll to position [2879, 0]
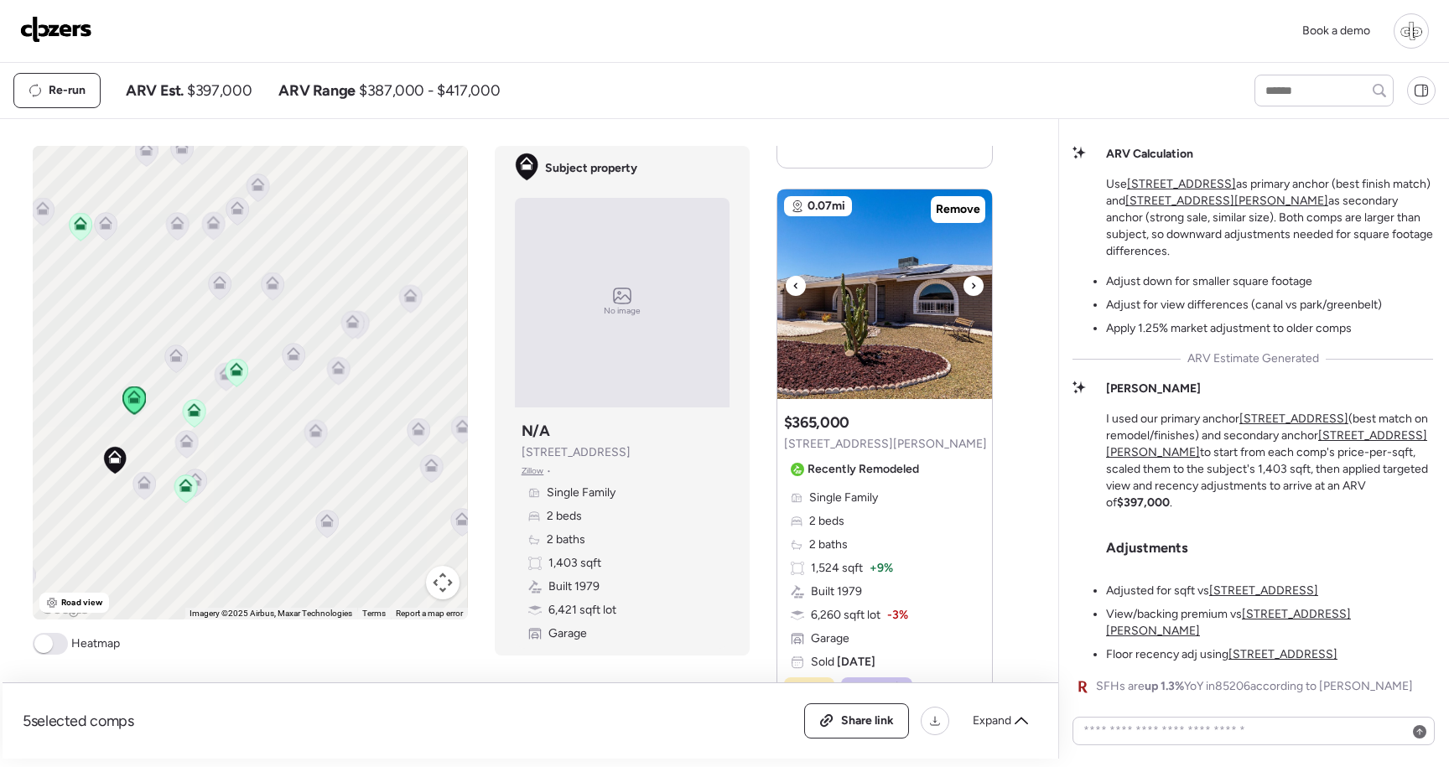
click at [971, 296] on icon at bounding box center [973, 286] width 7 height 20
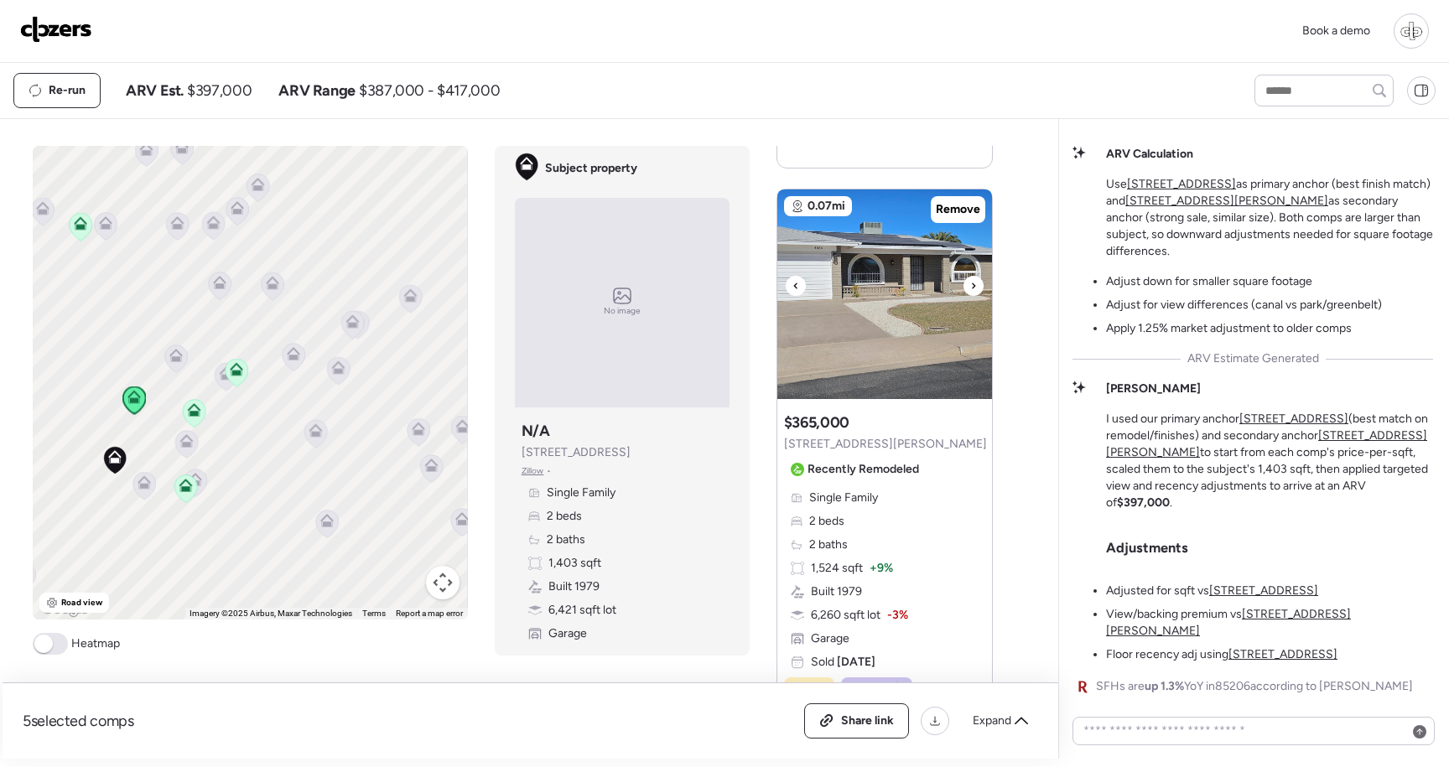
click at [939, 306] on img at bounding box center [885, 295] width 215 height 210
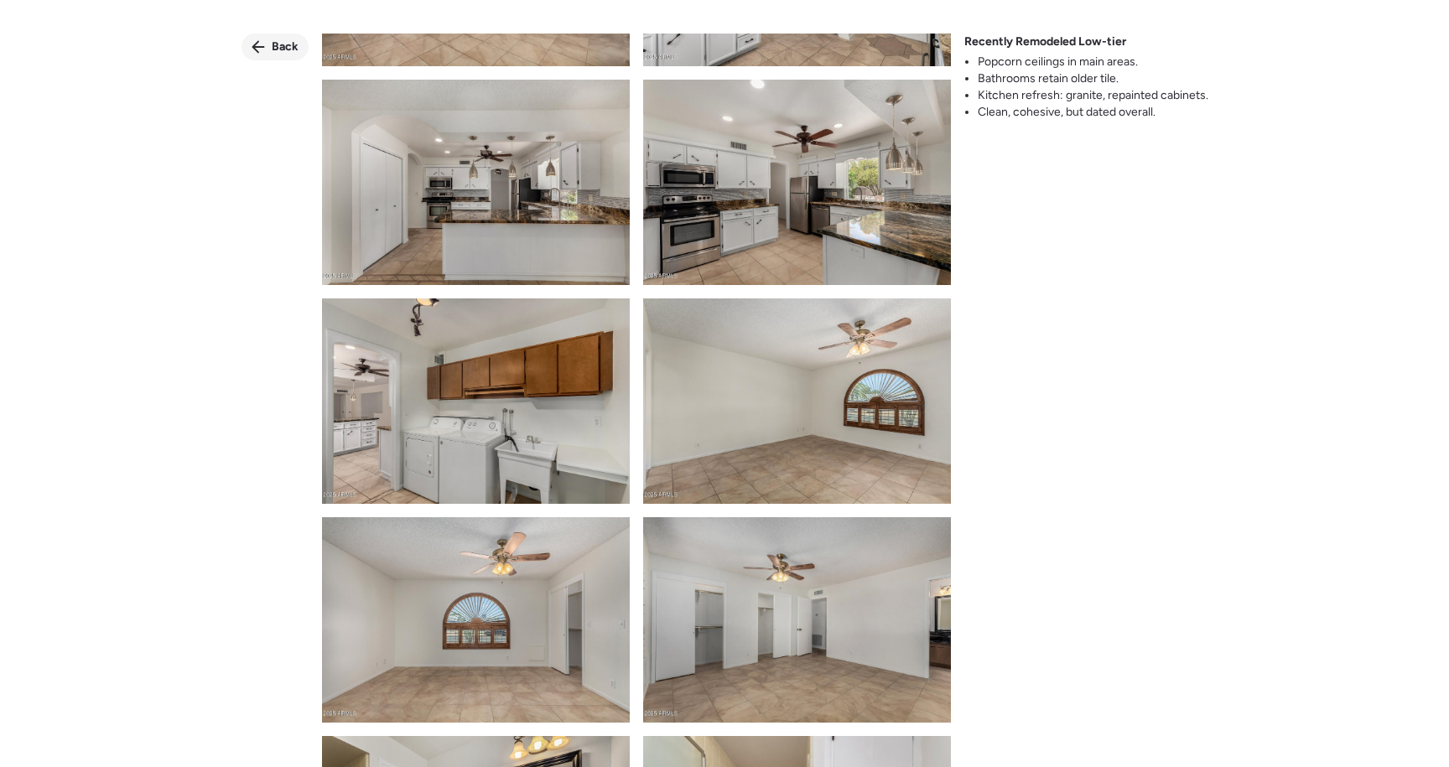
scroll to position [1528, 0]
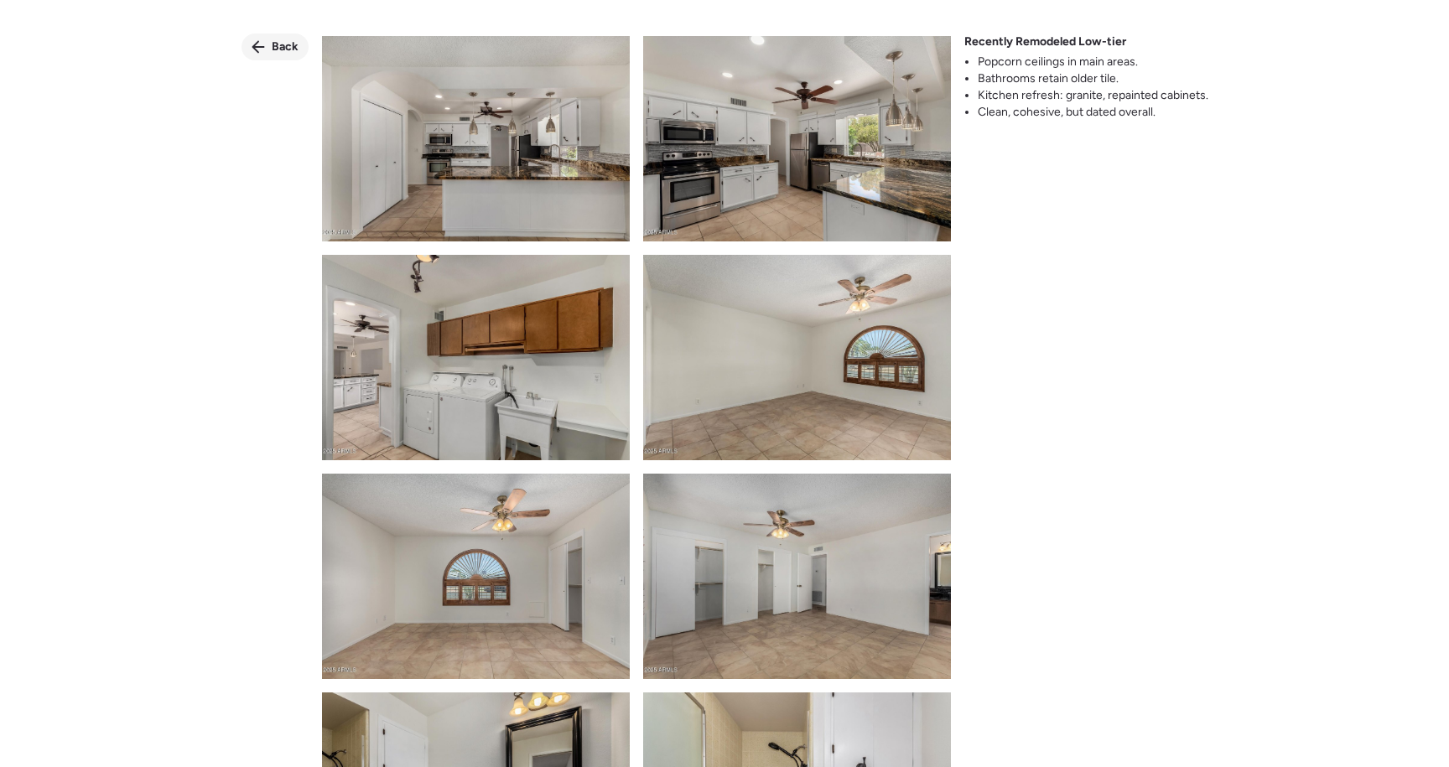
click at [280, 41] on span "Back" at bounding box center [285, 47] width 27 height 17
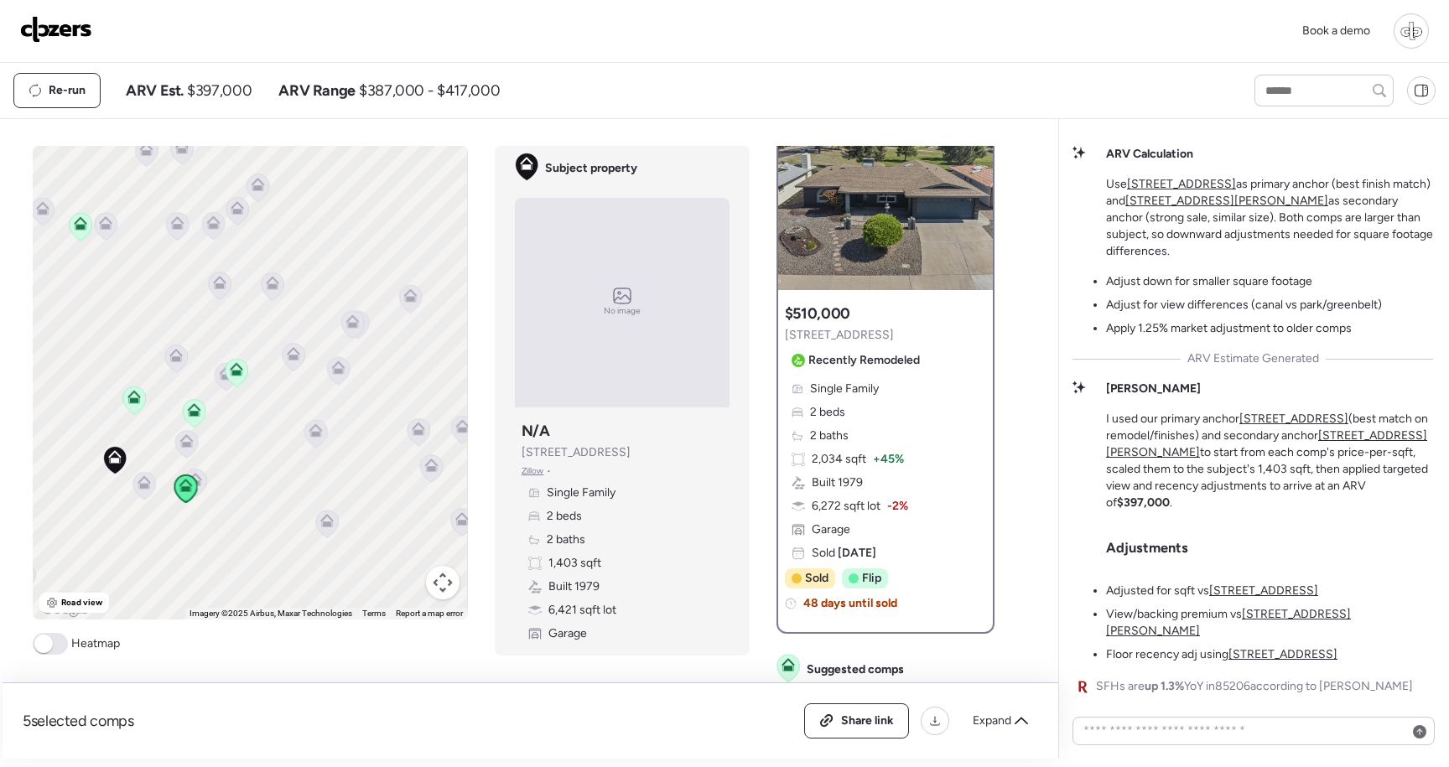
scroll to position [0, 0]
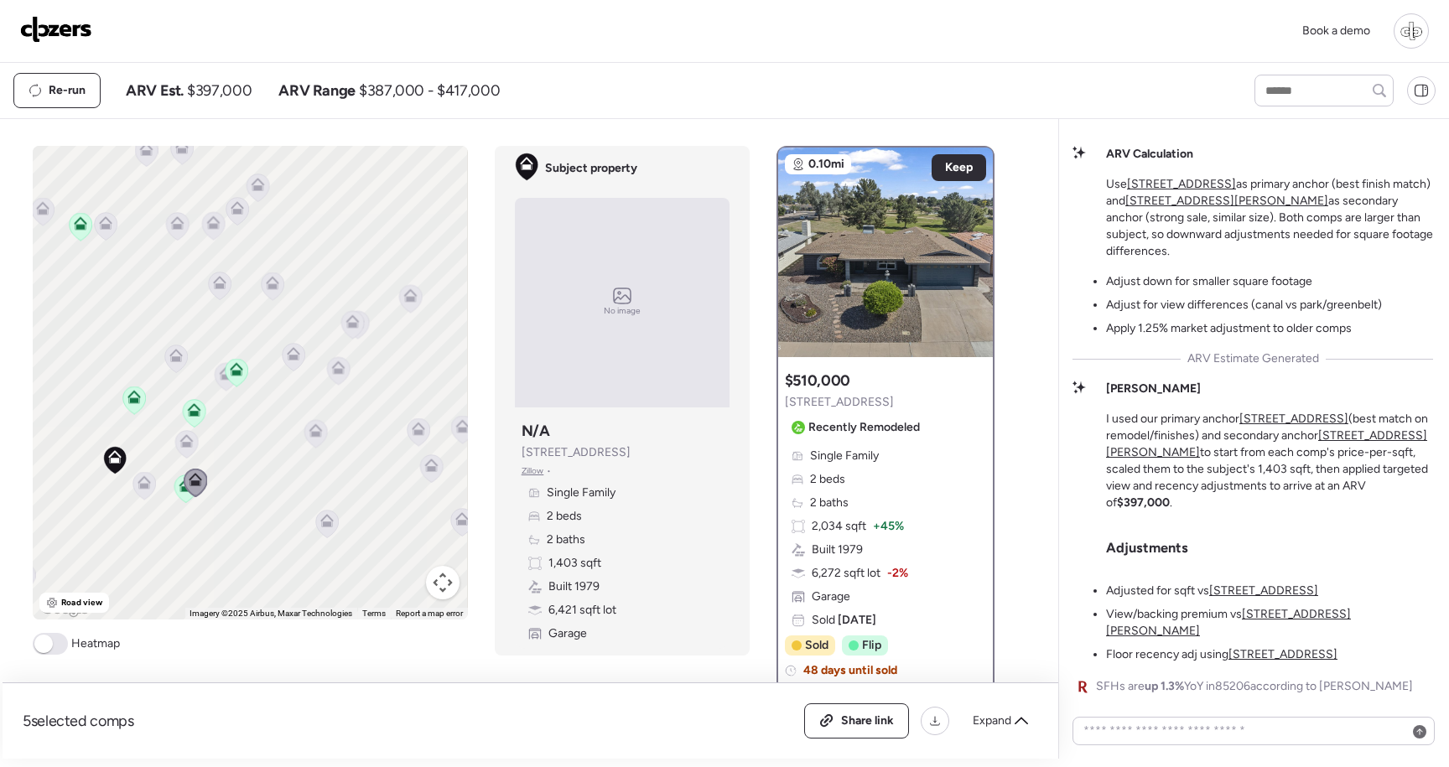
click at [899, 258] on div at bounding box center [885, 253] width 215 height 210
click at [892, 308] on div at bounding box center [885, 253] width 215 height 210
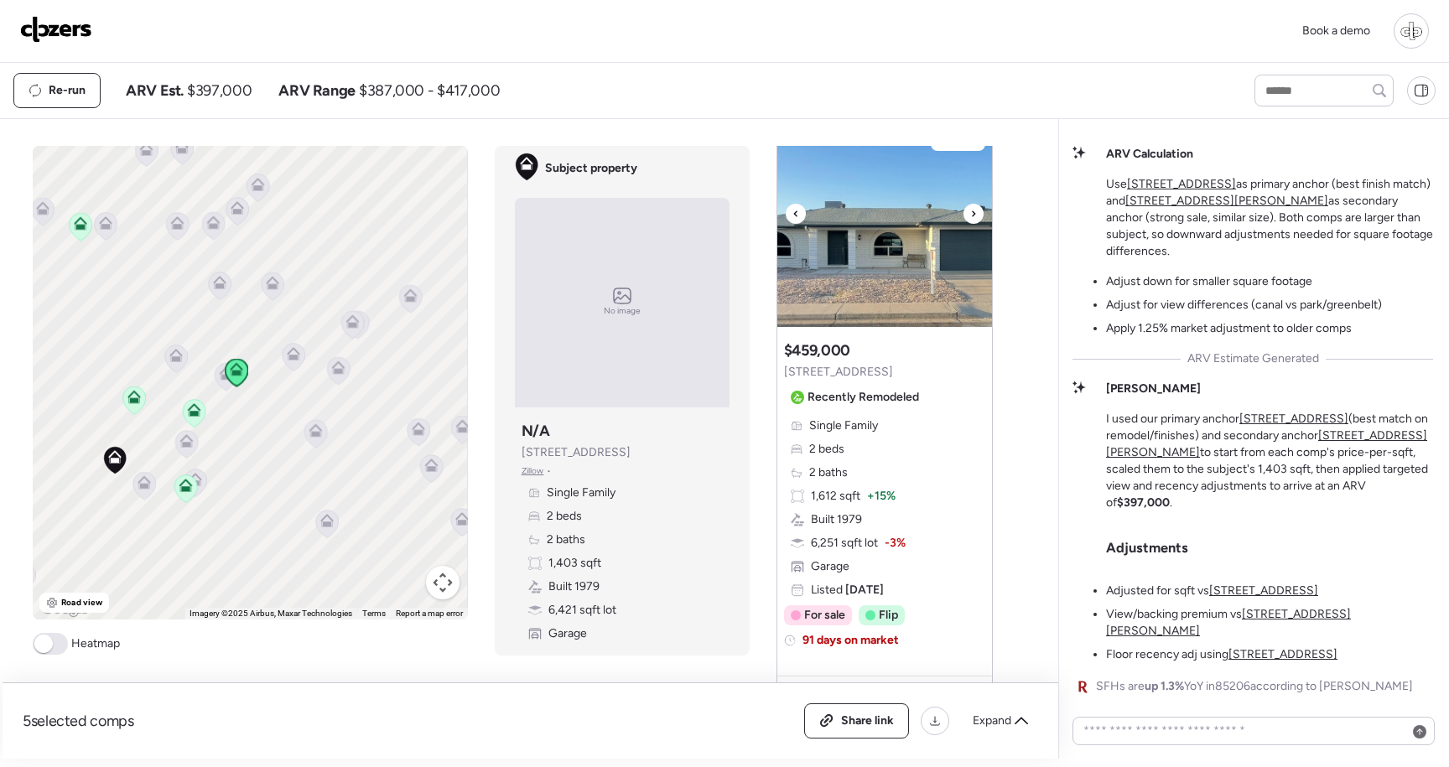
scroll to position [605, 0]
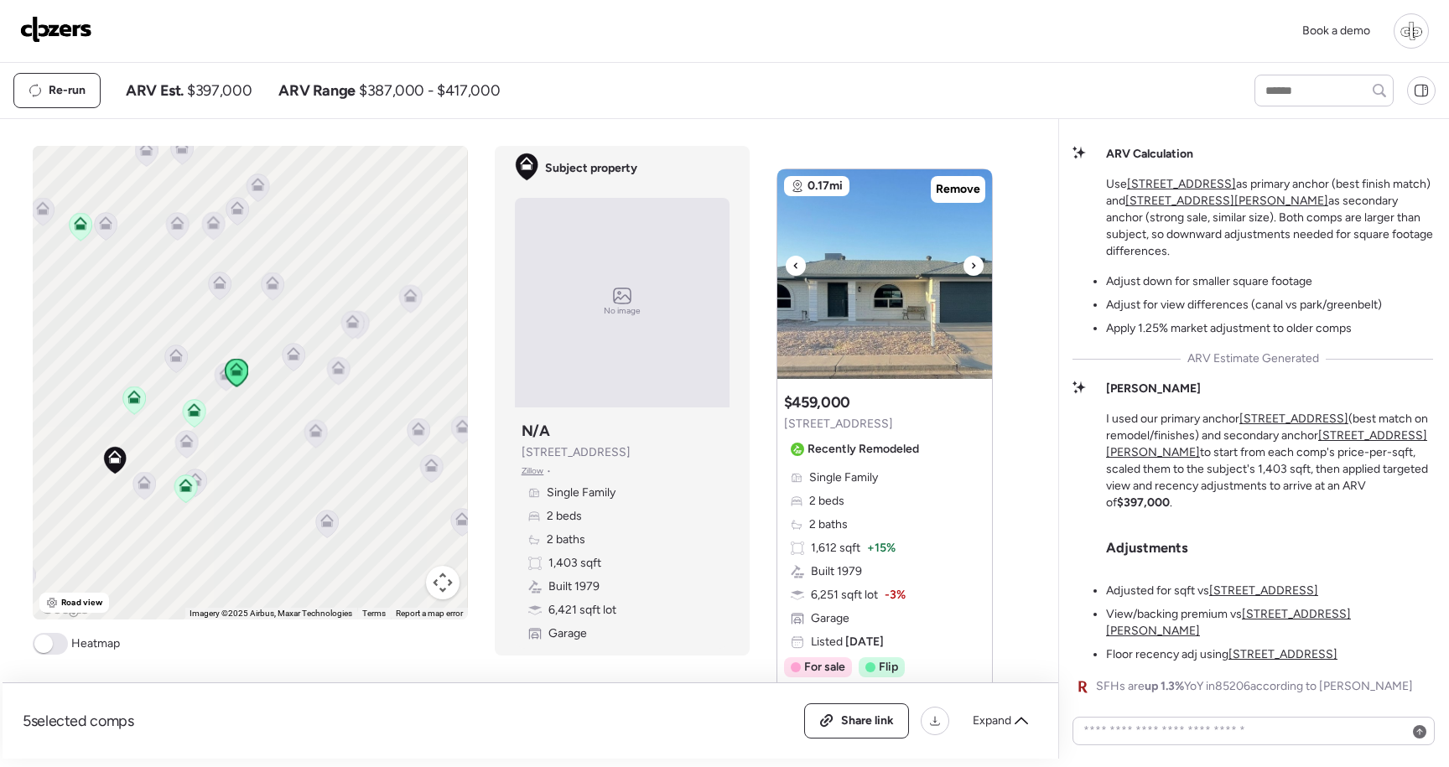
click at [882, 291] on img at bounding box center [885, 274] width 215 height 210
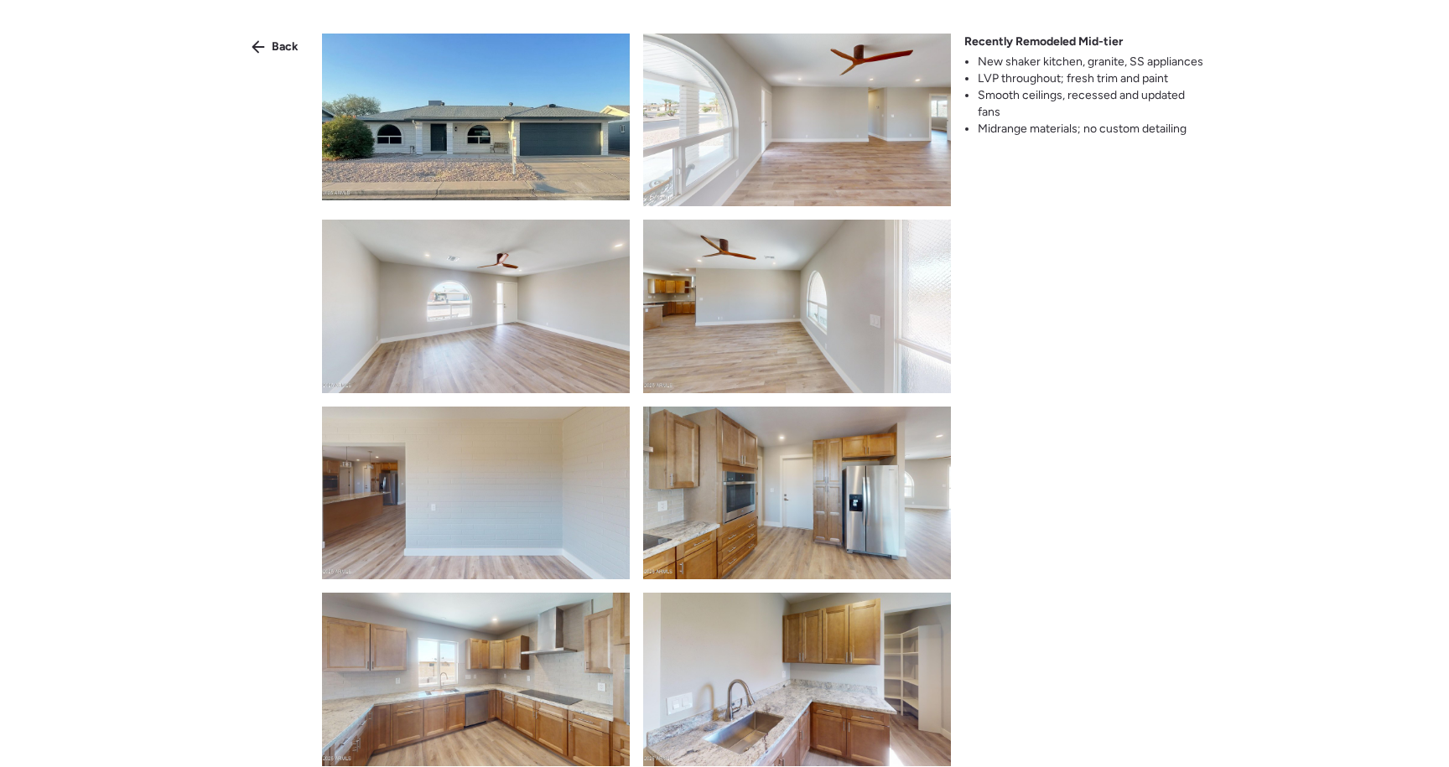
scroll to position [4, 0]
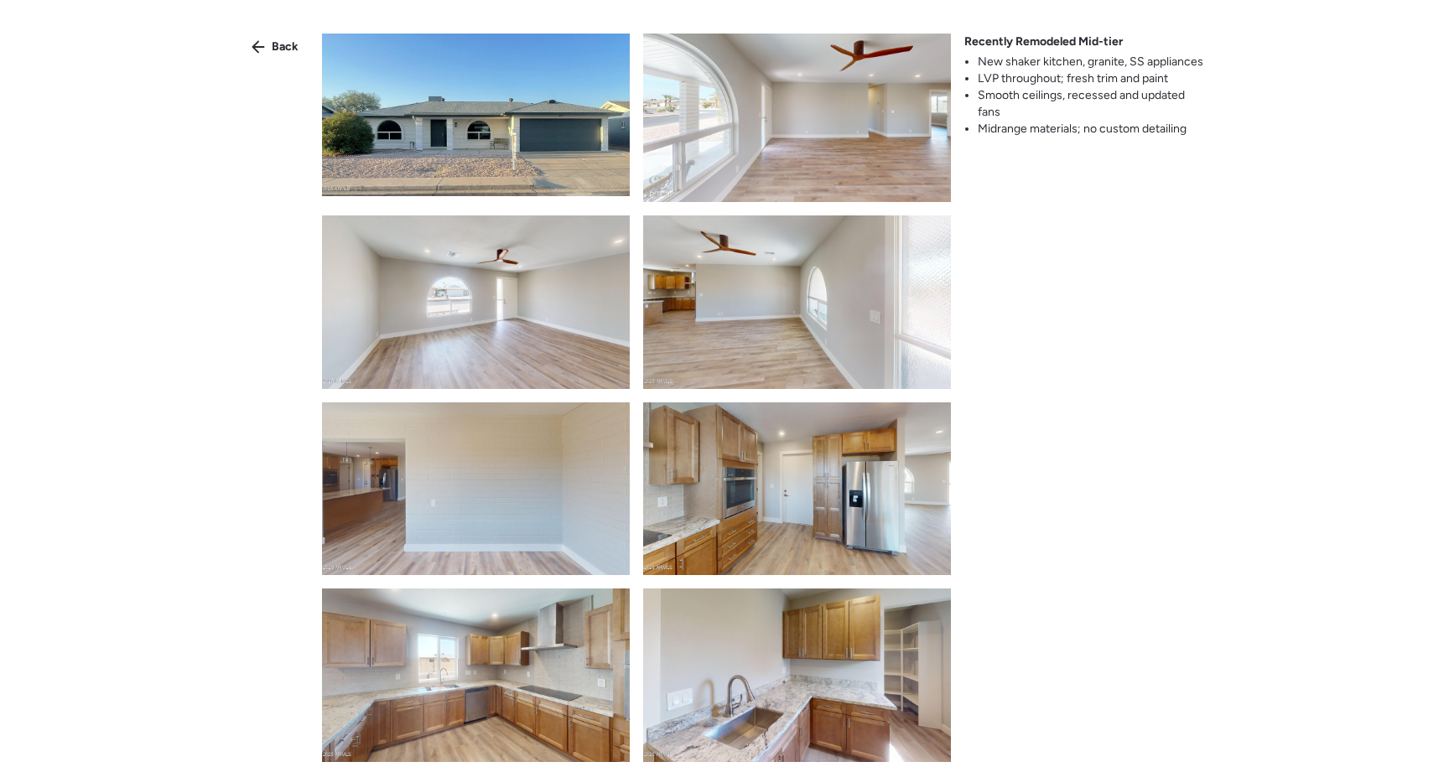
click at [804, 143] on img at bounding box center [797, 115] width 308 height 173
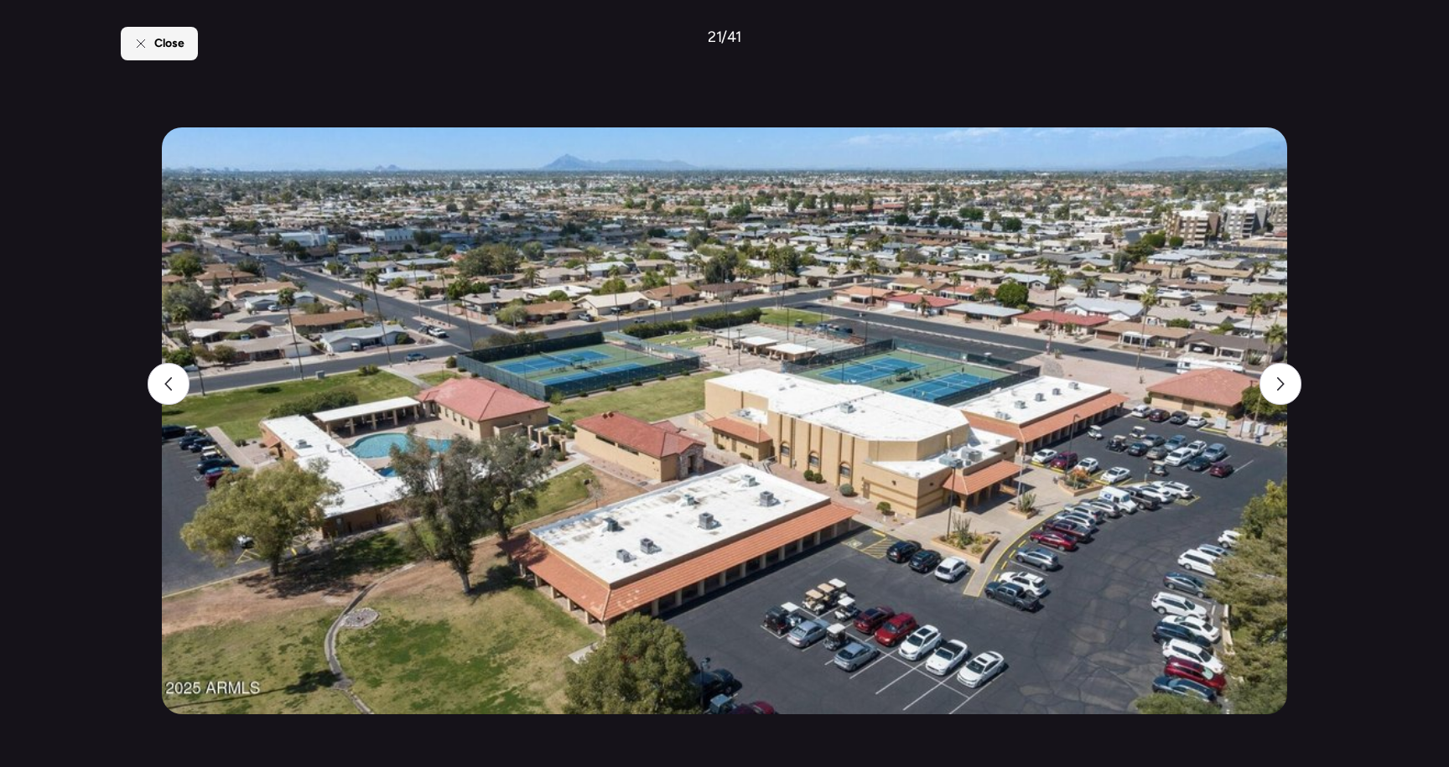
click at [152, 48] on div "Close" at bounding box center [159, 44] width 77 height 34
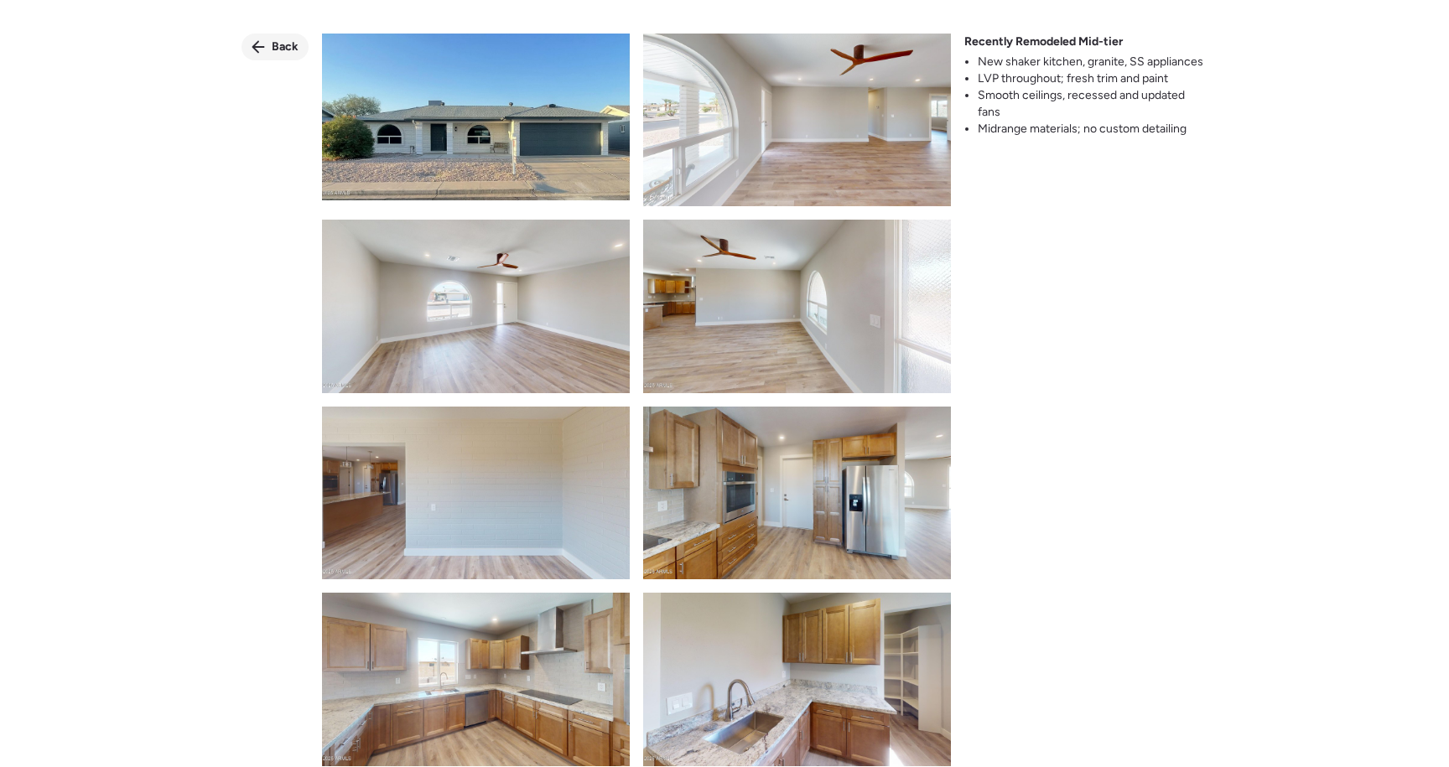
click at [258, 43] on icon at bounding box center [258, 46] width 13 height 13
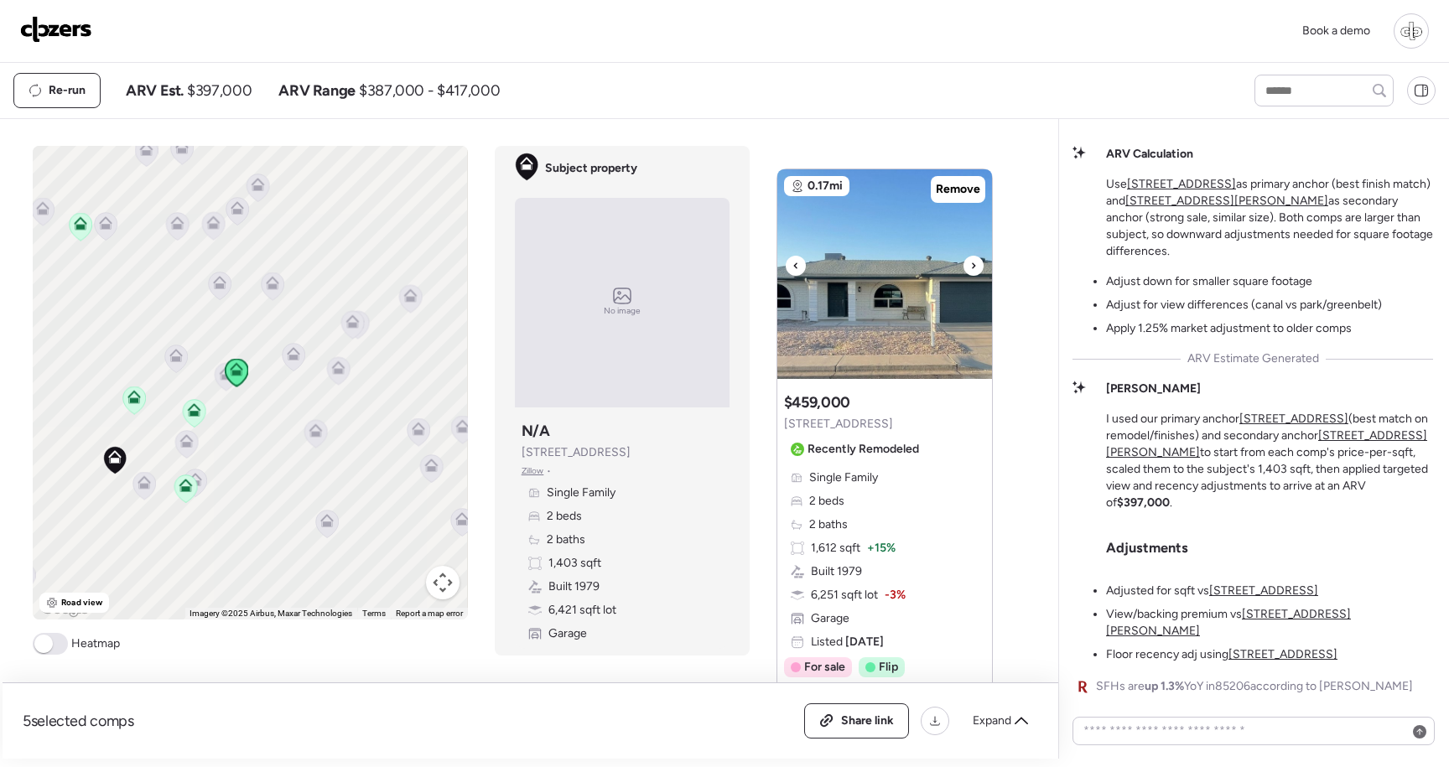
click at [940, 354] on img at bounding box center [885, 274] width 215 height 210
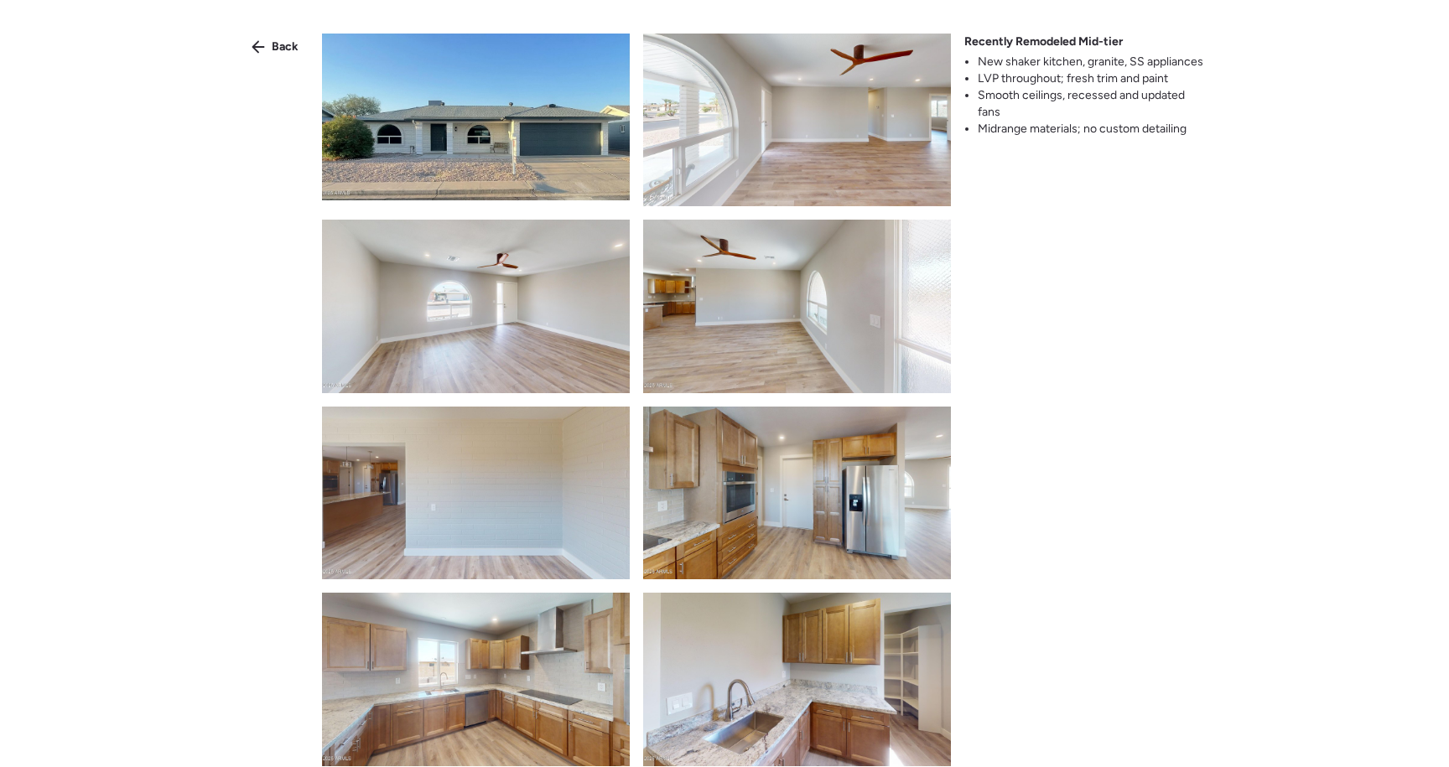
click at [769, 453] on img at bounding box center [797, 493] width 308 height 173
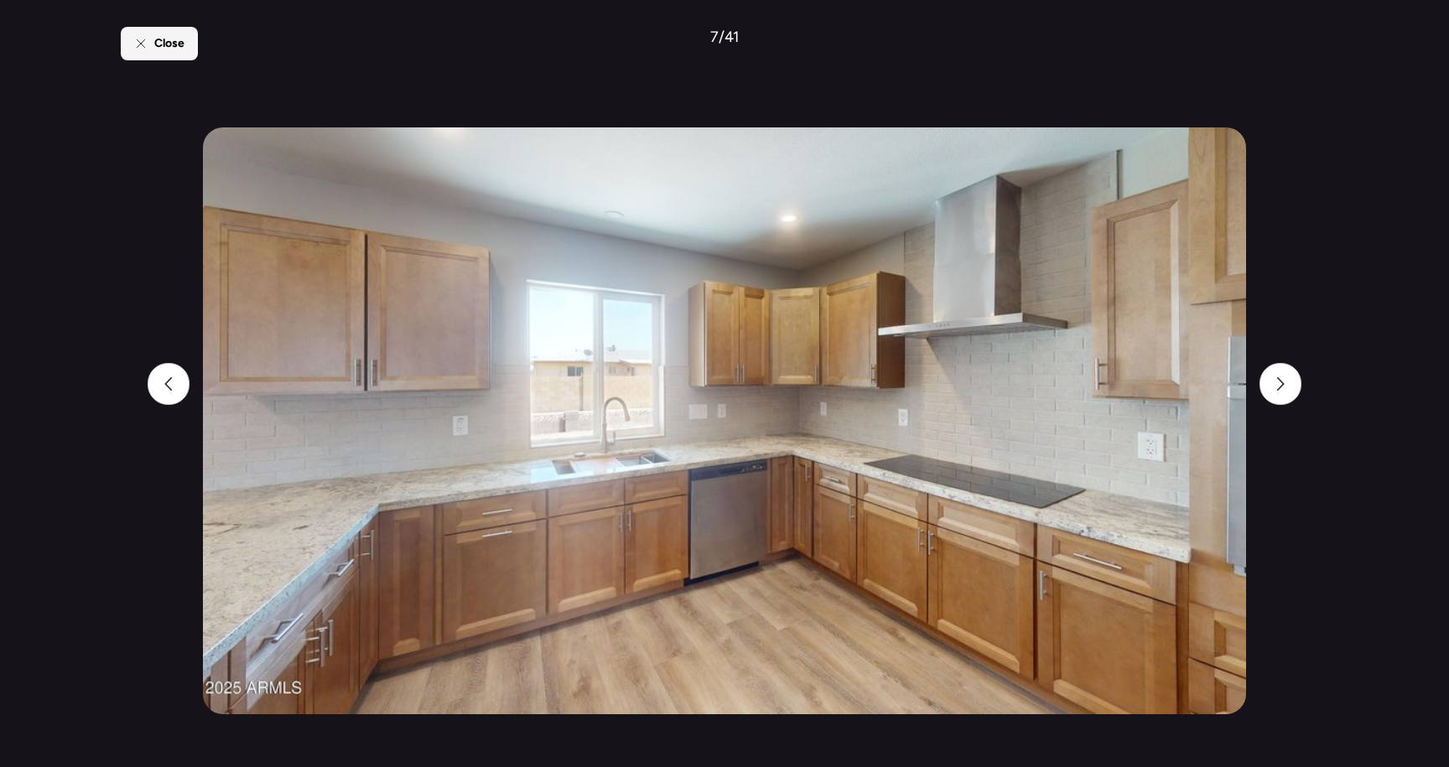
click at [179, 35] on span "Close" at bounding box center [169, 43] width 30 height 17
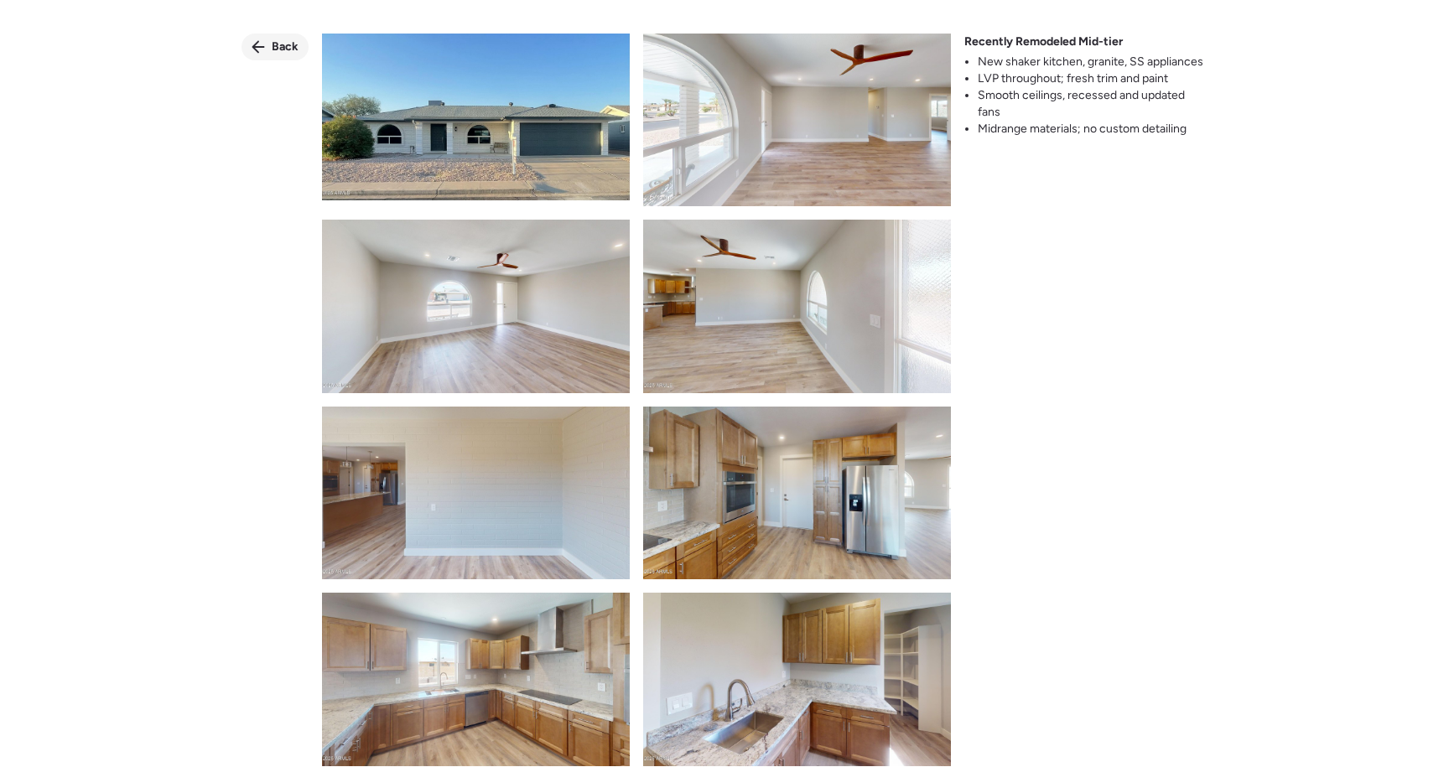
click at [289, 47] on span "Back" at bounding box center [285, 47] width 27 height 17
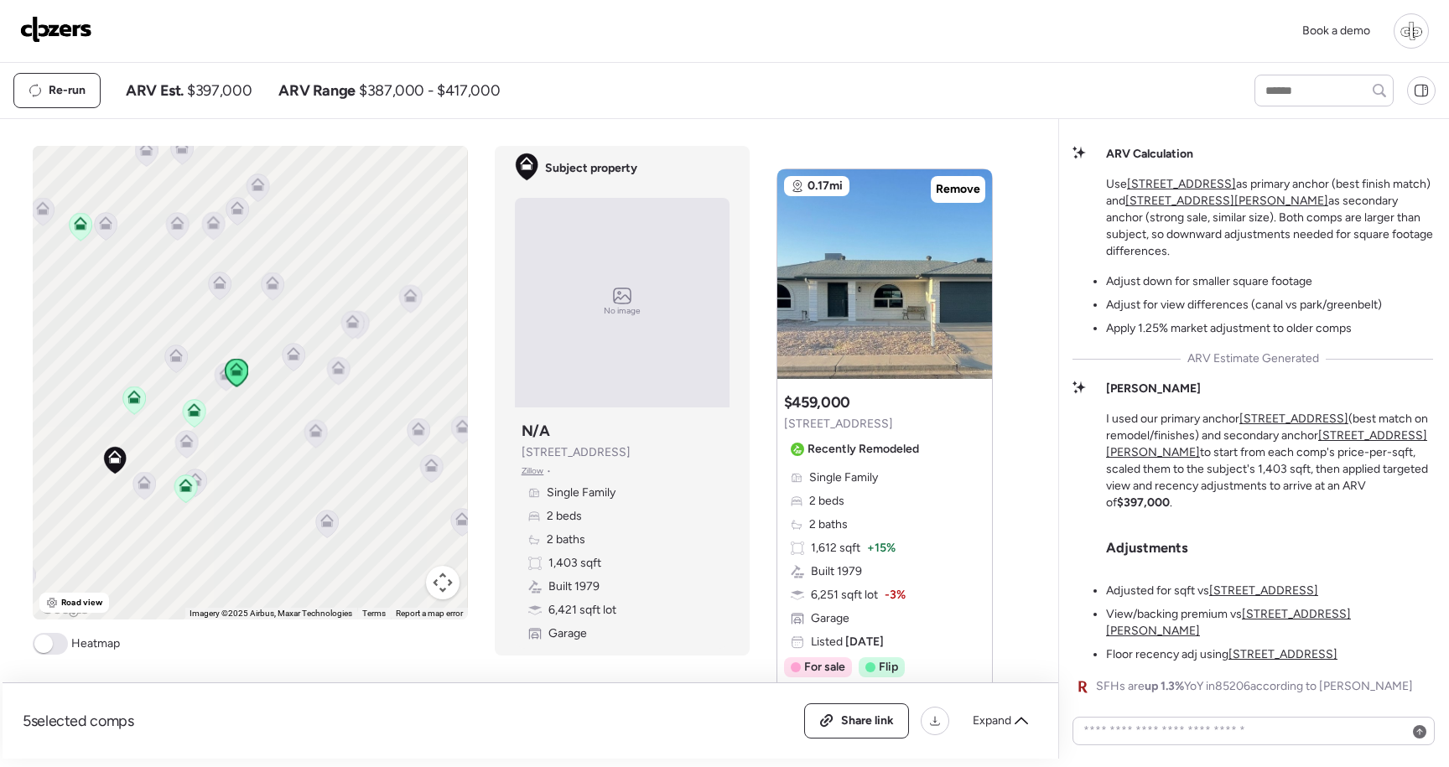
click at [866, 419] on span "4151 E Clovis Ave" at bounding box center [838, 424] width 109 height 17
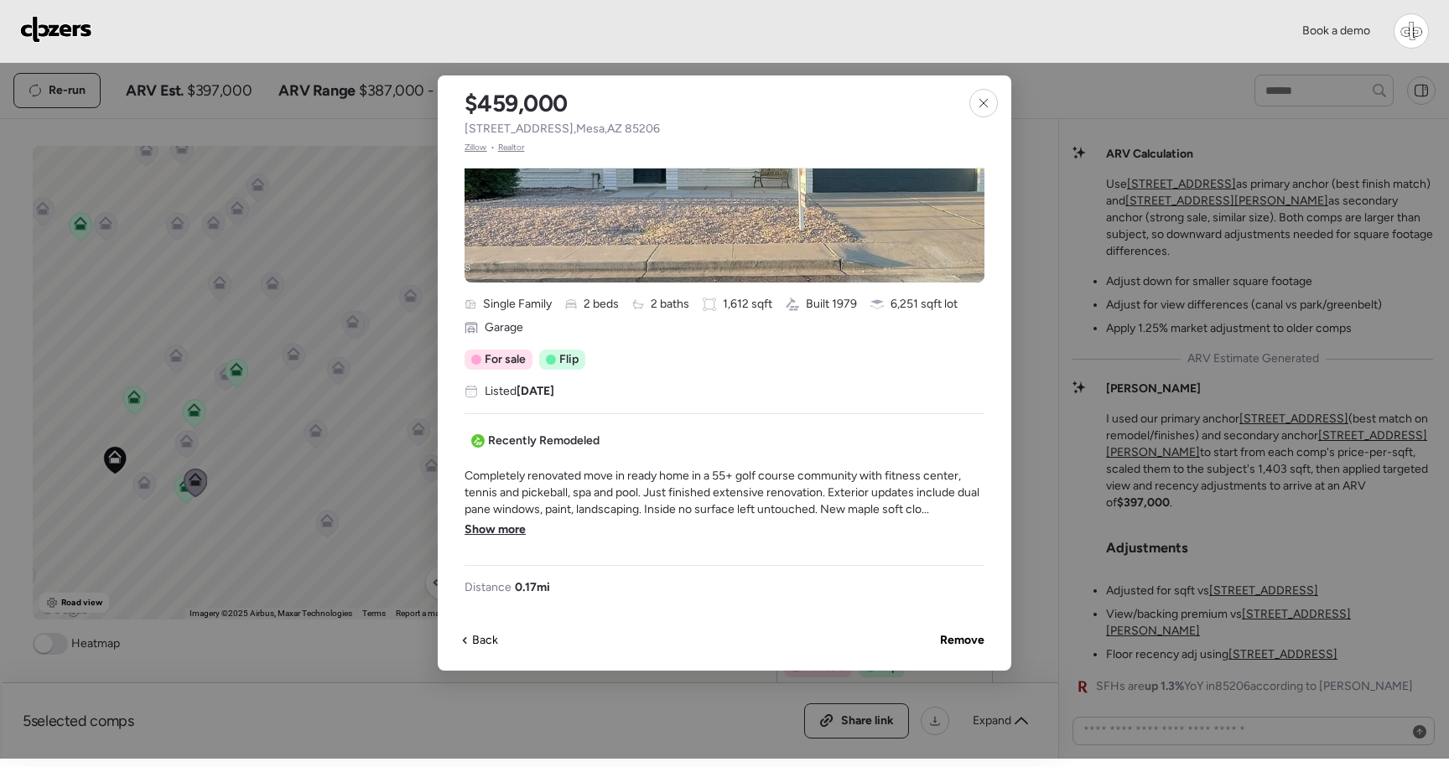
scroll to position [268, 0]
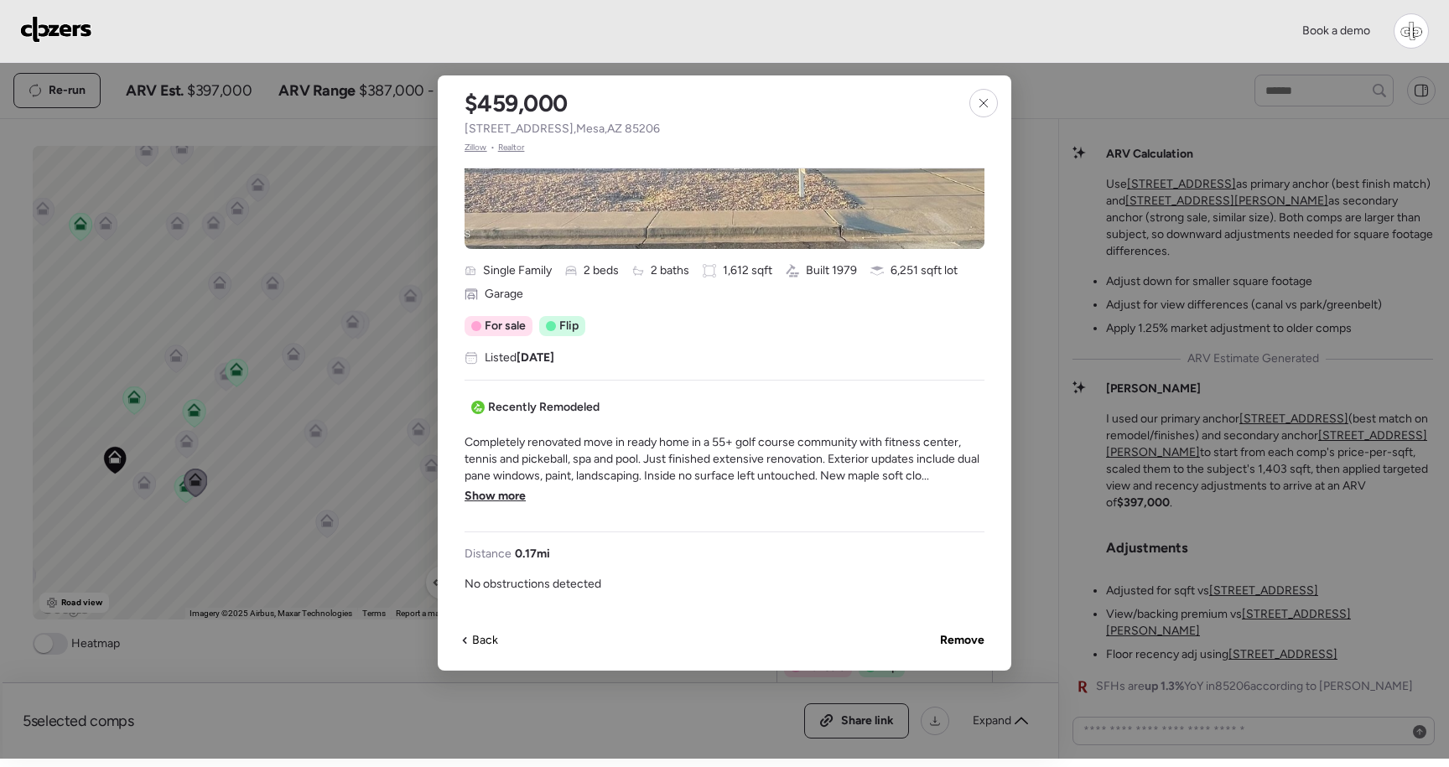
click at [504, 502] on span "Show more" at bounding box center [495, 496] width 61 height 17
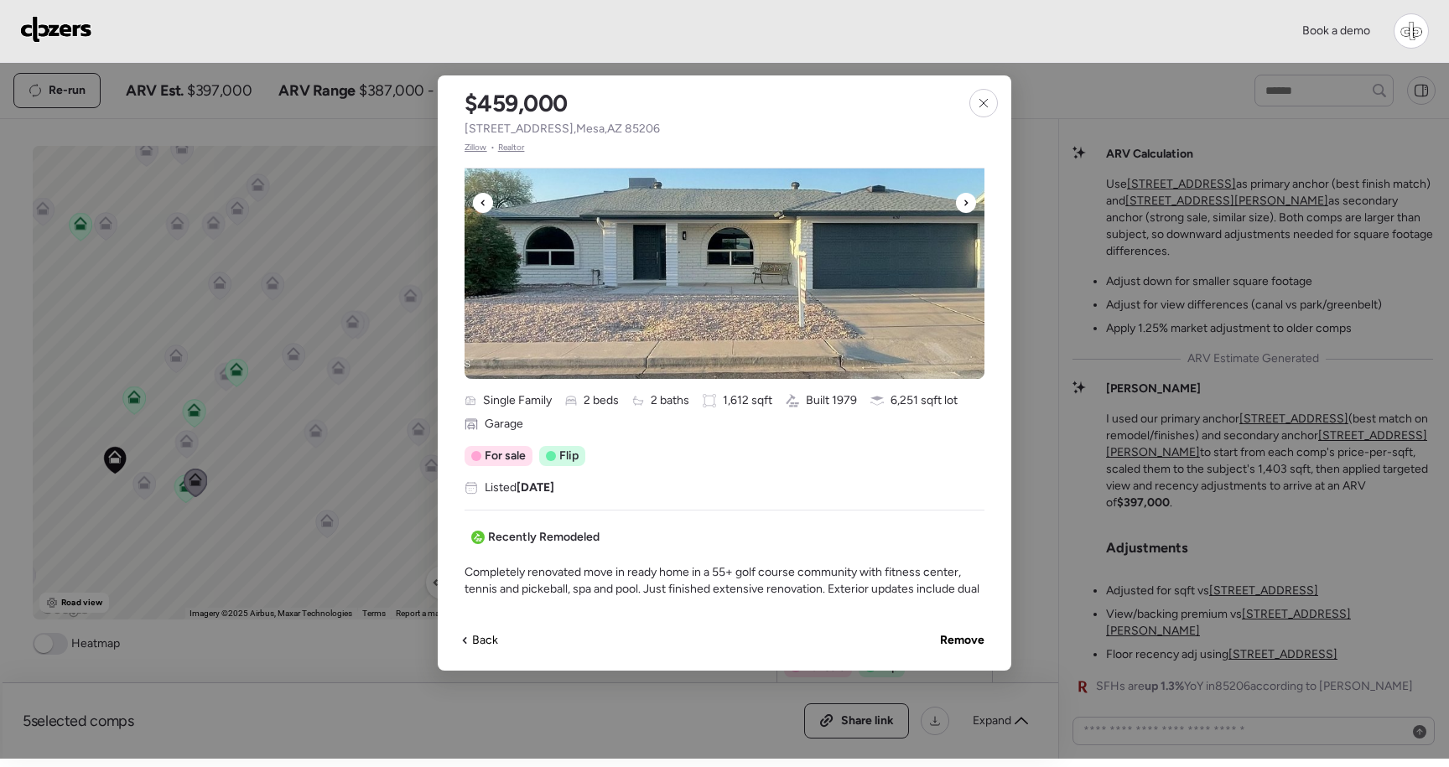
scroll to position [110, 0]
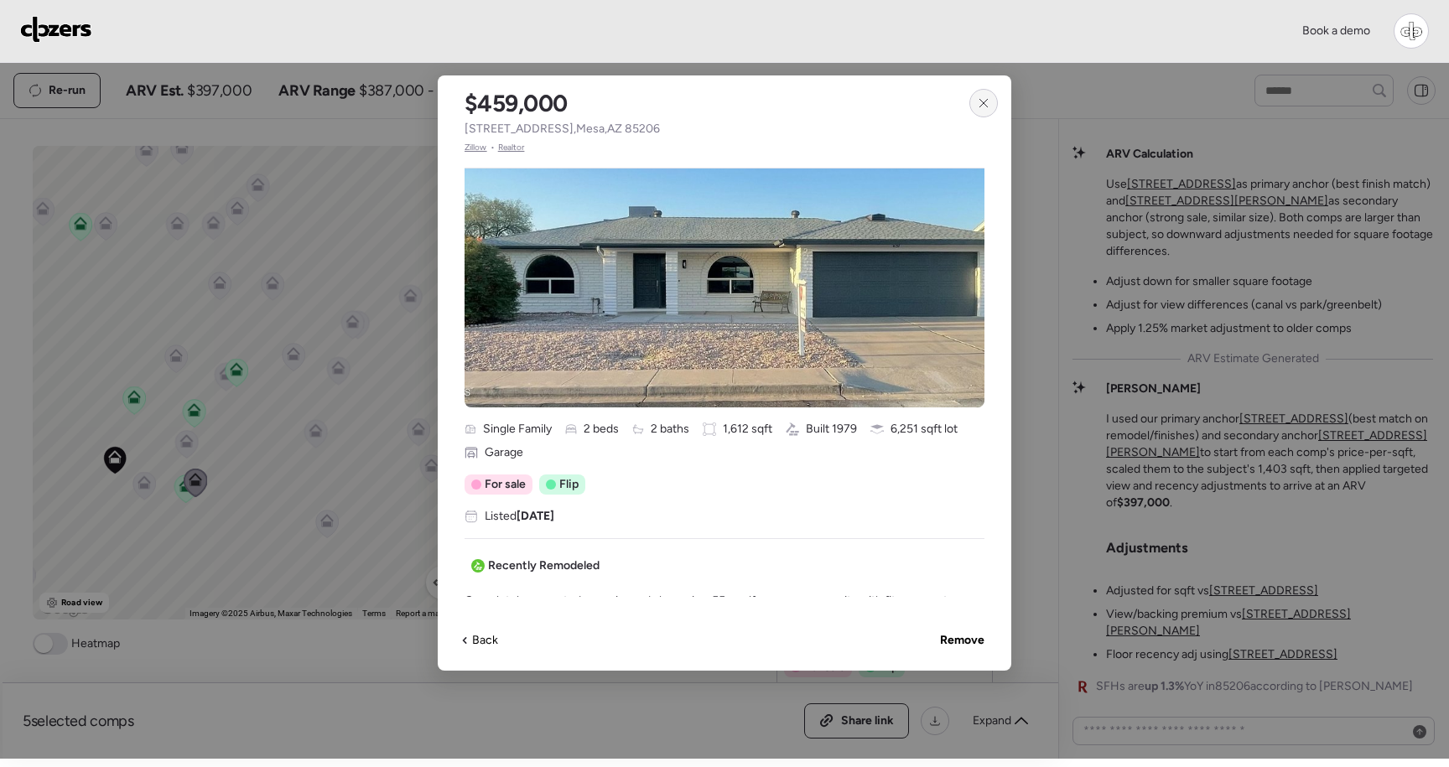
click at [989, 91] on div at bounding box center [984, 103] width 29 height 29
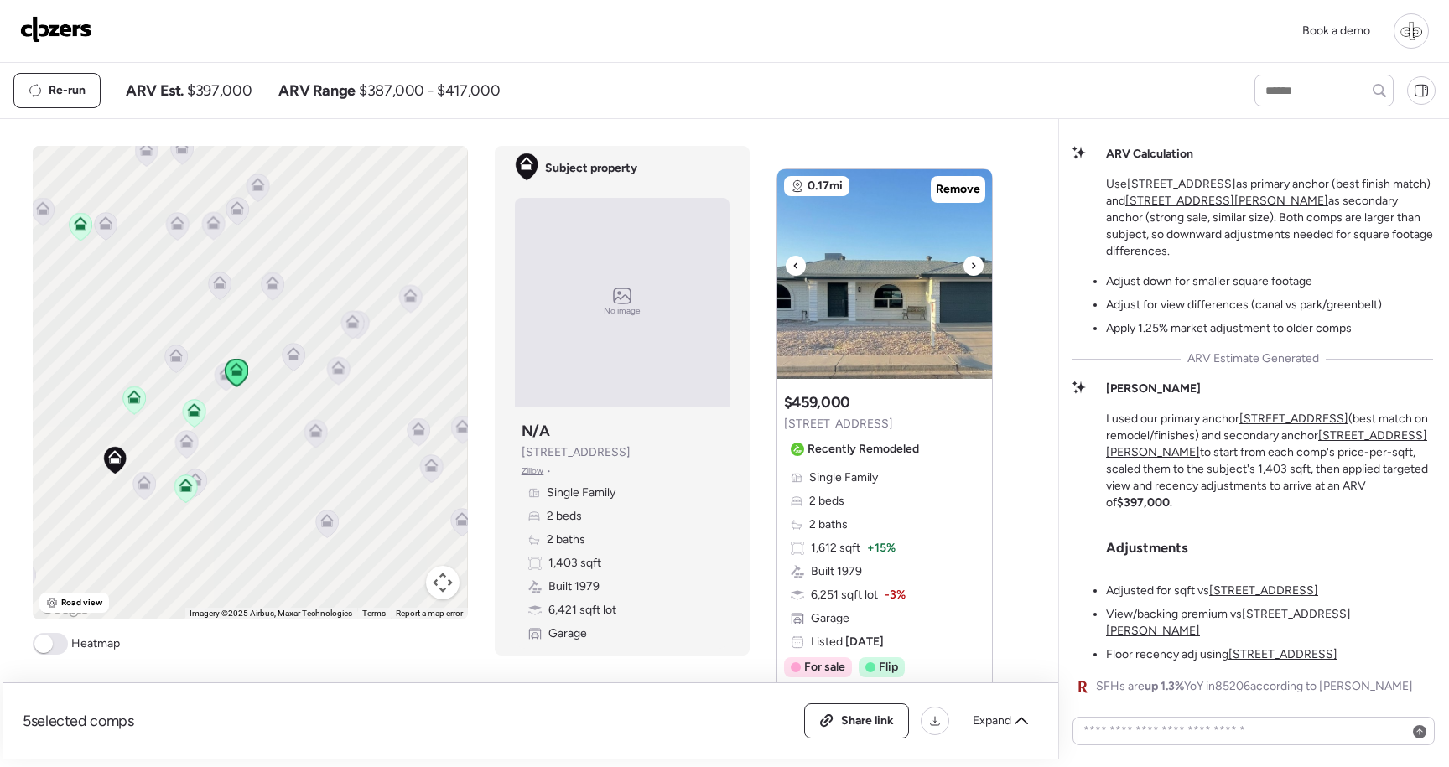
click at [899, 194] on img at bounding box center [885, 274] width 215 height 210
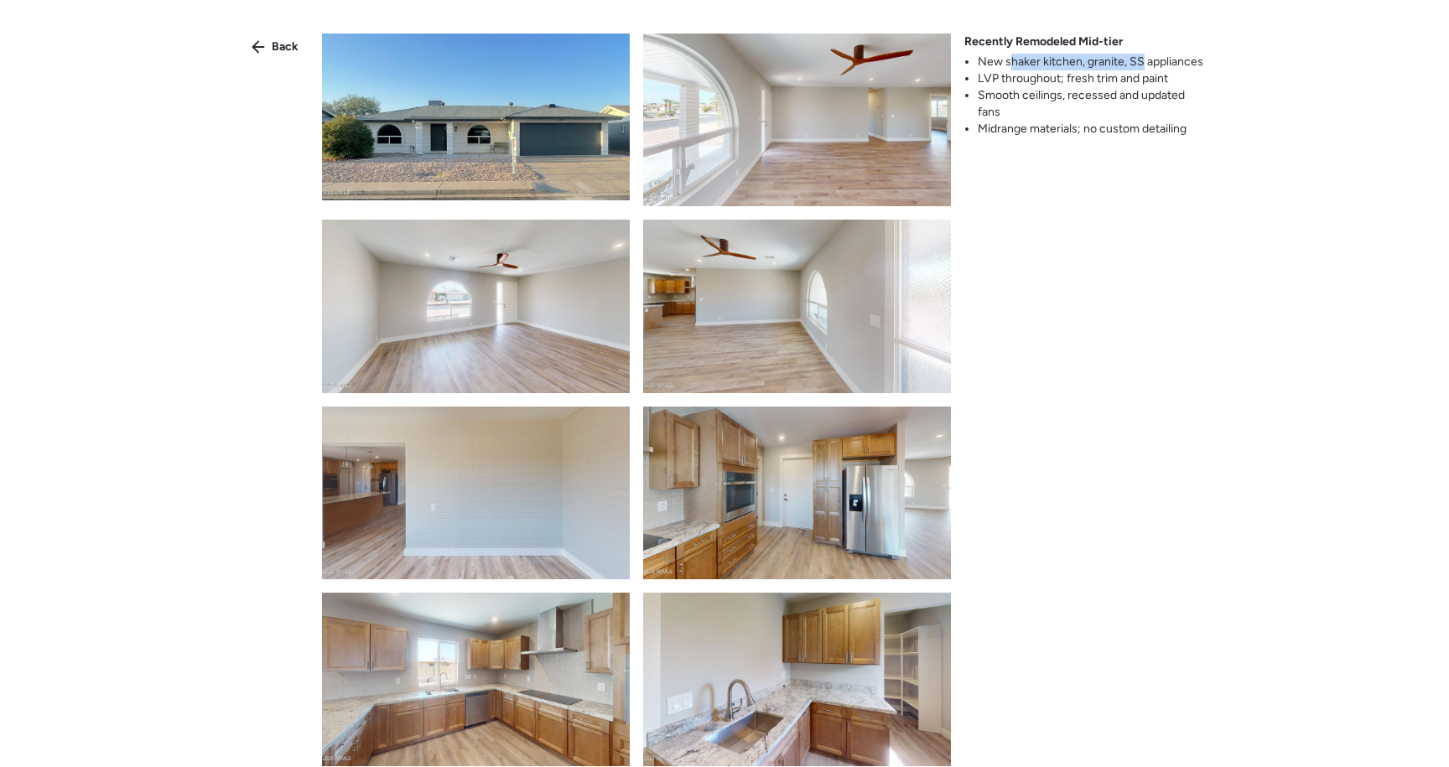
drag, startPoint x: 1012, startPoint y: 60, endPoint x: 1141, endPoint y: 66, distance: 128.5
click at [1141, 66] on li "New shaker kitchen, granite, SS appliances" at bounding box center [1093, 62] width 231 height 17
click at [274, 52] on span "Back" at bounding box center [285, 47] width 27 height 17
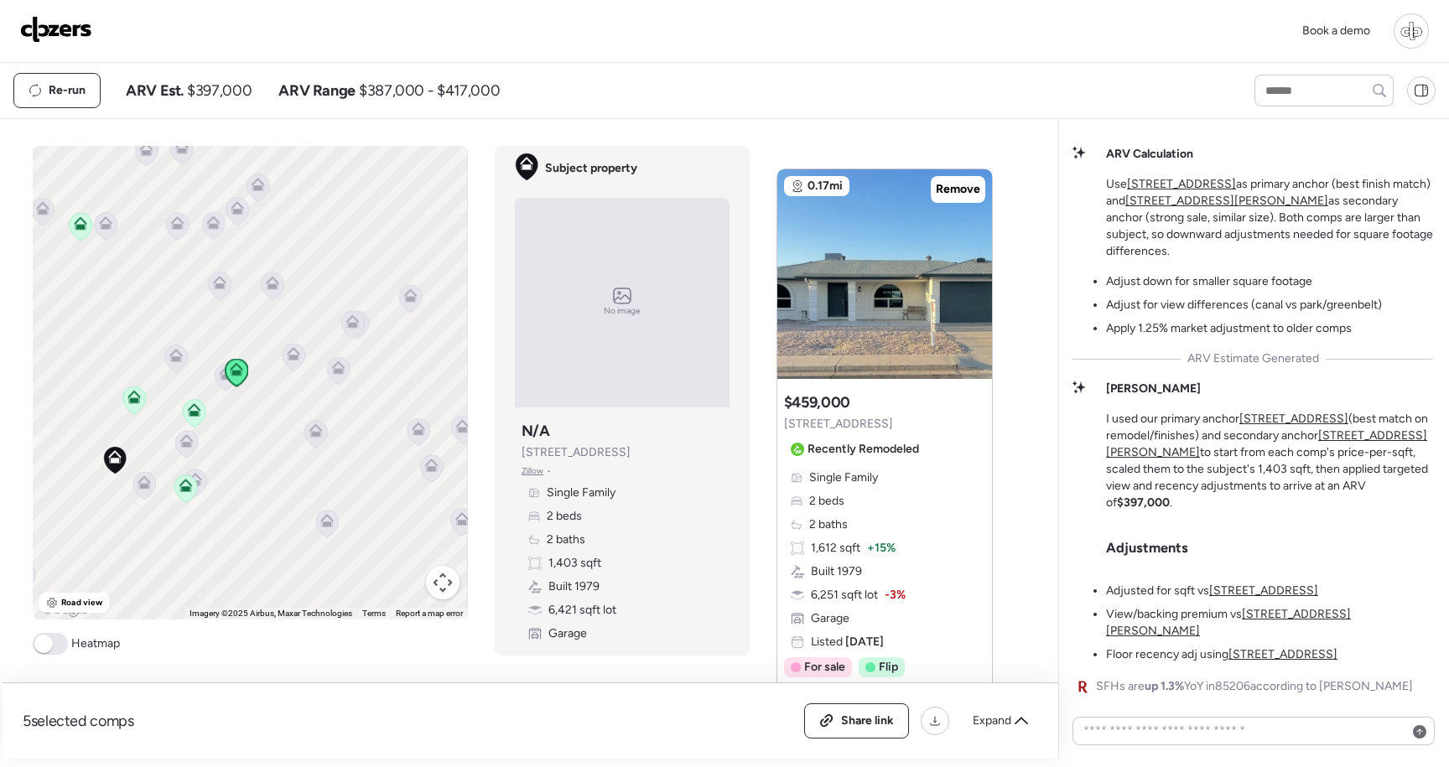
click at [883, 409] on div "Suggested comp $459,000 4151 E Clovis Ave Recently Remodeled" at bounding box center [855, 428] width 142 height 70
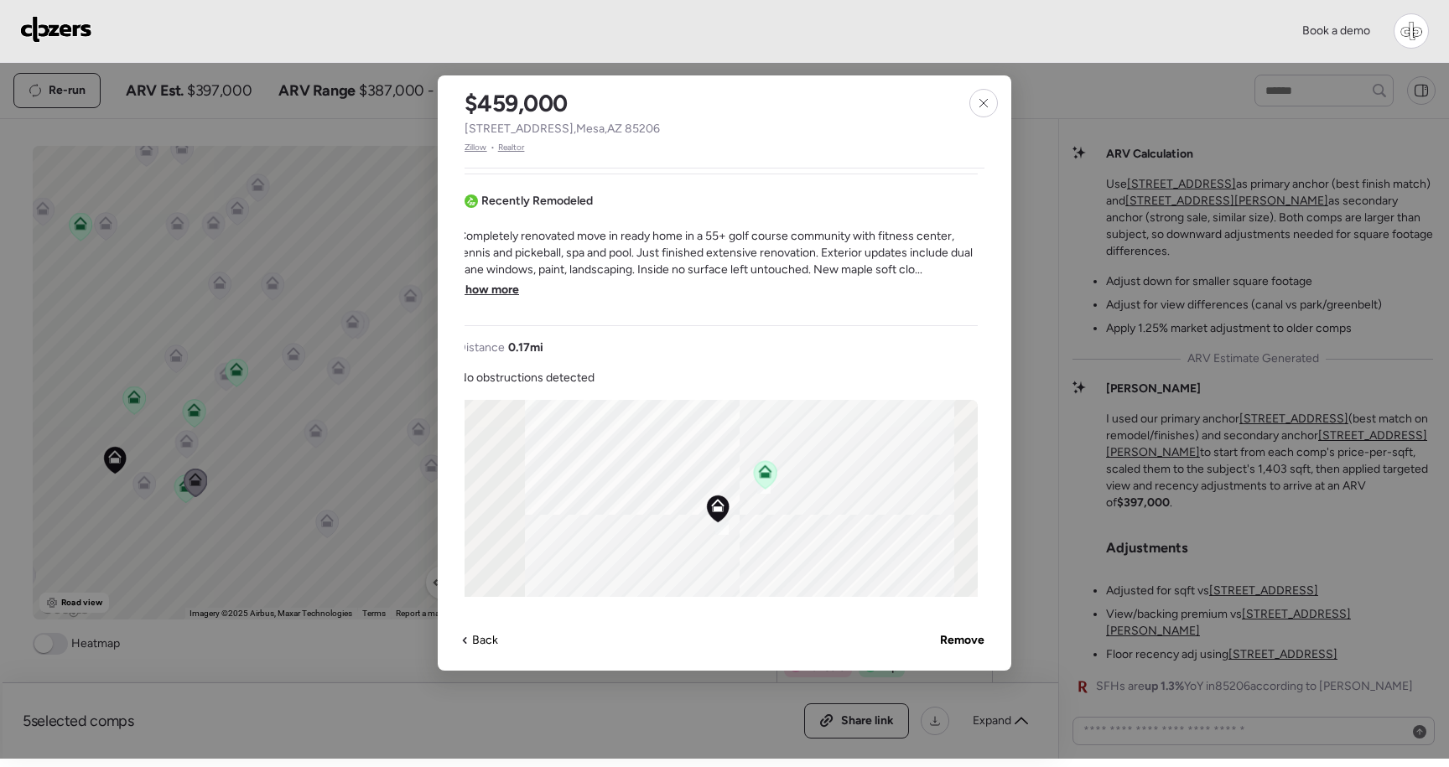
scroll to position [475, 0]
click at [509, 295] on span "Show more" at bounding box center [495, 290] width 61 height 17
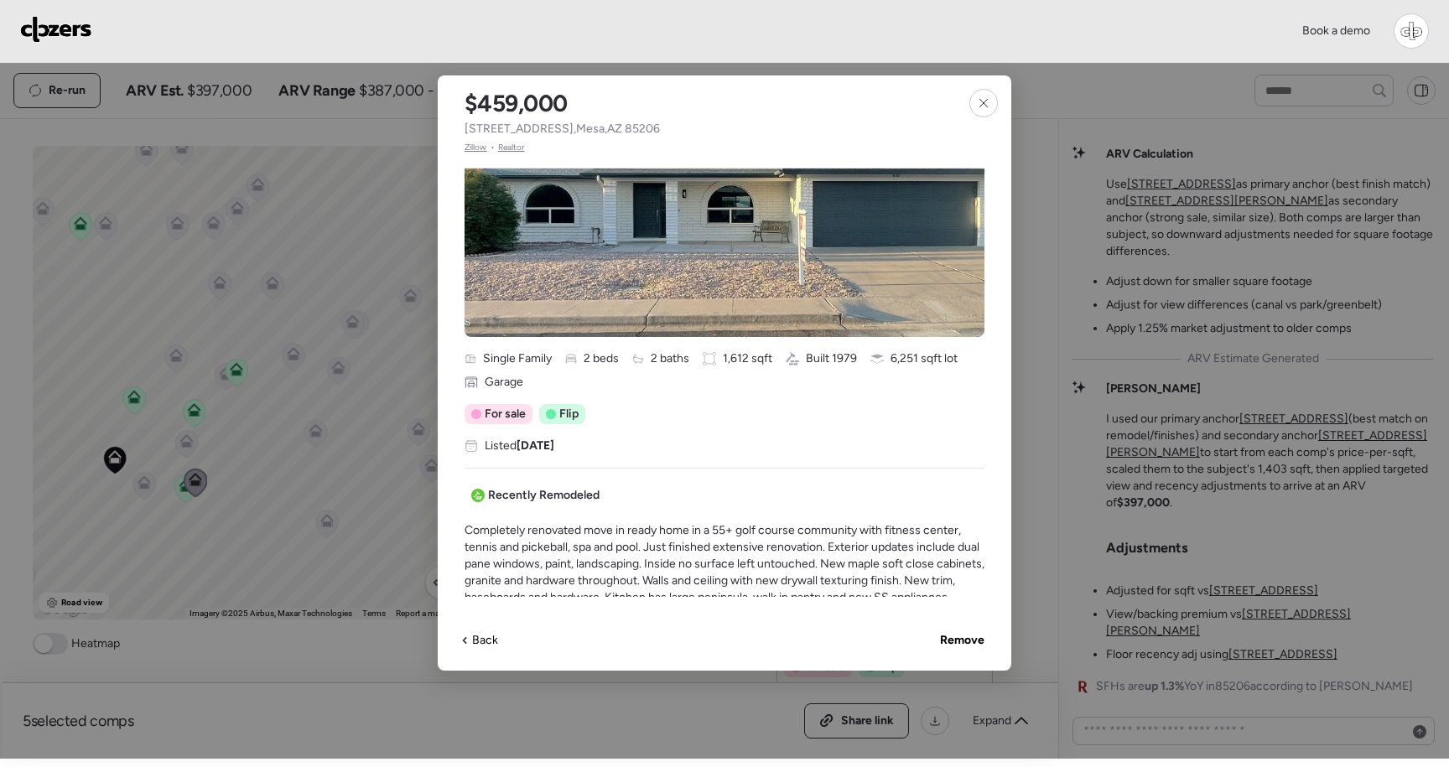
scroll to position [0, 0]
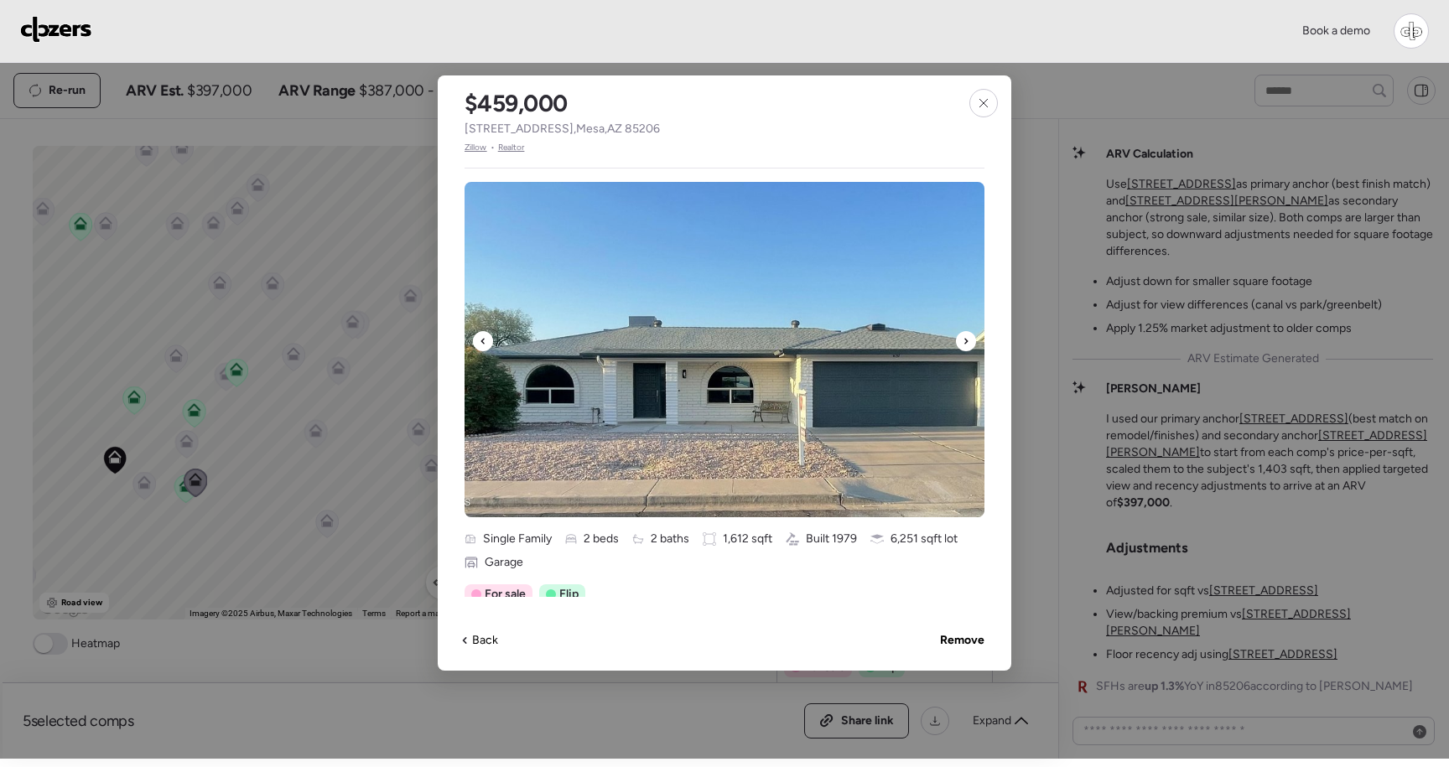
click at [888, 247] on img at bounding box center [725, 349] width 520 height 335
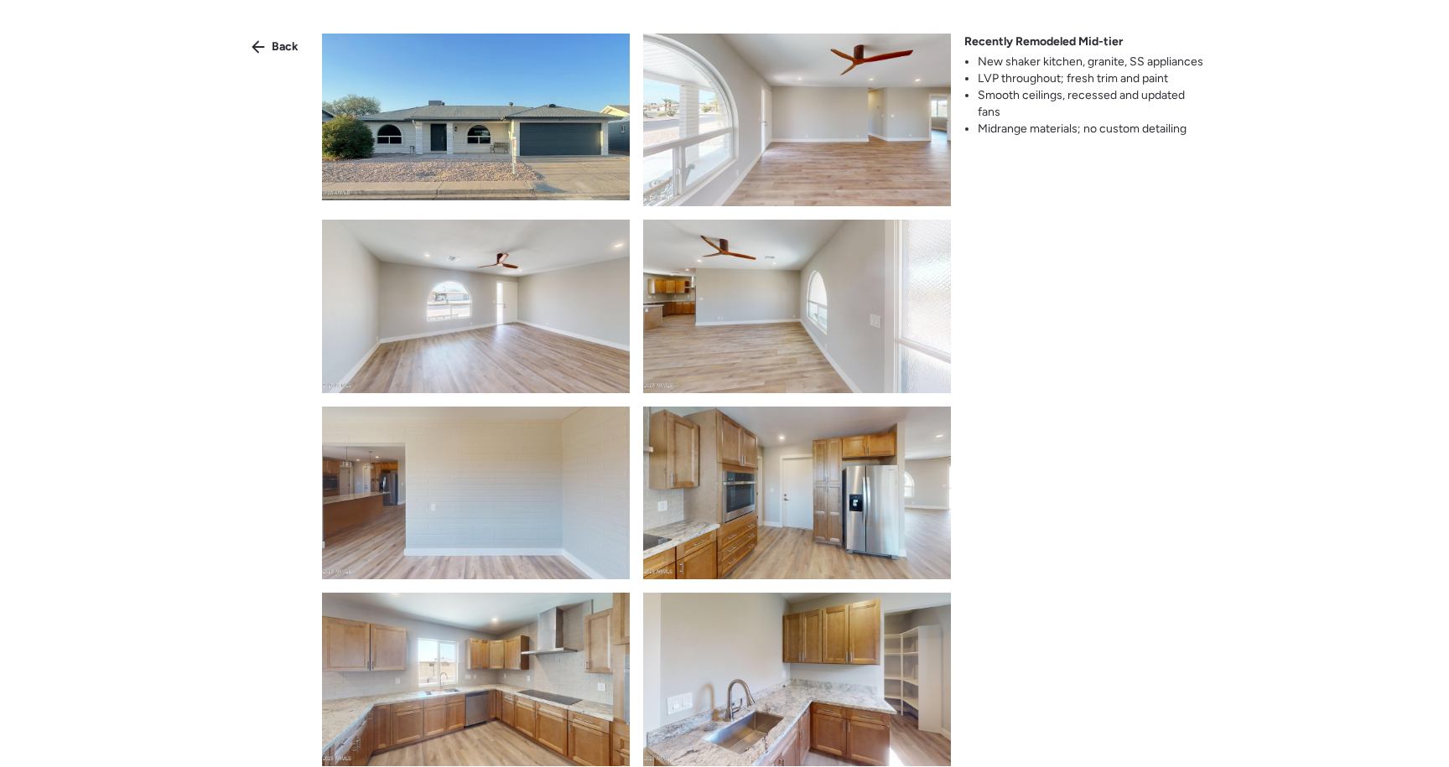
click at [816, 479] on img at bounding box center [797, 493] width 308 height 173
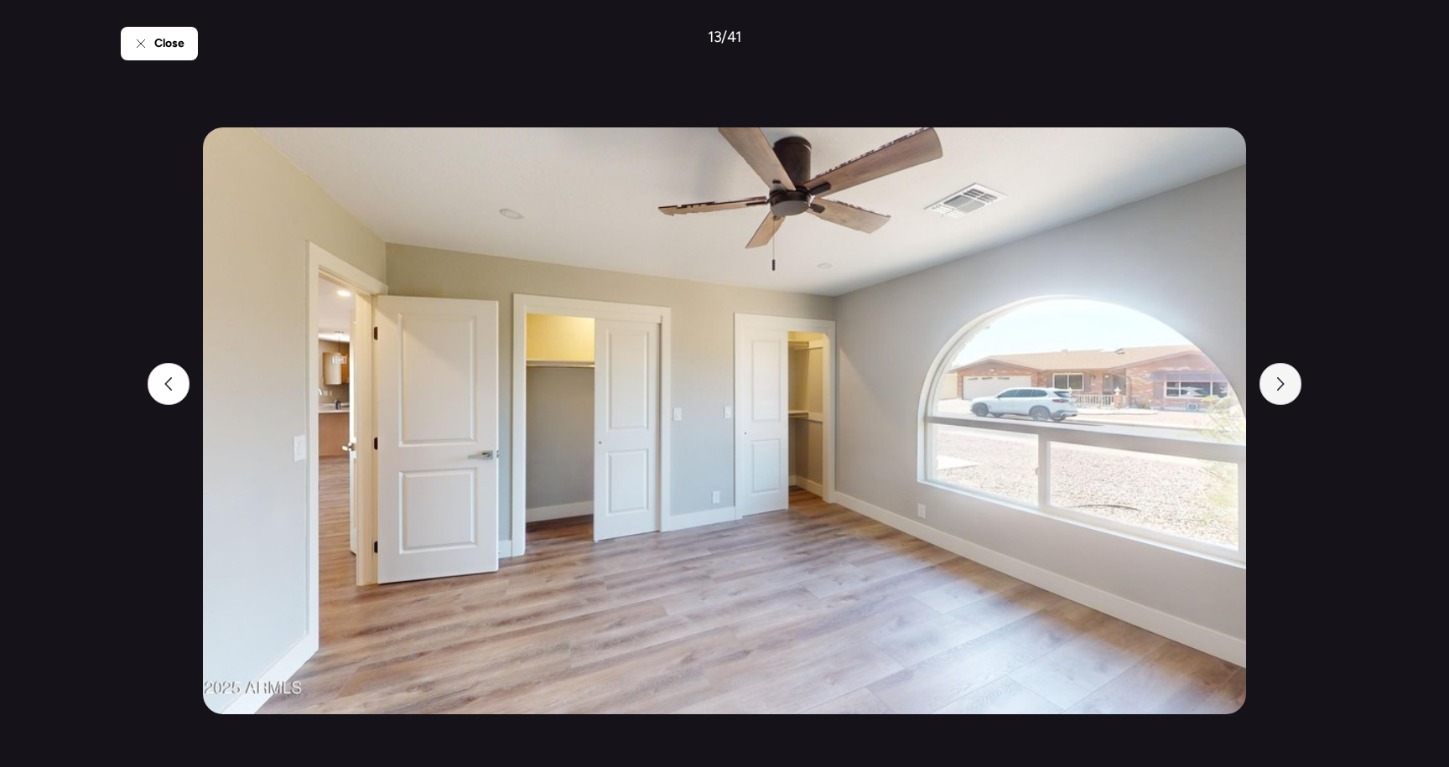
click at [1274, 382] on icon at bounding box center [1280, 383] width 13 height 13
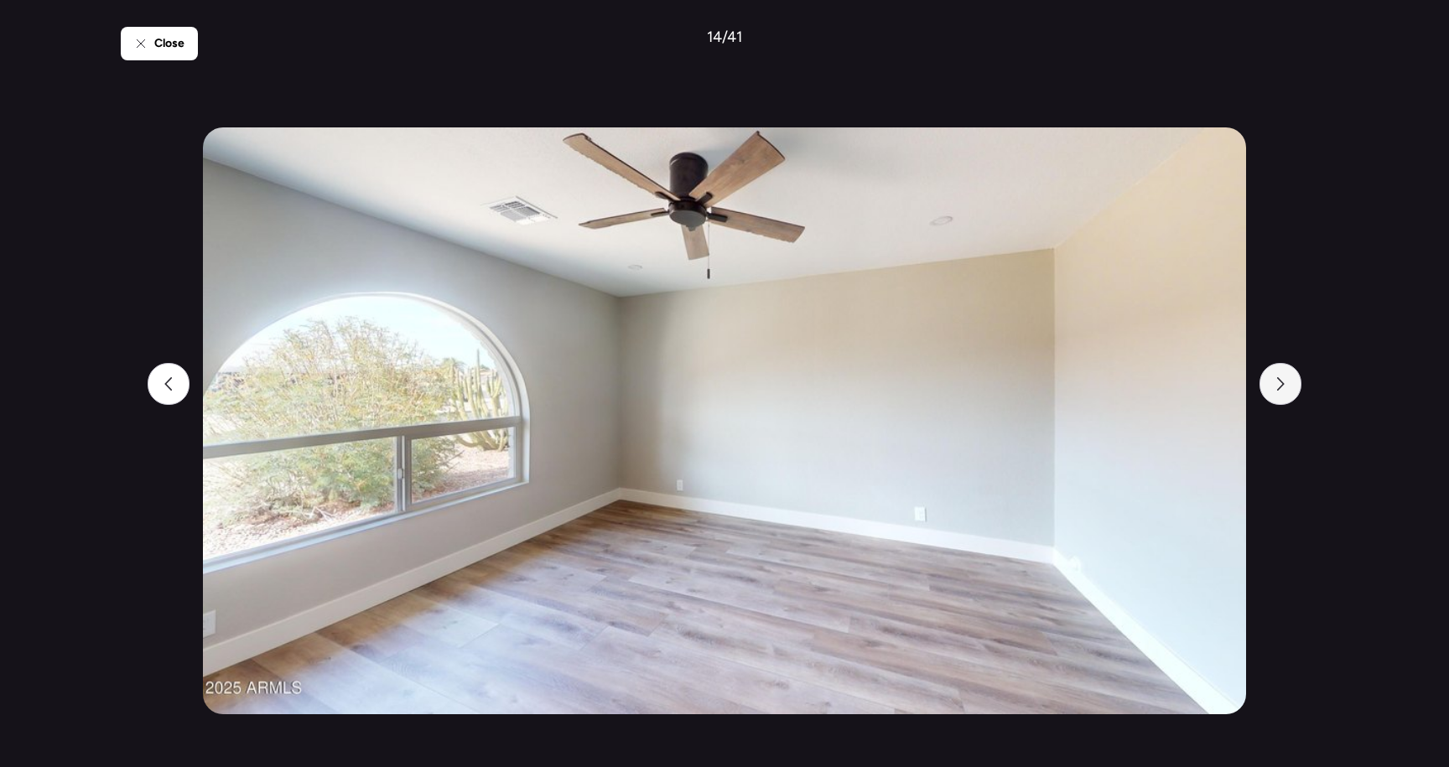
click at [1274, 382] on icon at bounding box center [1280, 383] width 13 height 13
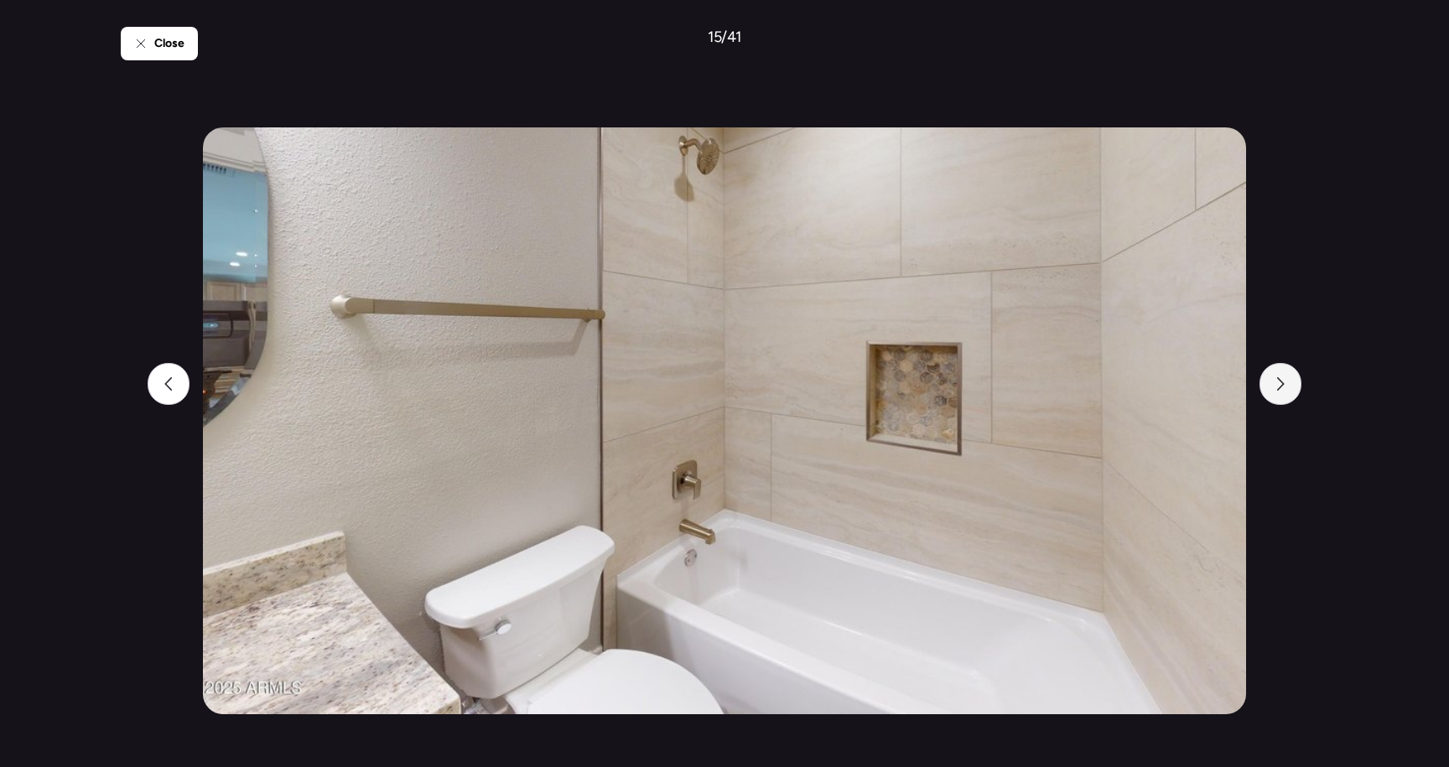
click at [1276, 384] on icon at bounding box center [1280, 383] width 13 height 13
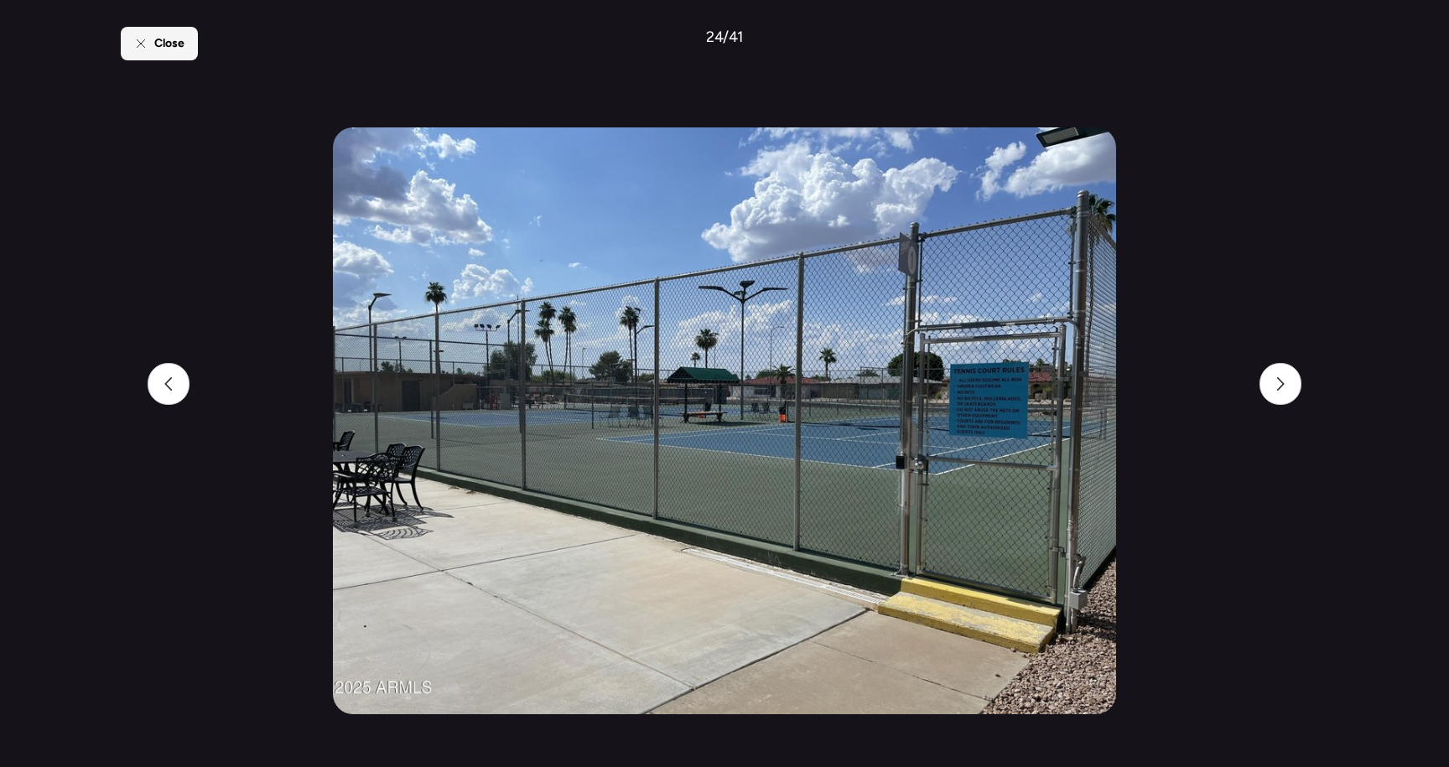
click at [167, 35] on span "Close" at bounding box center [169, 43] width 30 height 17
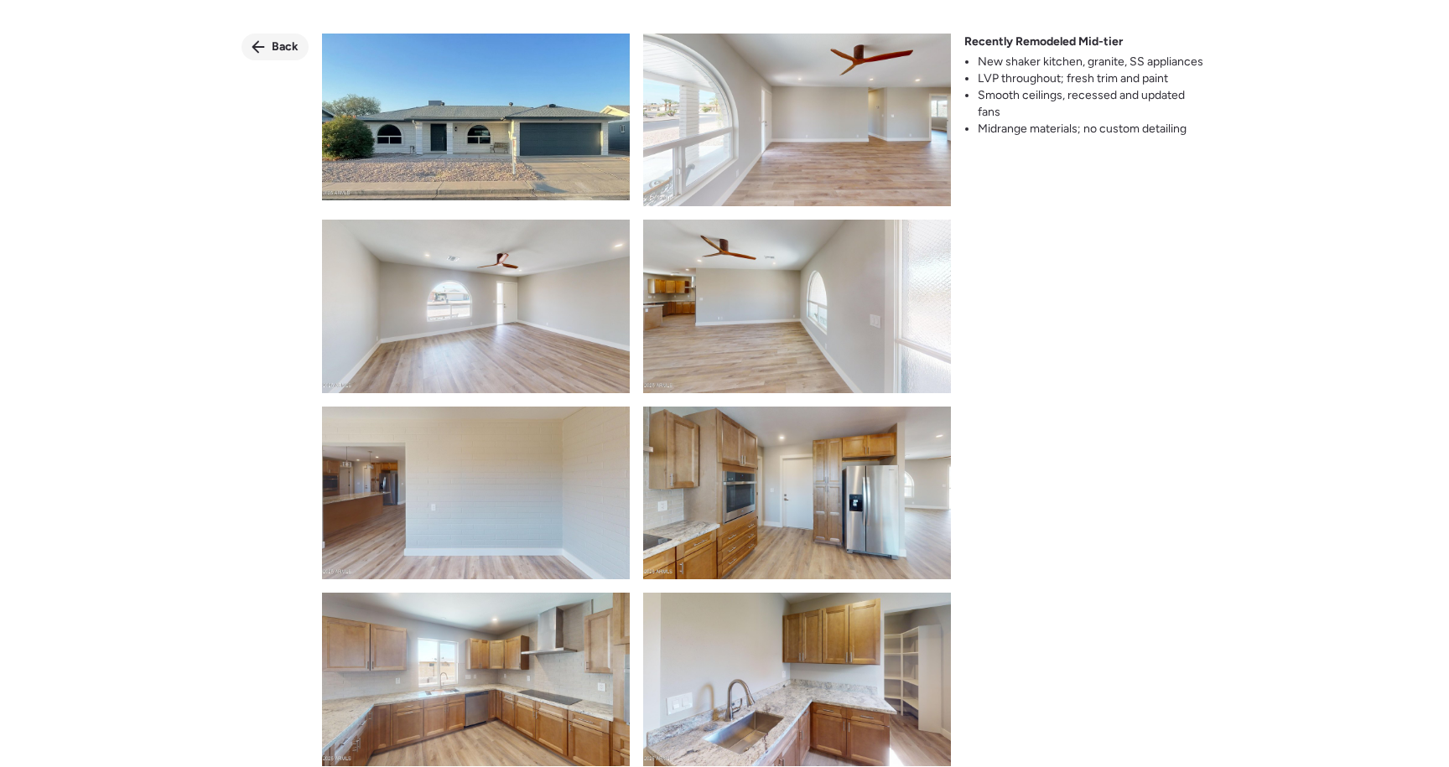
drag, startPoint x: 287, startPoint y: 61, endPoint x: 288, endPoint y: 41, distance: 20.1
click at [287, 61] on div "Back Recently Remodeled Mid-tier New shaker kitchen, granite, SS appliances LVP…" at bounding box center [724, 414] width 1449 height 828
click at [286, 37] on div "Back" at bounding box center [275, 47] width 67 height 27
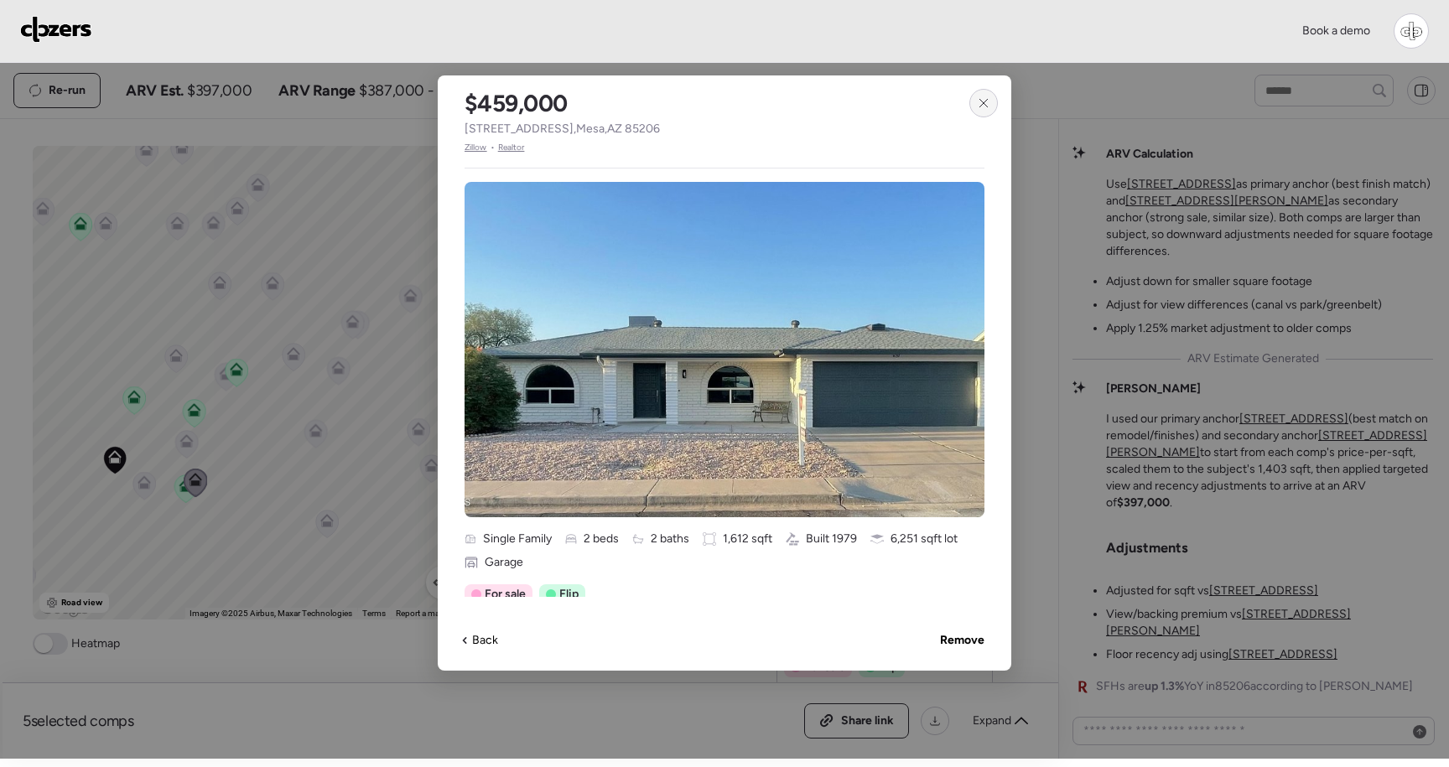
click at [993, 100] on div at bounding box center [984, 103] width 29 height 29
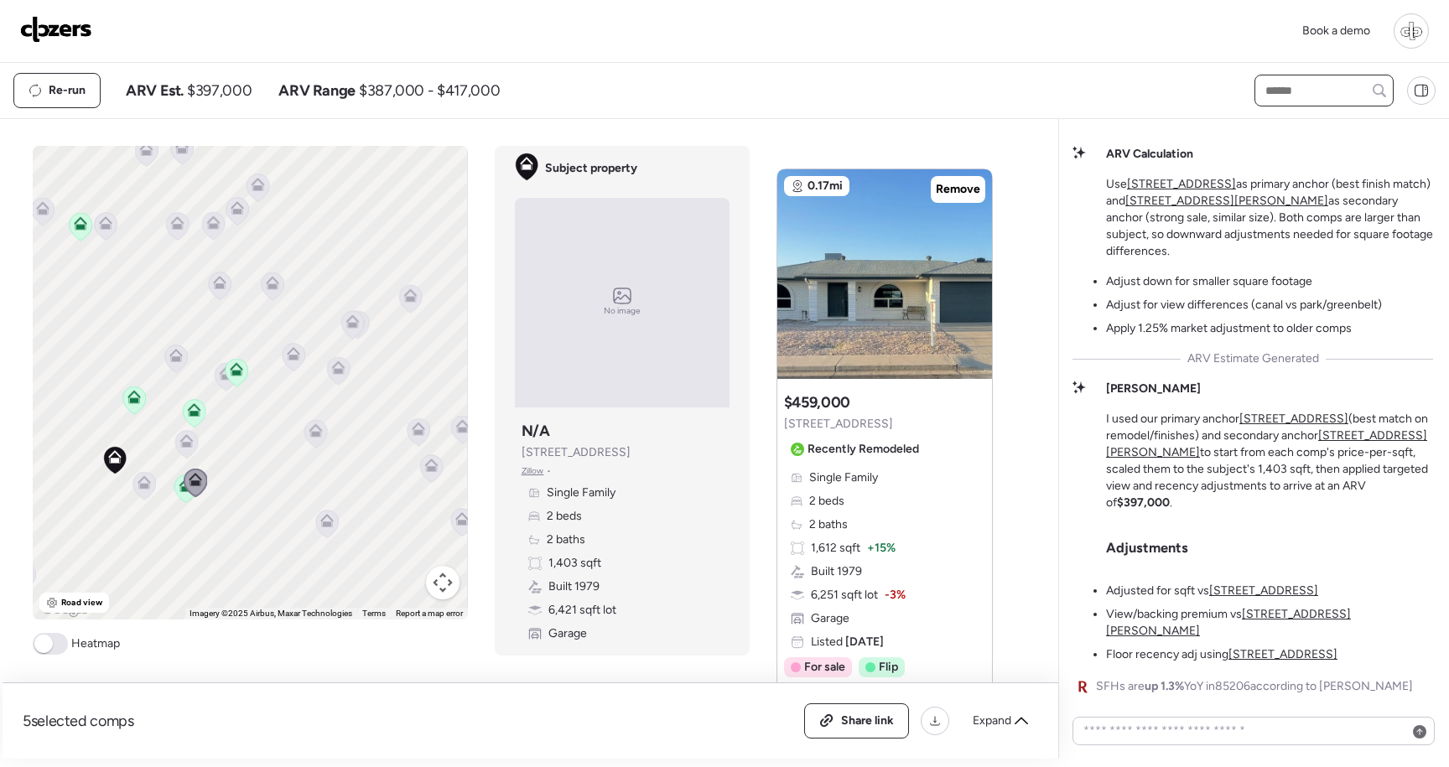
click at [1313, 86] on input "text" at bounding box center [1324, 90] width 124 height 23
type input "****"
click at [1314, 130] on span "4047 E Catalina Cir, Mesa, AZ 85206" at bounding box center [1315, 121] width 109 height 17
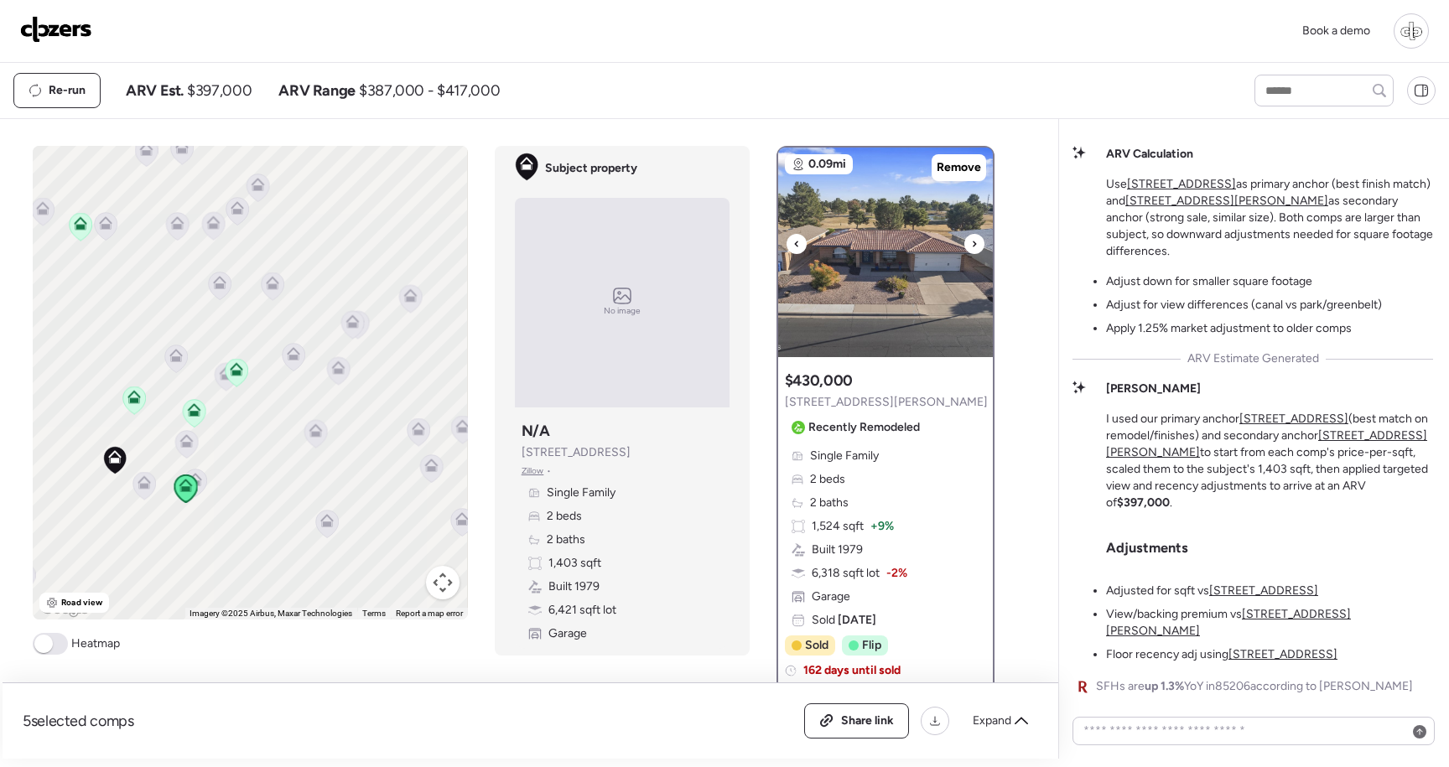
click at [890, 324] on img at bounding box center [885, 253] width 215 height 210
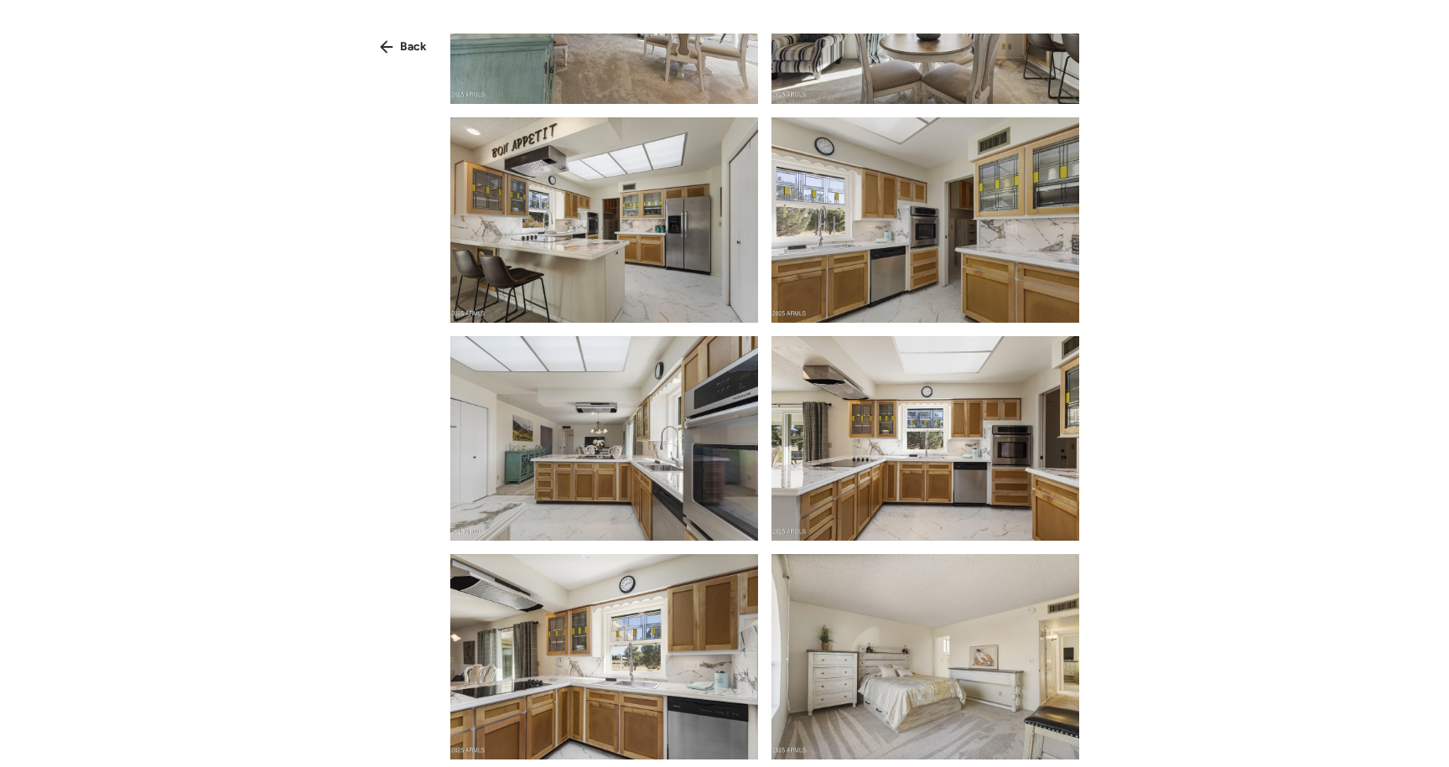
scroll to position [3348, 0]
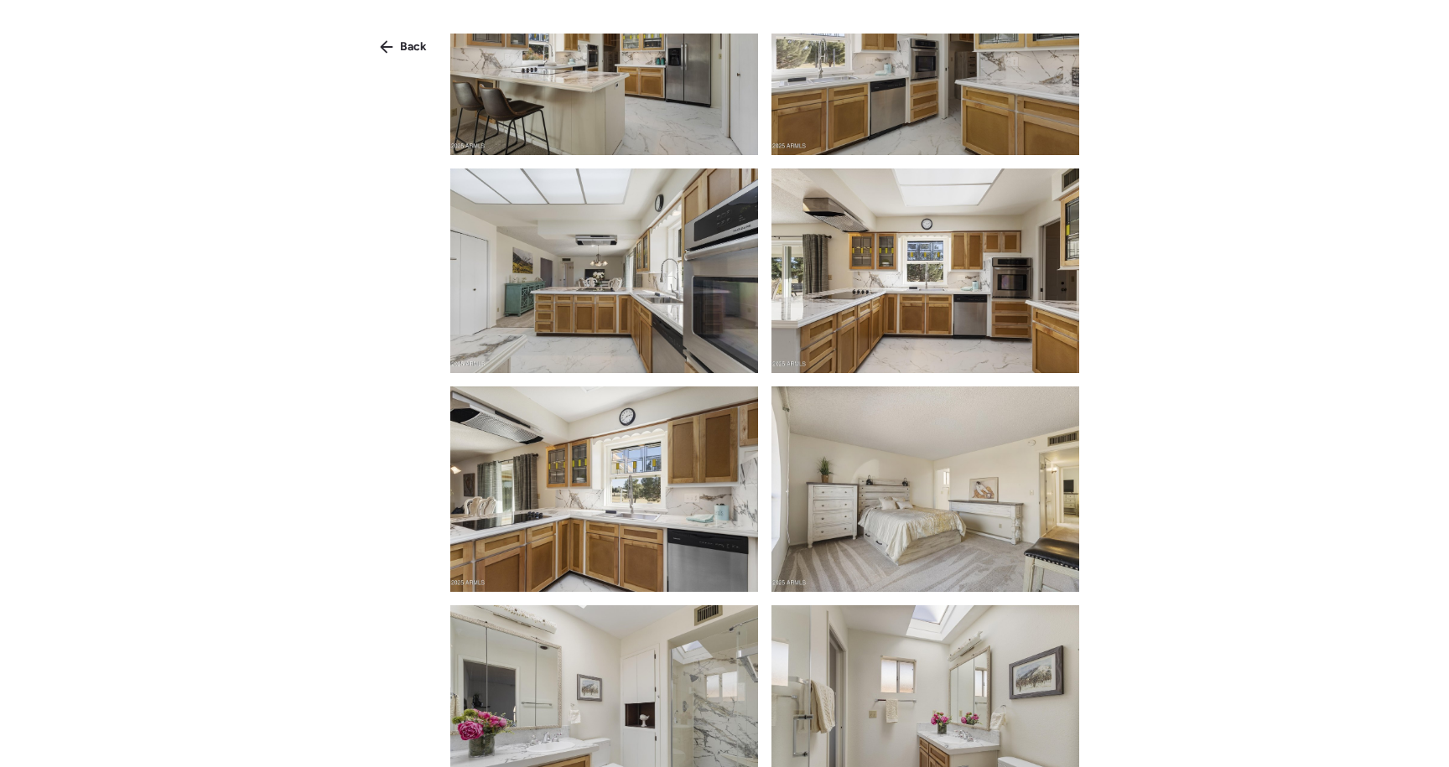
click at [890, 324] on img at bounding box center [926, 271] width 308 height 205
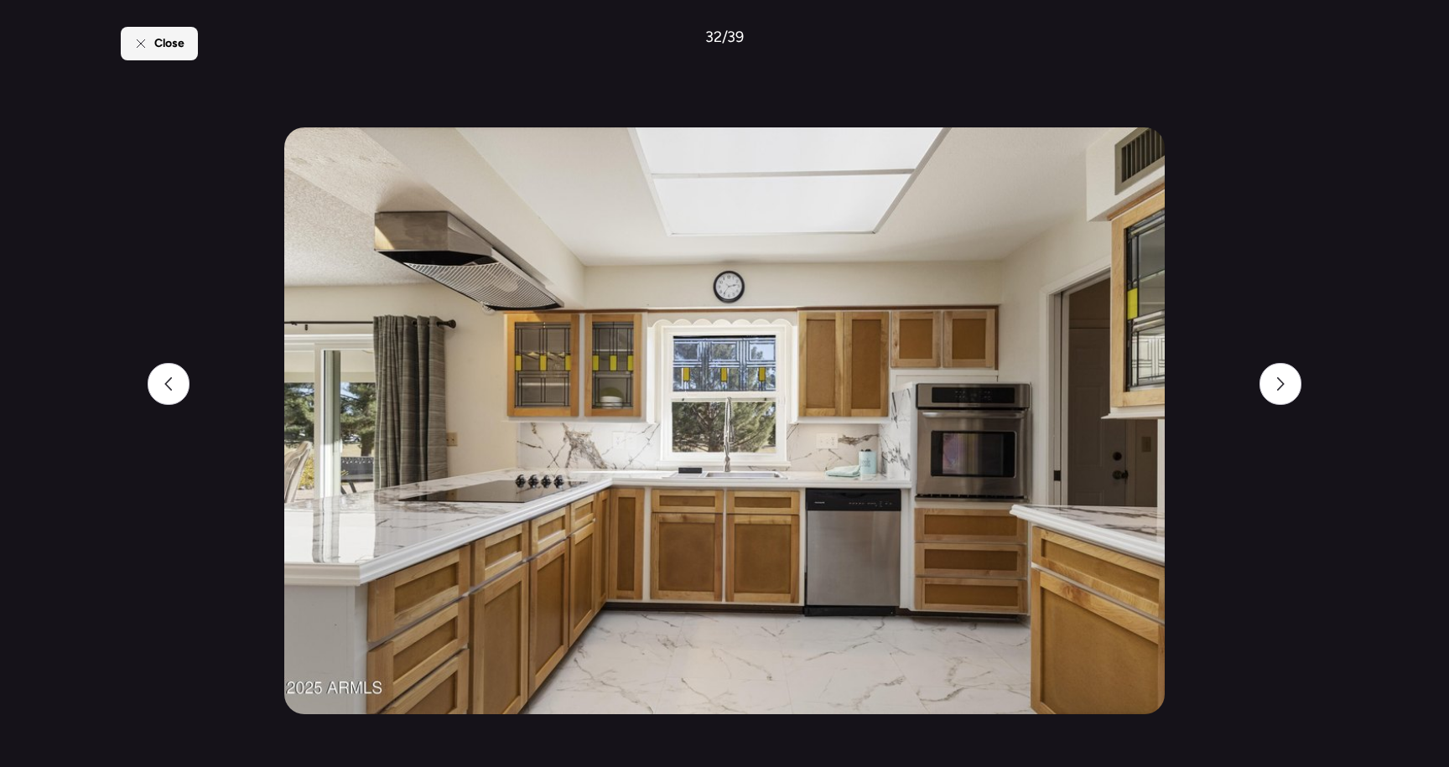
click at [174, 39] on span "Close" at bounding box center [169, 43] width 30 height 17
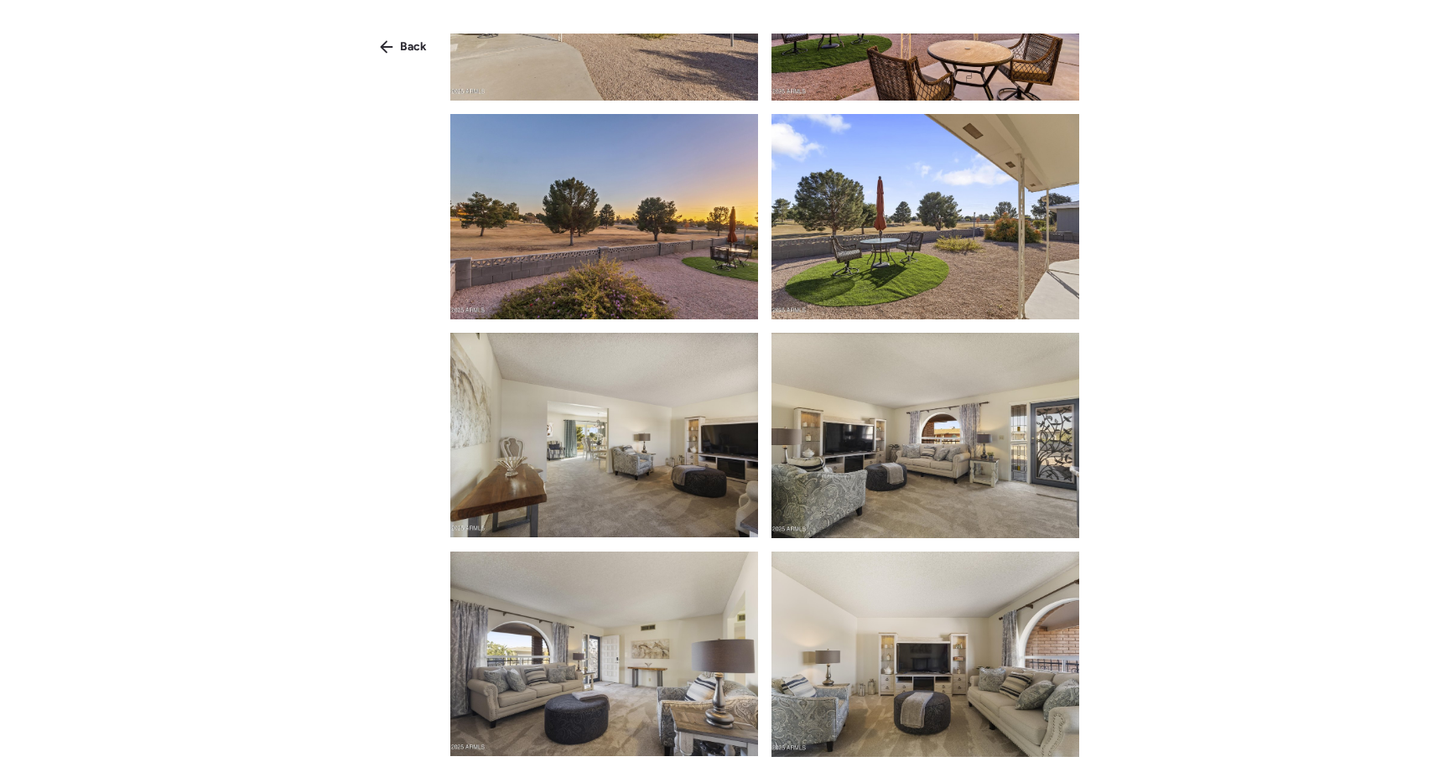
scroll to position [2127, 0]
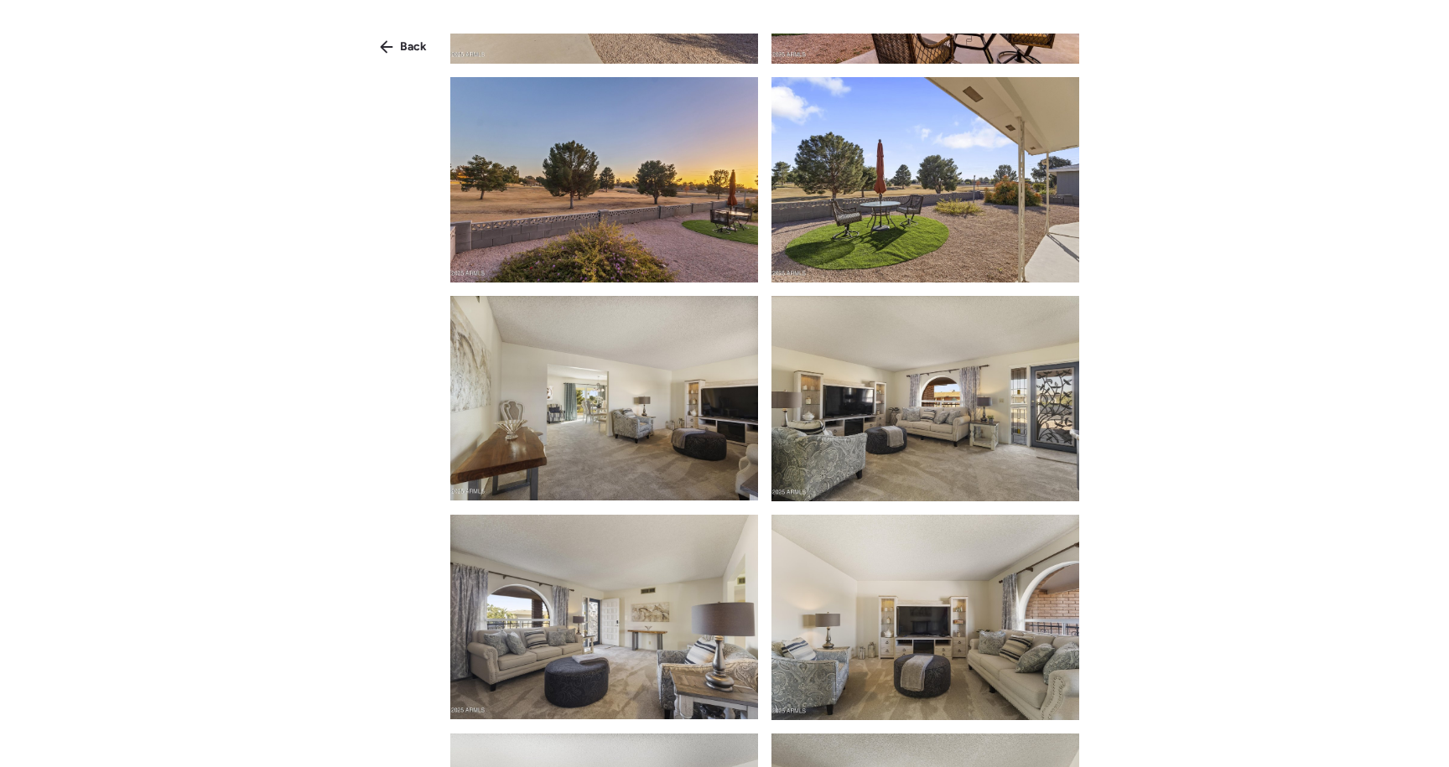
click at [620, 332] on img at bounding box center [604, 398] width 308 height 205
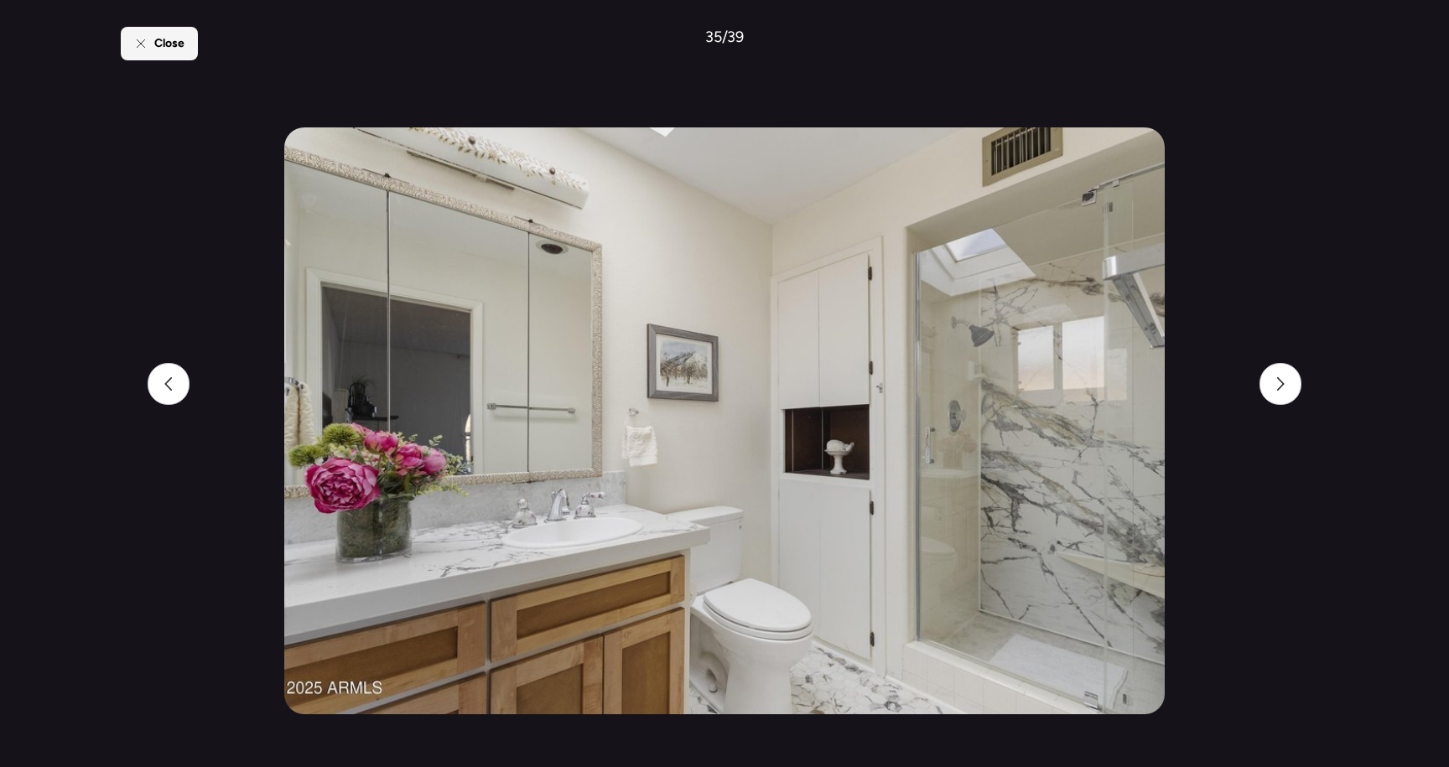
click at [154, 40] on span "Close" at bounding box center [169, 43] width 30 height 17
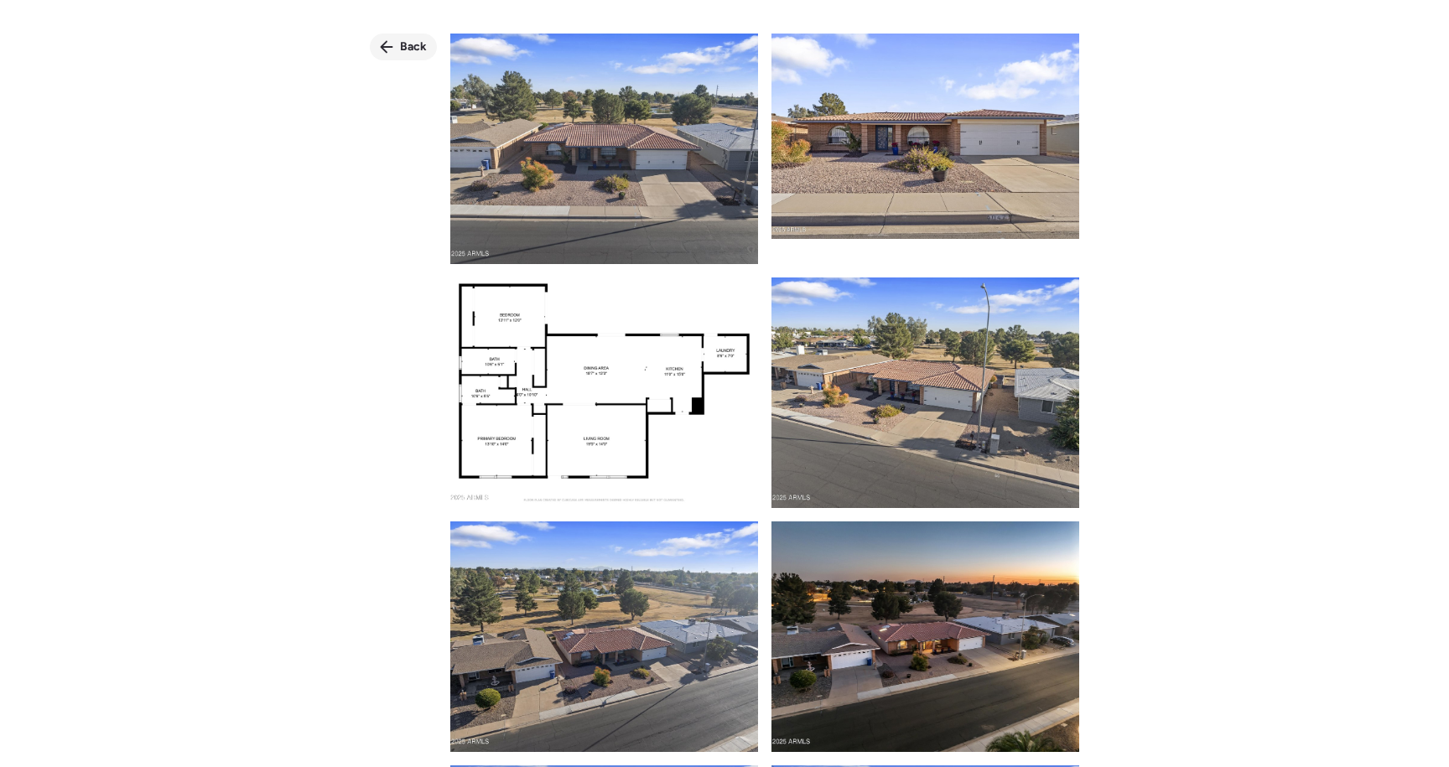
click at [415, 44] on span "Back" at bounding box center [413, 47] width 27 height 17
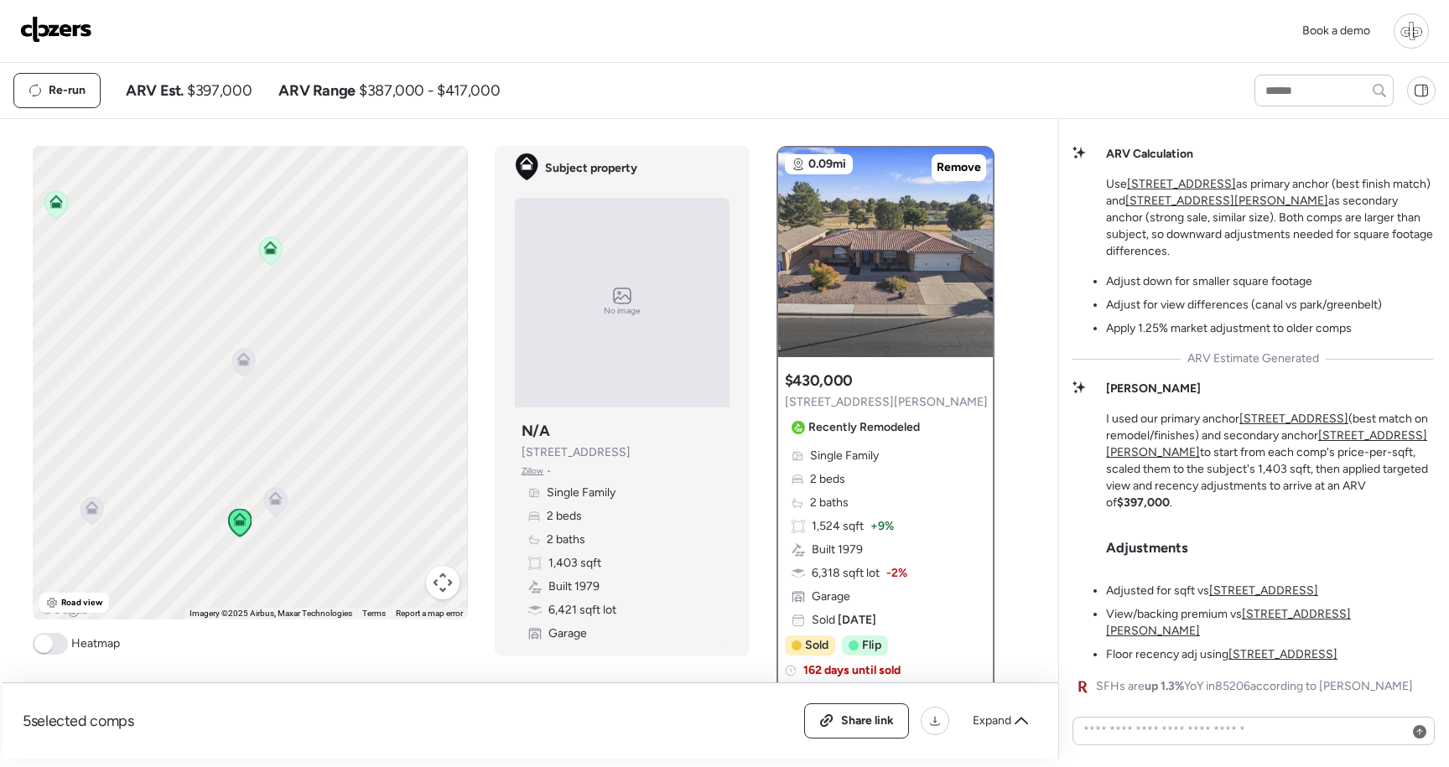
drag, startPoint x: 269, startPoint y: 560, endPoint x: 269, endPoint y: 464, distance: 96.5
click at [269, 464] on div "To navigate, press the arrow keys. To activate drag with keyboard, press Alt + …" at bounding box center [250, 383] width 434 height 474
drag, startPoint x: 294, startPoint y: 519, endPoint x: 326, endPoint y: 358, distance: 164.2
click at [328, 358] on div "To navigate, press the arrow keys. To activate drag with keyboard, press Alt + …" at bounding box center [250, 383] width 434 height 474
drag, startPoint x: 299, startPoint y: 468, endPoint x: 289, endPoint y: 368, distance: 100.2
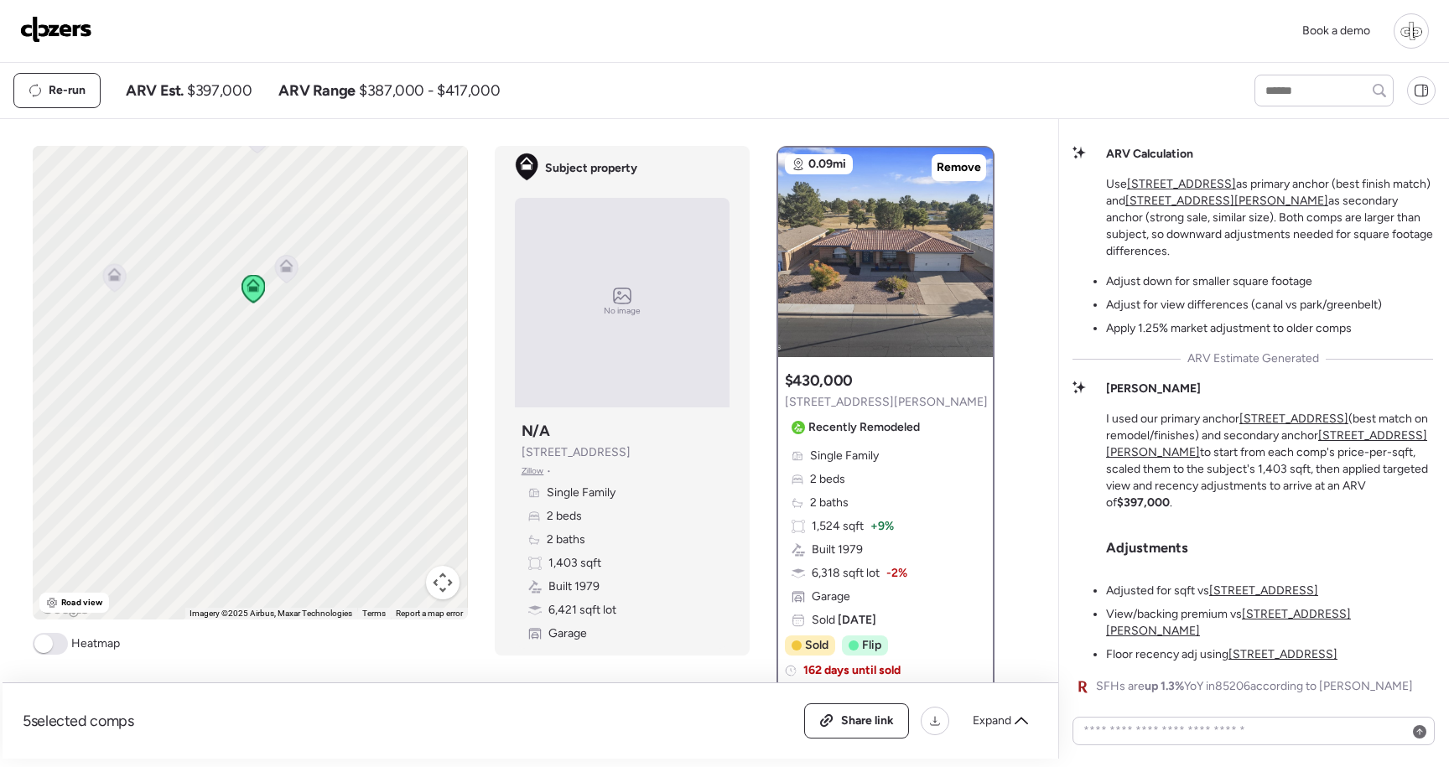
click at [290, 368] on div "To navigate, press the arrow keys. To activate drag with keyboard, press Alt + …" at bounding box center [250, 383] width 434 height 474
drag, startPoint x: 316, startPoint y: 500, endPoint x: 266, endPoint y: 351, distance: 157.5
click at [266, 351] on div "To navigate, press the arrow keys. To activate drag with keyboard, press Alt + …" at bounding box center [250, 383] width 434 height 474
drag, startPoint x: 266, startPoint y: 351, endPoint x: 296, endPoint y: 502, distance: 154.0
click at [299, 503] on div "To navigate, press the arrow keys. To activate drag with keyboard, press Alt + …" at bounding box center [250, 383] width 434 height 474
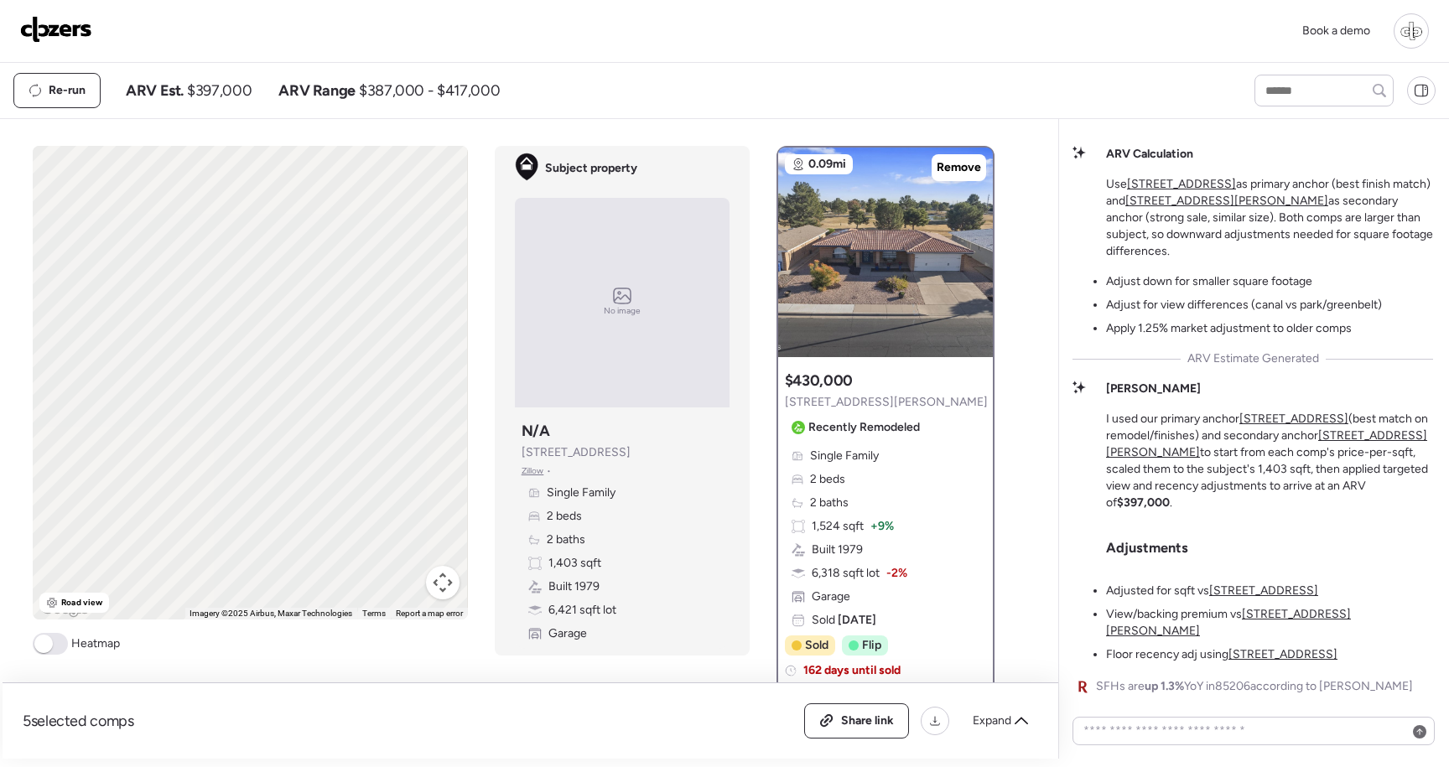
drag, startPoint x: 387, startPoint y: 499, endPoint x: 370, endPoint y: 317, distance: 182.9
click at [370, 317] on div "To navigate, press the arrow keys. To activate drag with keyboard, press Alt + …" at bounding box center [250, 383] width 434 height 474
drag, startPoint x: 398, startPoint y: 493, endPoint x: 283, endPoint y: 483, distance: 116.2
click at [283, 485] on div "To navigate, press the arrow keys. To activate drag with keyboard, press Alt + …" at bounding box center [250, 383] width 434 height 474
drag, startPoint x: 189, startPoint y: 465, endPoint x: 340, endPoint y: 528, distance: 163.6
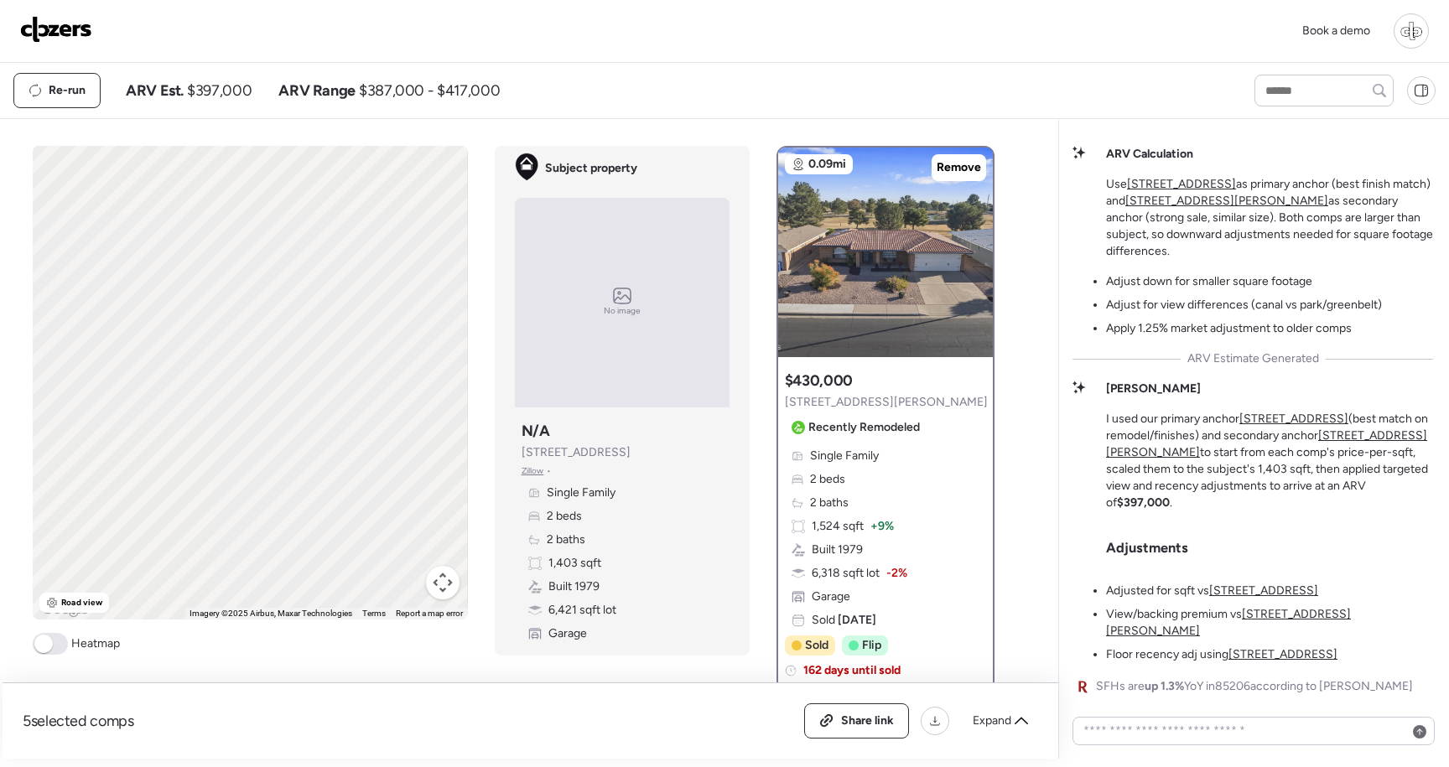
click at [340, 528] on div "To navigate, press the arrow keys. To activate drag with keyboard, press Alt + …" at bounding box center [250, 383] width 434 height 474
drag, startPoint x: 313, startPoint y: 372, endPoint x: 313, endPoint y: 512, distance: 140.1
click at [313, 512] on div "To navigate, press the arrow keys. To activate drag with keyboard, press Alt + …" at bounding box center [250, 383] width 434 height 474
drag, startPoint x: 285, startPoint y: 362, endPoint x: 450, endPoint y: 83, distance: 324.5
click at [450, 83] on div "Book a demo Kept comps All (5) ARV (5) As-is (0) Novation (0) 0.07mi Remove $36…" at bounding box center [724, 379] width 1449 height 759
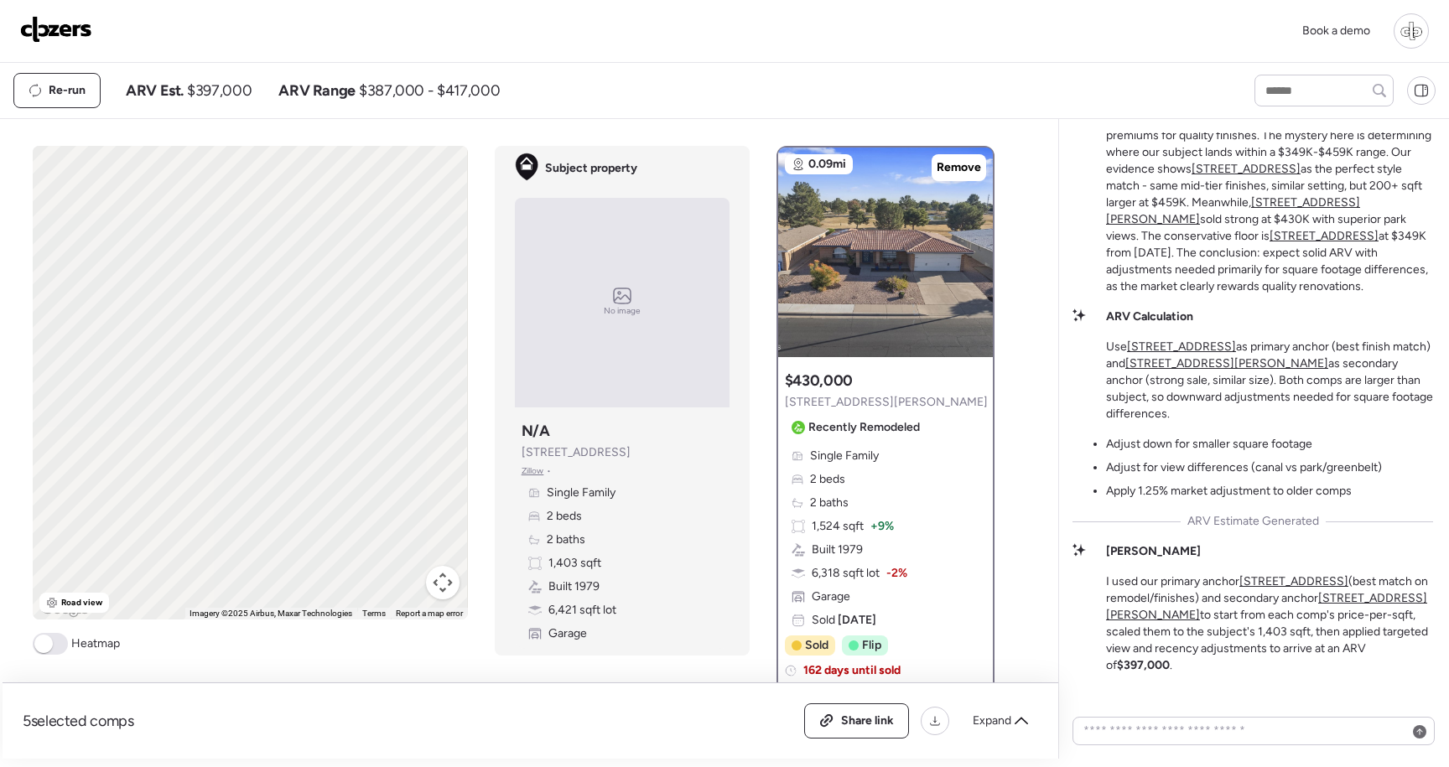
scroll to position [-164, 0]
drag, startPoint x: 317, startPoint y: 232, endPoint x: 313, endPoint y: 420, distance: 187.9
click at [315, 420] on div "To navigate, press the arrow keys. To activate drag with keyboard, press Alt + …" at bounding box center [250, 383] width 434 height 474
drag, startPoint x: 293, startPoint y: 364, endPoint x: 315, endPoint y: 528, distance: 165.8
click at [315, 528] on div "To navigate, press the arrow keys. To activate drag with keyboard, press Alt + …" at bounding box center [250, 383] width 434 height 474
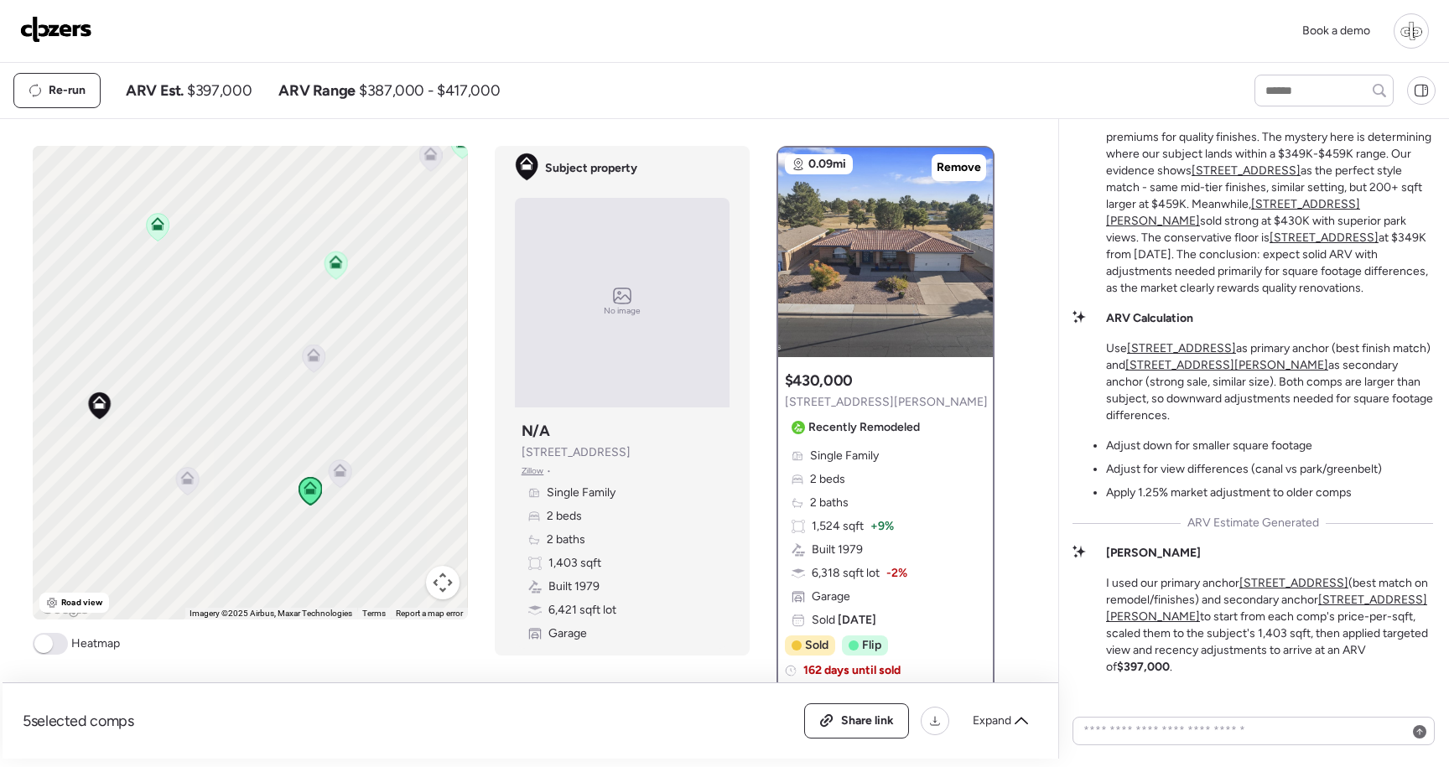
click at [335, 268] on icon at bounding box center [335, 265] width 11 height 5
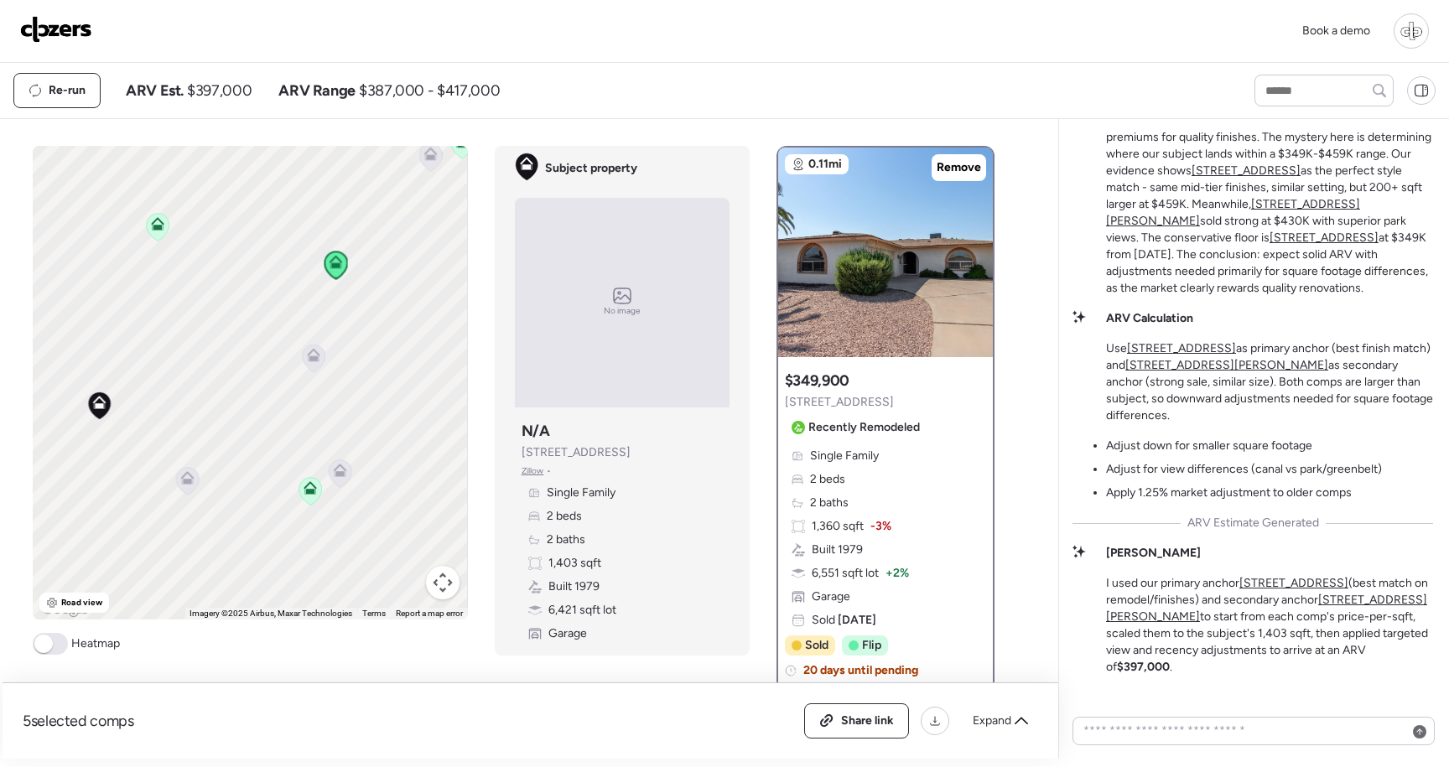
drag, startPoint x: 1168, startPoint y: 179, endPoint x: 1371, endPoint y: 214, distance: 206.7
click at [1371, 212] on p "This analysis reveals a healthy renovated market with clear premiums for qualit…" at bounding box center [1269, 204] width 327 height 185
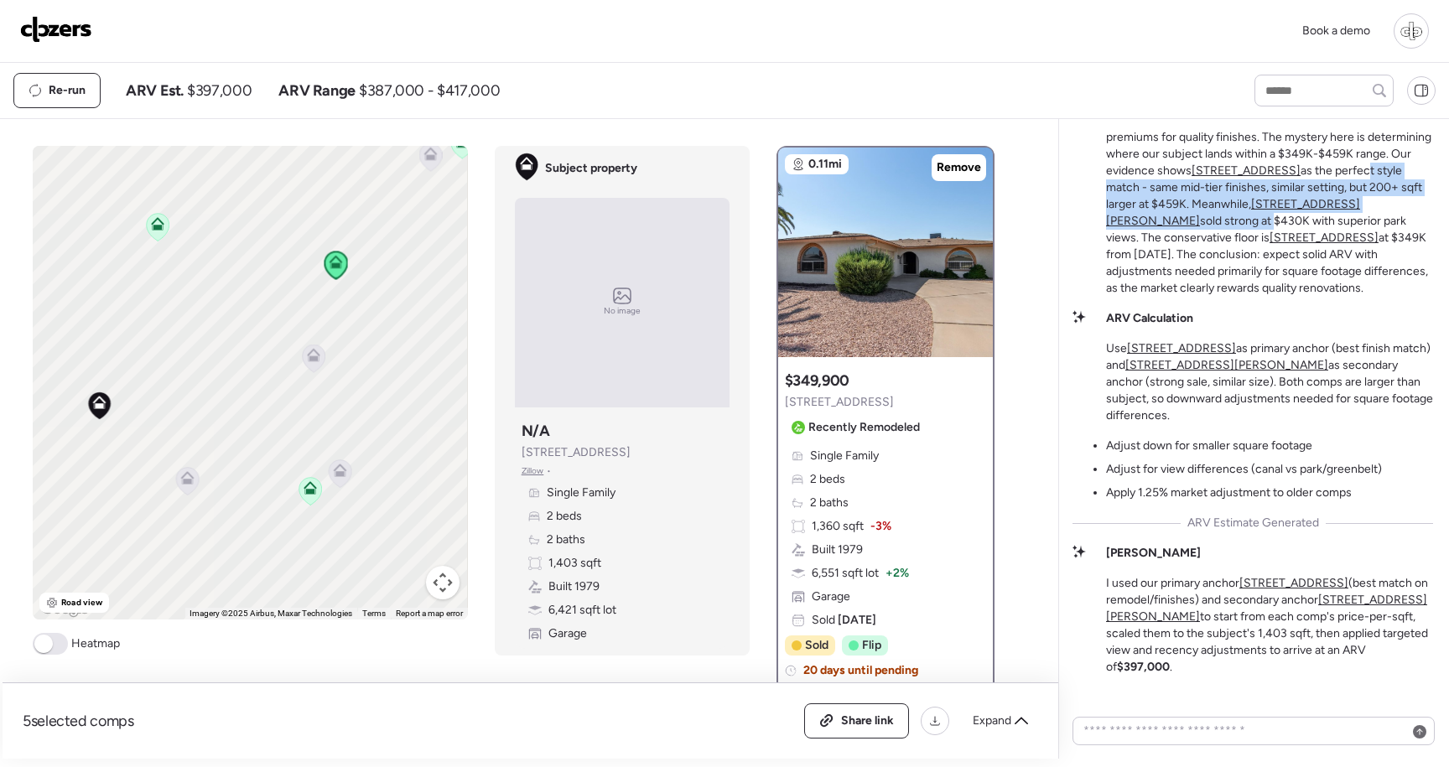
drag, startPoint x: 1384, startPoint y: 250, endPoint x: 1348, endPoint y: 216, distance: 49.3
click at [1348, 216] on p "This analysis reveals a healthy renovated market with clear premiums for qualit…" at bounding box center [1269, 204] width 327 height 185
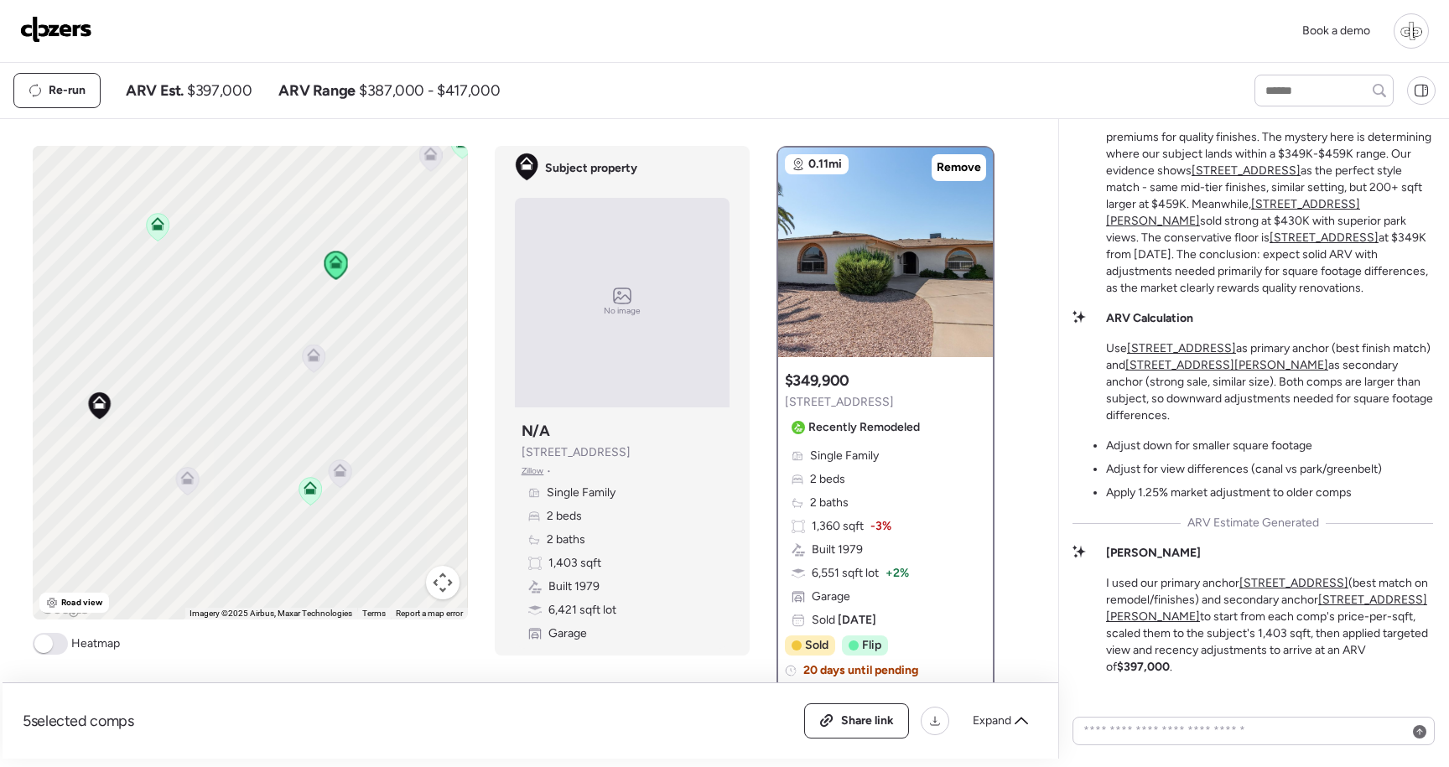
click at [1332, 215] on p "This analysis reveals a healthy renovated market with clear premiums for qualit…" at bounding box center [1269, 204] width 327 height 185
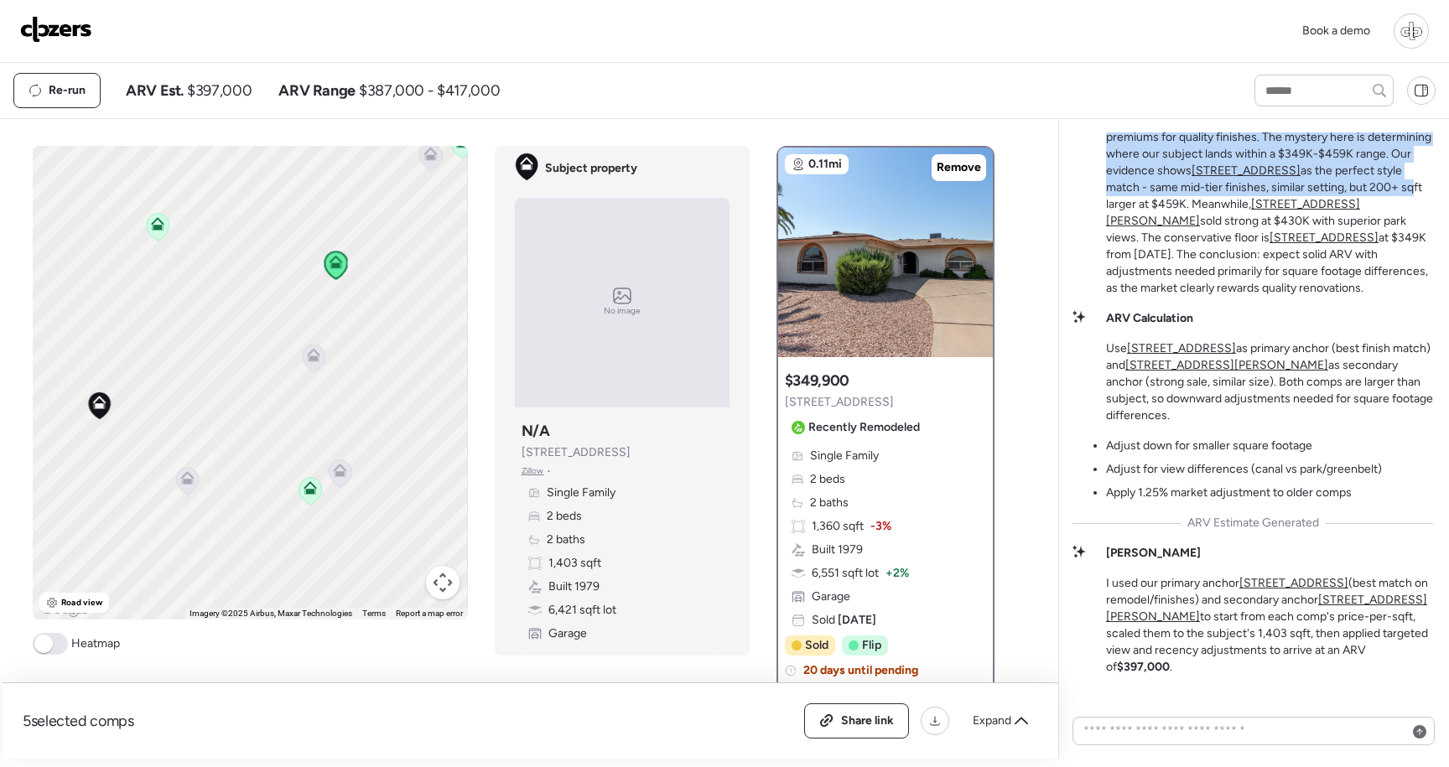
drag, startPoint x: 1363, startPoint y: 232, endPoint x: 1286, endPoint y: 133, distance: 125.5
click at [1286, 133] on div "Mid-Tier Remodel in a Strong Market This analysis reveals a healthy renovated m…" at bounding box center [1269, 189] width 327 height 215
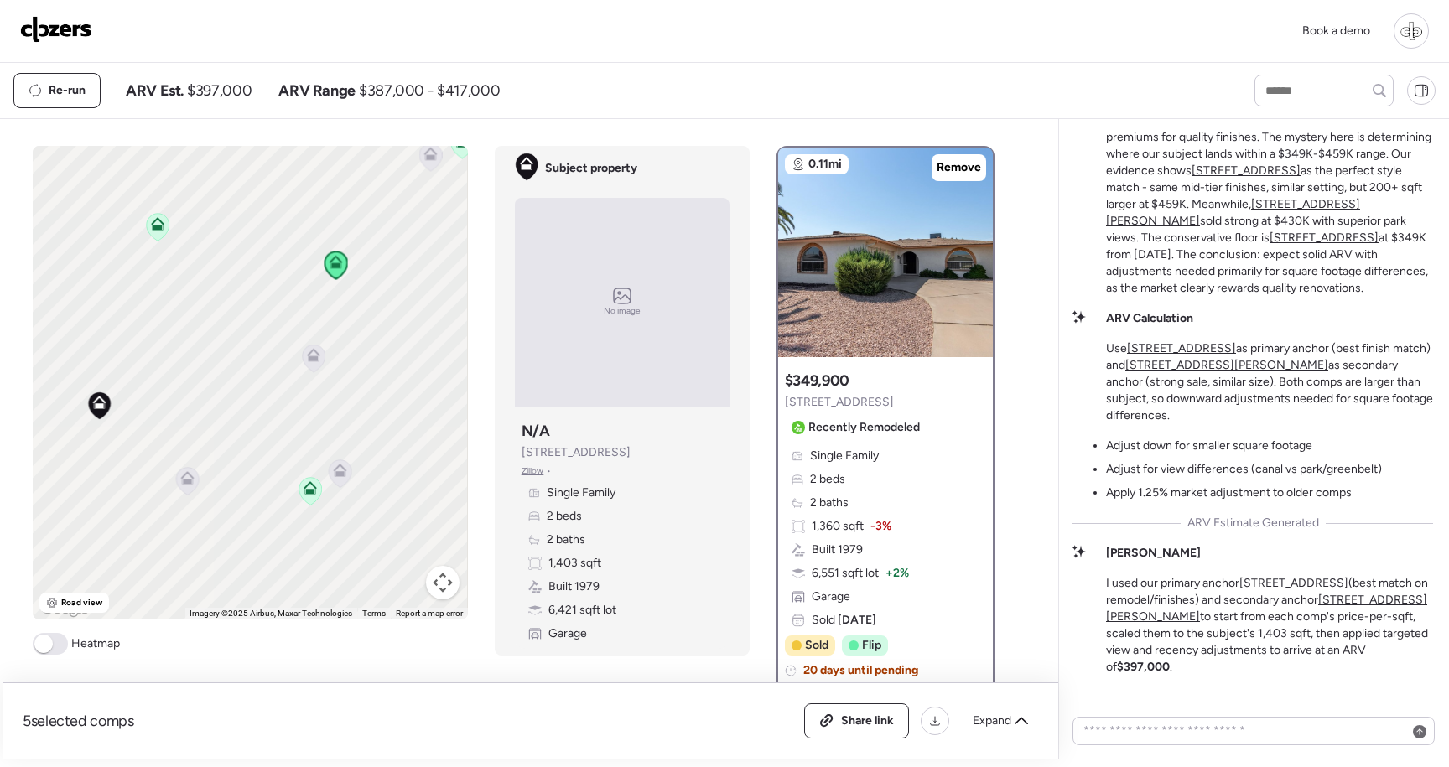
click at [1282, 270] on p "This analysis reveals a healthy renovated market with clear premiums for qualit…" at bounding box center [1269, 204] width 327 height 185
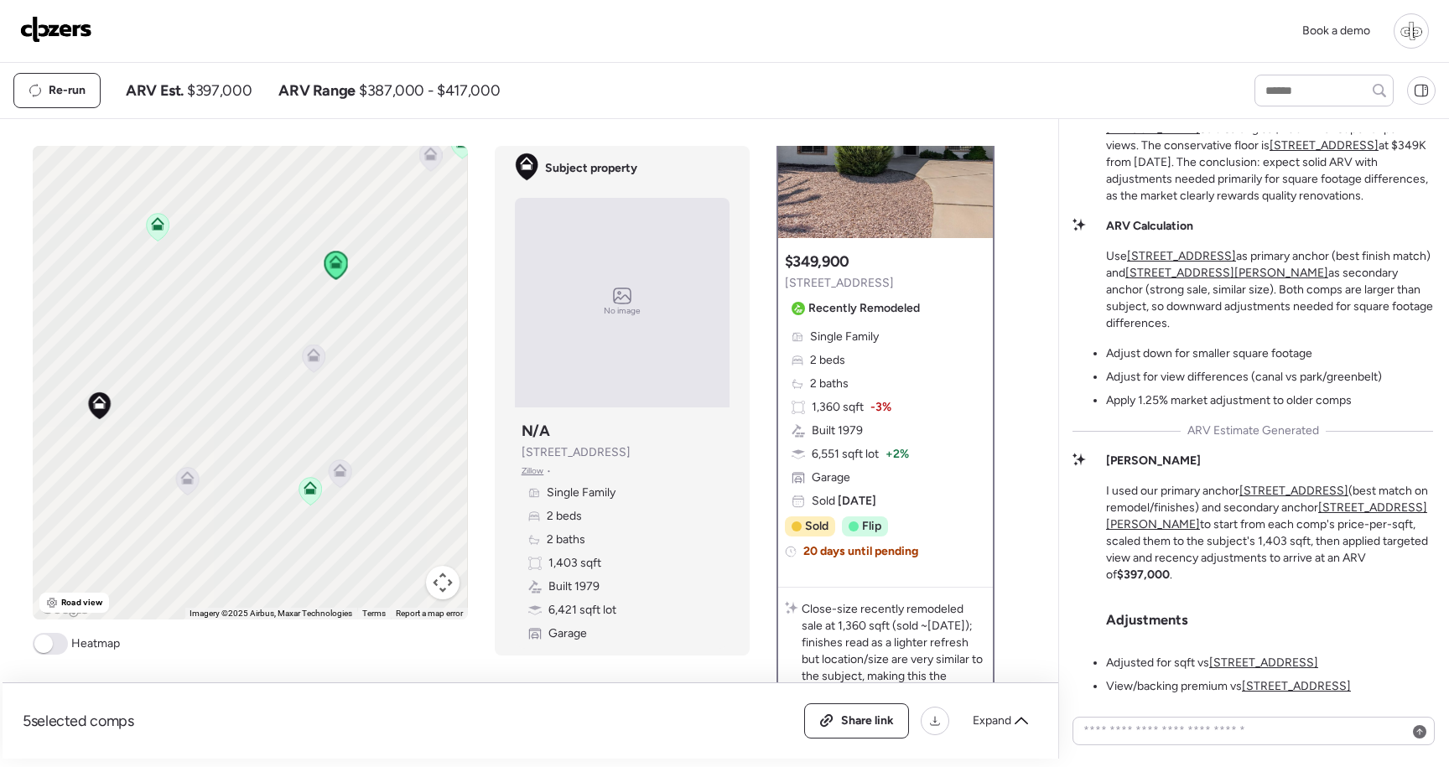
scroll to position [181, 0]
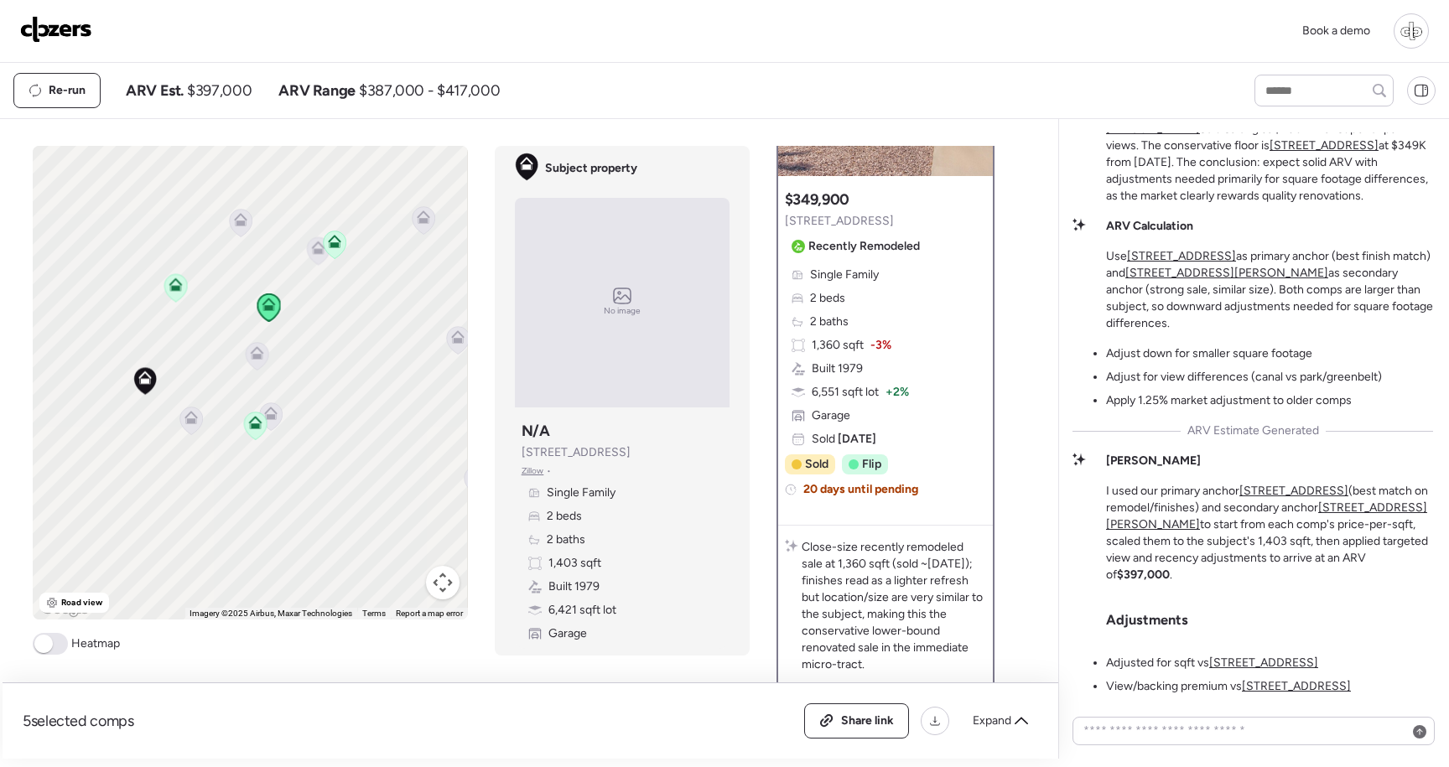
click at [190, 425] on icon at bounding box center [191, 421] width 23 height 28
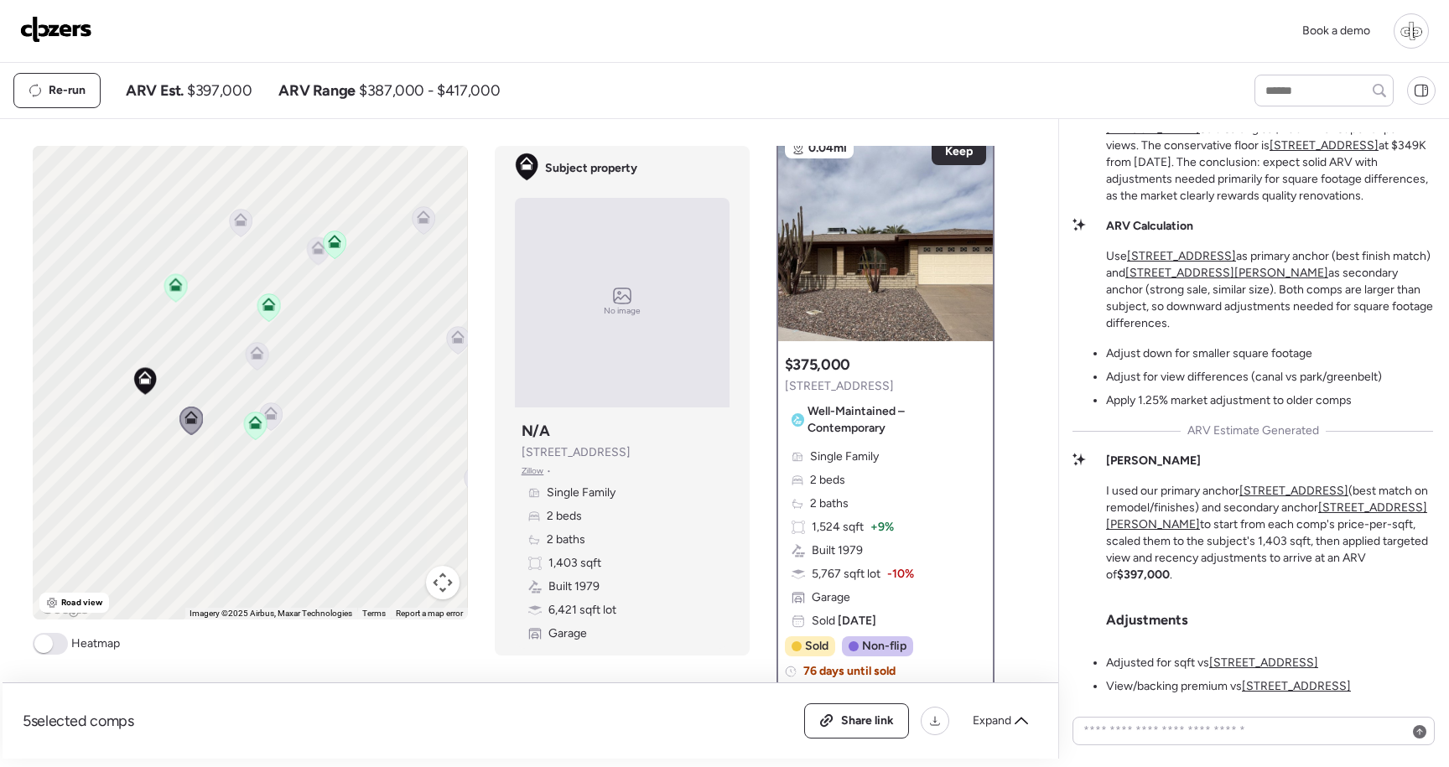
scroll to position [0, 0]
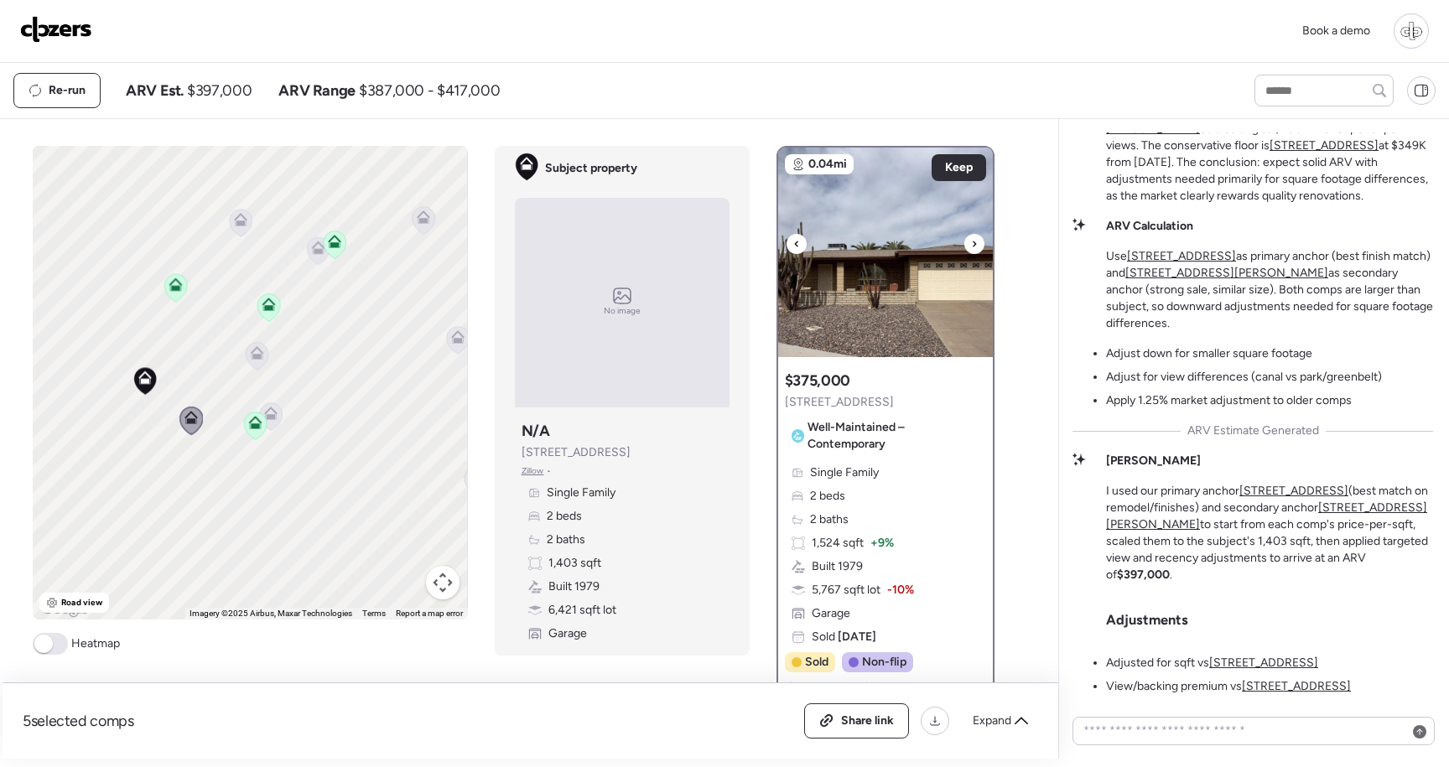
click at [859, 269] on img at bounding box center [885, 253] width 215 height 210
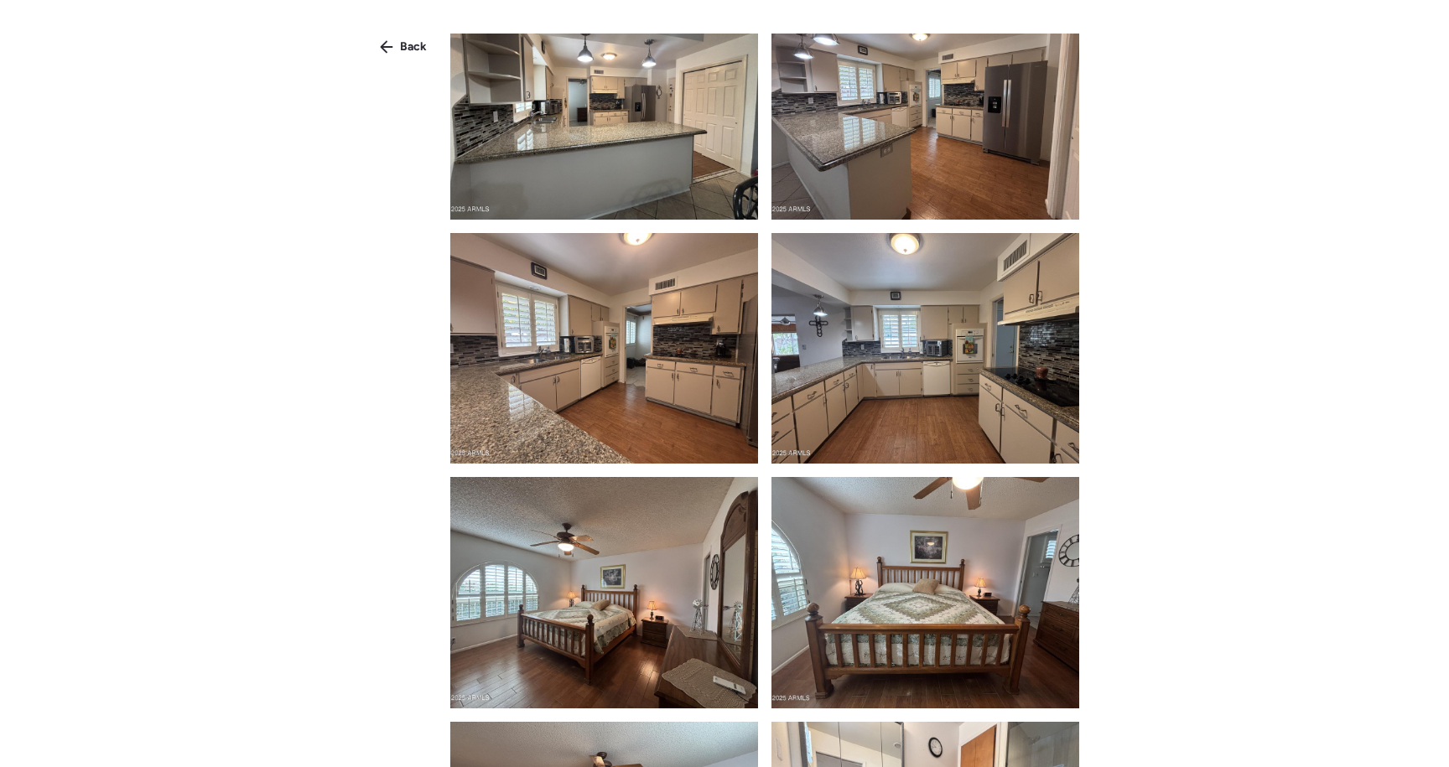
scroll to position [1746, 0]
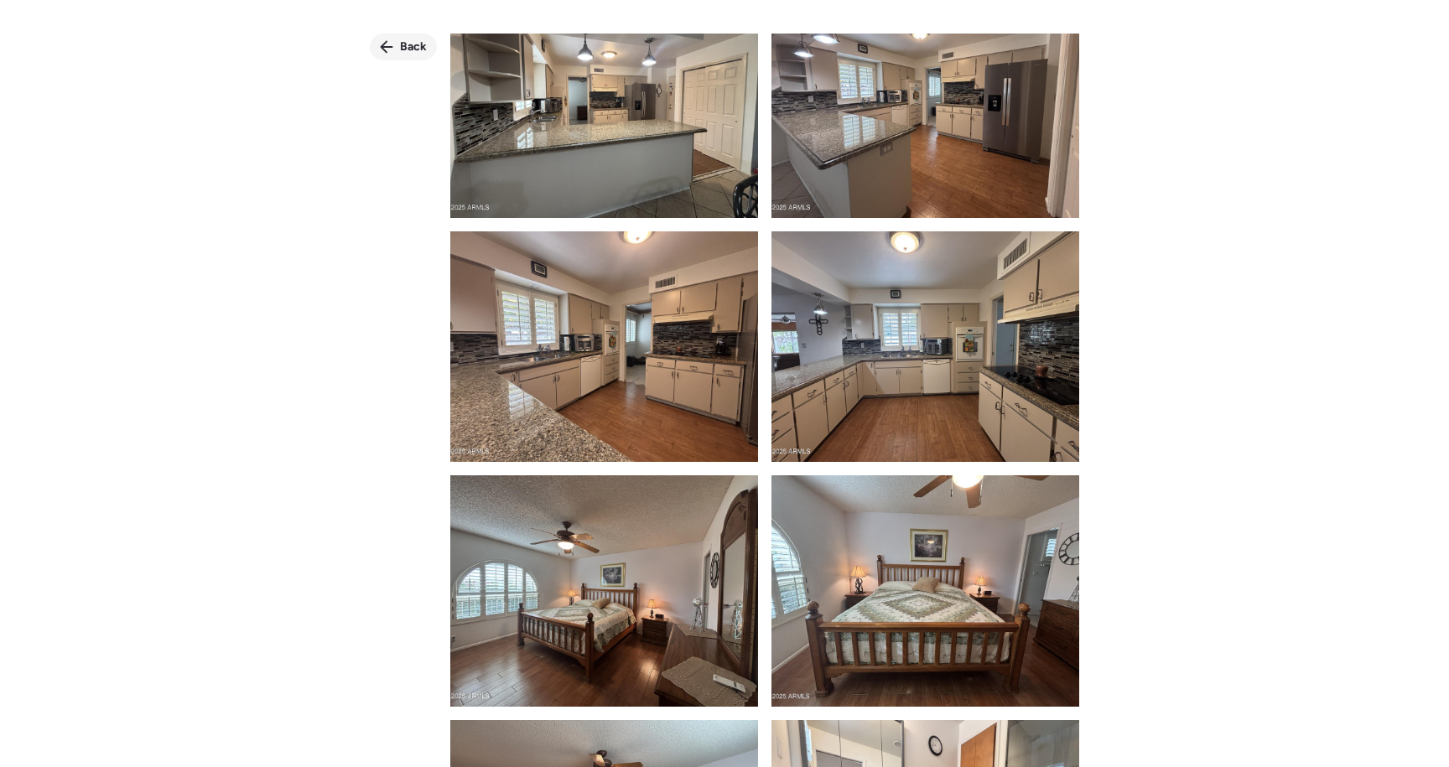
click at [403, 44] on span "Back" at bounding box center [413, 47] width 27 height 17
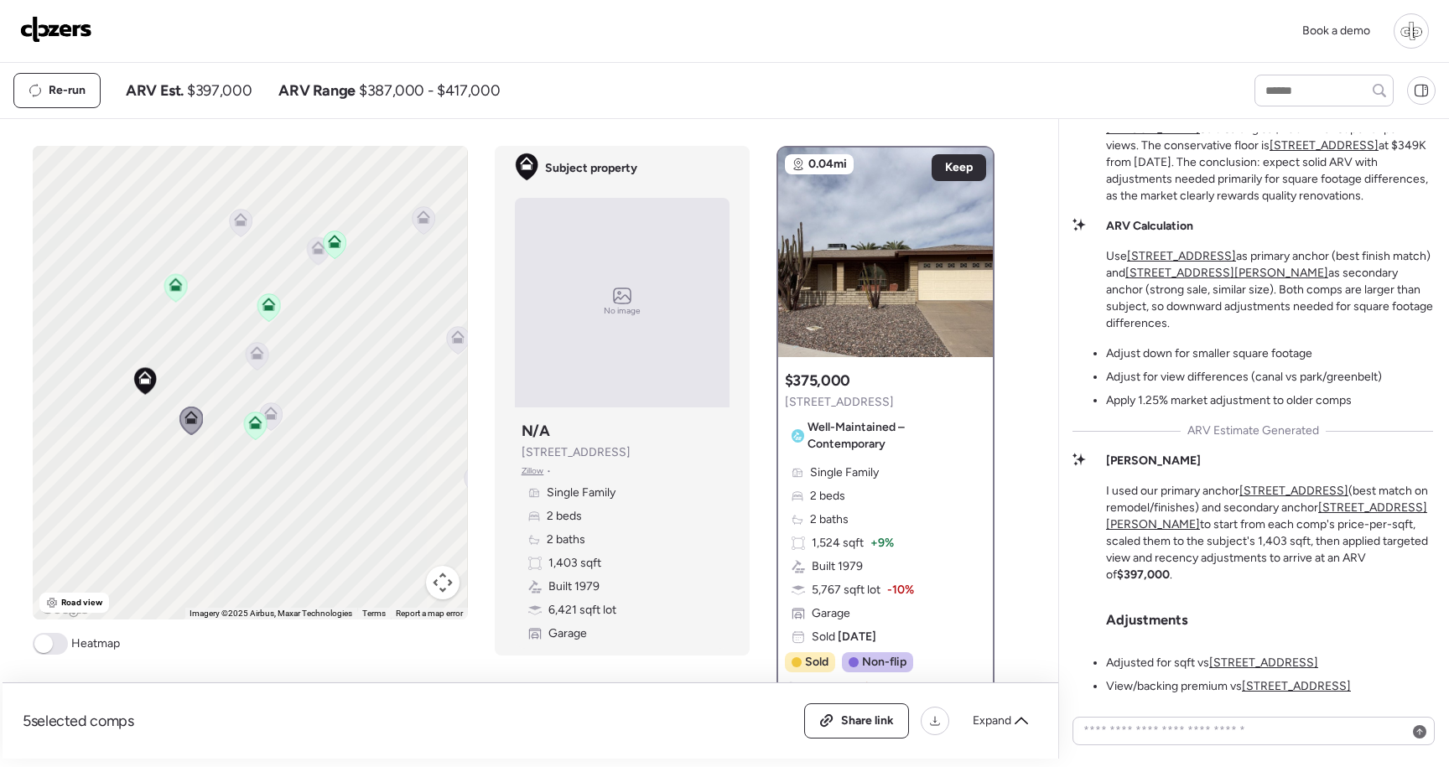
click at [270, 356] on div "To activate drag with keyboard, press Alt + Enter. Once in keyboard drag state,…" at bounding box center [250, 383] width 434 height 474
click at [251, 356] on icon at bounding box center [257, 352] width 13 height 13
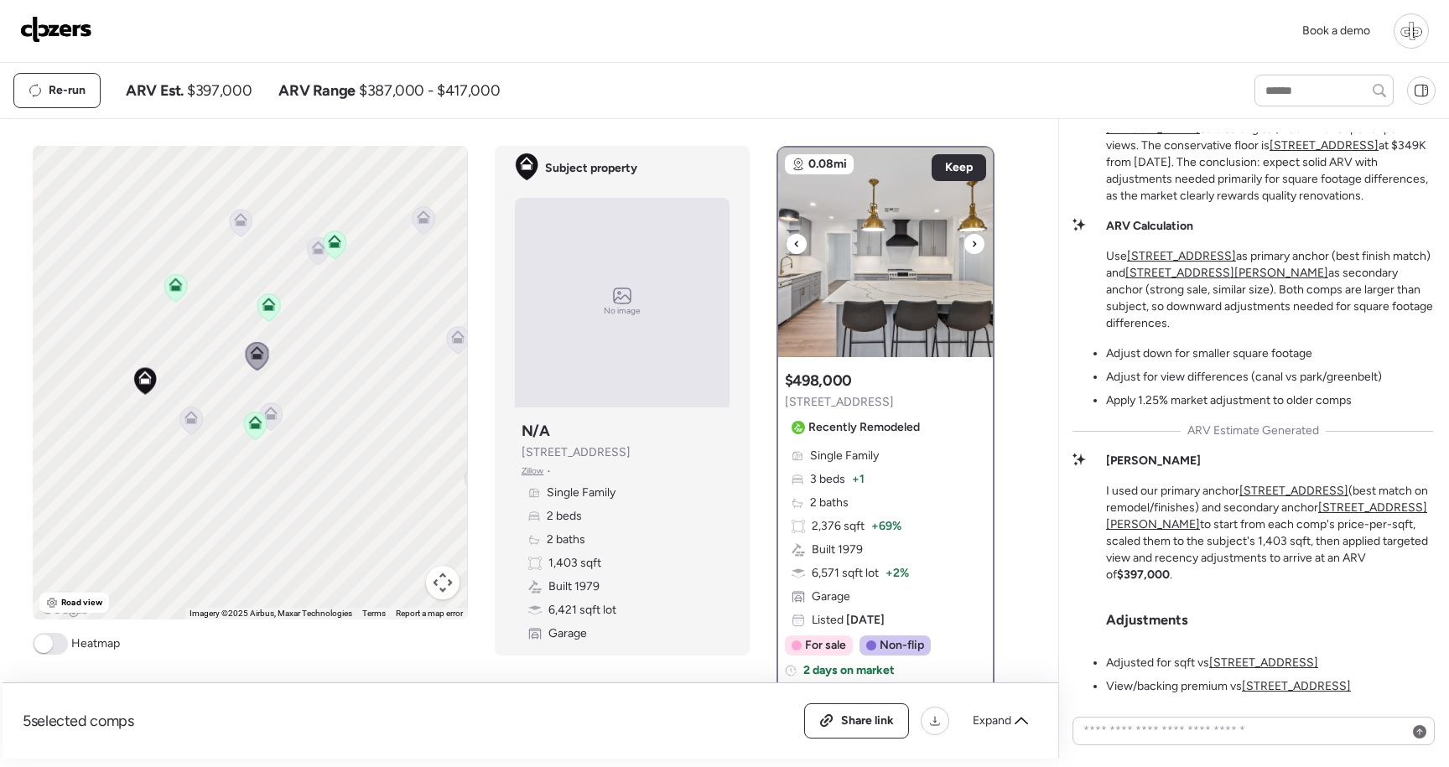
click at [884, 291] on img at bounding box center [885, 253] width 215 height 210
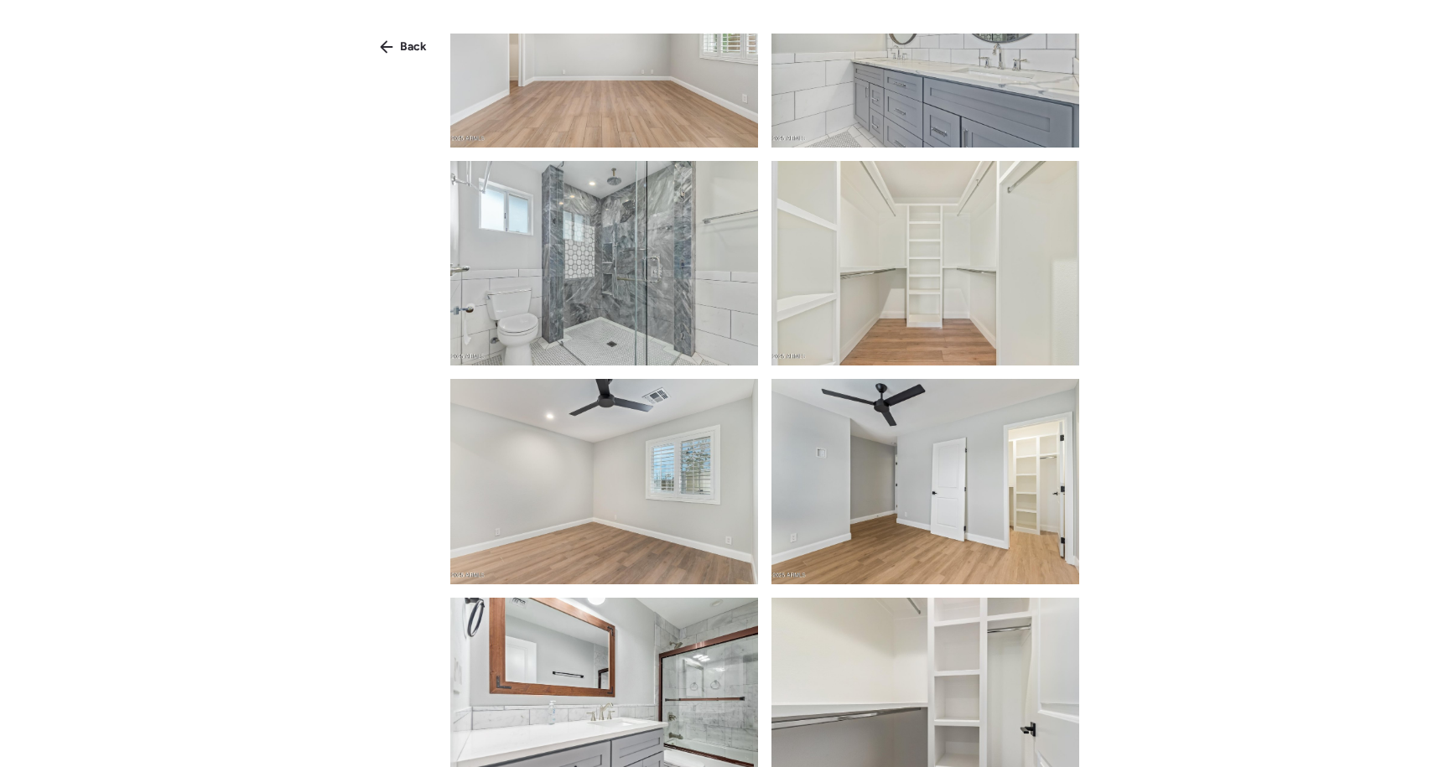
scroll to position [2582, 0]
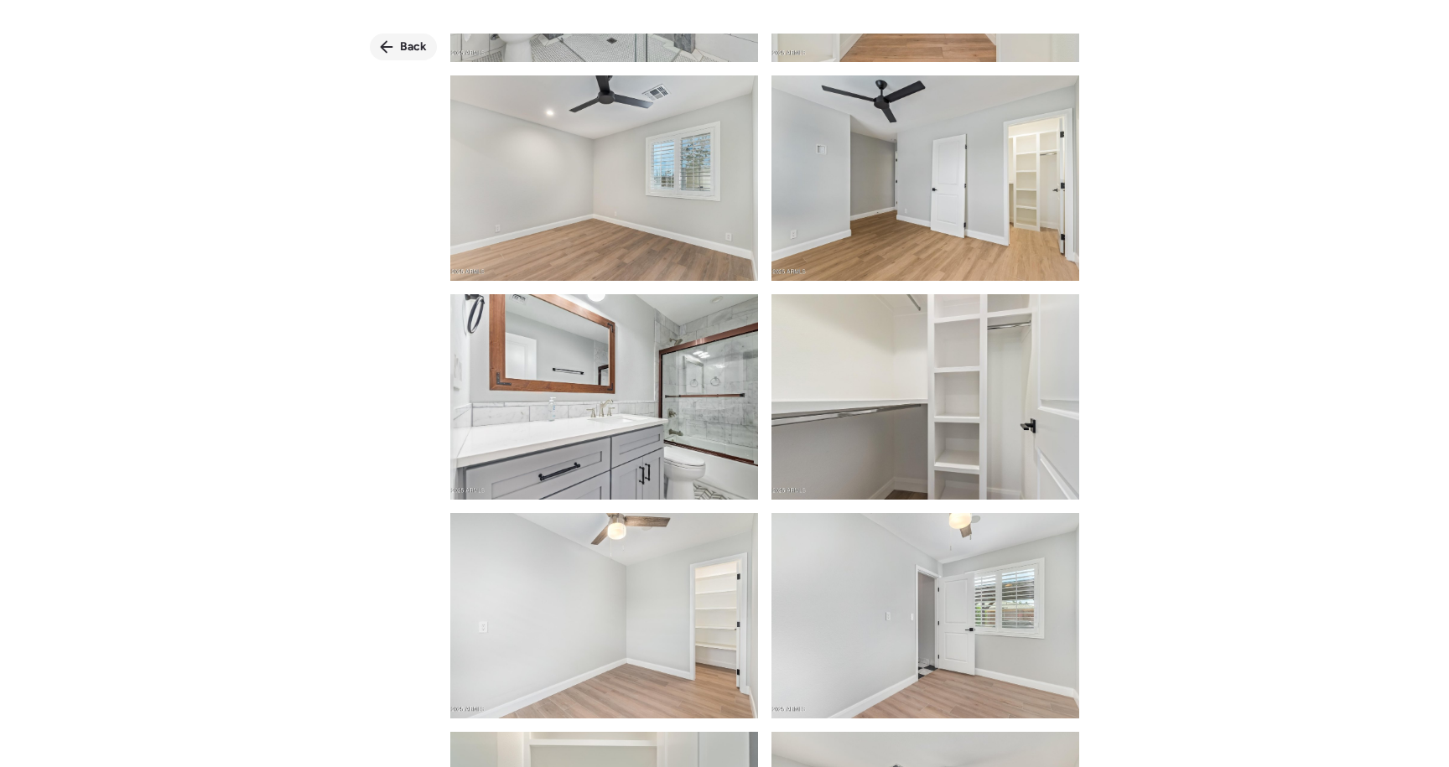
click at [414, 41] on span "Back" at bounding box center [413, 47] width 27 height 17
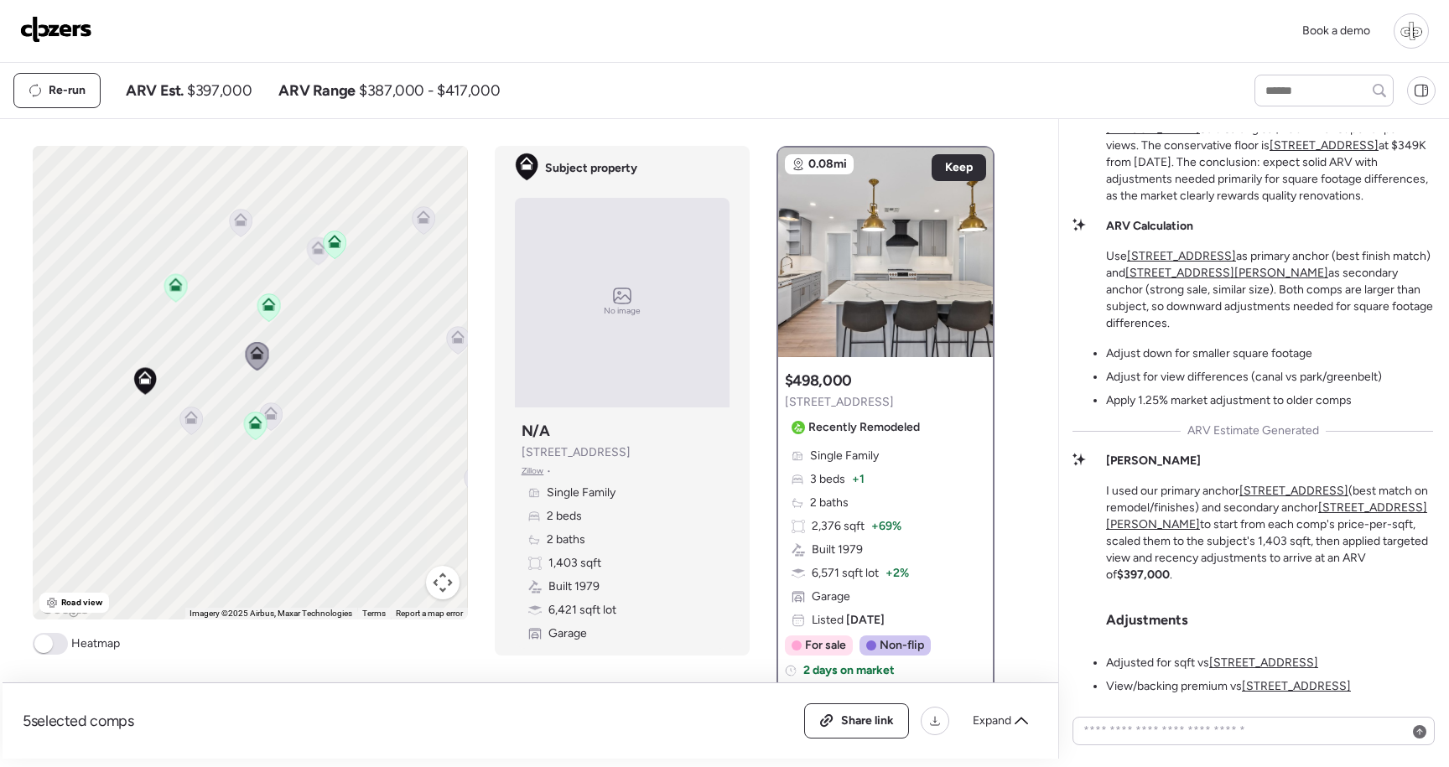
click at [278, 418] on icon at bounding box center [271, 417] width 23 height 28
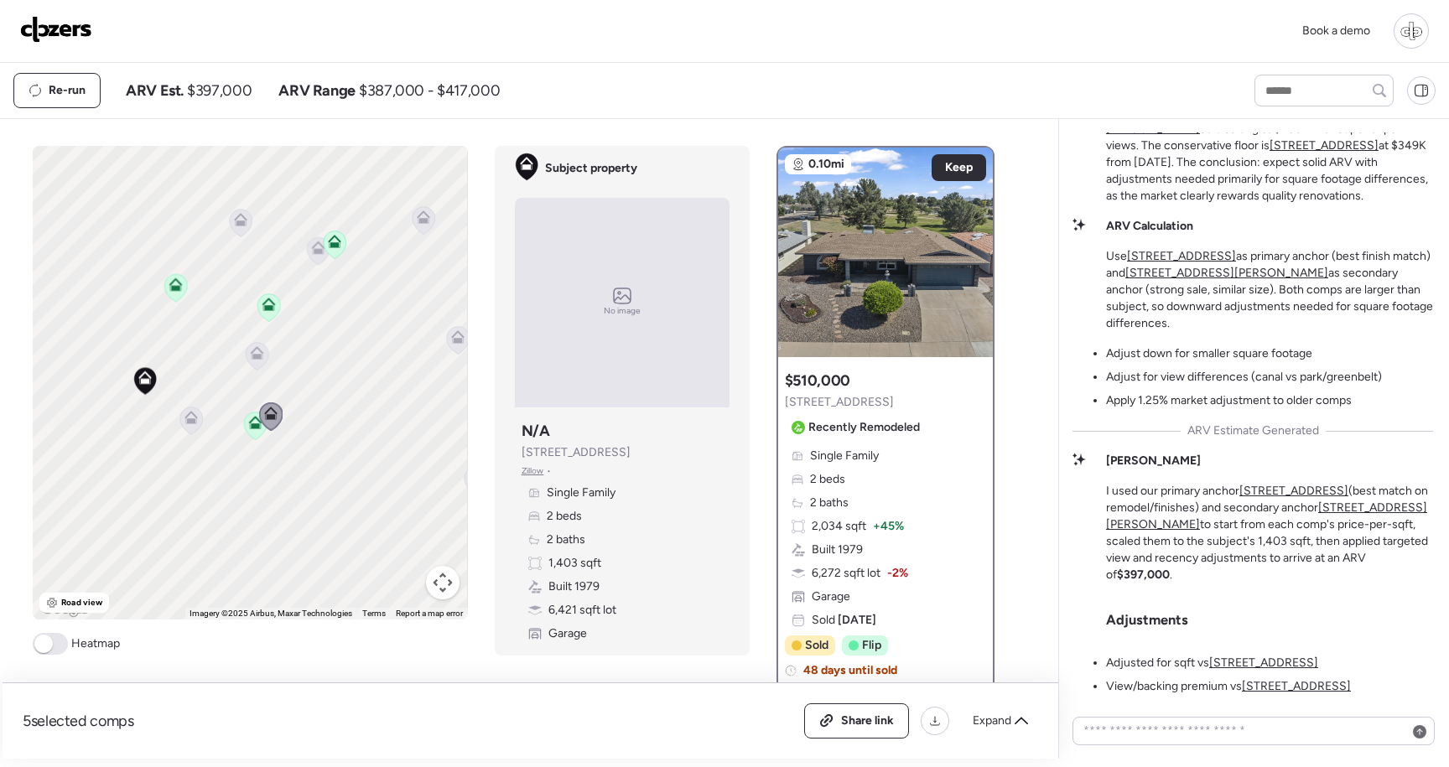
click at [928, 322] on div at bounding box center [885, 253] width 215 height 210
click at [887, 262] on div at bounding box center [885, 253] width 215 height 210
click at [250, 228] on icon at bounding box center [241, 223] width 23 height 28
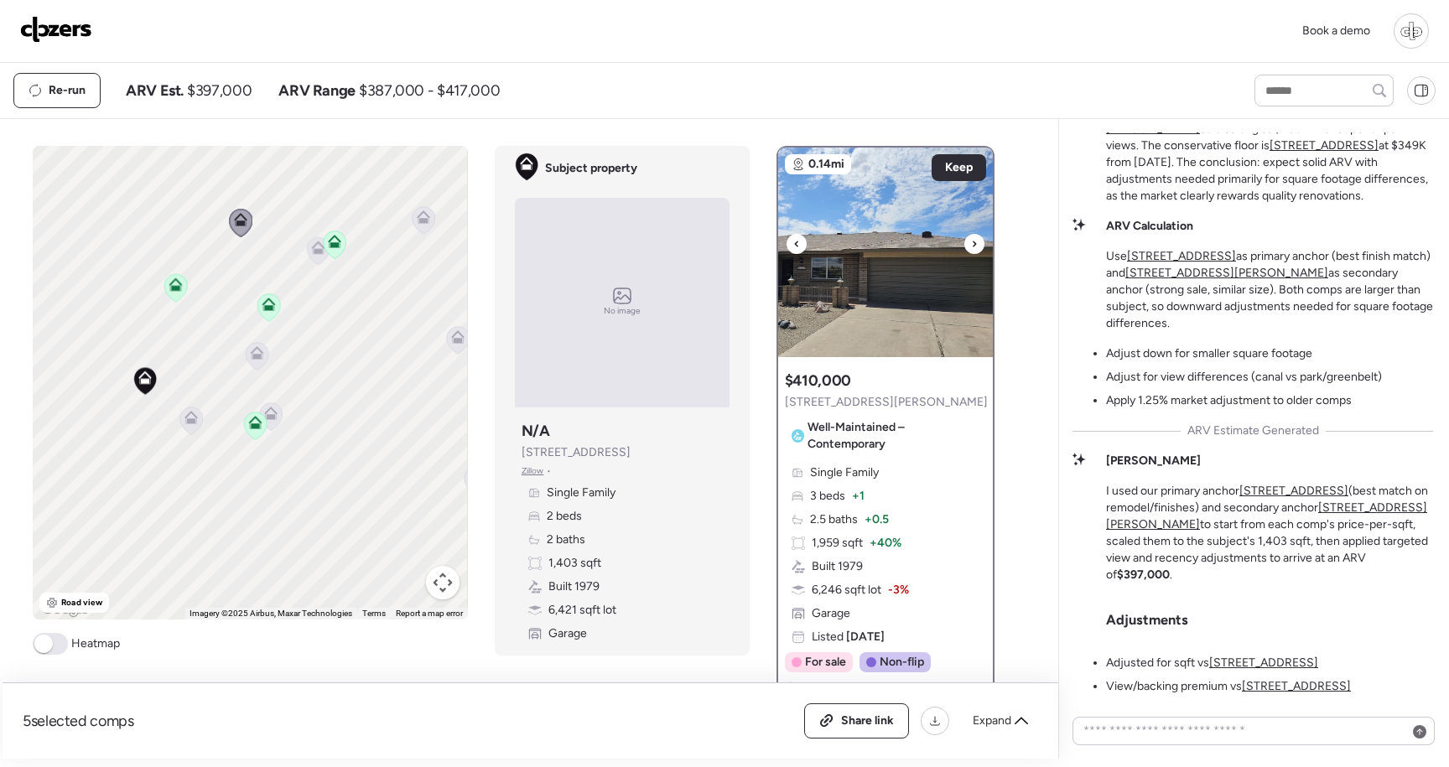
click at [867, 335] on img at bounding box center [885, 253] width 215 height 210
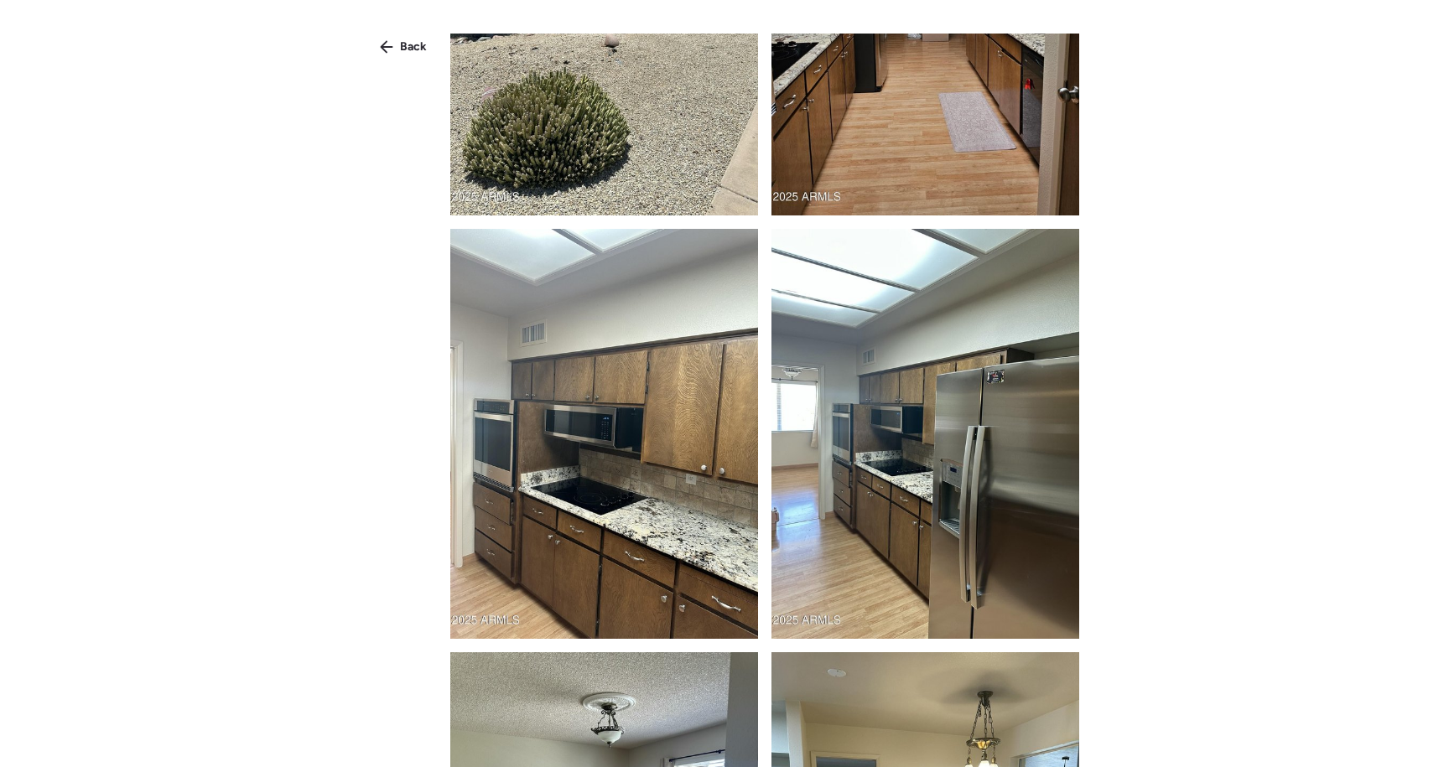
scroll to position [881, 0]
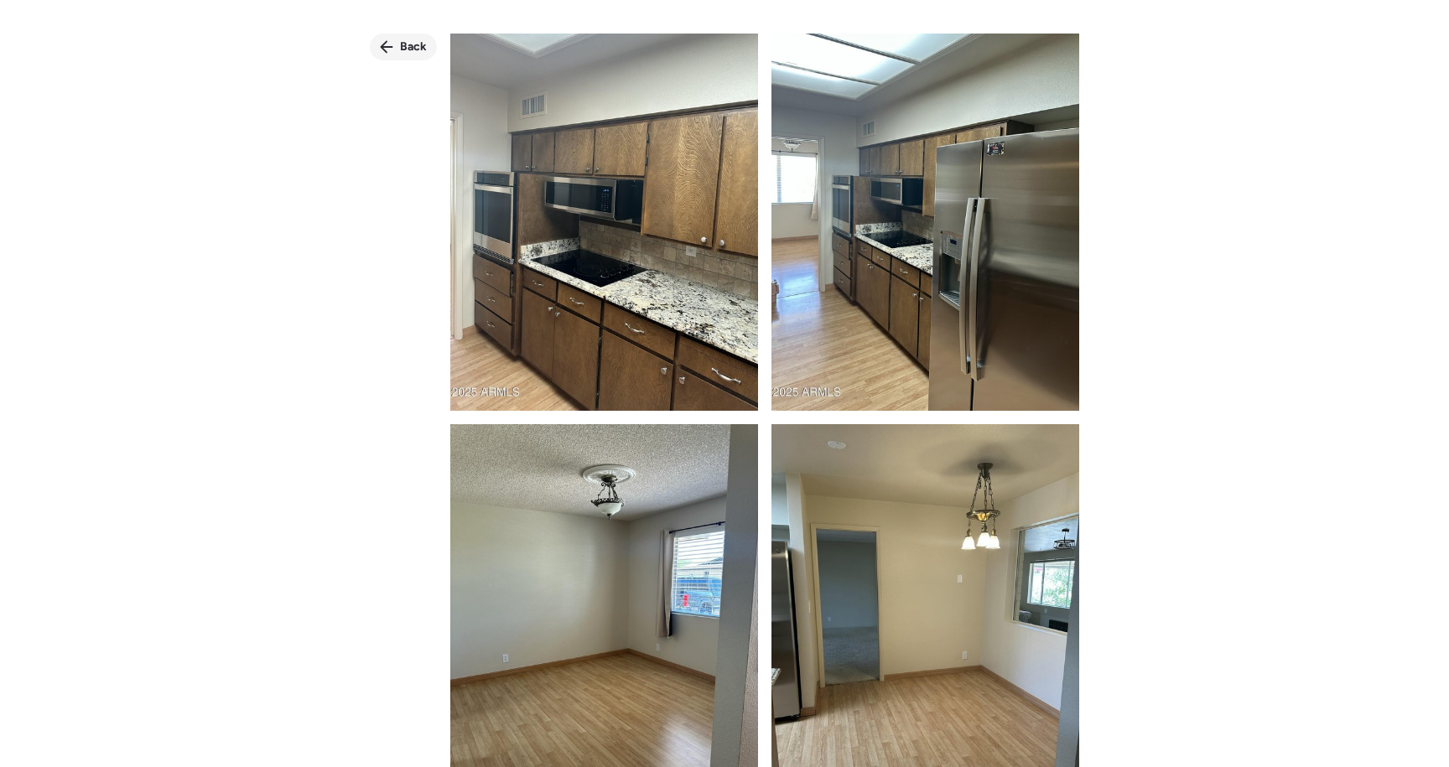
click at [405, 39] on span "Back" at bounding box center [413, 47] width 27 height 17
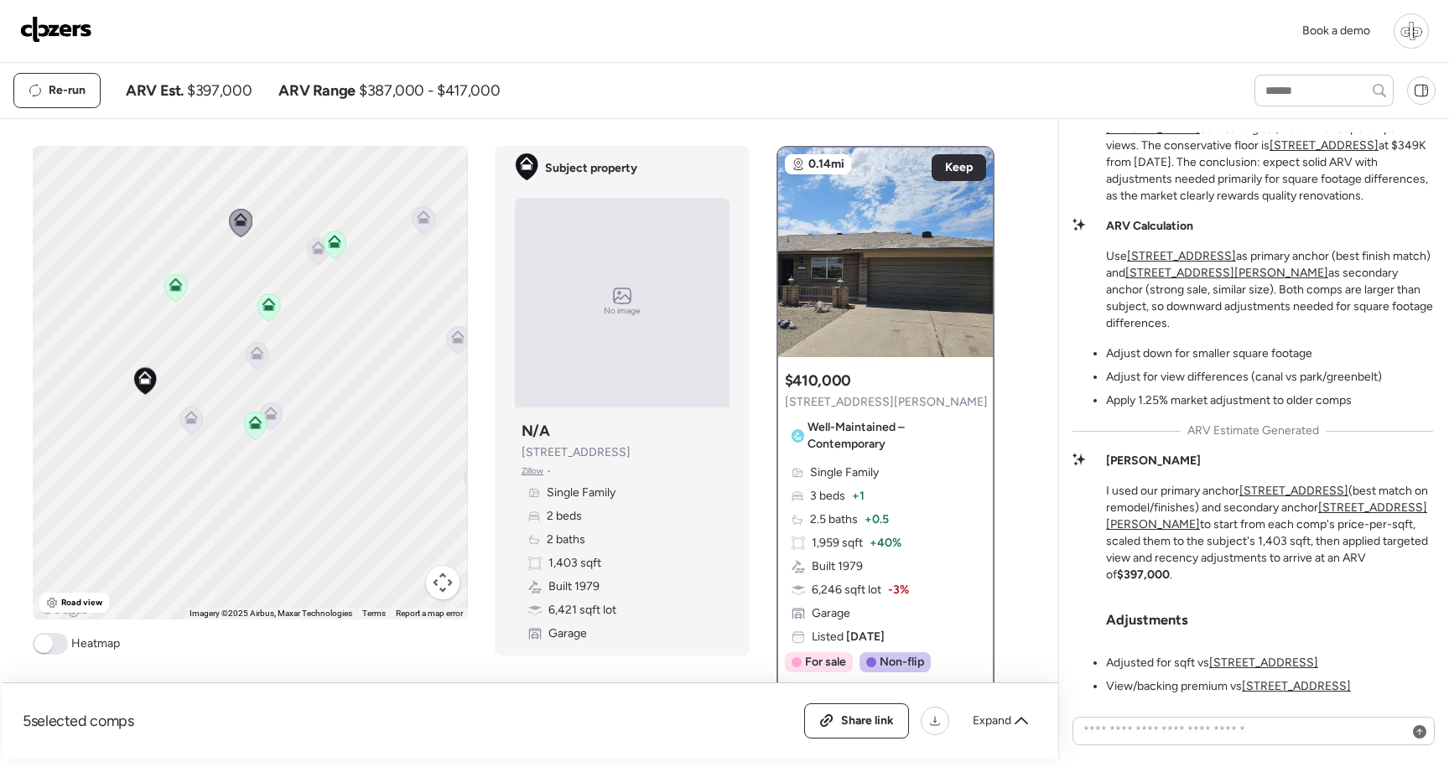
click at [279, 417] on icon at bounding box center [271, 417] width 23 height 28
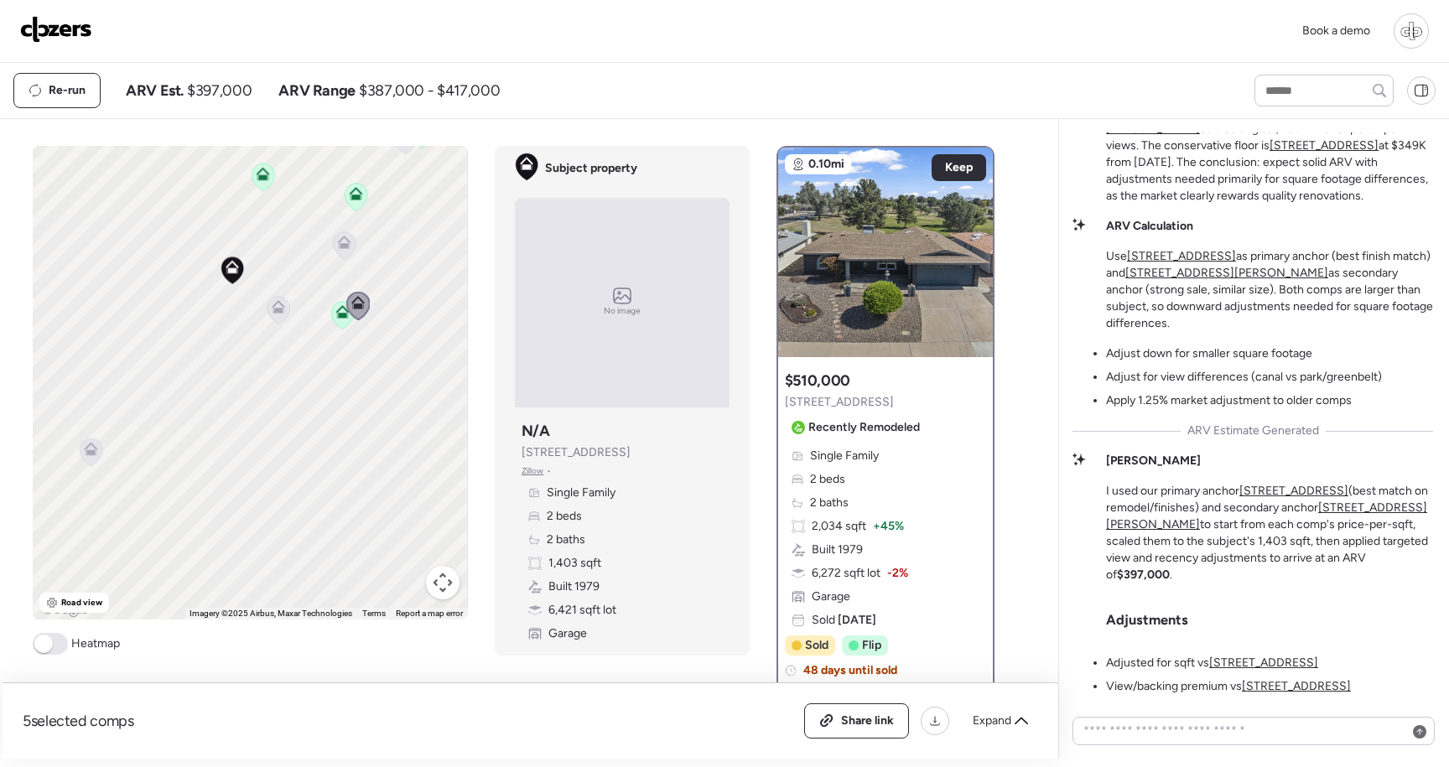
drag, startPoint x: 306, startPoint y: 453, endPoint x: 400, endPoint y: 342, distance: 145.2
click at [400, 343] on div "To activate drag with keyboard, press Alt + Enter. Once in keyboard drag state,…" at bounding box center [250, 383] width 434 height 474
drag, startPoint x: 294, startPoint y: 365, endPoint x: 468, endPoint y: 482, distance: 209.6
click at [467, 482] on div "To activate drag with keyboard, press Alt + Enter. Once in keyboard drag state,…" at bounding box center [250, 383] width 434 height 474
click at [272, 263] on icon at bounding box center [263, 254] width 23 height 29
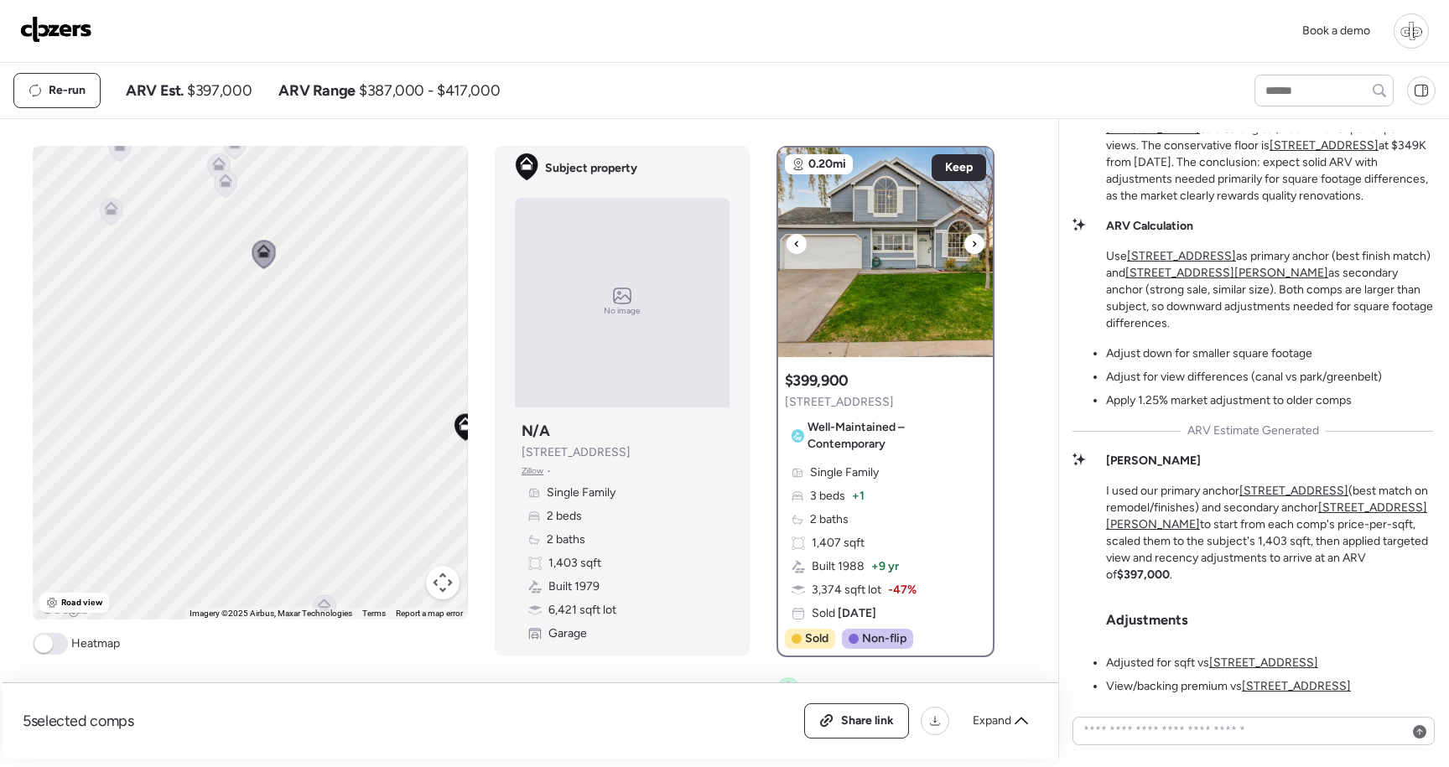
click at [835, 278] on img at bounding box center [885, 253] width 215 height 210
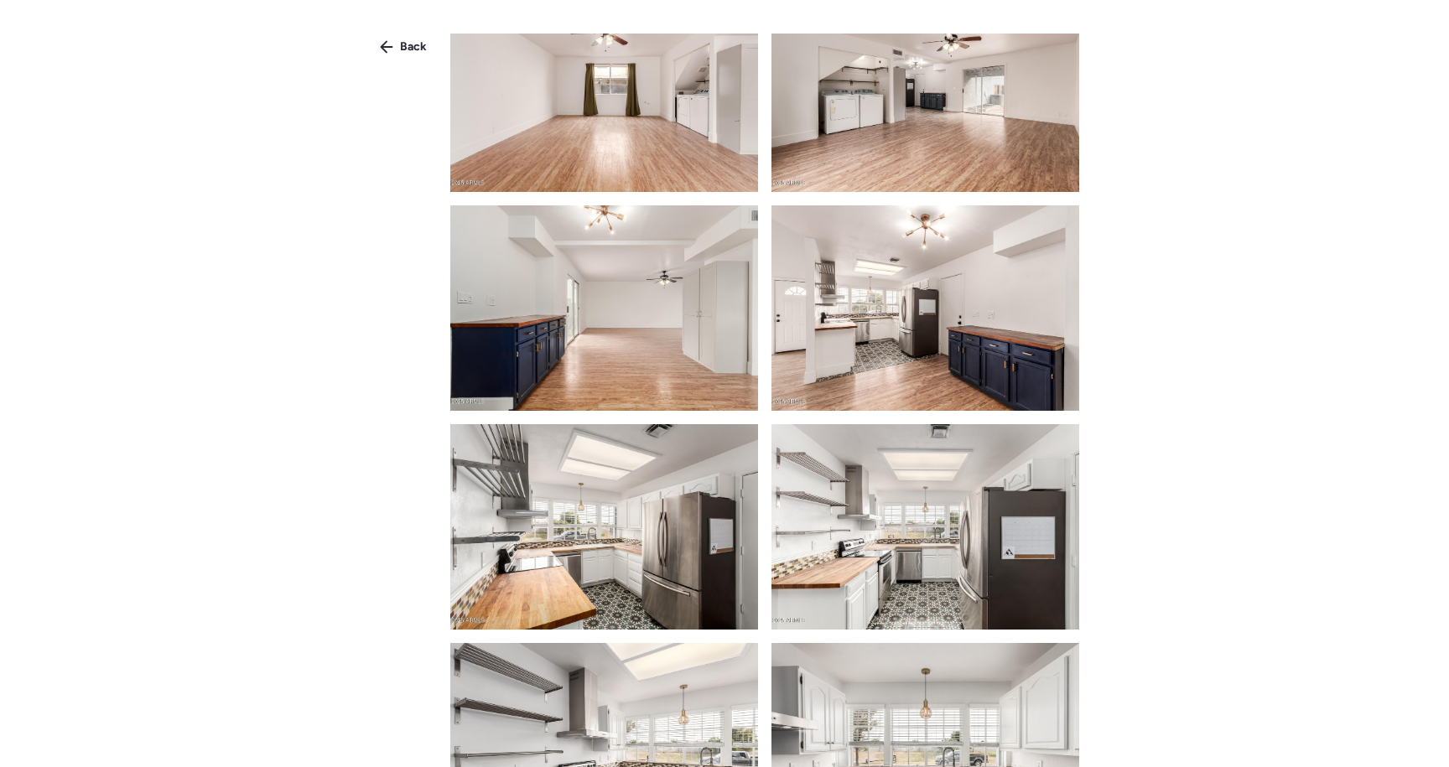
scroll to position [1360, 0]
click at [879, 518] on img at bounding box center [926, 526] width 308 height 205
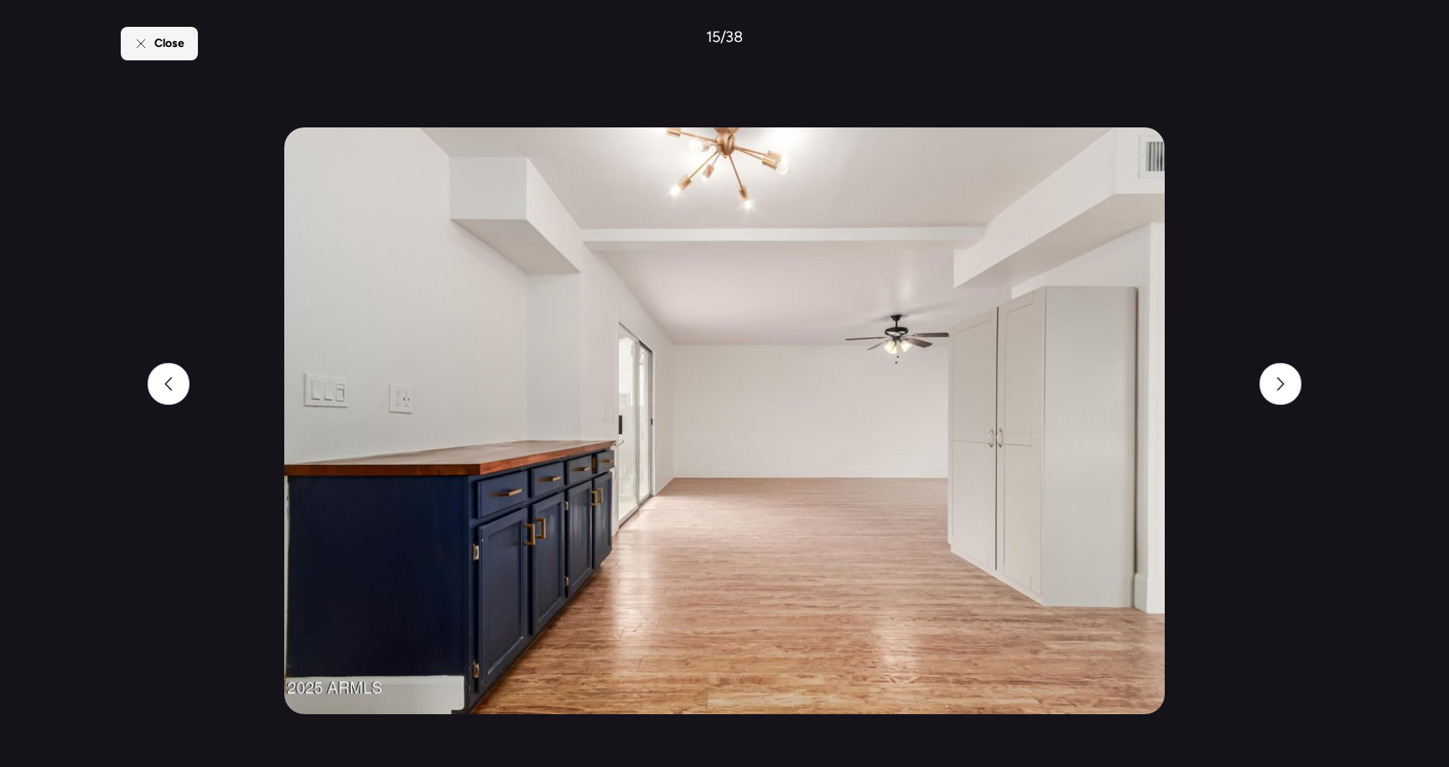
click at [185, 40] on div "Close" at bounding box center [159, 44] width 77 height 34
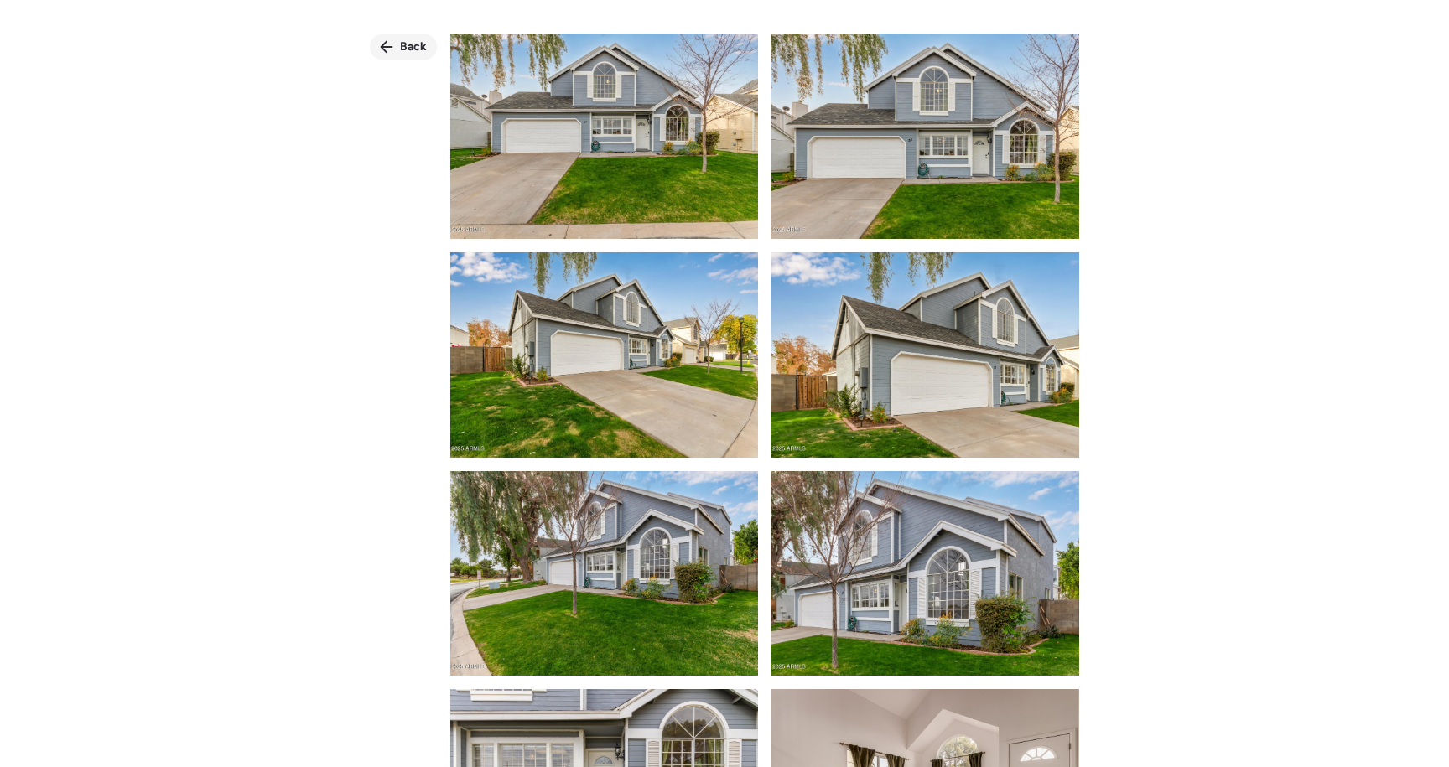
click at [425, 41] on span "Back" at bounding box center [413, 47] width 27 height 17
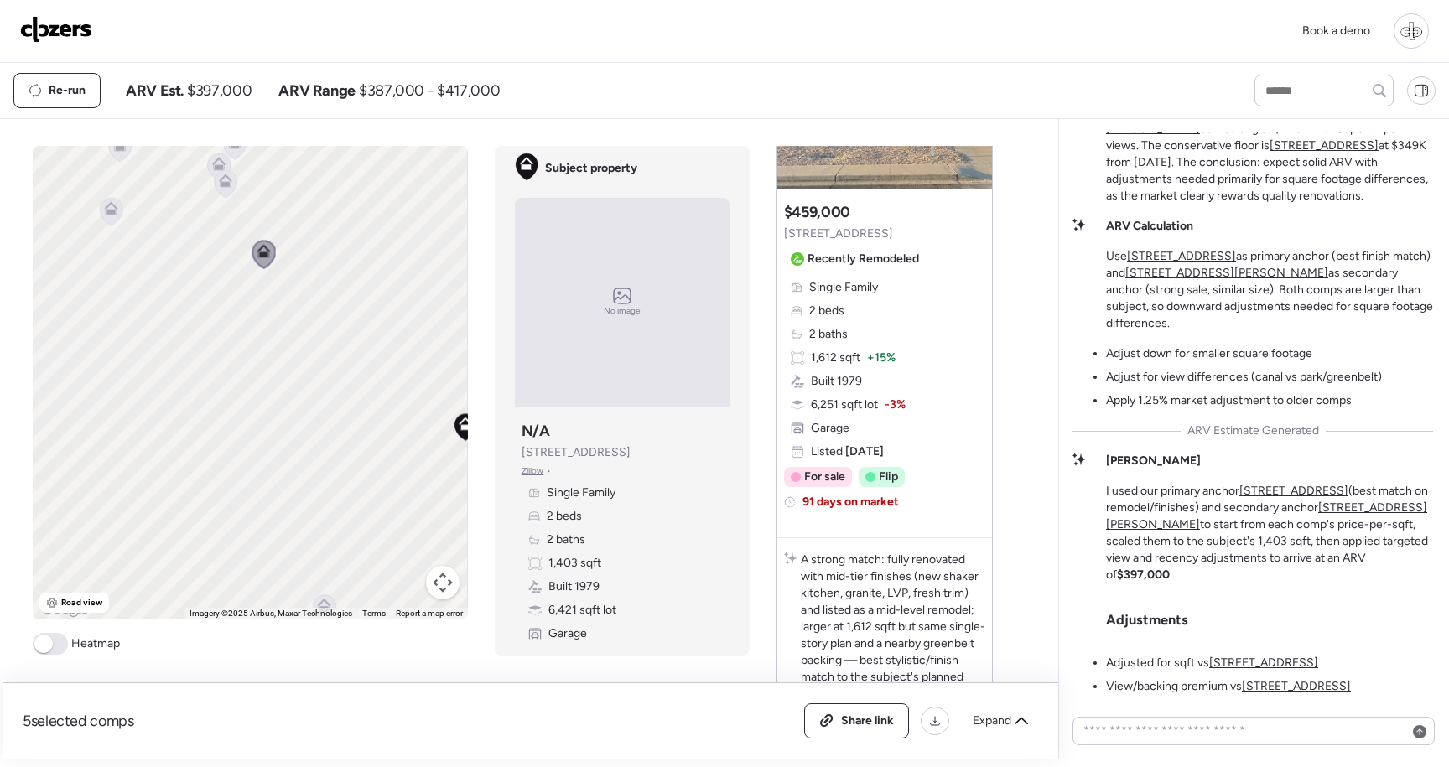
scroll to position [856, 0]
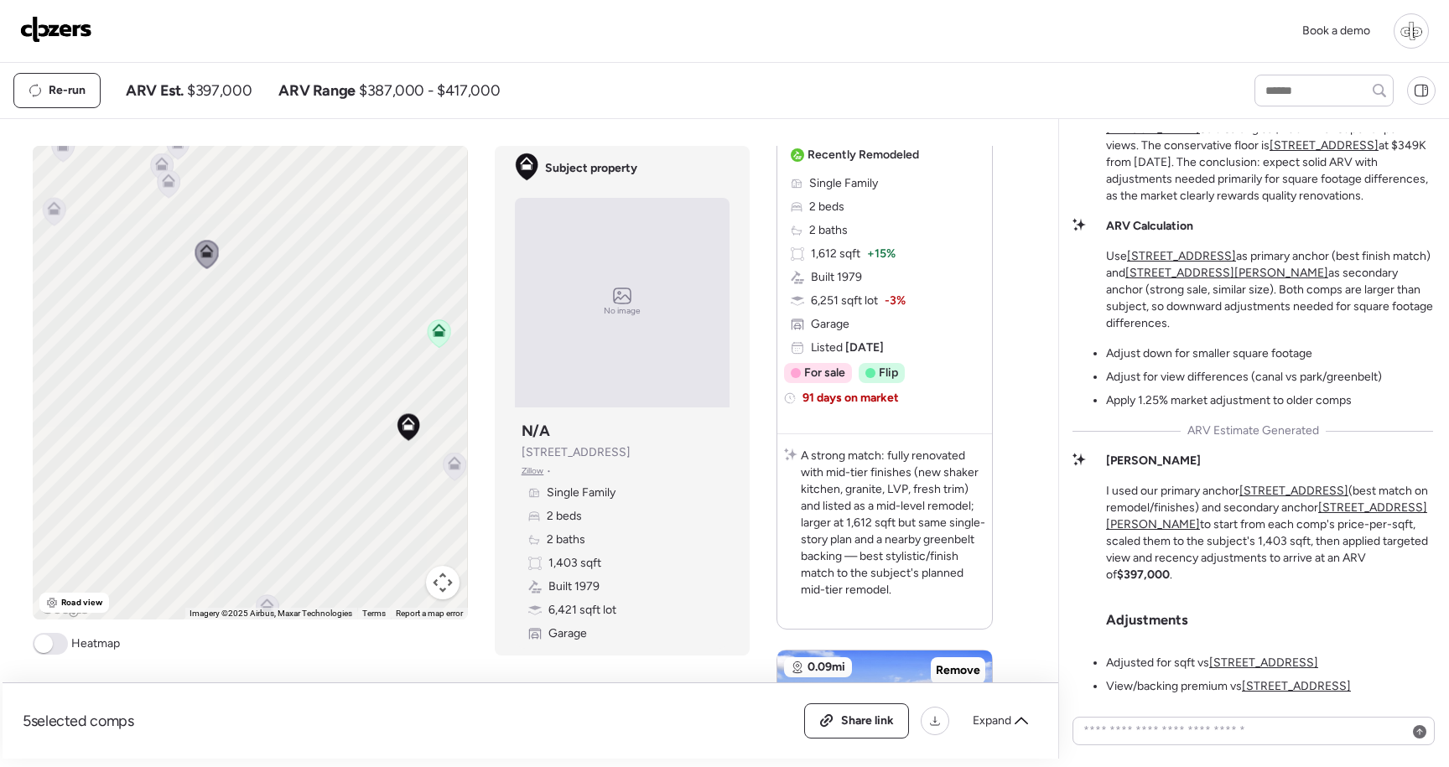
drag, startPoint x: 351, startPoint y: 387, endPoint x: 65, endPoint y: 391, distance: 286.0
click at [65, 391] on div "To activate drag with keyboard, press Alt + Enter. Once in keyboard drag state,…" at bounding box center [250, 383] width 434 height 474
click at [72, 600] on span "Road view" at bounding box center [81, 602] width 41 height 13
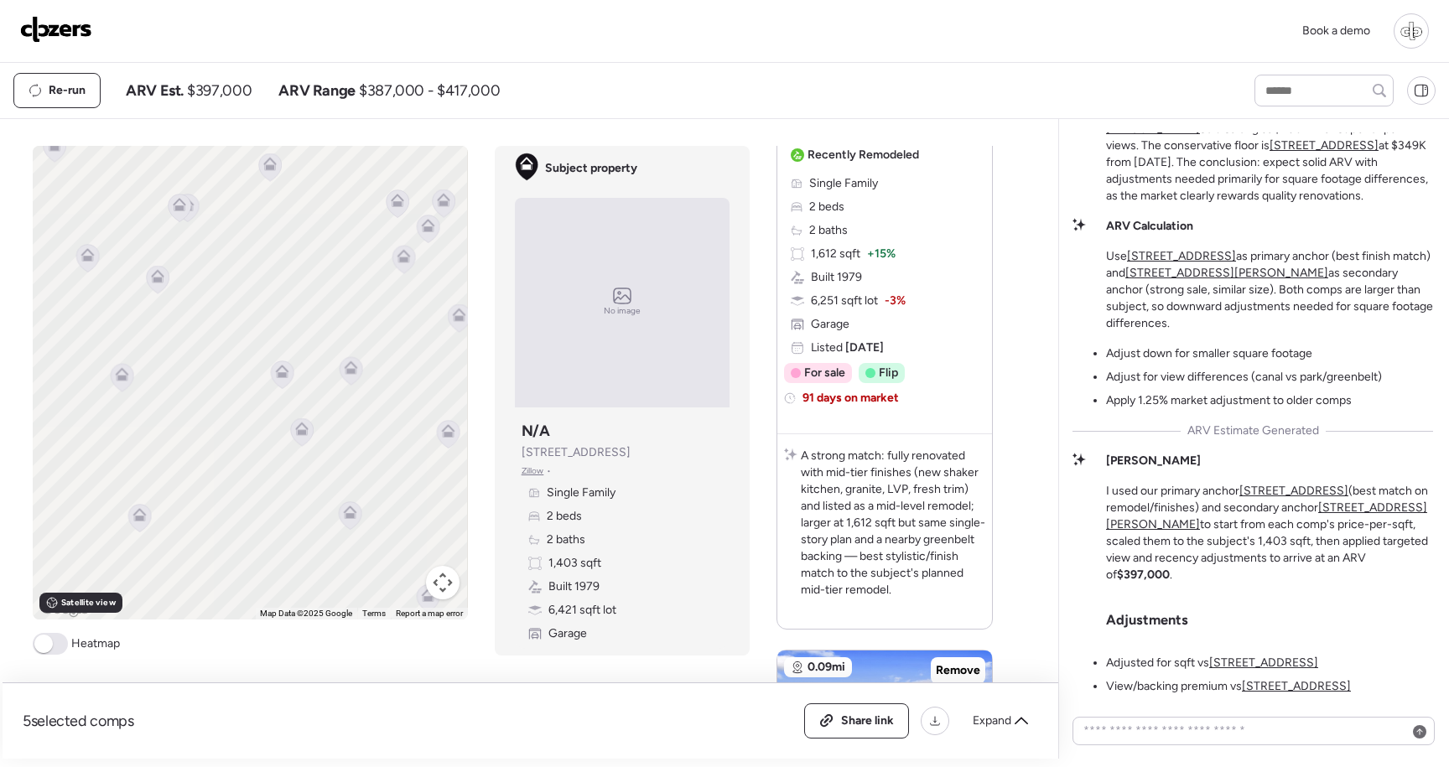
drag, startPoint x: 341, startPoint y: 497, endPoint x: 295, endPoint y: 475, distance: 51.4
click at [295, 475] on div "To activate drag with keyboard, press Alt + Enter. Once in keyboard drag state,…" at bounding box center [250, 383] width 434 height 474
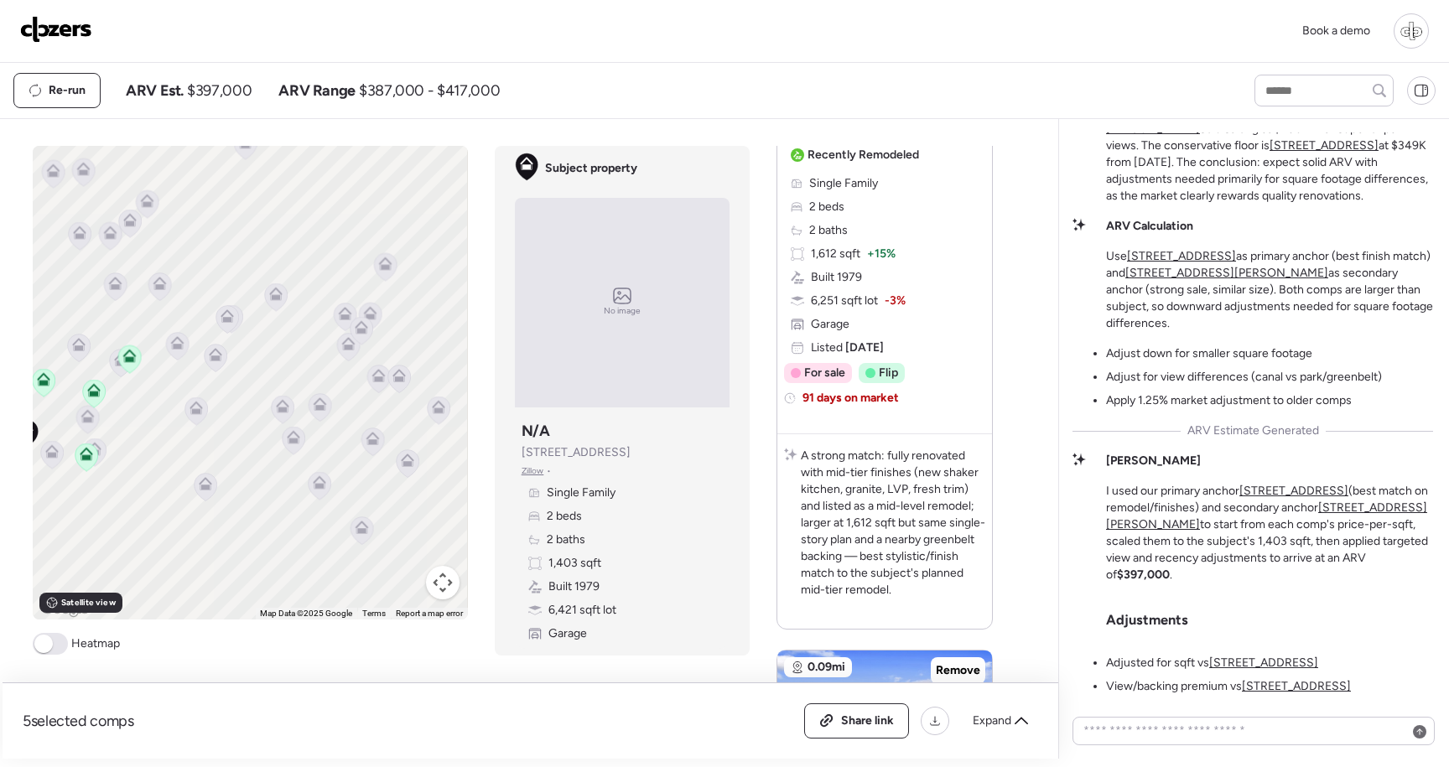
click at [210, 493] on icon at bounding box center [206, 487] width 23 height 28
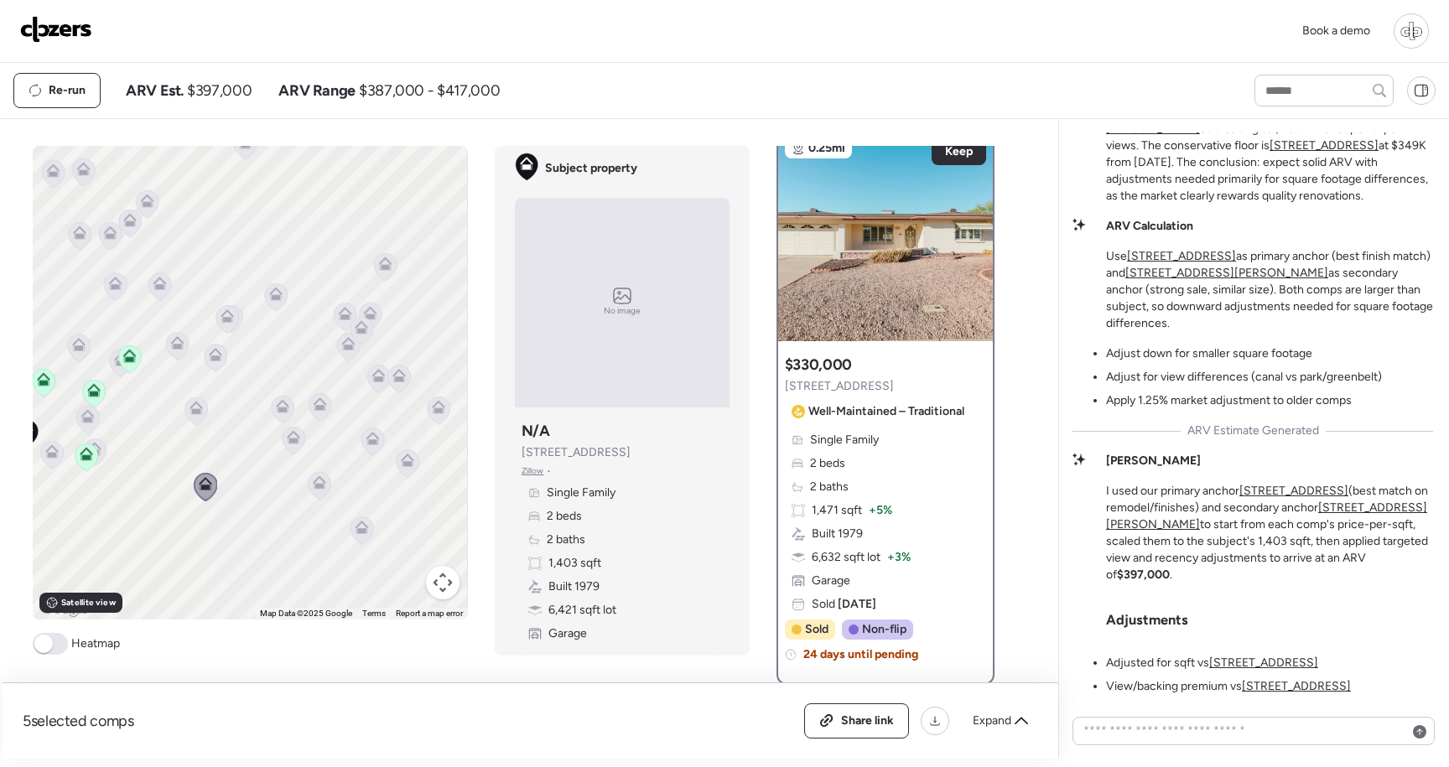
scroll to position [0, 0]
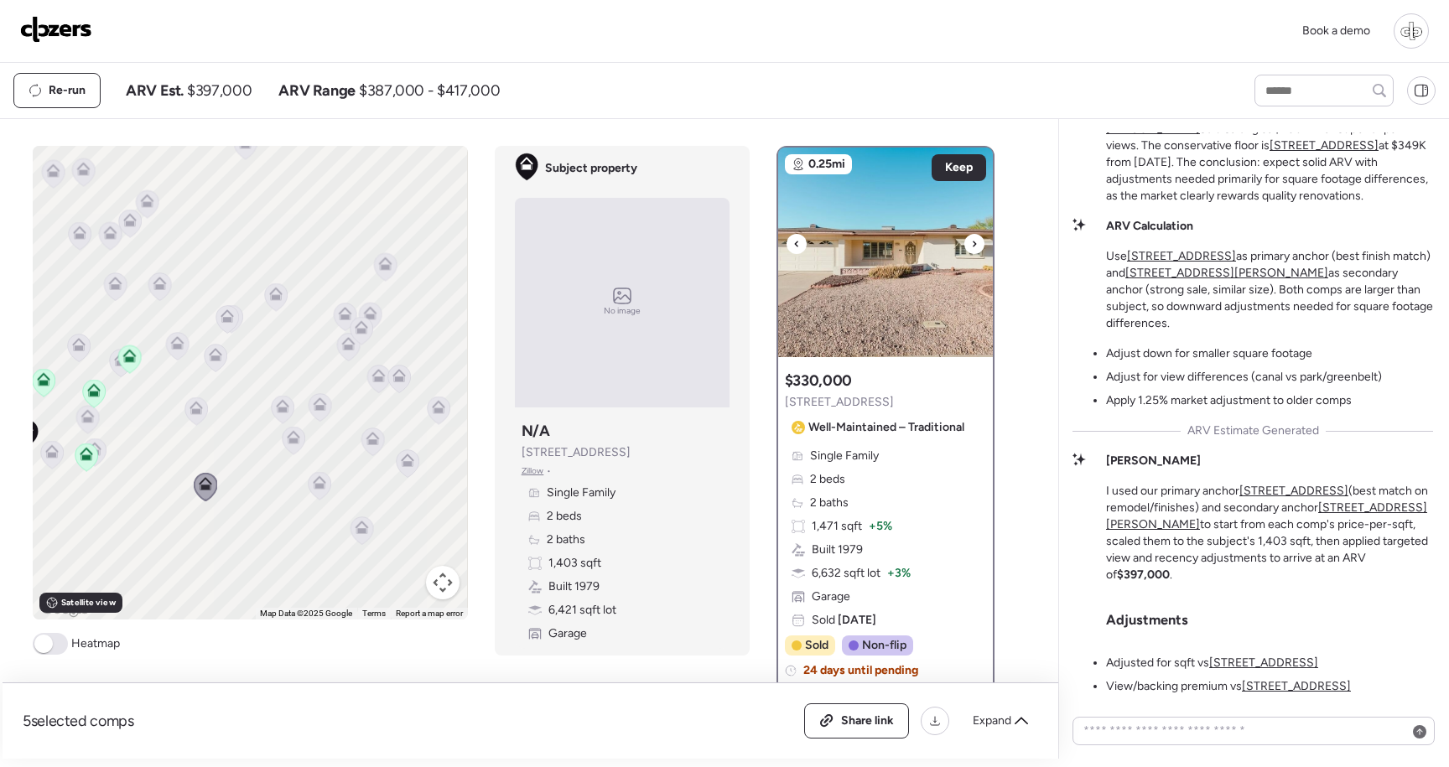
click at [873, 250] on img at bounding box center [885, 253] width 215 height 210
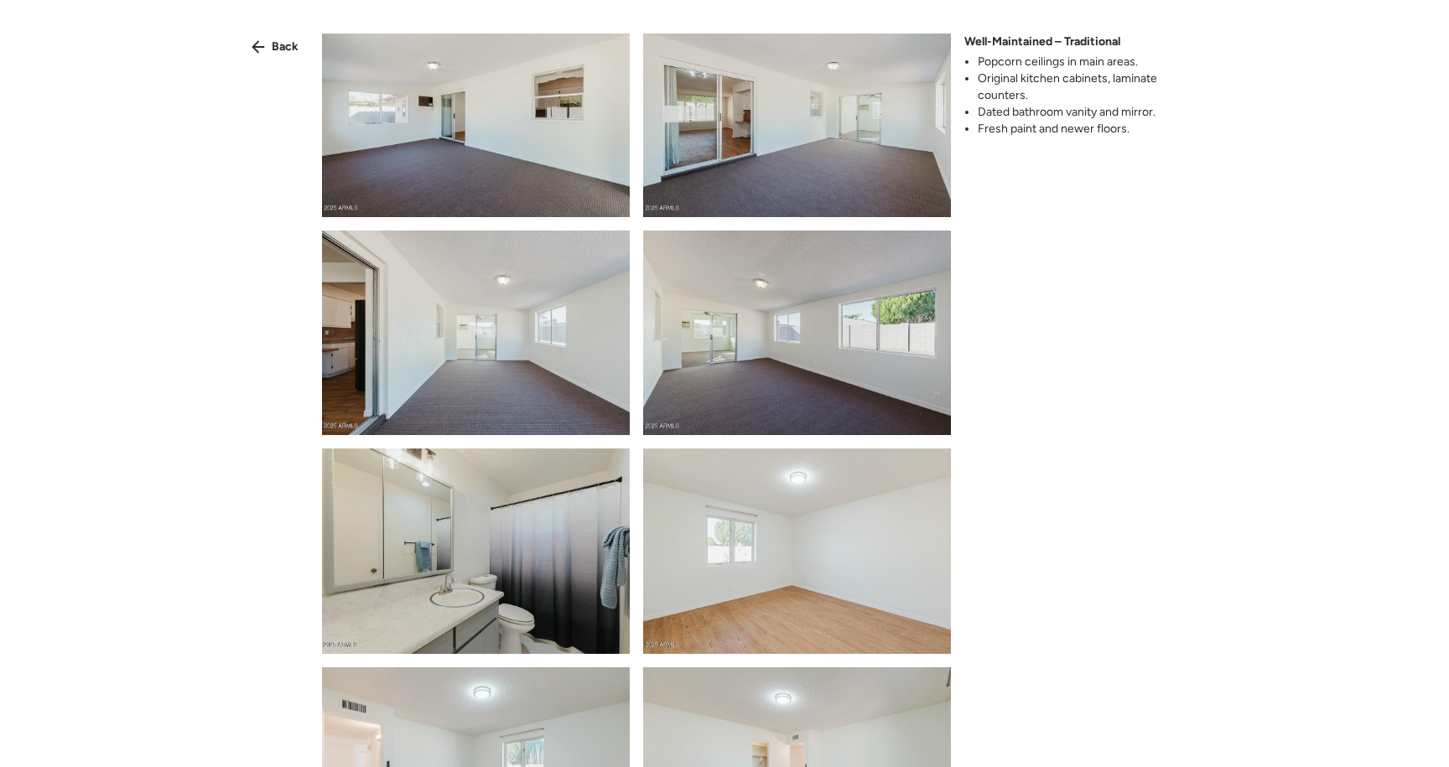
scroll to position [2228, 0]
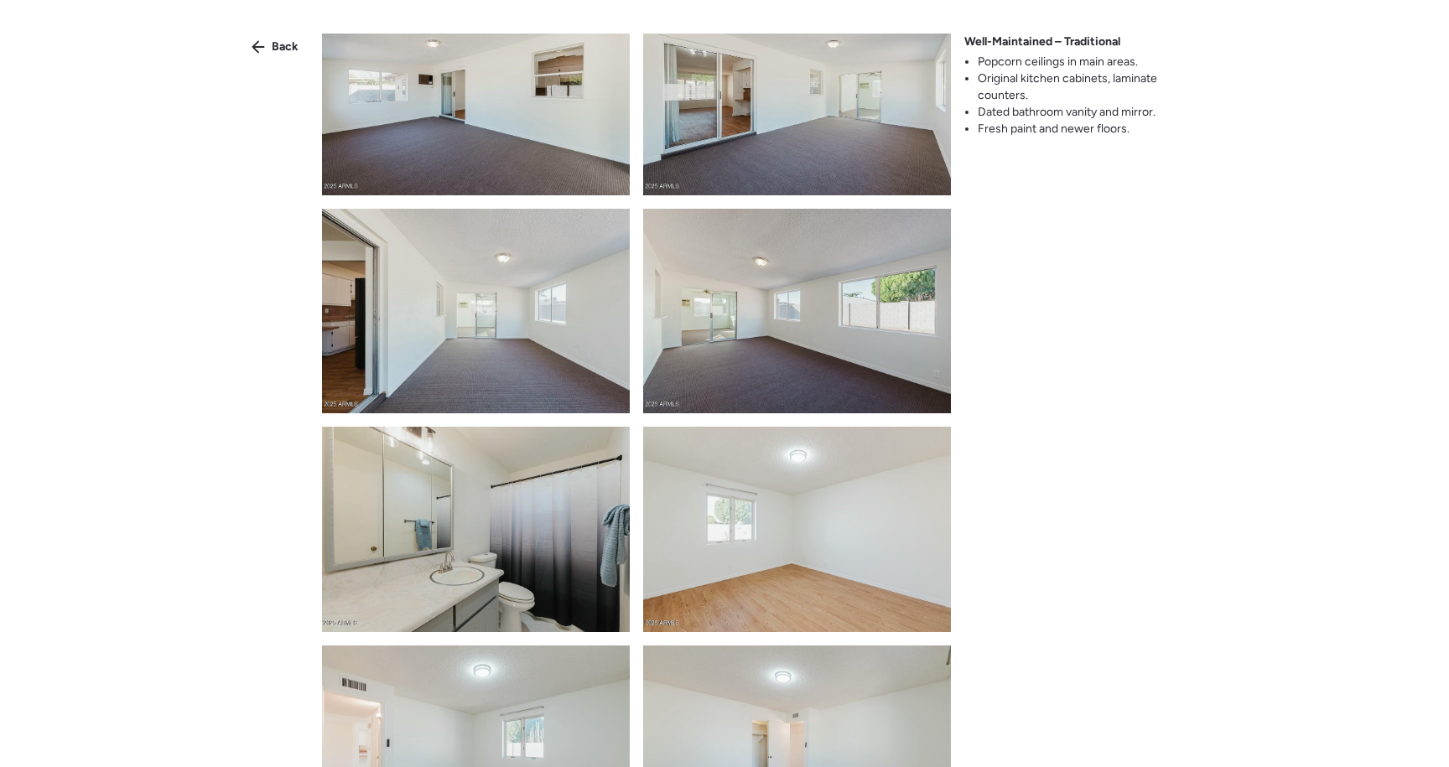
click at [268, 63] on div "Back Well-Maintained – Traditional Popcorn ceilings in main areas. Original kit…" at bounding box center [724, 414] width 1449 height 828
click at [270, 53] on div "Back" at bounding box center [275, 47] width 67 height 27
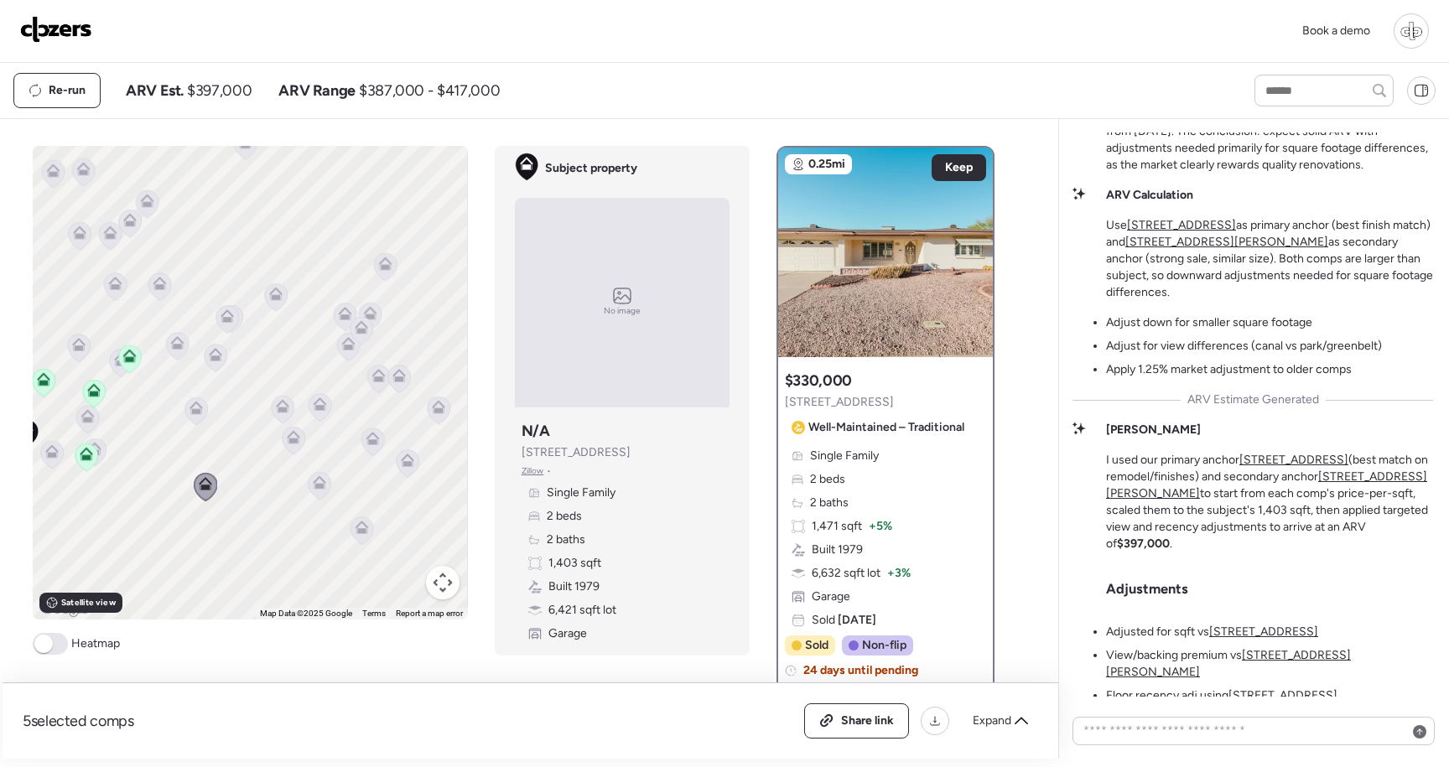
scroll to position [0, 0]
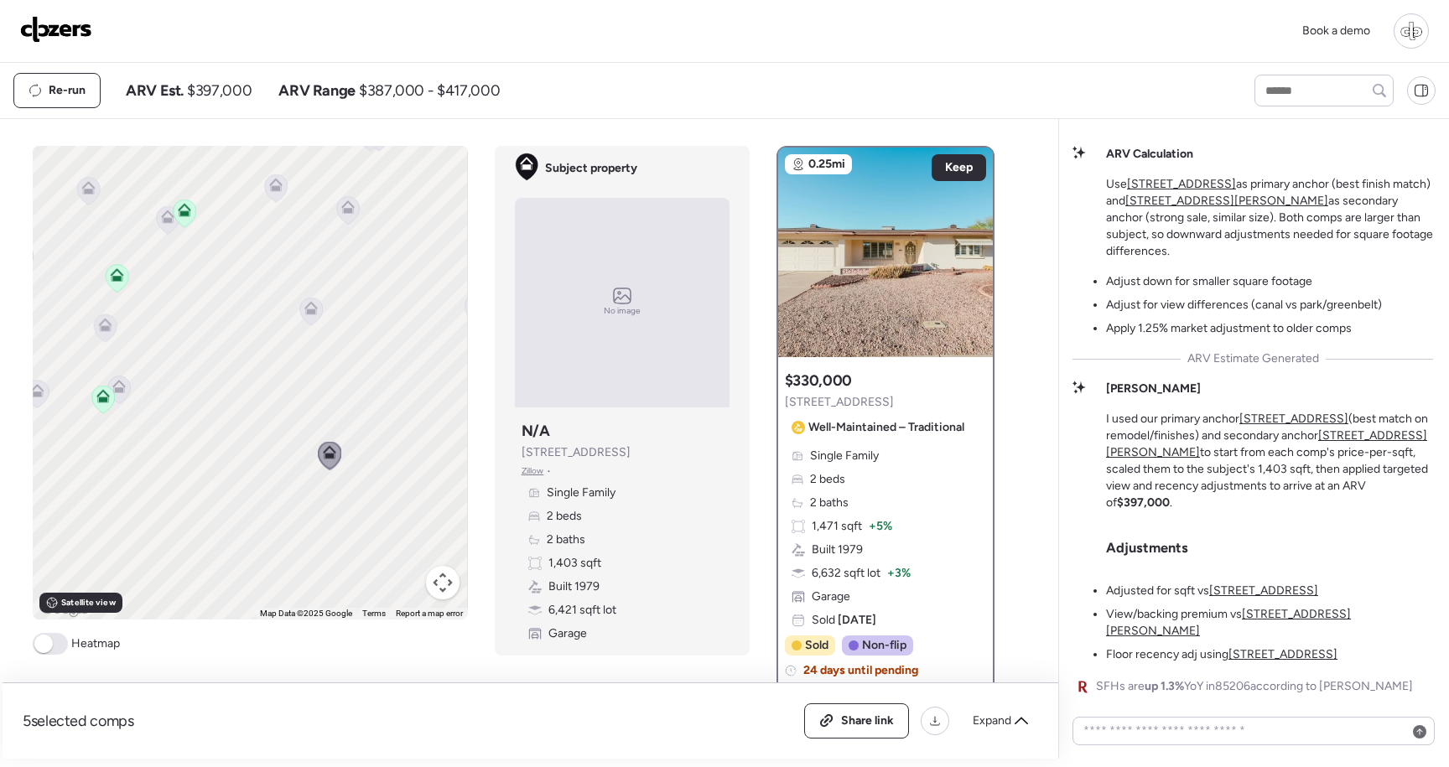
drag, startPoint x: 167, startPoint y: 490, endPoint x: 414, endPoint y: 413, distance: 259.2
click at [414, 413] on div "To activate drag with keyboard, press Alt + Enter. Once in keyboard drag state,…" at bounding box center [250, 383] width 434 height 474
drag, startPoint x: 355, startPoint y: 279, endPoint x: 203, endPoint y: 392, distance: 188.9
click at [203, 392] on div "To activate drag with keyboard, press Alt + Enter. Once in keyboard drag state,…" at bounding box center [250, 383] width 434 height 474
drag, startPoint x: 293, startPoint y: 322, endPoint x: 179, endPoint y: 386, distance: 130.7
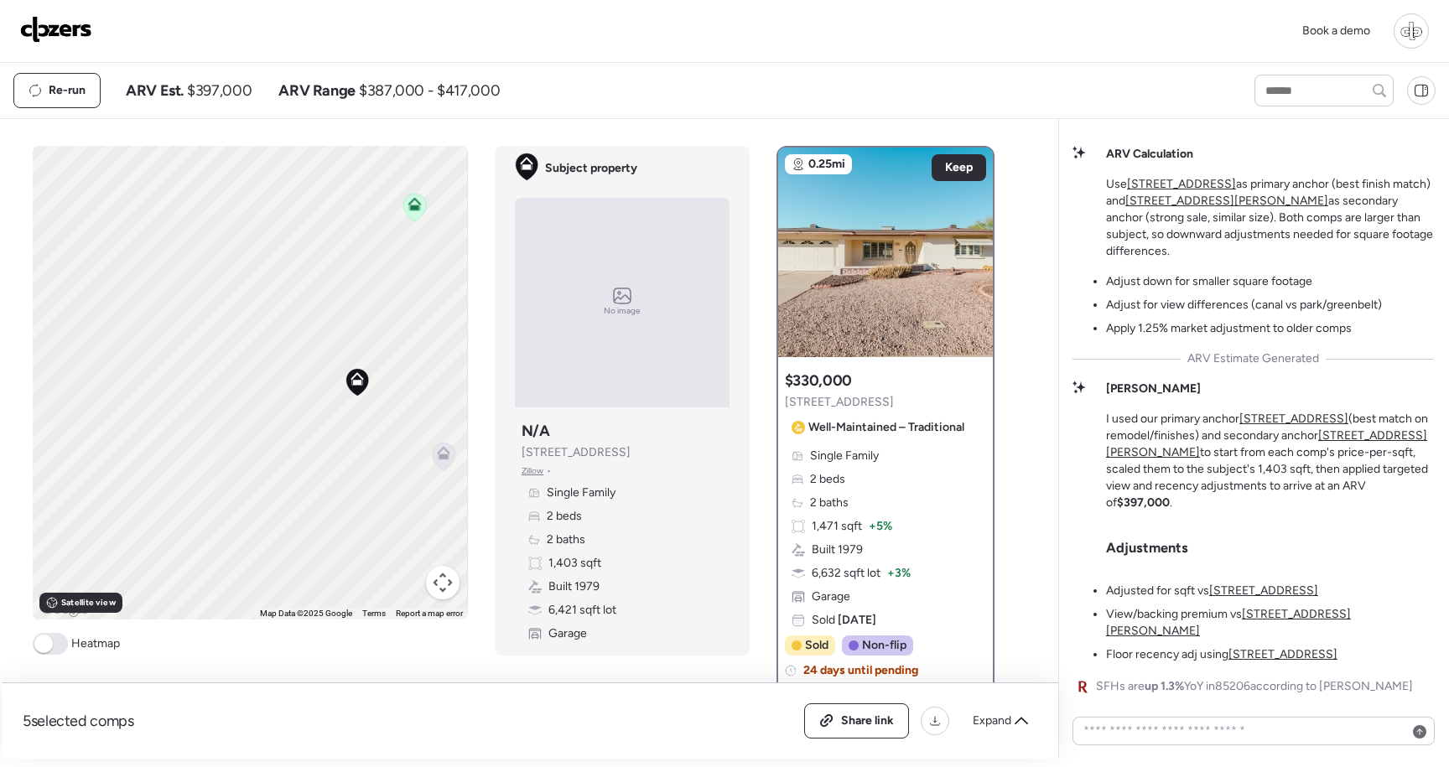
click at [179, 389] on div "To activate drag with keyboard, press Alt + Enter. Once in keyboard drag state,…" at bounding box center [250, 383] width 434 height 474
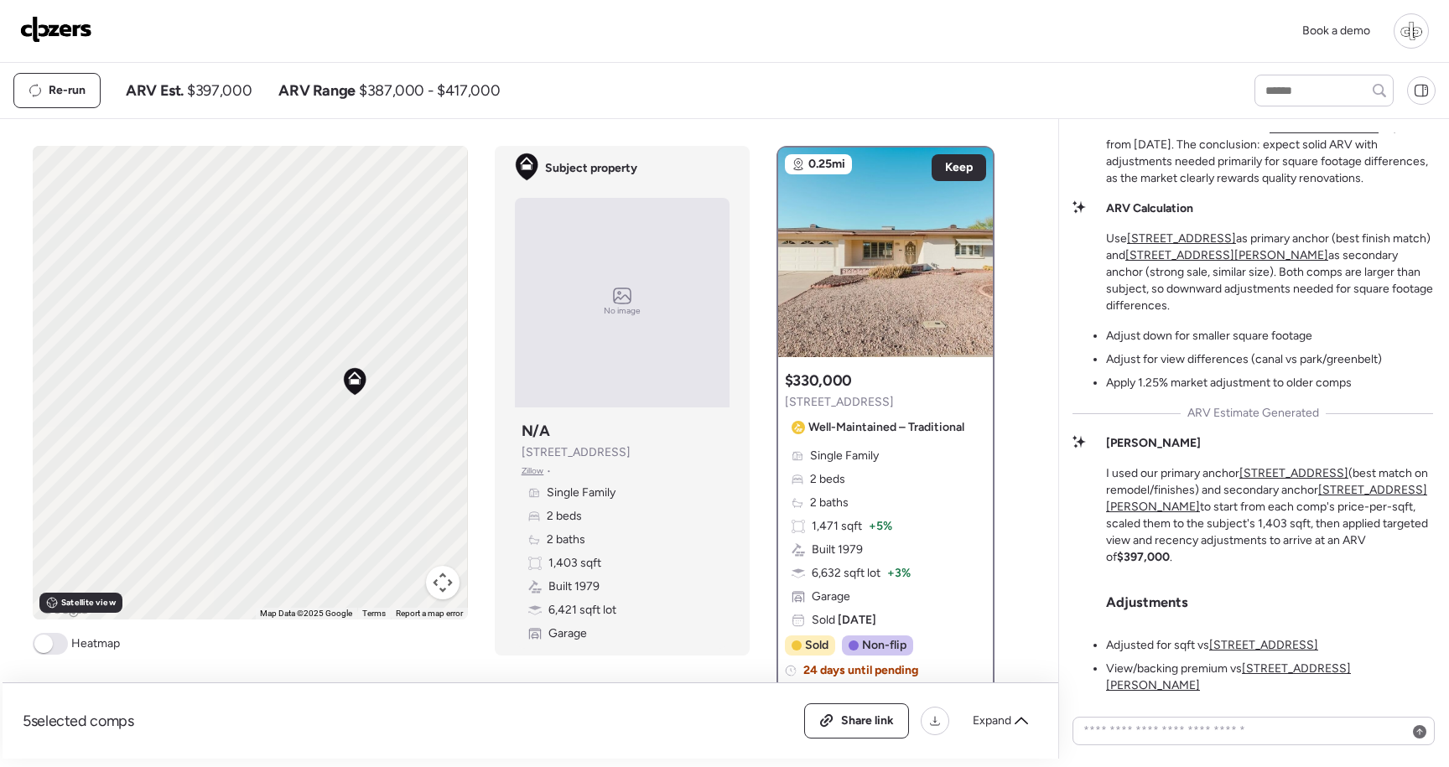
scroll to position [-164, 0]
